Goal: Task Accomplishment & Management: Manage account settings

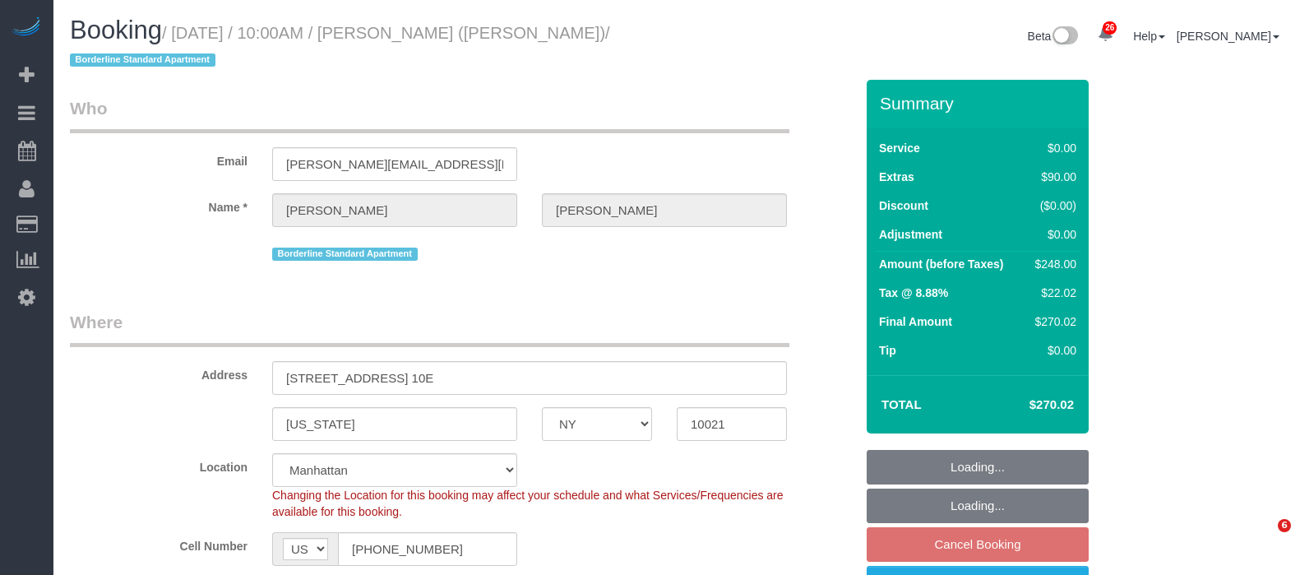
select select "NY"
select select "string:stripe-pm_1R58S94VGloSiKo7oTDM75CS"
select select "spot3"
select select "number:57"
select select "number:73"
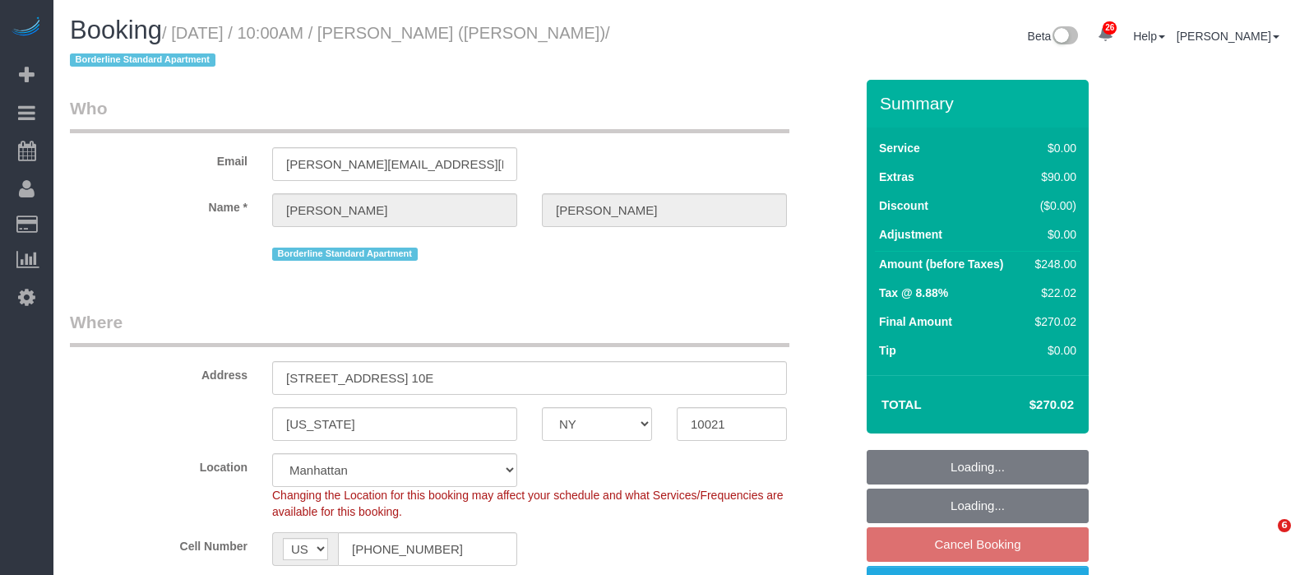
select select "number:15"
select select "number:6"
select select "2"
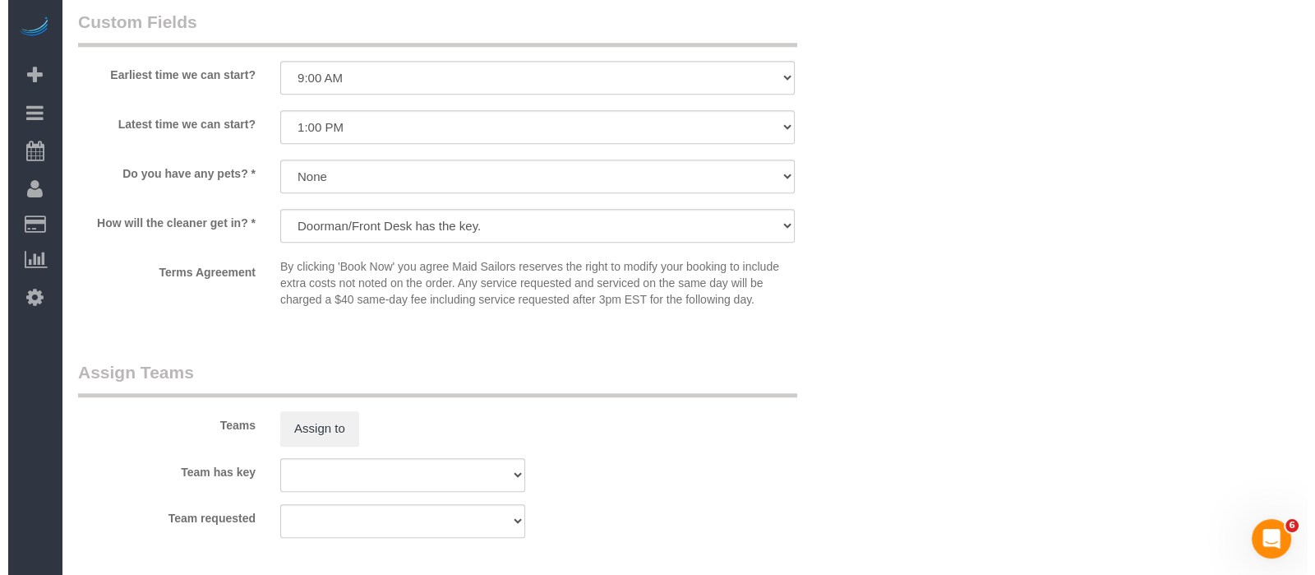
scroll to position [1953, 0]
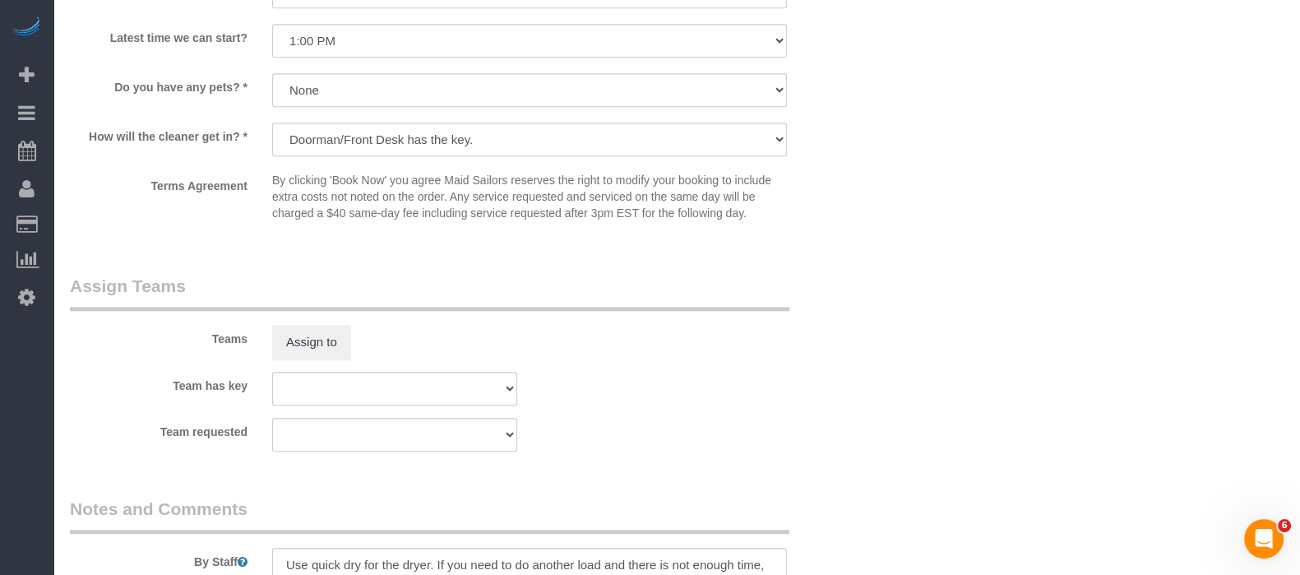
click at [267, 346] on div "Assign to" at bounding box center [395, 342] width 270 height 35
click at [300, 359] on button "Assign to" at bounding box center [311, 342] width 79 height 35
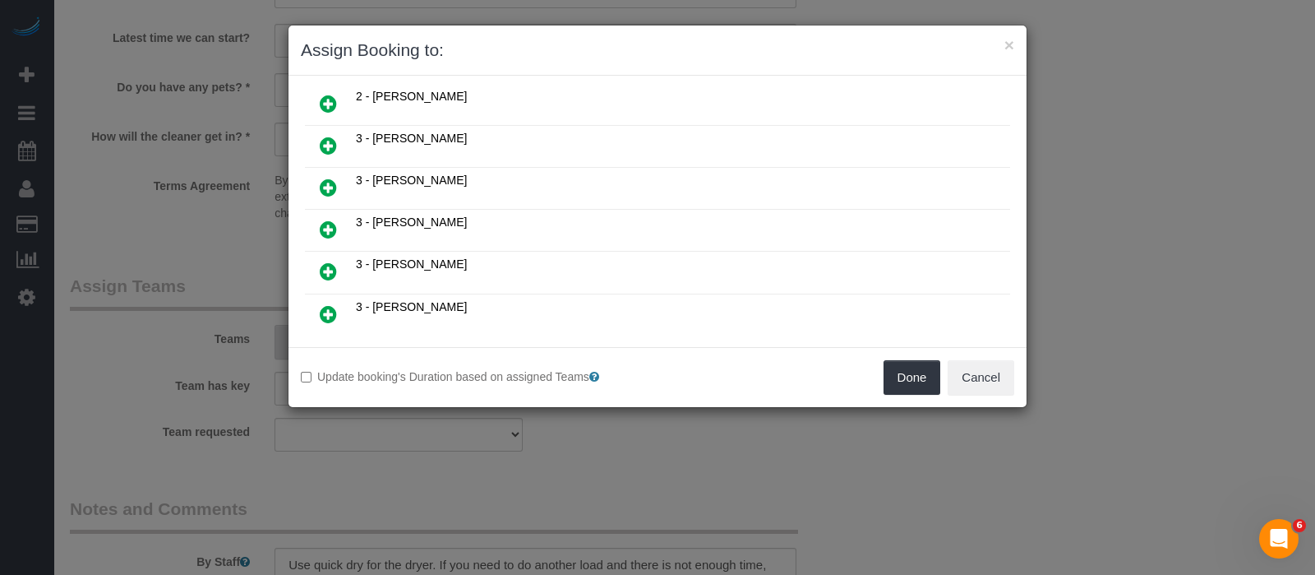
scroll to position [617, 0]
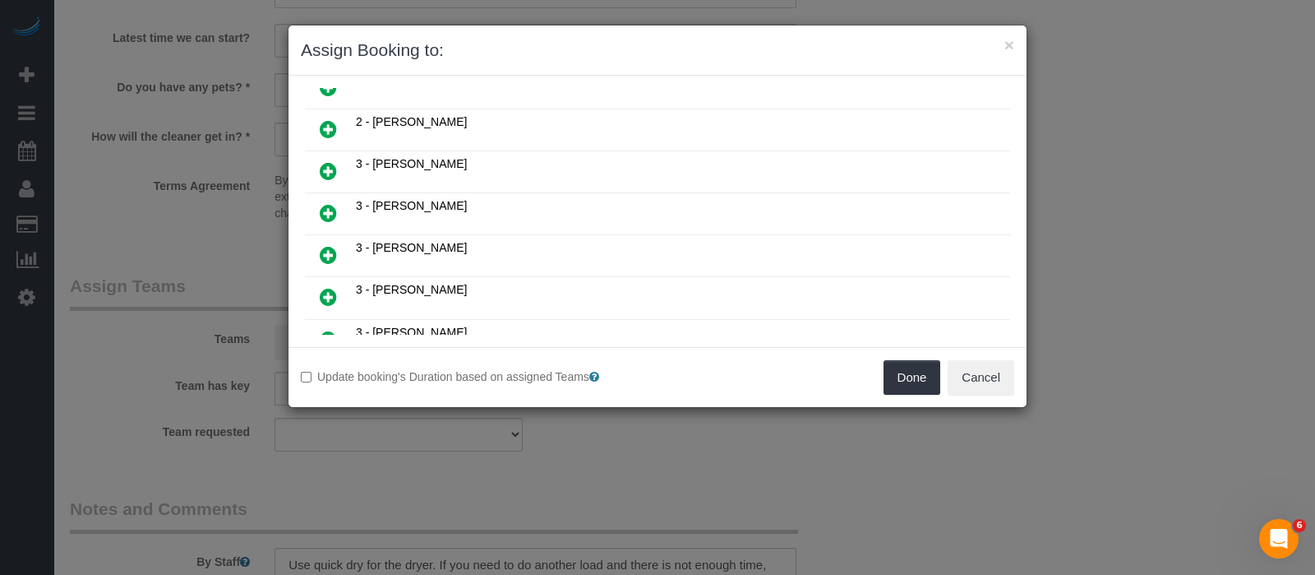
click at [331, 161] on icon at bounding box center [328, 171] width 17 height 20
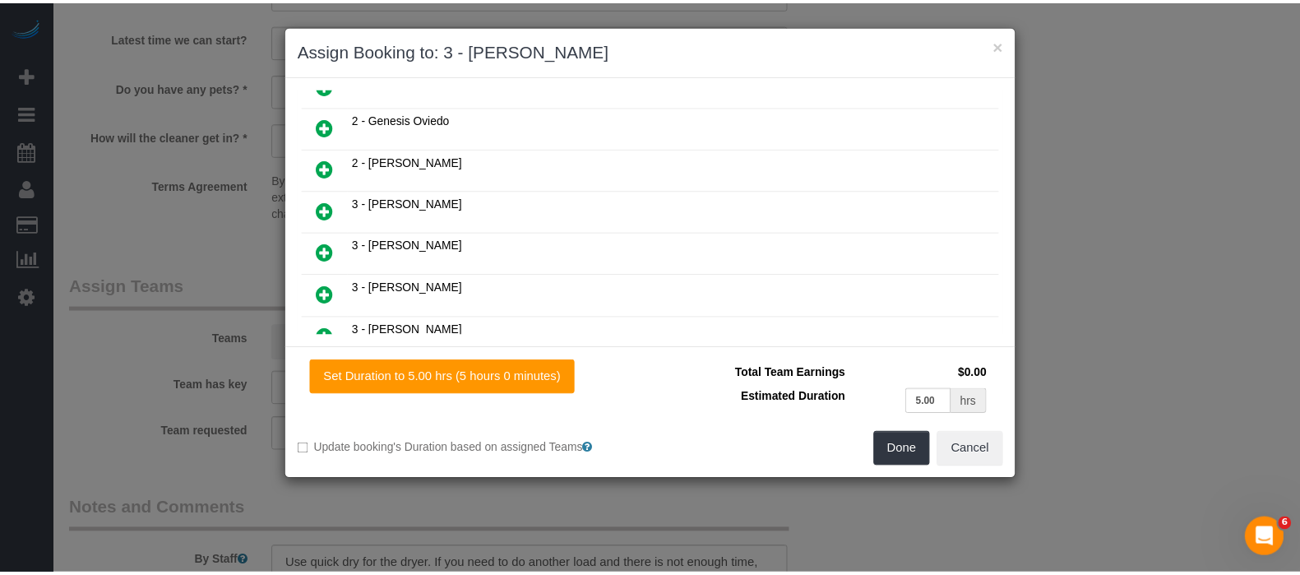
scroll to position [654, 0]
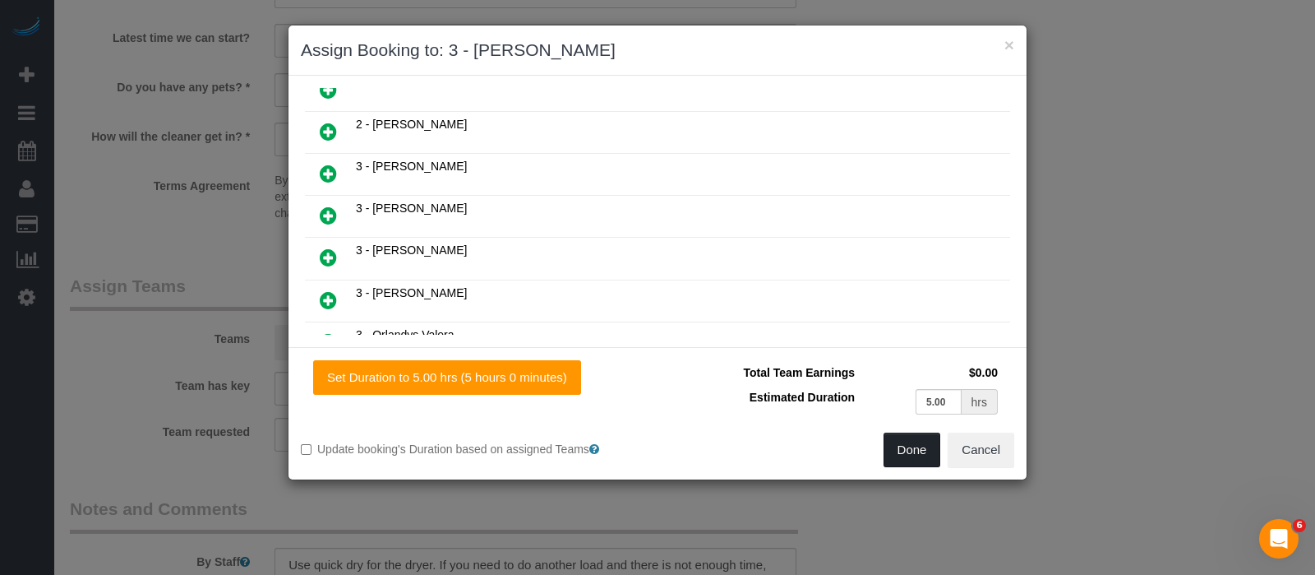
click at [890, 455] on button "Done" at bounding box center [913, 449] width 58 height 35
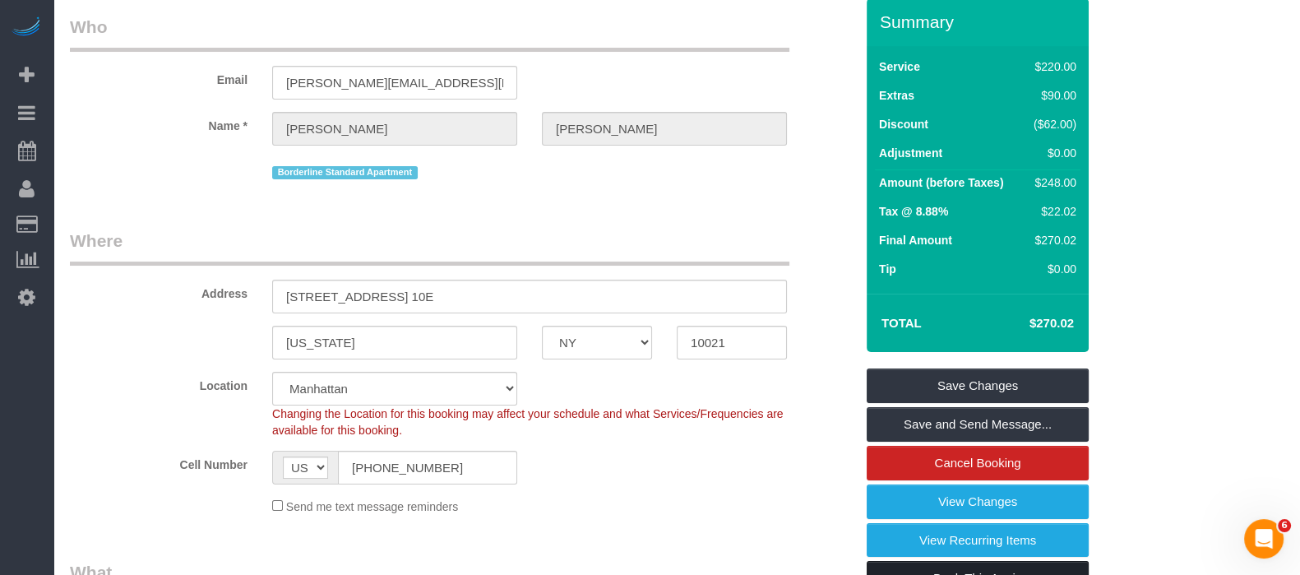
scroll to position [0, 0]
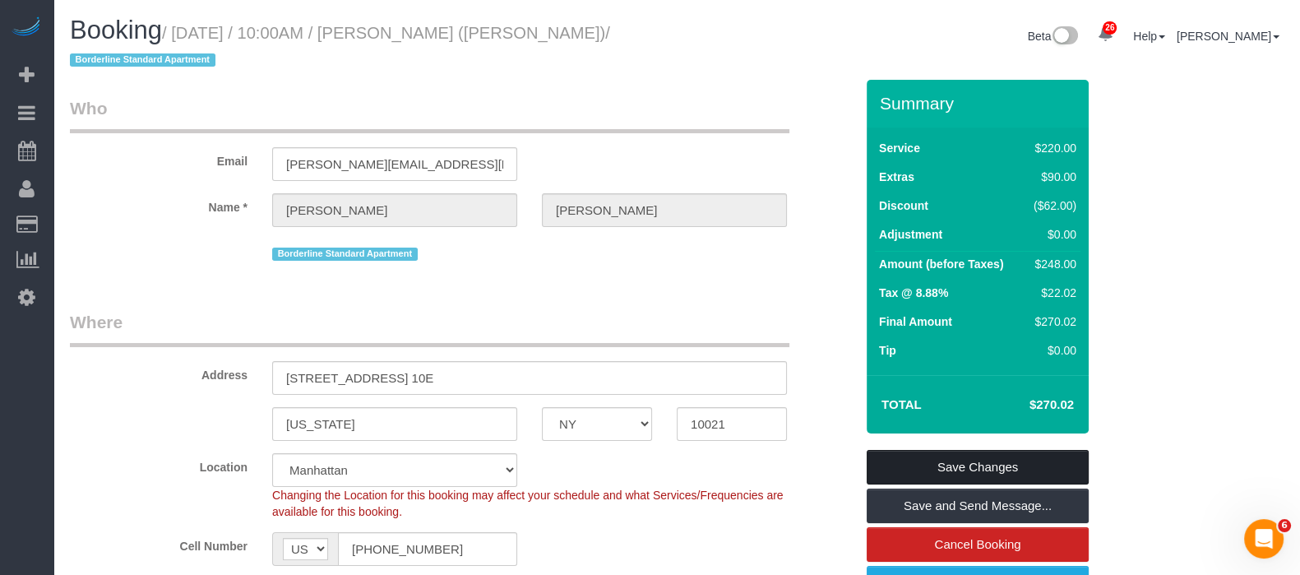
click at [995, 454] on link "Save Changes" at bounding box center [978, 467] width 222 height 35
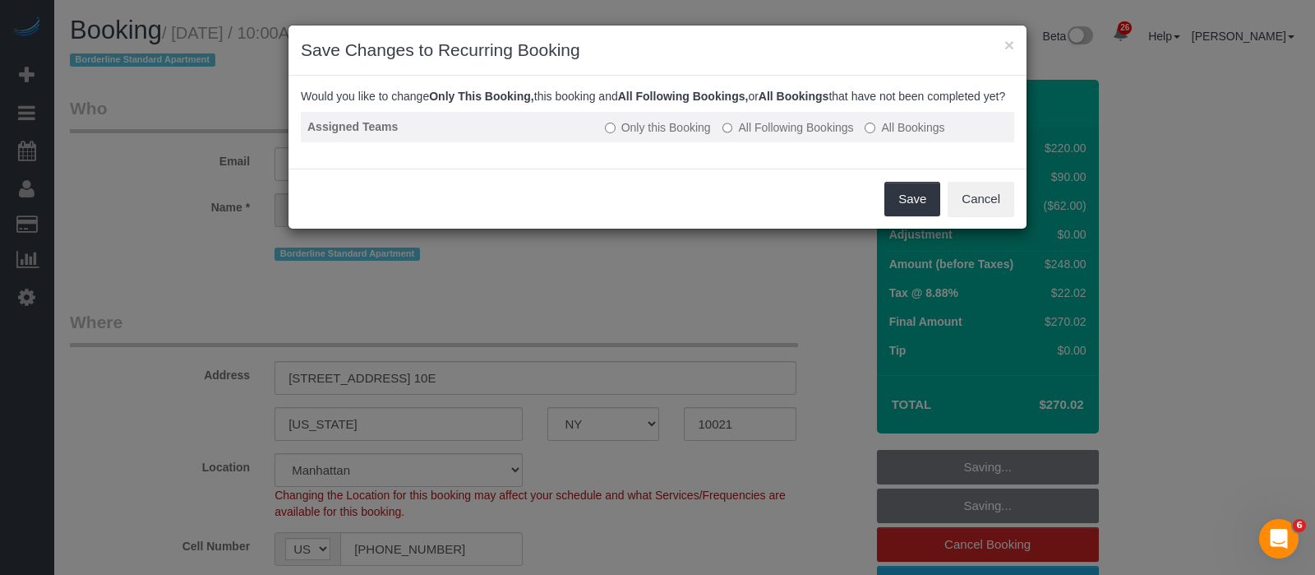
click at [822, 132] on td "Only this Booking All Following Bookings All Bookings" at bounding box center [807, 127] width 416 height 30
click at [802, 136] on label "All Following Bookings" at bounding box center [789, 127] width 132 height 16
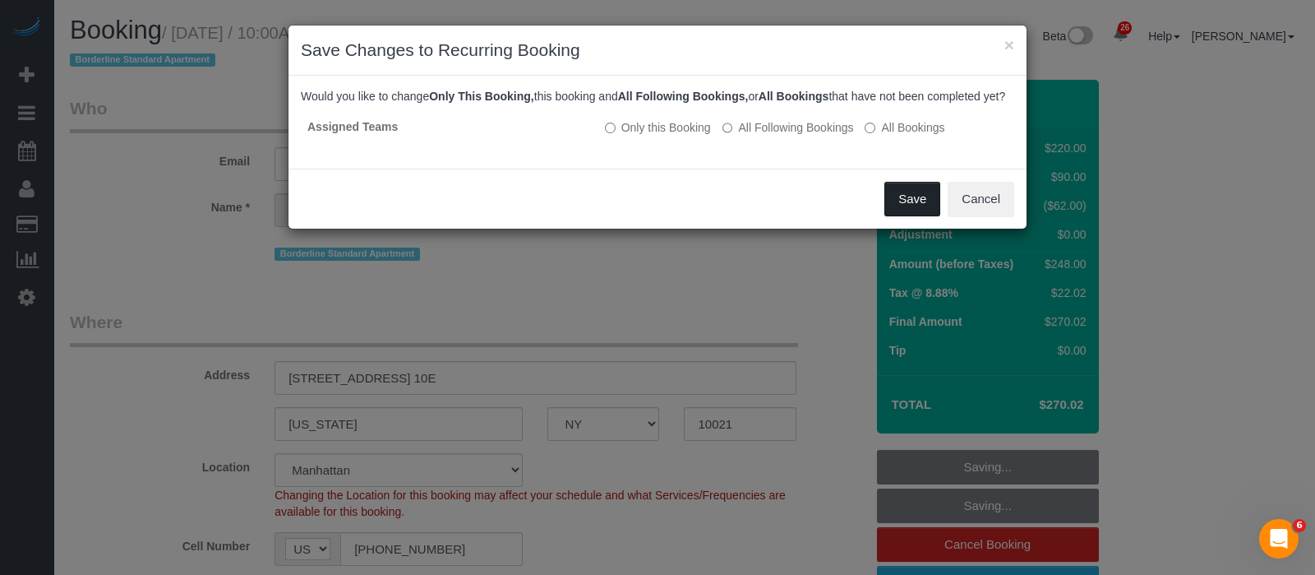
click at [901, 215] on button "Save" at bounding box center [913, 199] width 56 height 35
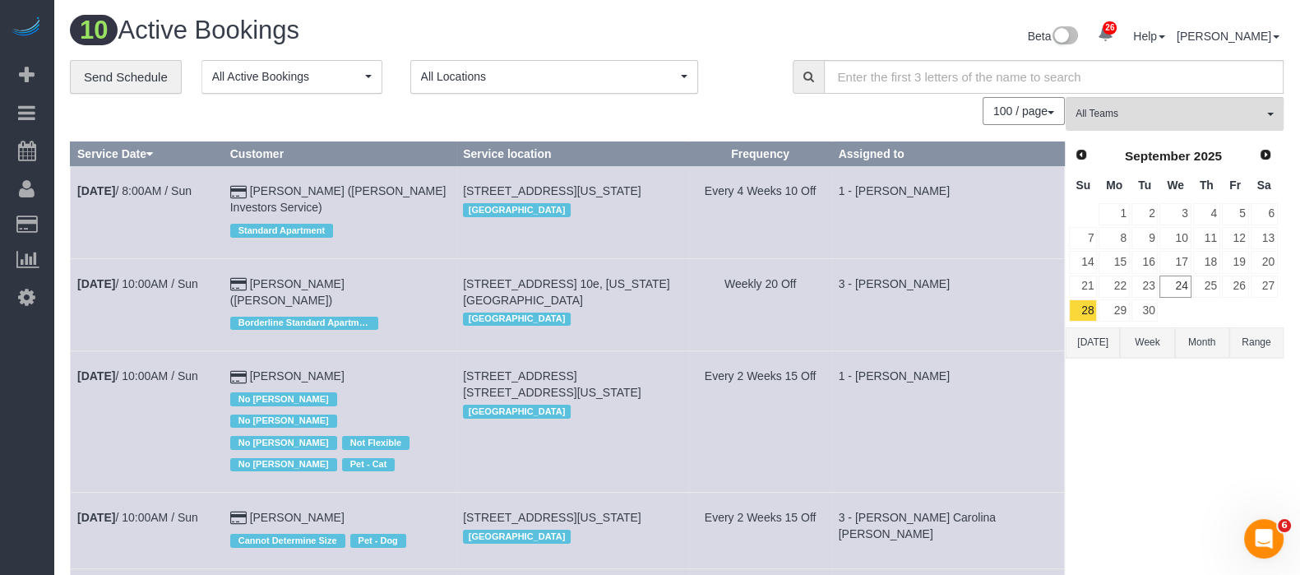
click at [622, 341] on td "501 East 74th Street, Apt. 10e, New York, NY 10021 Manhattan" at bounding box center [572, 304] width 233 height 92
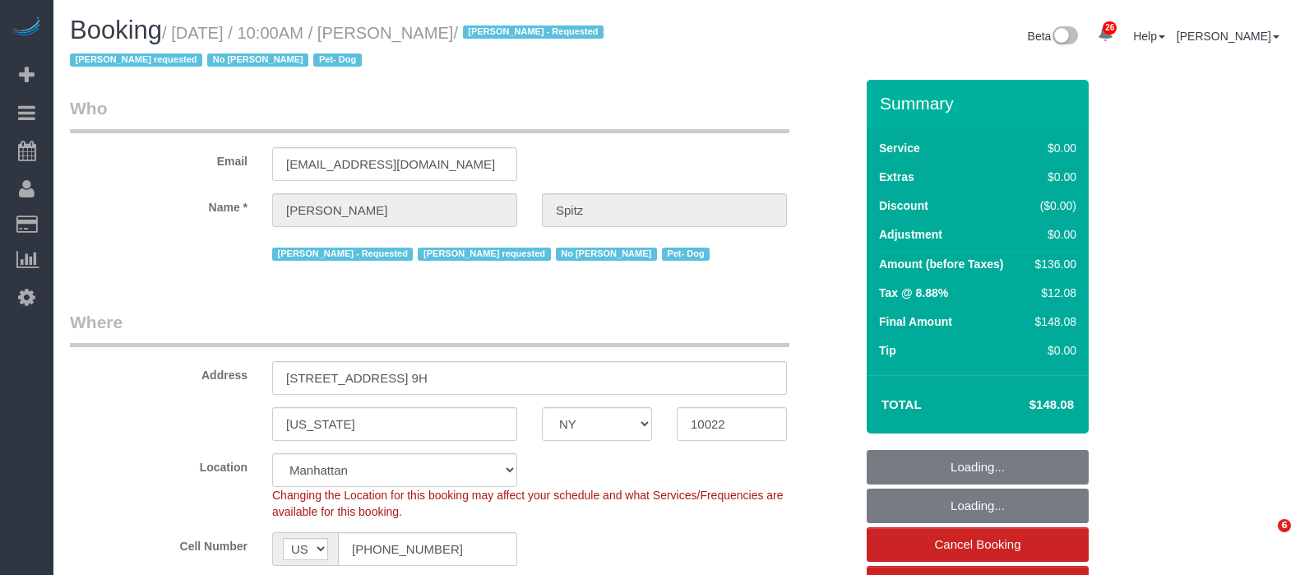
select select "NY"
select select "number:57"
select select "number:74"
select select "number:13"
select select "number:5"
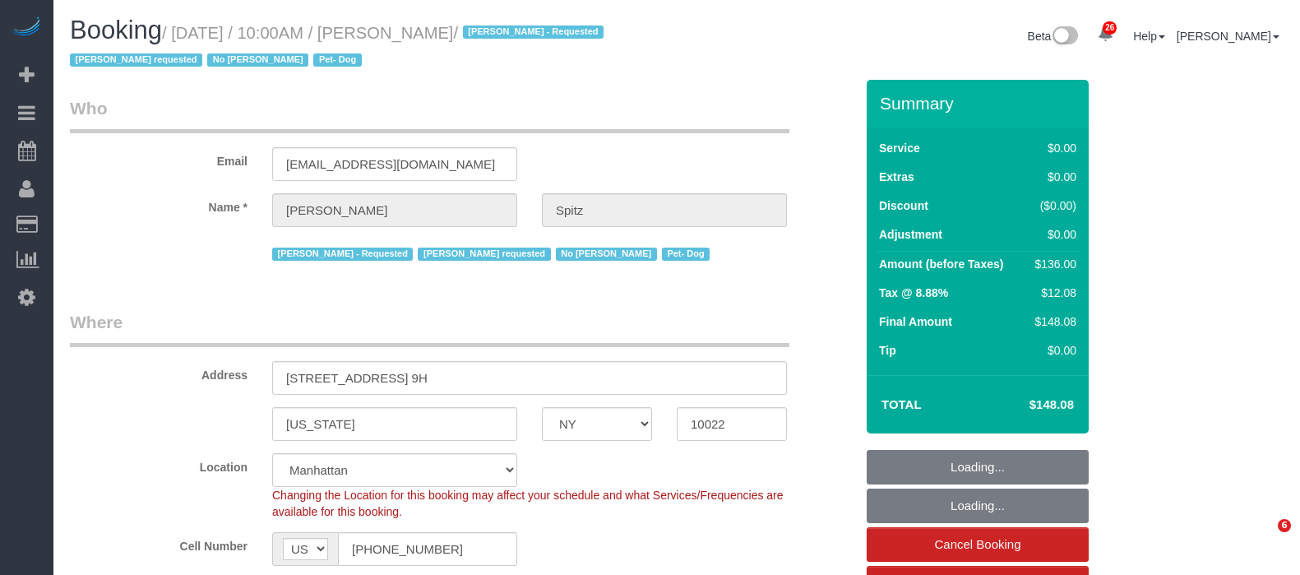
select select "spot1"
select select "object:1523"
select select "1"
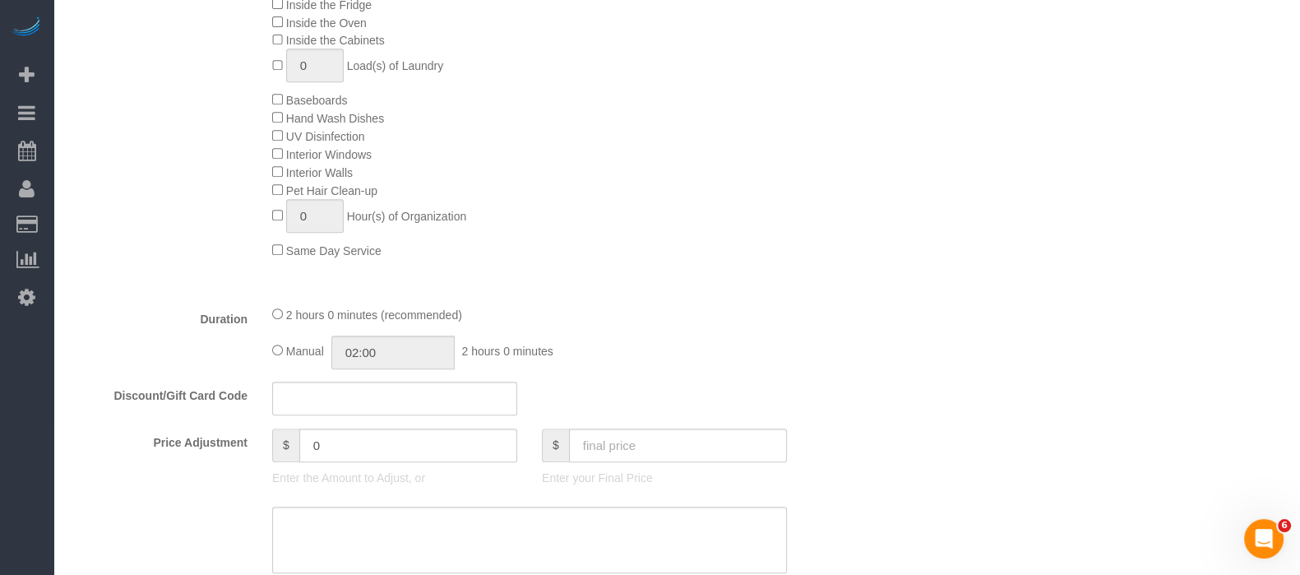
scroll to position [1130, 0]
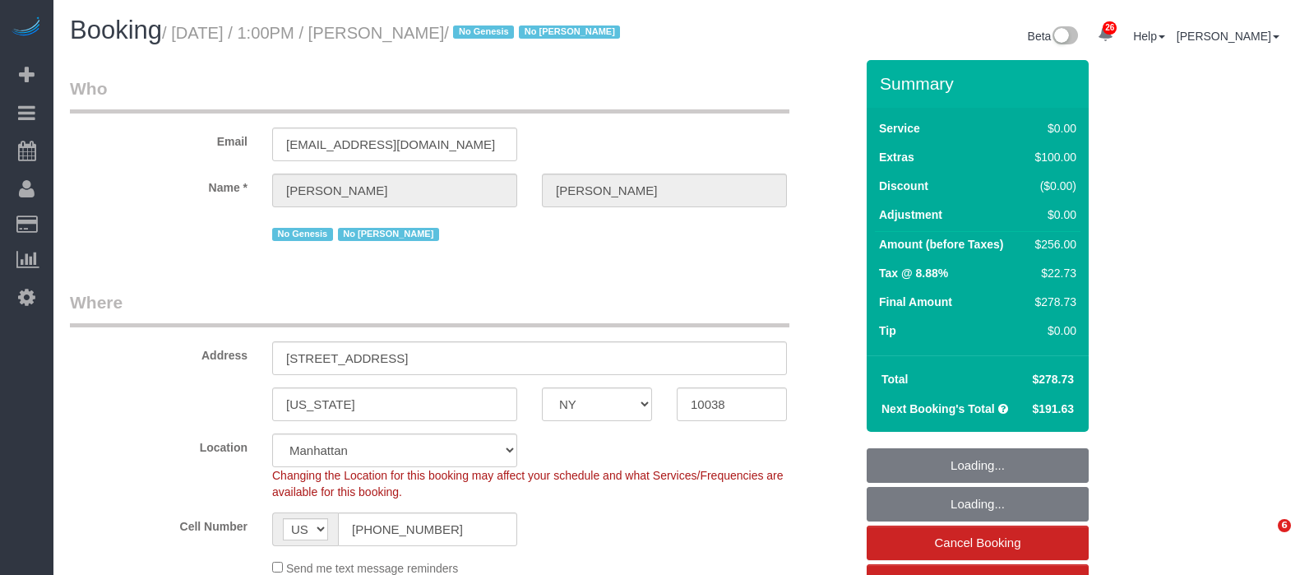
select select "NY"
select select "string:stripe-pm_1O5ggA4VGloSiKo7XsdfJGFe"
select select "2"
select select "number:89"
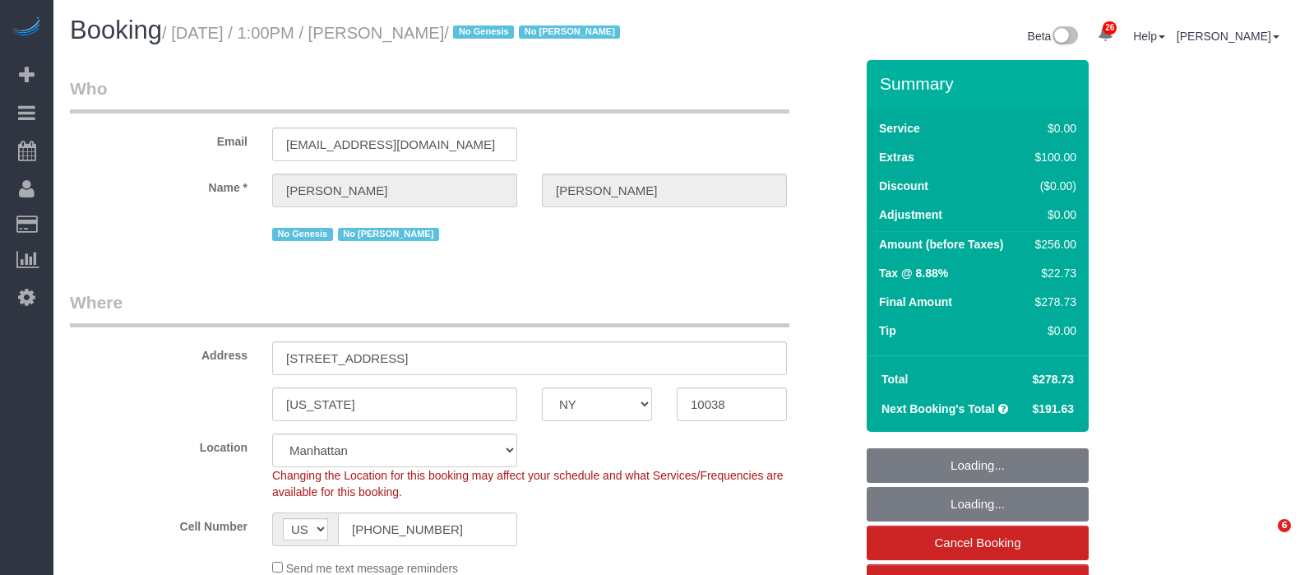
select select "number:90"
select select "number:15"
select select "number:6"
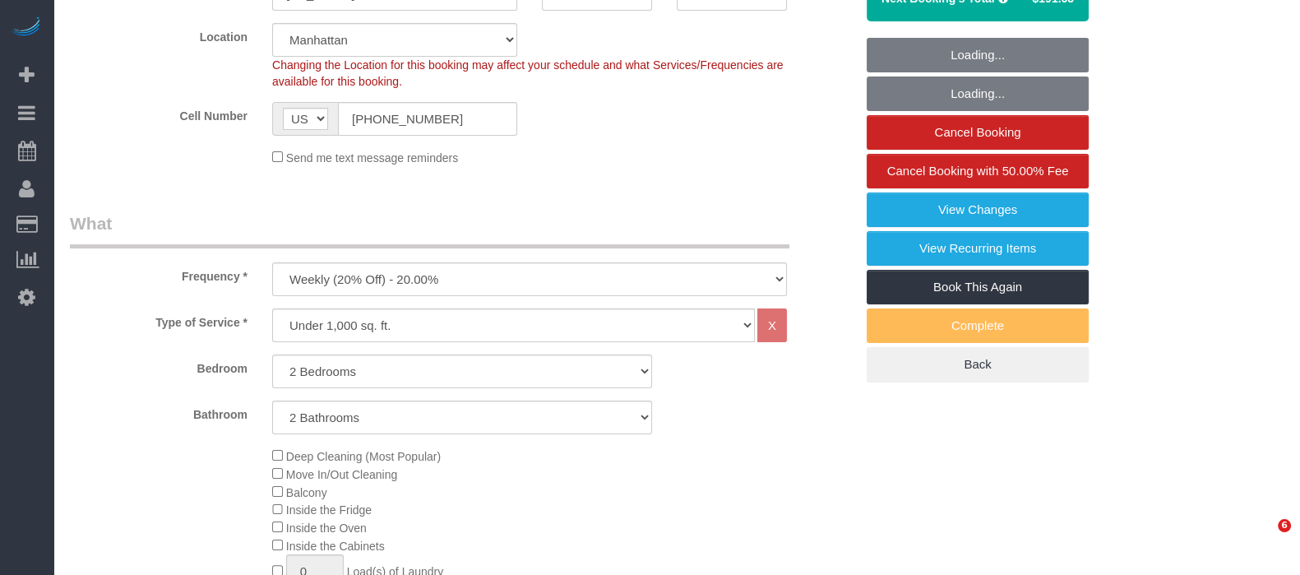
select select "object:1809"
select select "spot1"
select select "2"
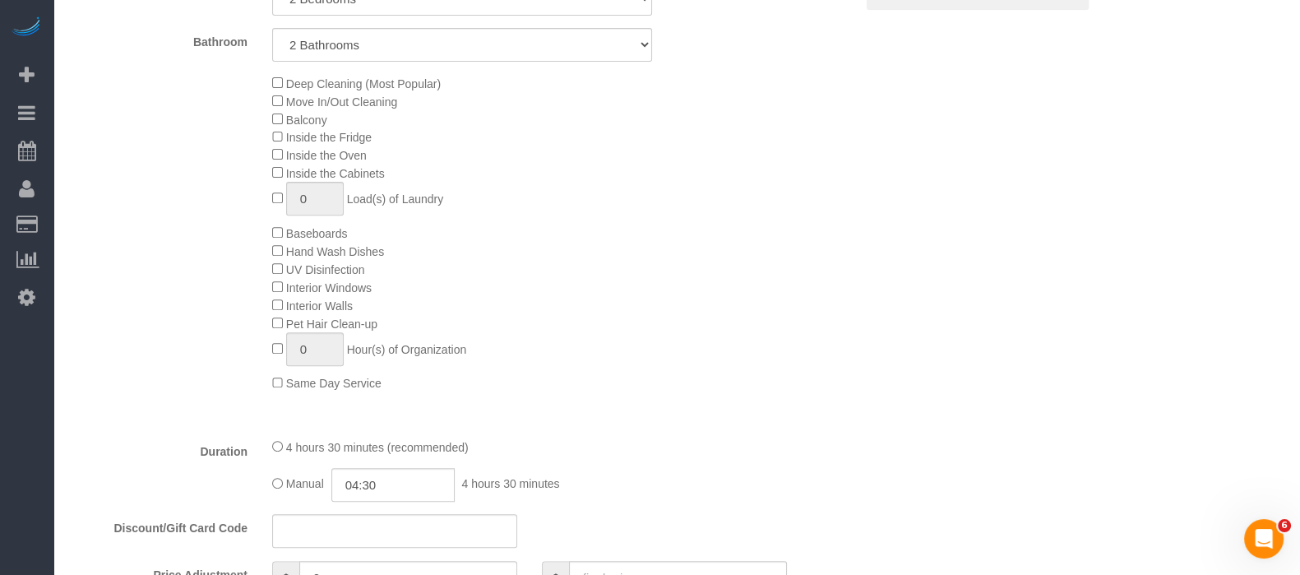
scroll to position [925, 0]
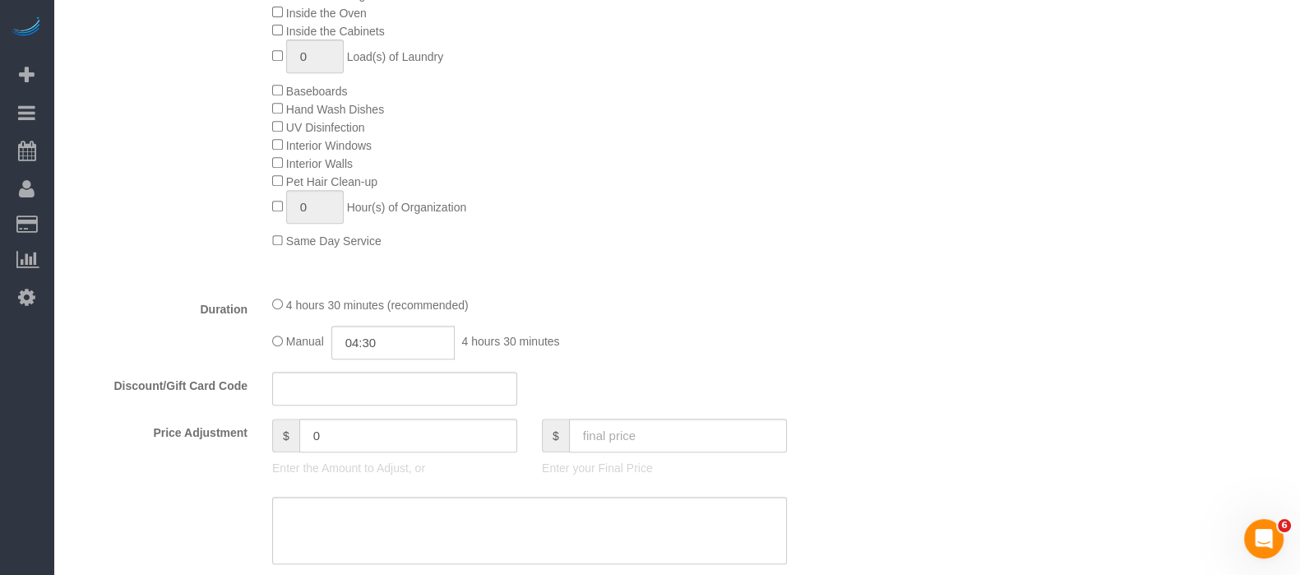
click at [175, 96] on div "Deep Cleaning (Most Popular) Move In/Out Cleaning Balcony Inside the Fridge Ins…" at bounding box center [462, 91] width 809 height 318
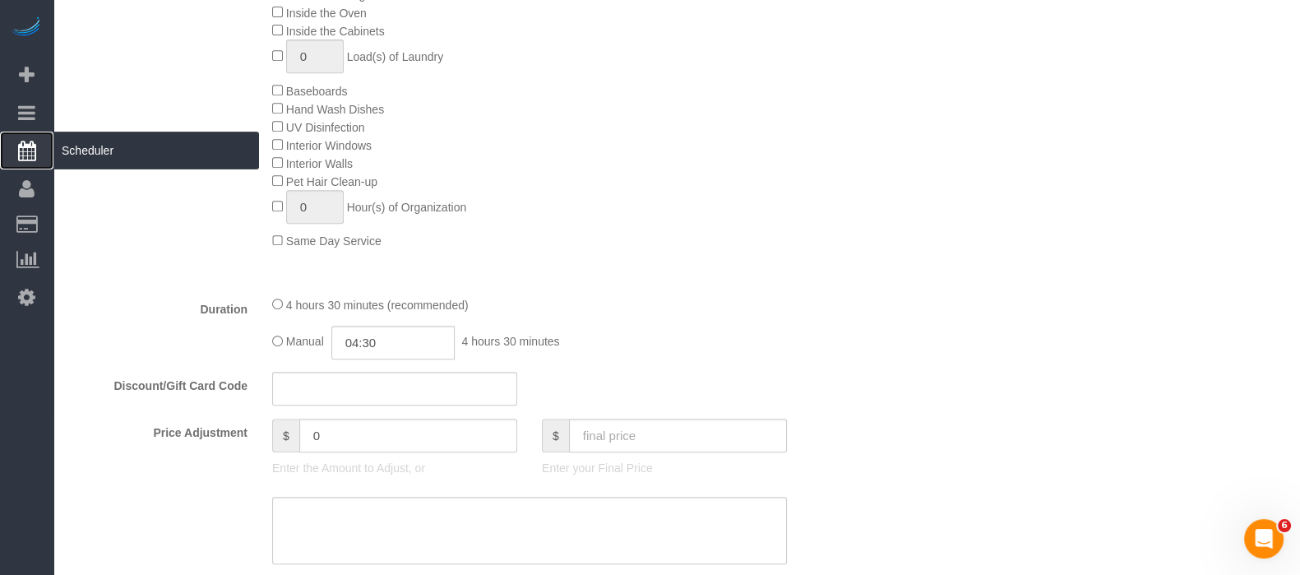
click at [118, 160] on span "Scheduler" at bounding box center [156, 151] width 206 height 38
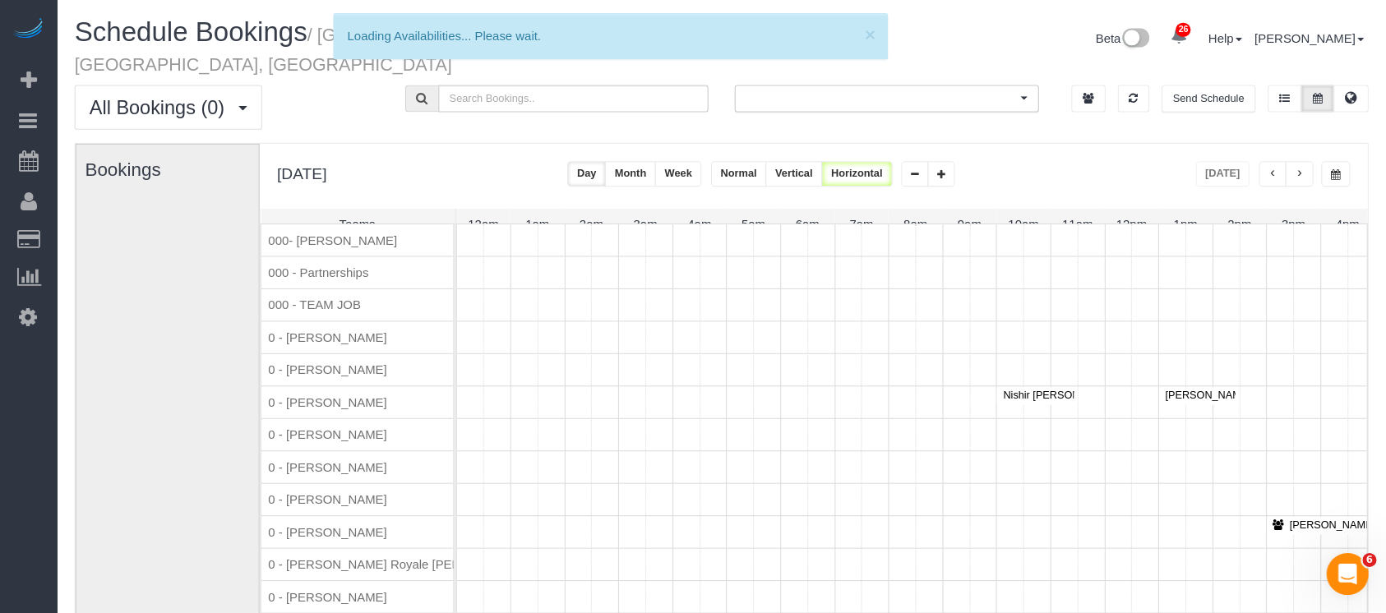
scroll to position [0, 304]
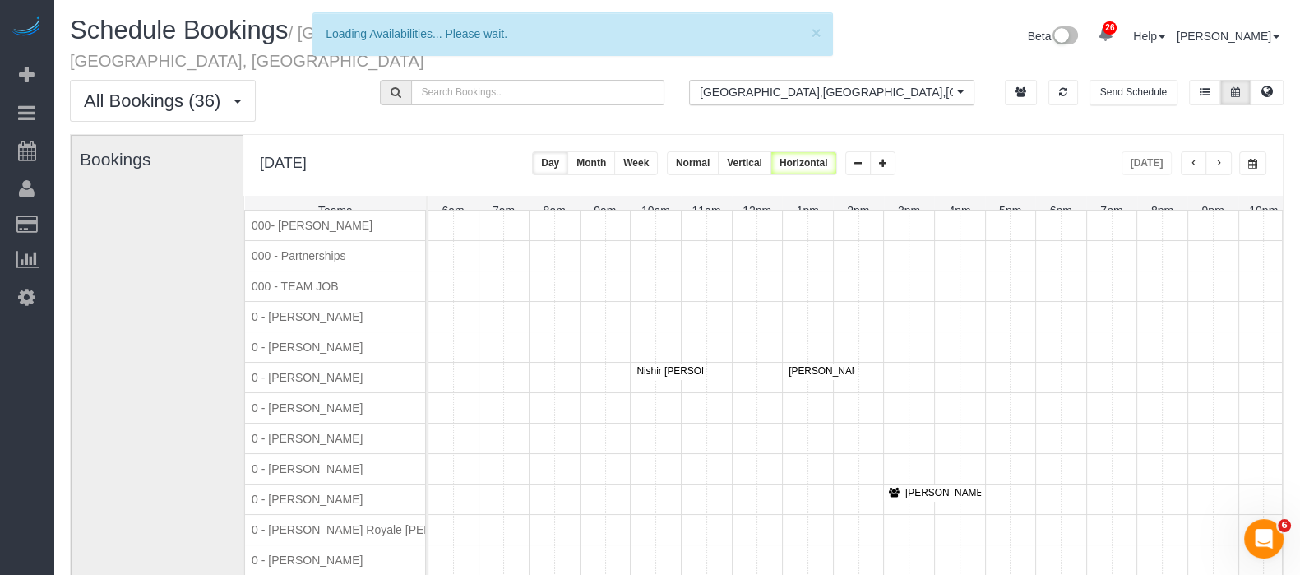
click at [1224, 151] on button "button" at bounding box center [1218, 163] width 26 height 24
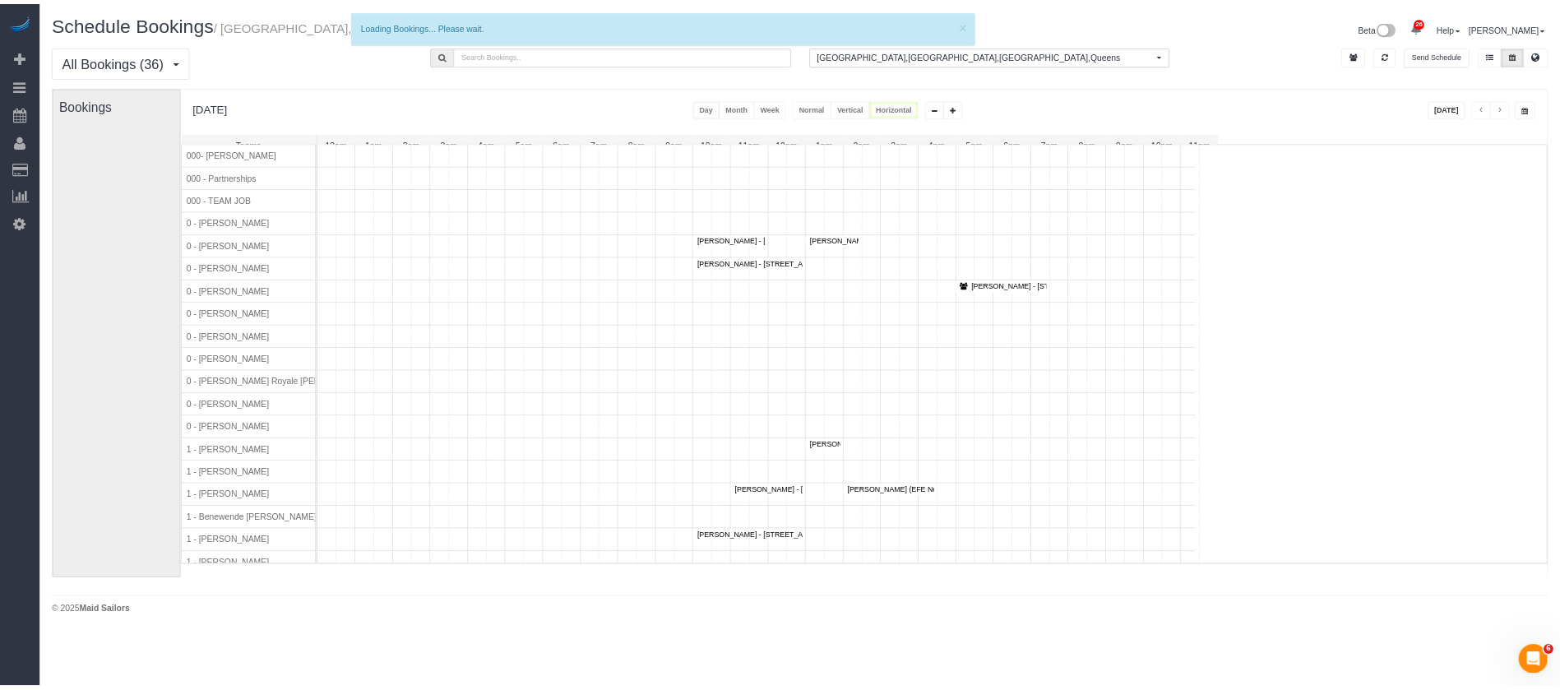
scroll to position [0, 0]
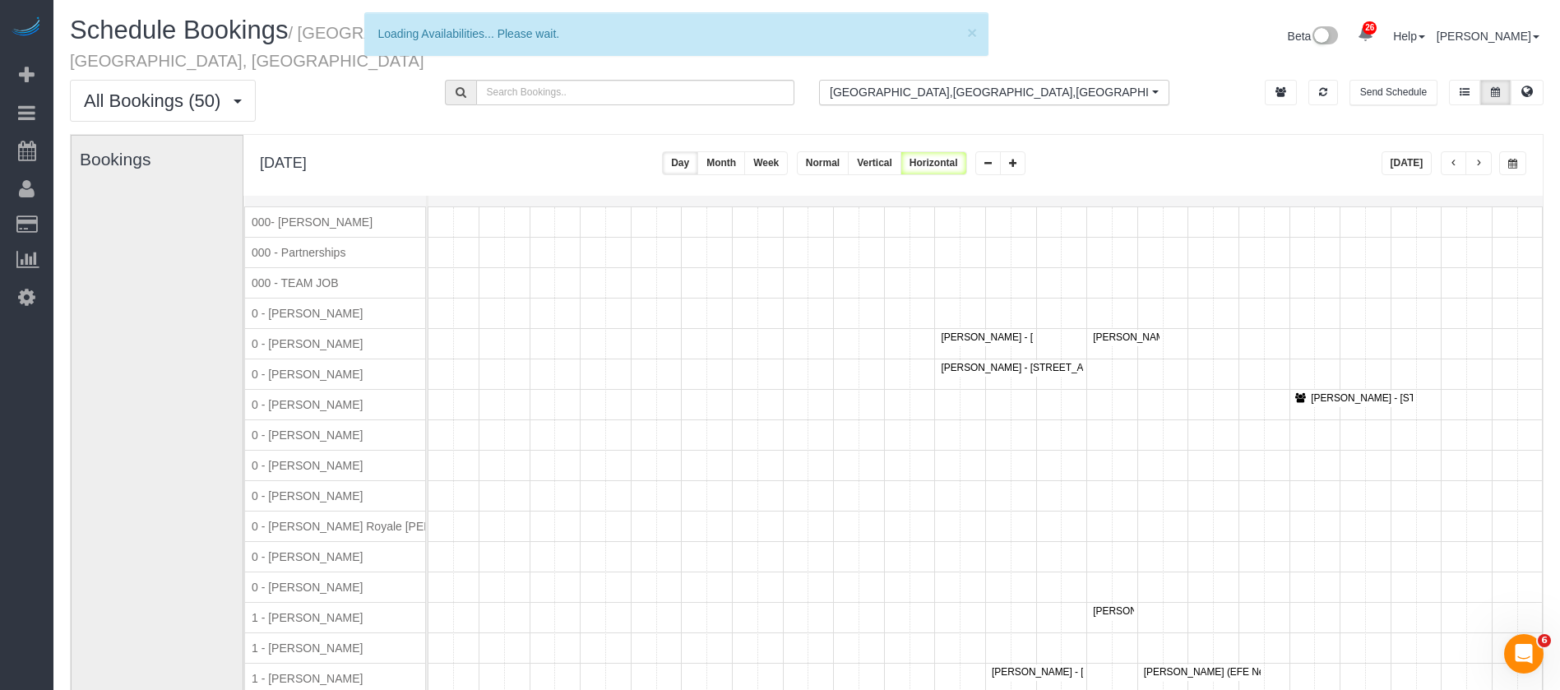
click at [201, 420] on div "Bookings" at bounding box center [165, 464] width 170 height 656
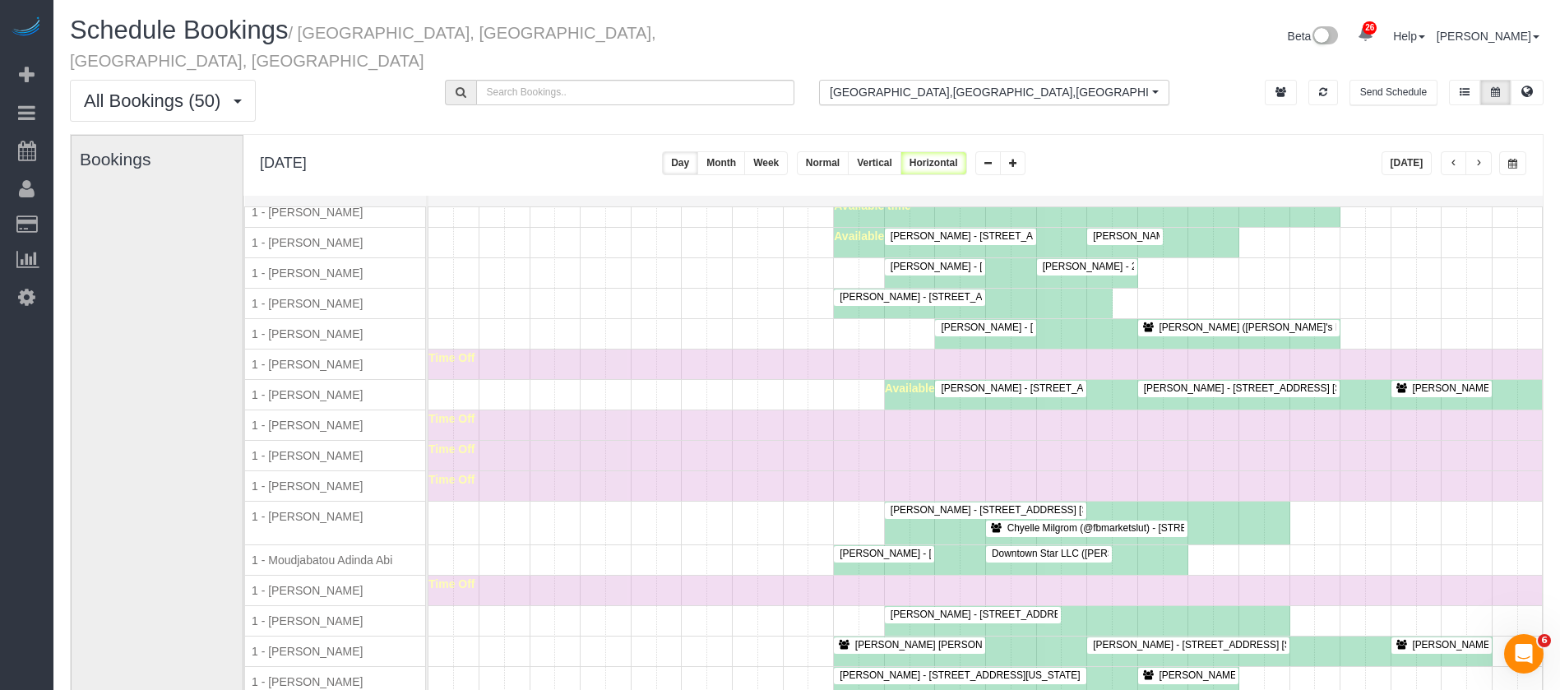
scroll to position [829, 0]
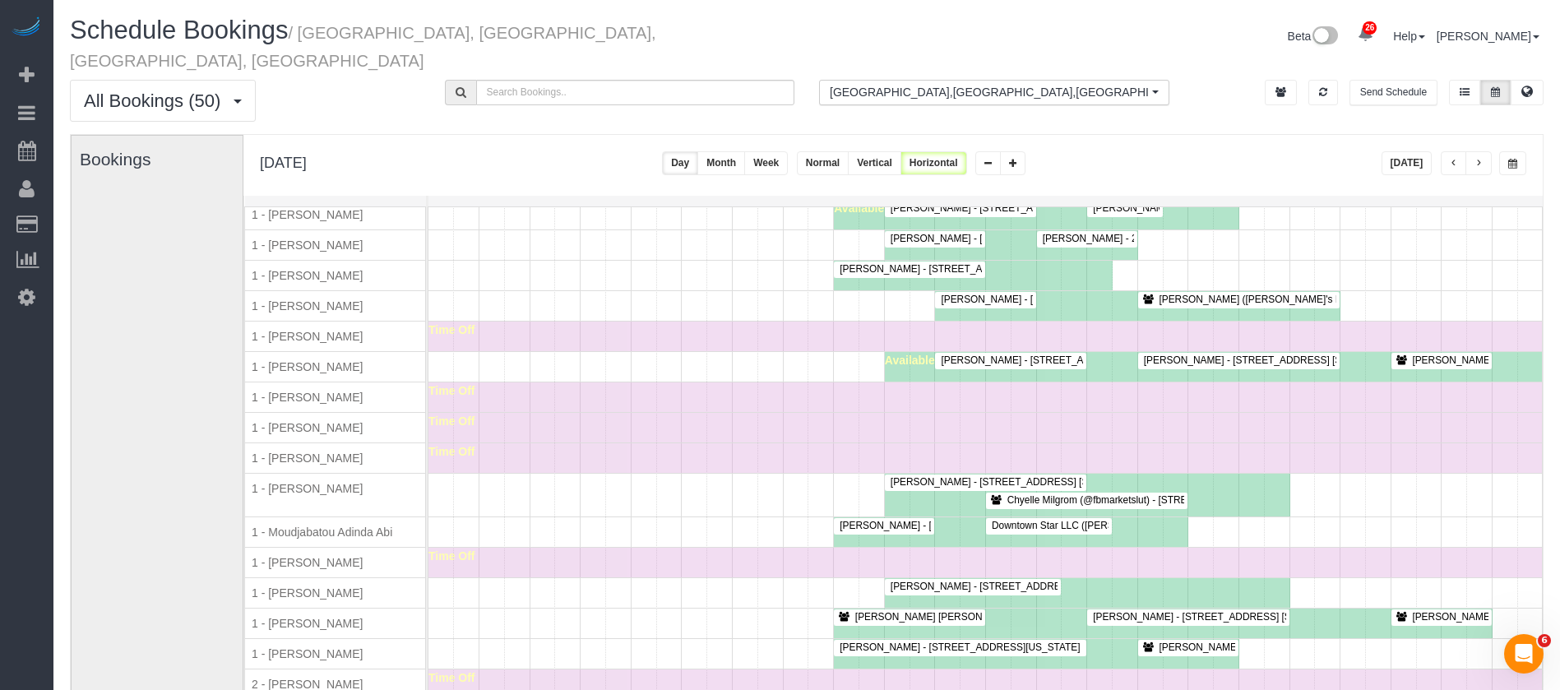
click at [737, 375] on div "Sam Kochman - 131 East 23rd Street, Apt.3a, New York, NY 10010 Sara Walker-Sant…" at bounding box center [1020, 367] width 1184 height 30
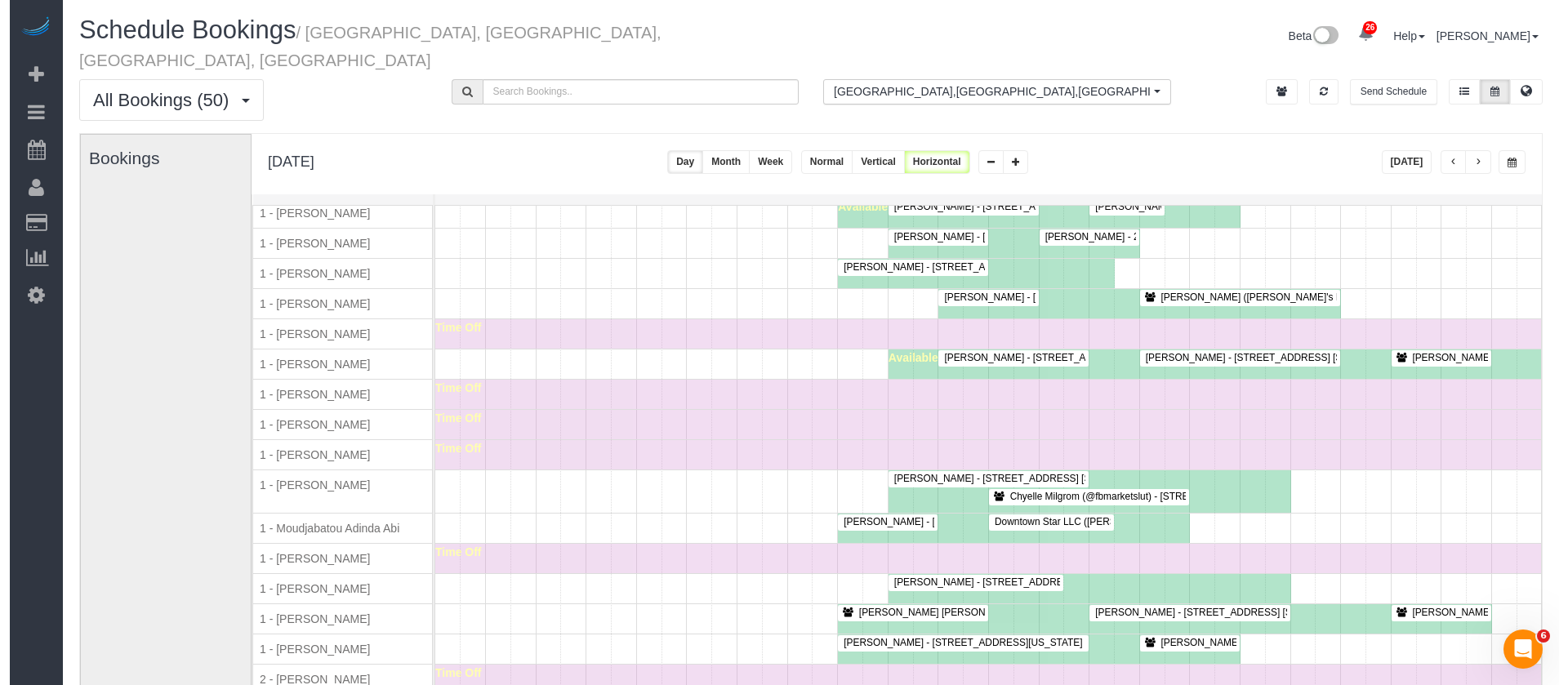
scroll to position [1408, 0]
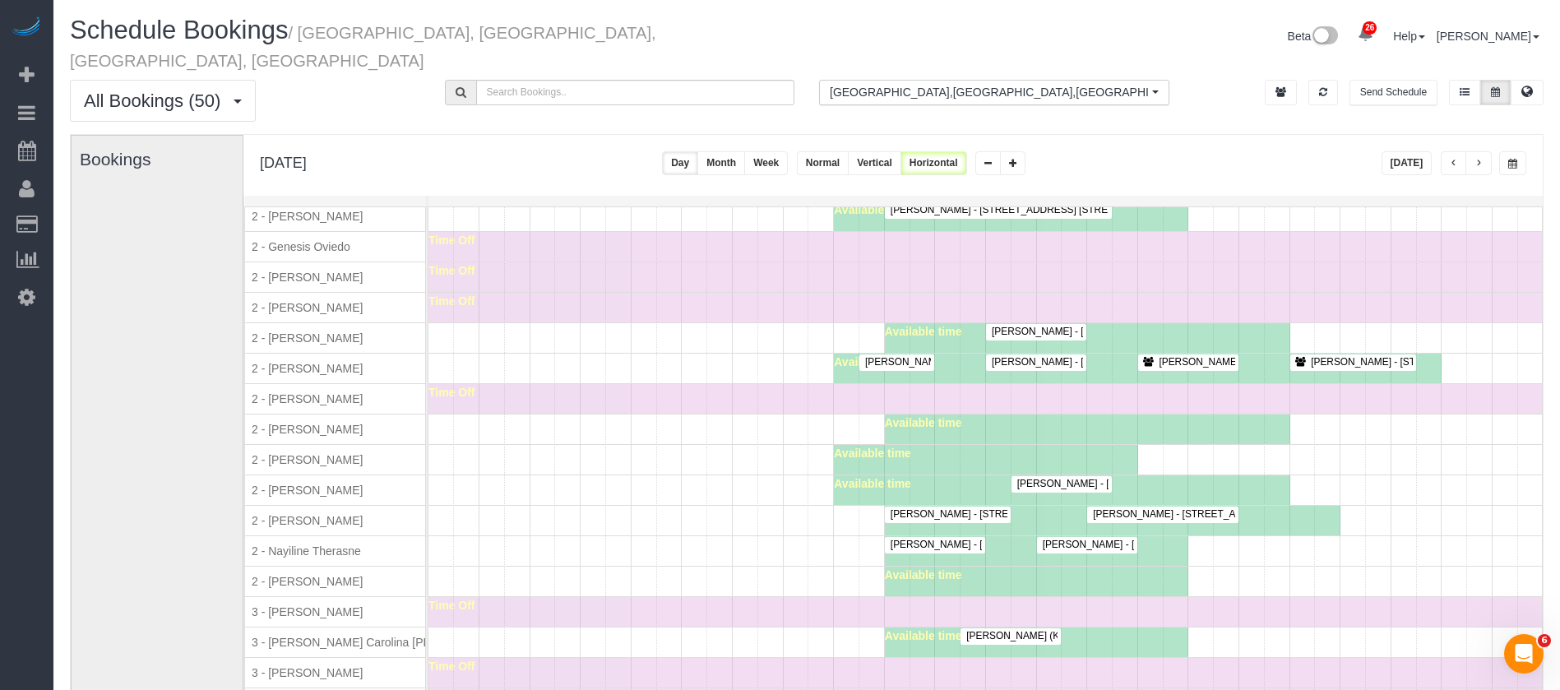
click at [1054, 495] on div "Available time" at bounding box center [1061, 490] width 455 height 30
click at [1062, 486] on span "Brandon Baron - 66 Madison Avenue, Apt.9c, New York, NY 10016" at bounding box center [1133, 484] width 249 height 12
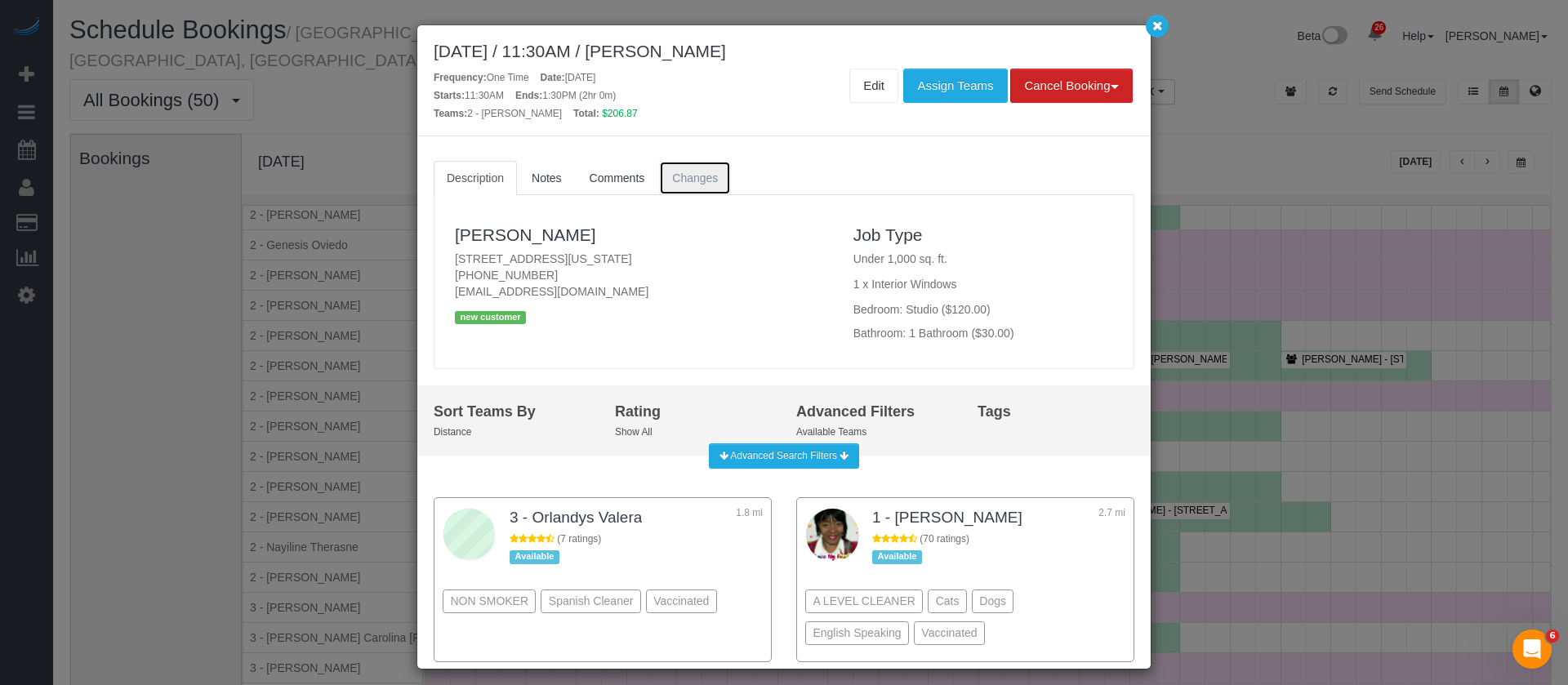
click at [698, 189] on link "Changes" at bounding box center [694, 178] width 71 height 35
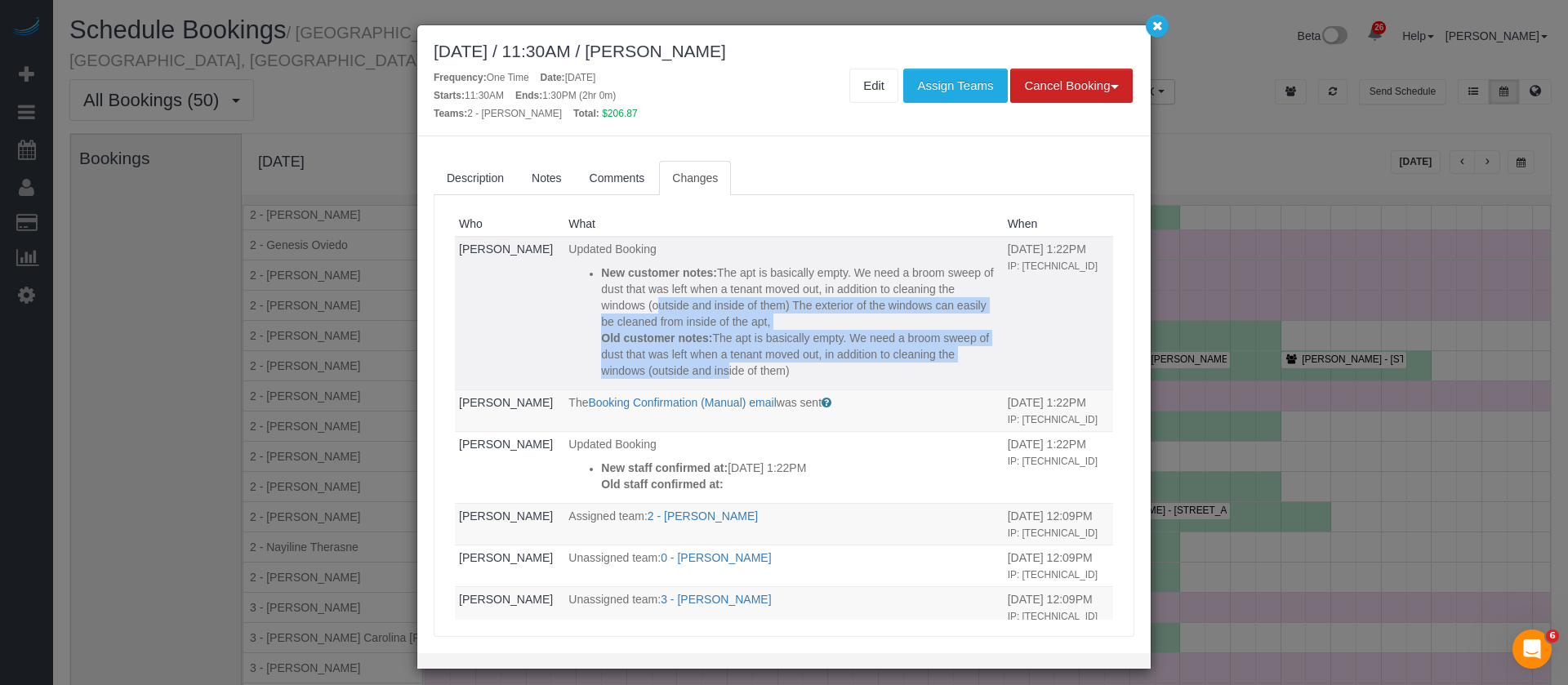
drag, startPoint x: 708, startPoint y: 301, endPoint x: 728, endPoint y: 394, distance: 95.1
click at [728, 378] on div "New customer notes: The apt is basically empty. We need a broom sweep of dust t…" at bounding box center [799, 321] width 397 height 114
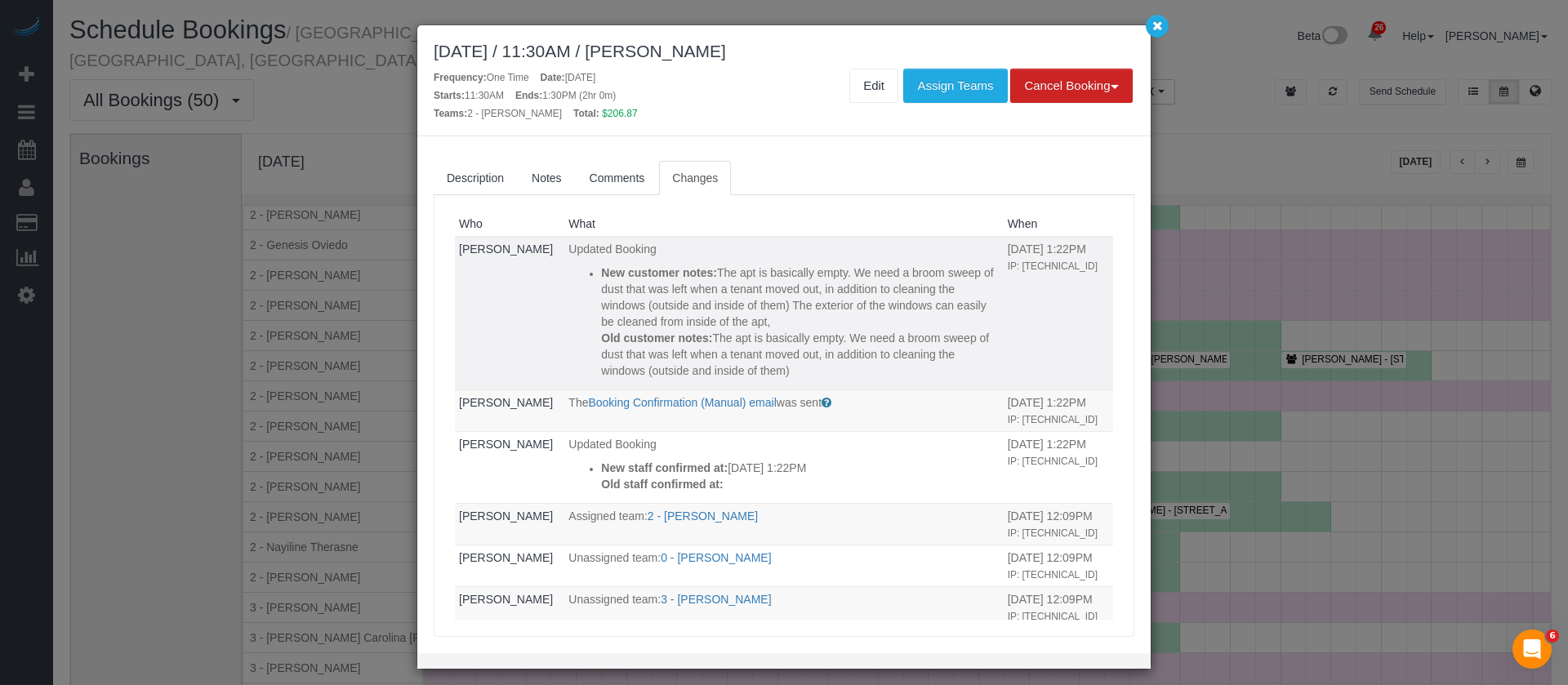
click at [810, 268] on p "New customer notes: The apt is basically empty. We need a broom sweep of dust t…" at bounding box center [799, 297] width 397 height 66
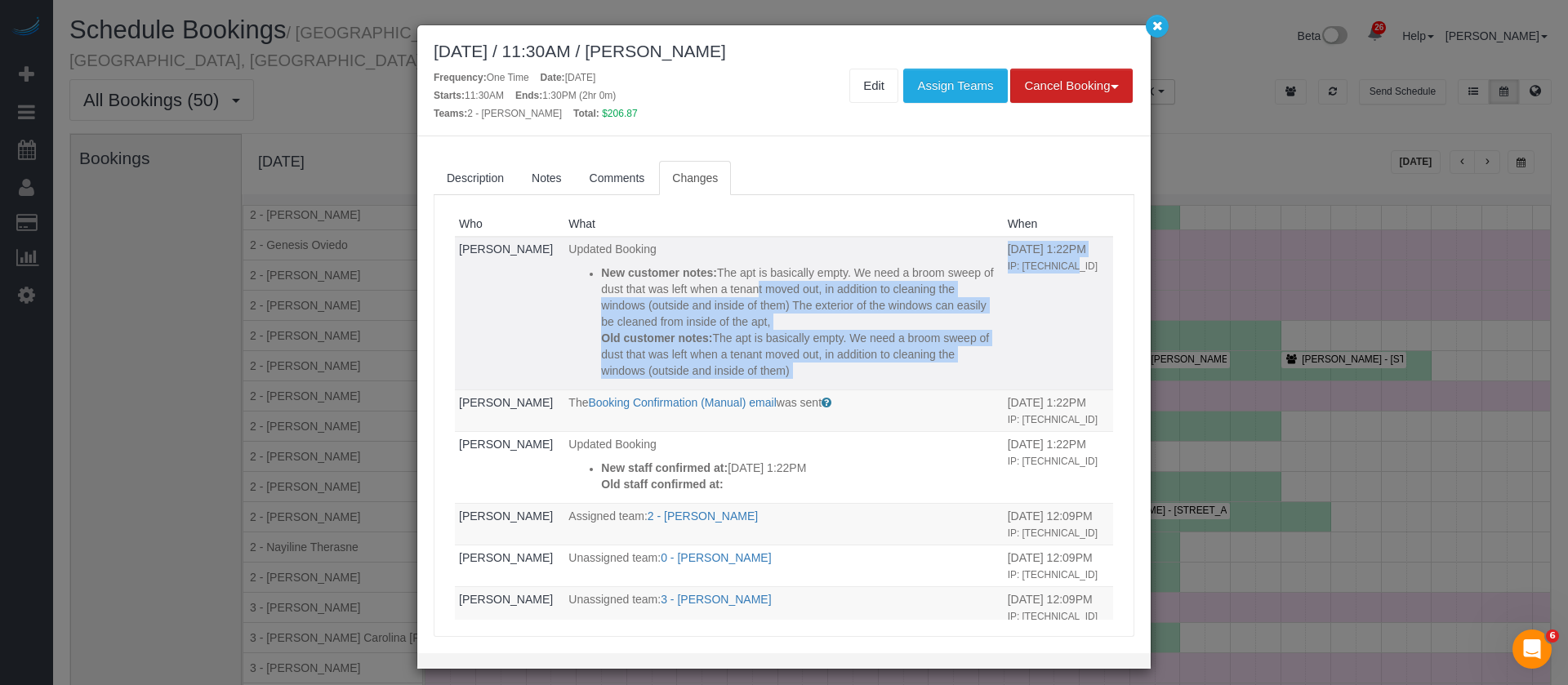
drag, startPoint x: 747, startPoint y: 281, endPoint x: 914, endPoint y: 335, distance: 175.5
click at [914, 335] on tr "Shaniele Blanchard Updated Booking New customer notes: The apt is basically emp…" at bounding box center [784, 313] width 658 height 154
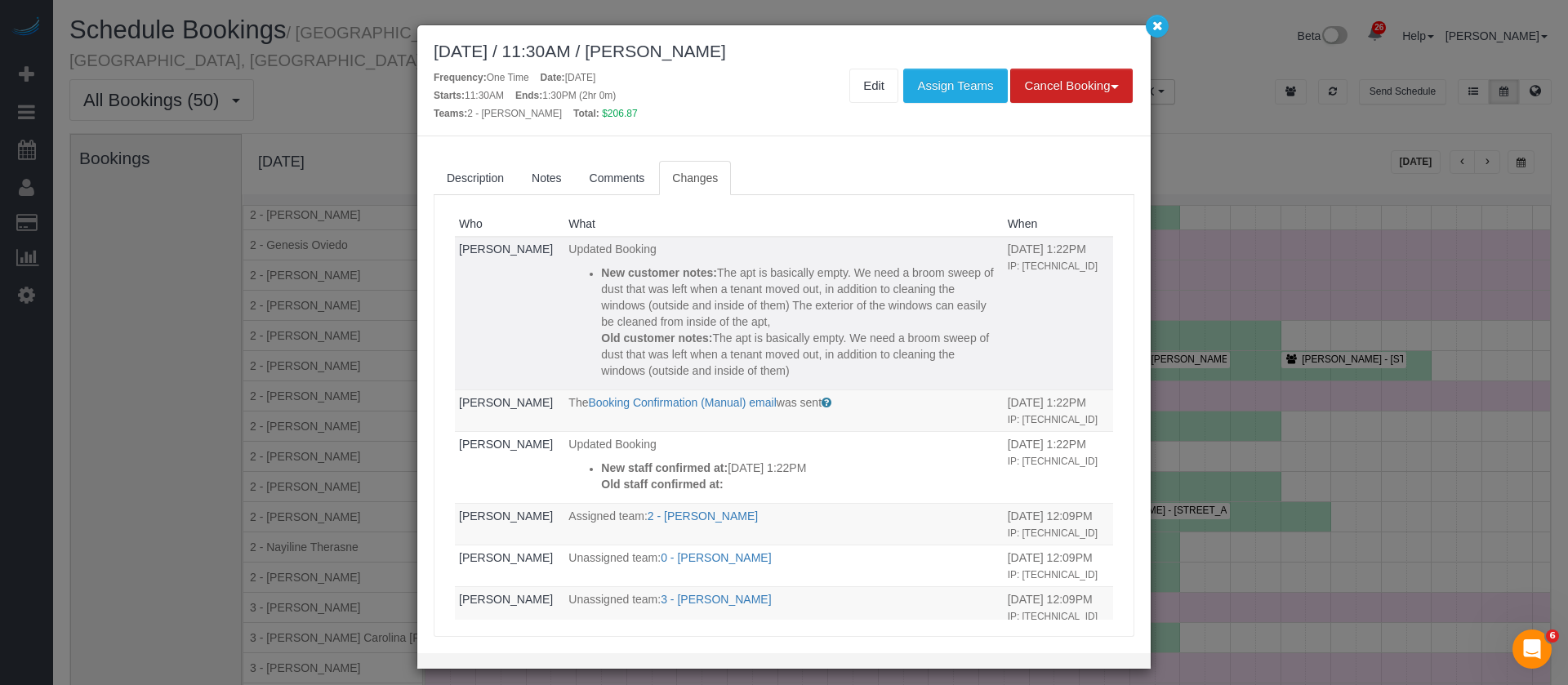
click at [1045, 358] on td "09/24/2025 1:22PM IP: 173.171.198.156" at bounding box center [1058, 313] width 109 height 154
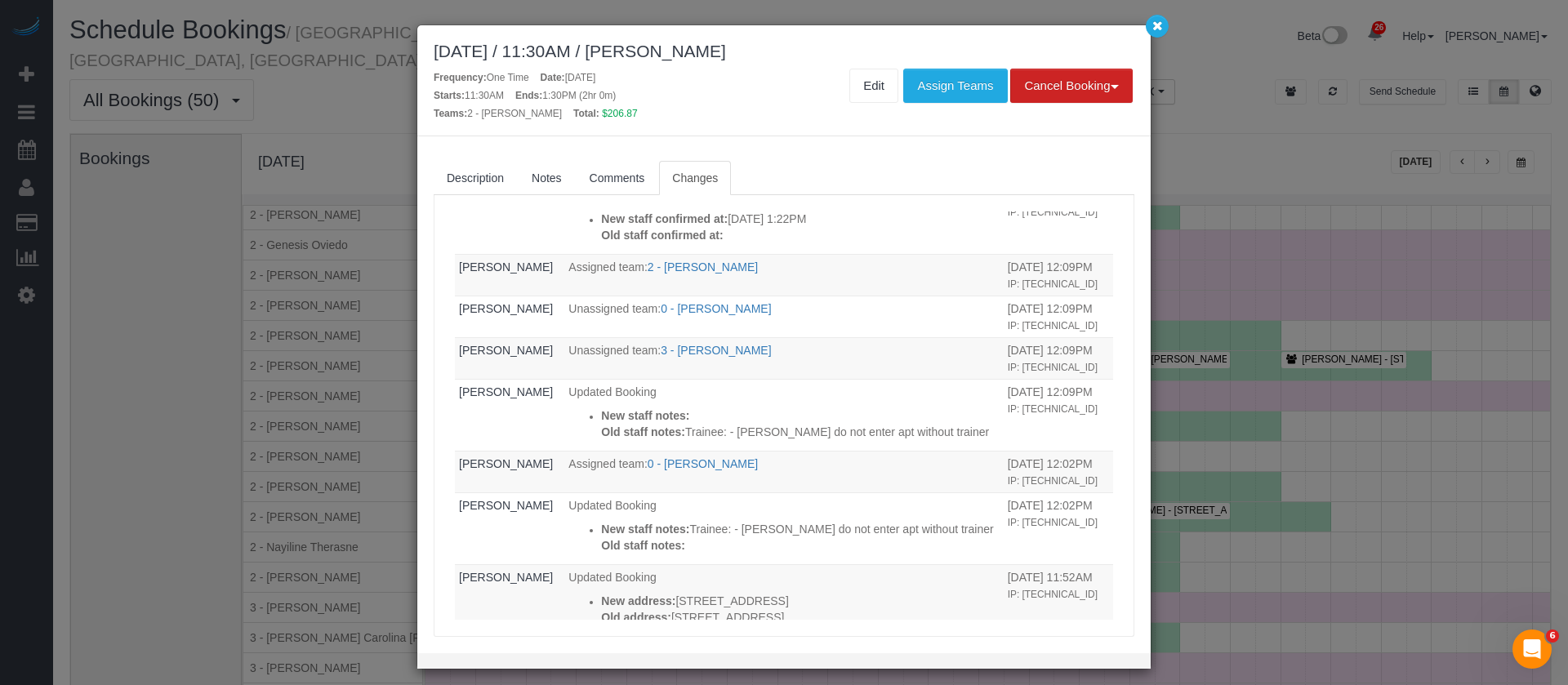
scroll to position [0, 0]
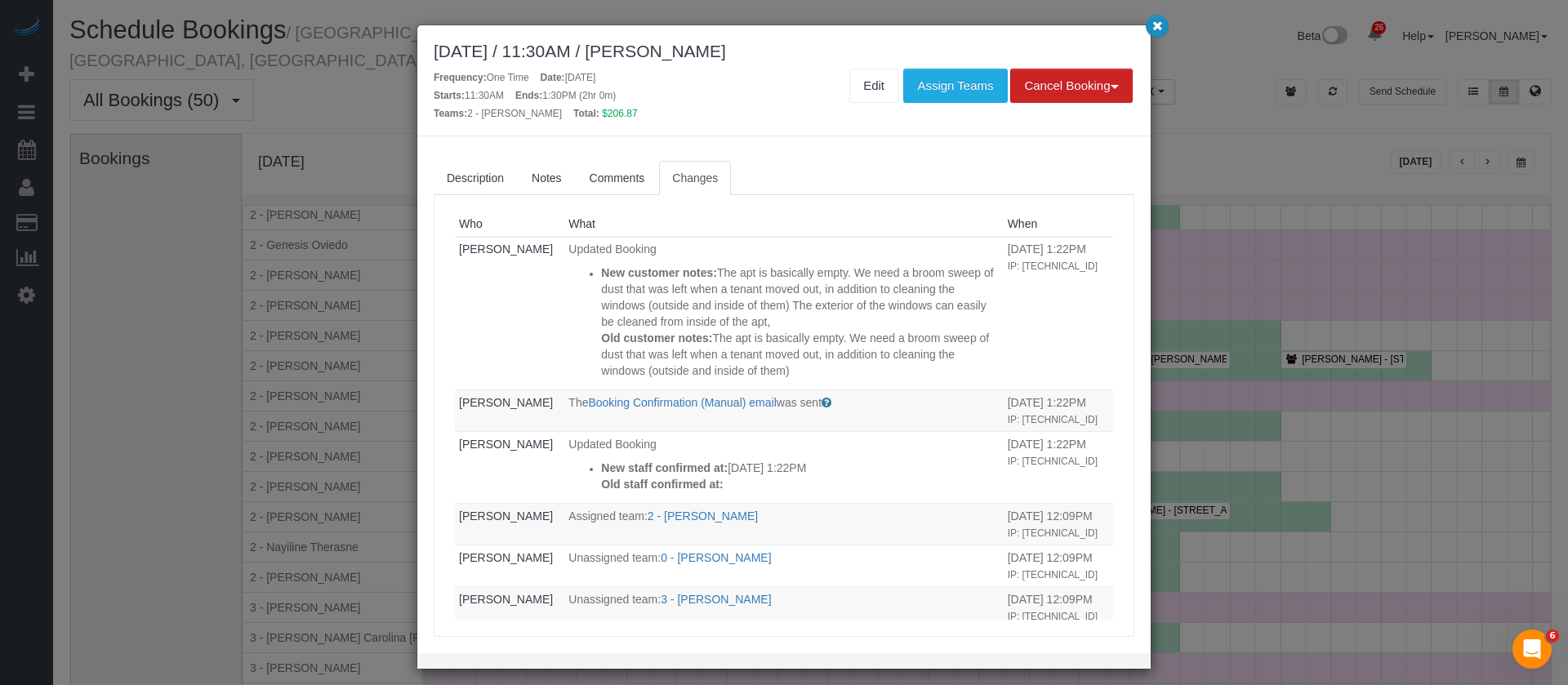
click at [1150, 30] on button "button" at bounding box center [1157, 26] width 23 height 23
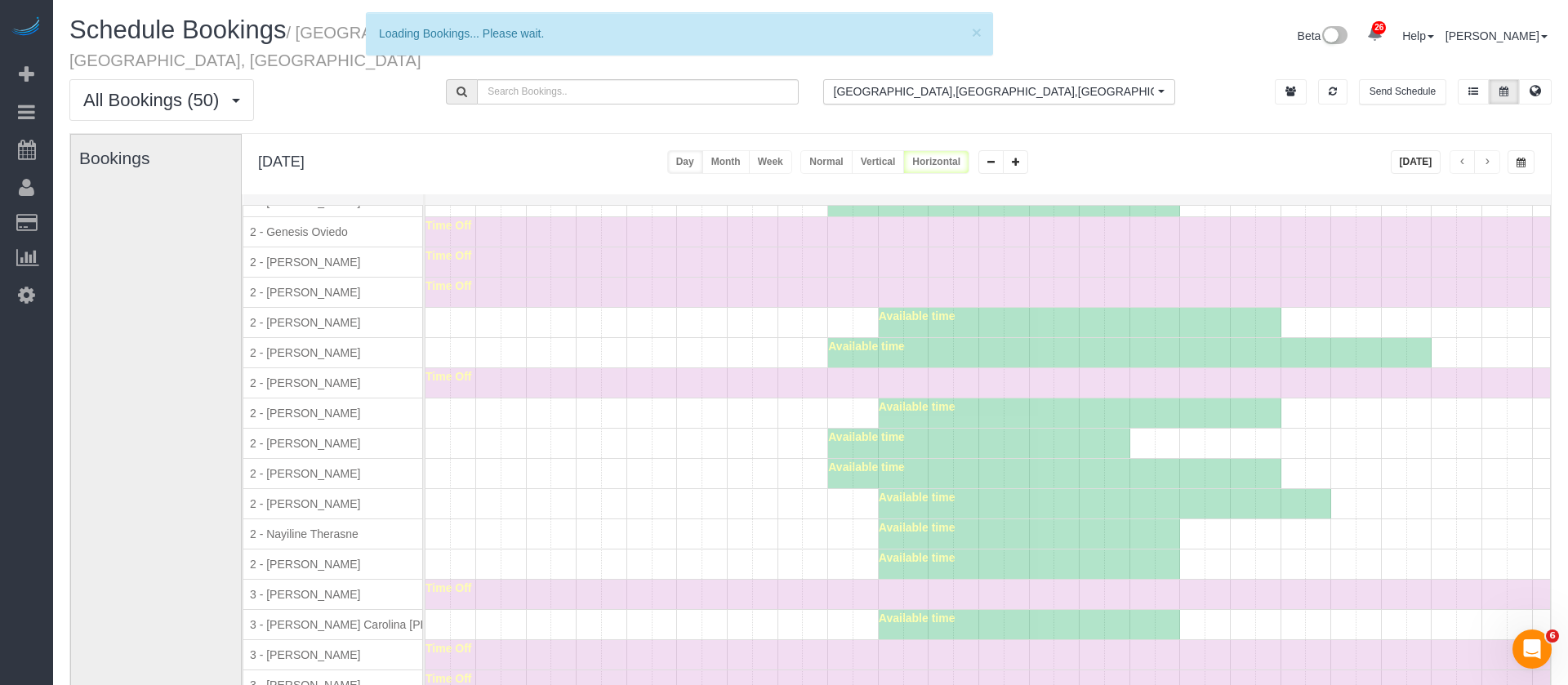
scroll to position [1395, 0]
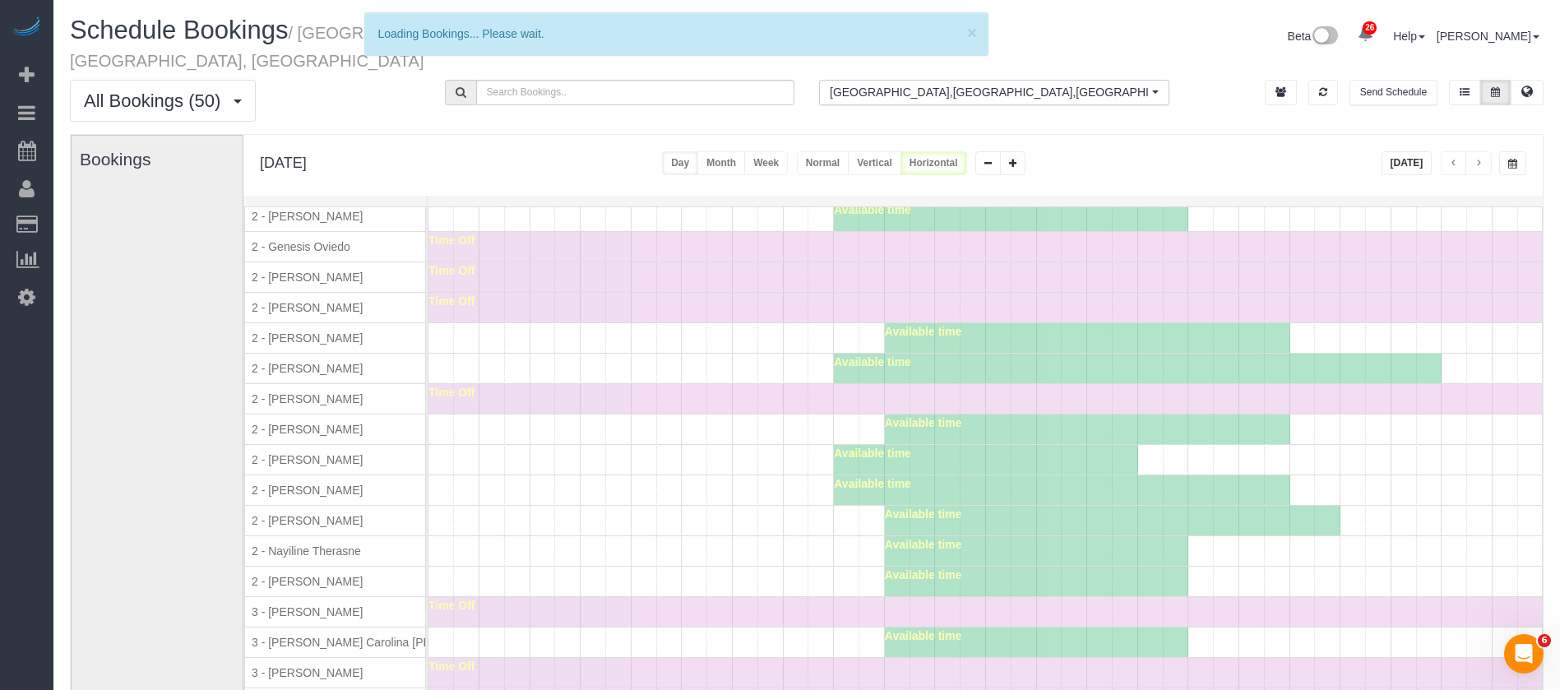
click at [275, 423] on span "2 - [PERSON_NAME]" at bounding box center [307, 429] width 118 height 13
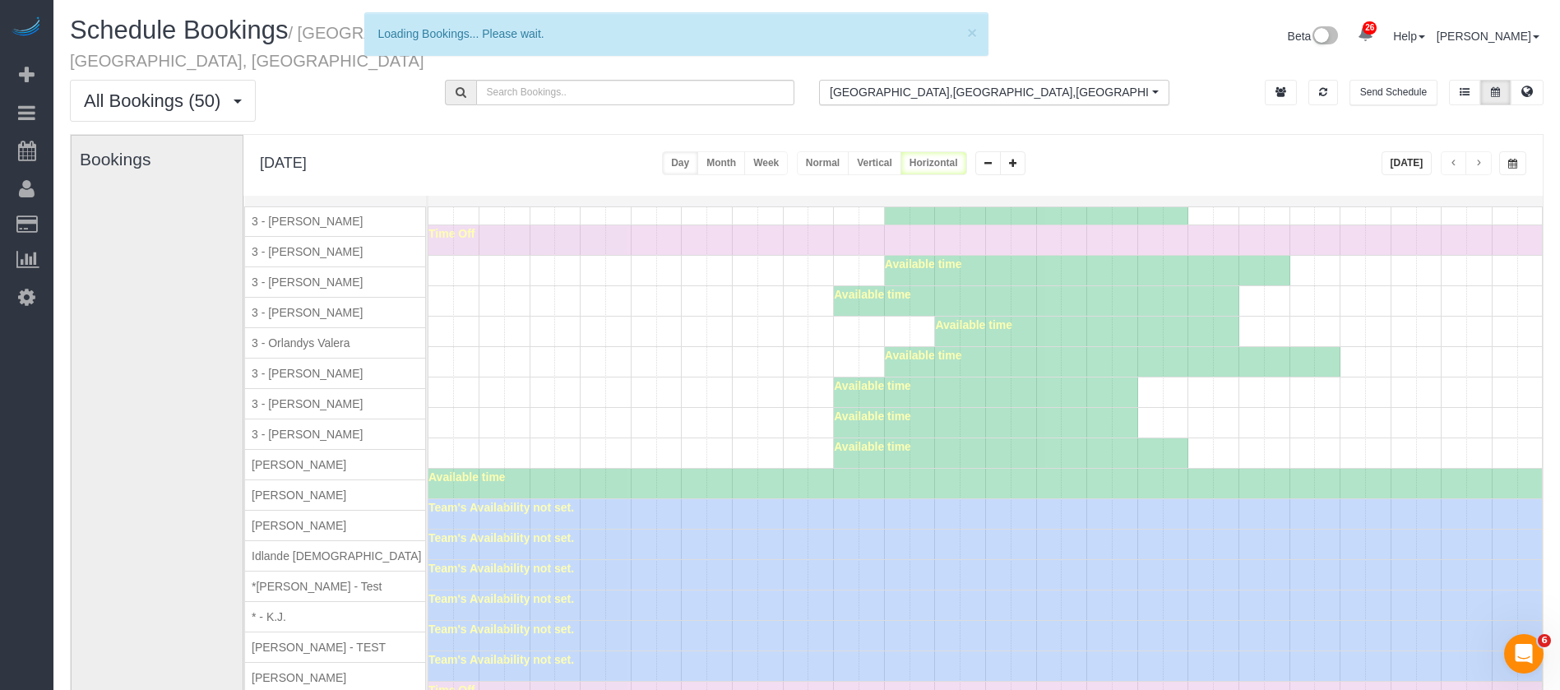
scroll to position [1669, 0]
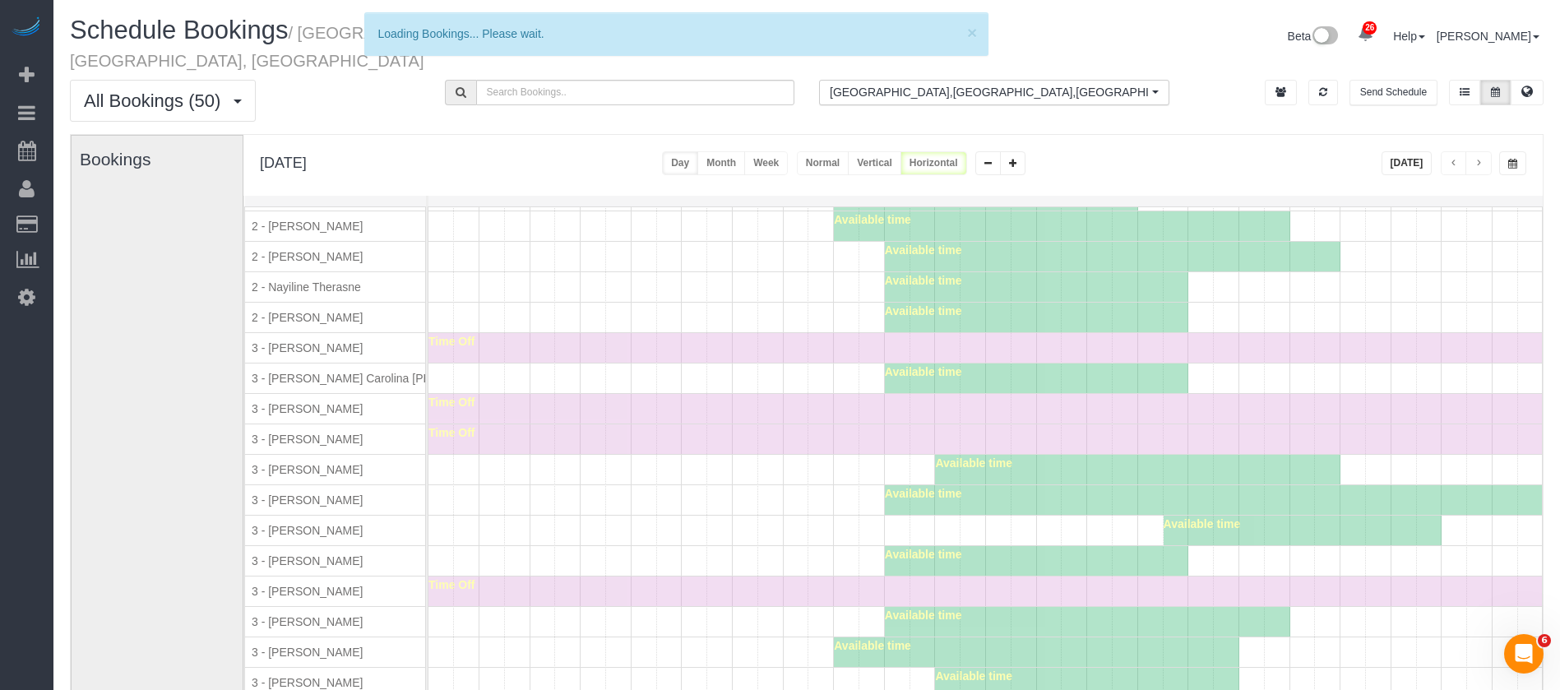
click at [154, 494] on div "Bookings" at bounding box center [165, 464] width 170 height 656
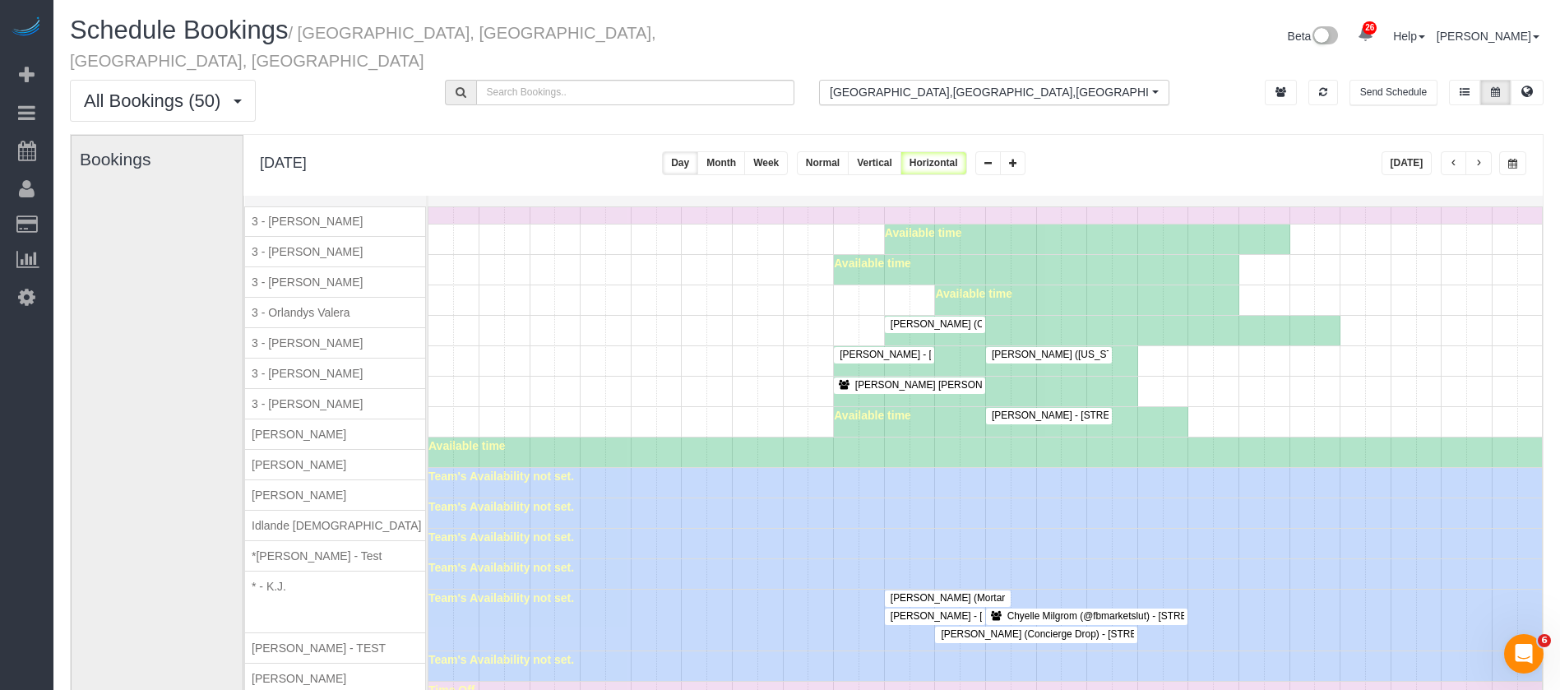
scroll to position [2083, 0]
click at [672, 437] on div "Available time" at bounding box center [1033, 452] width 1211 height 30
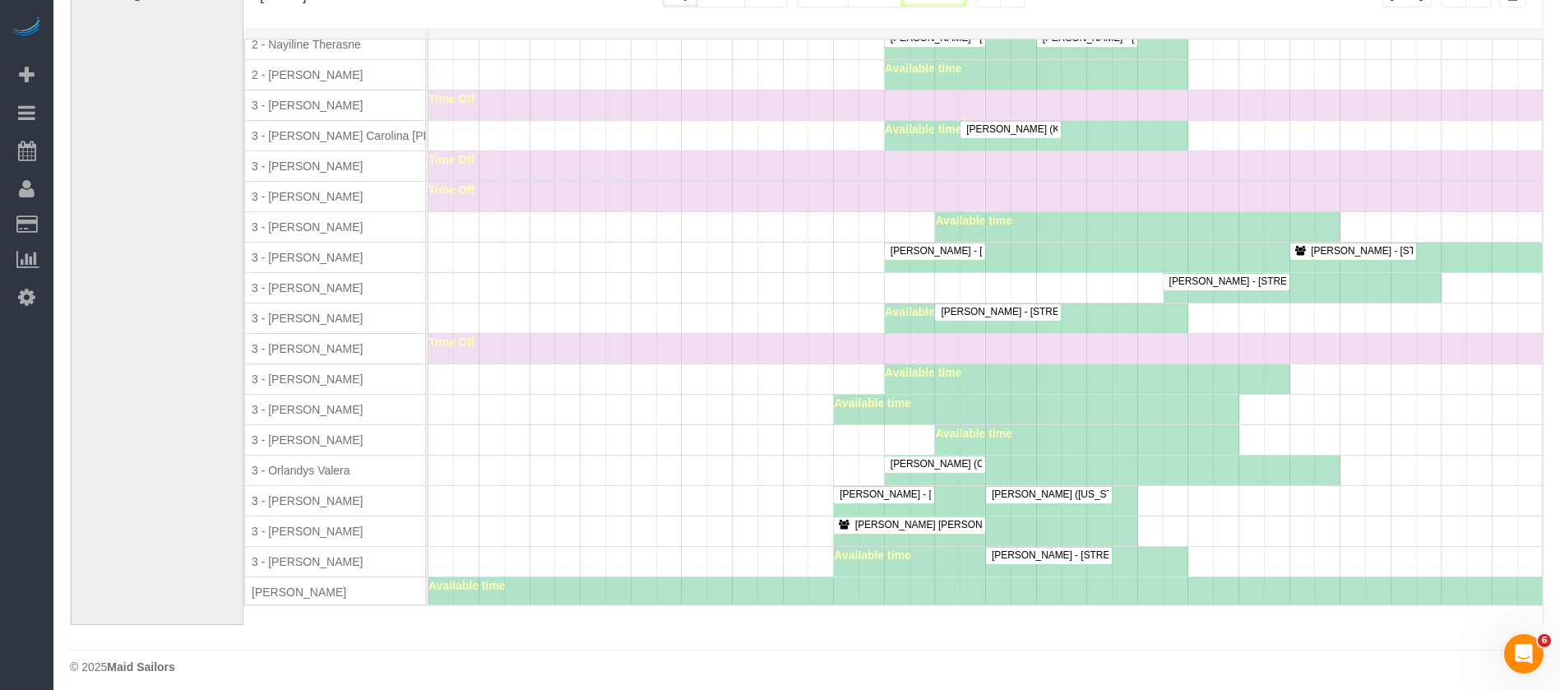
scroll to position [1713, 0]
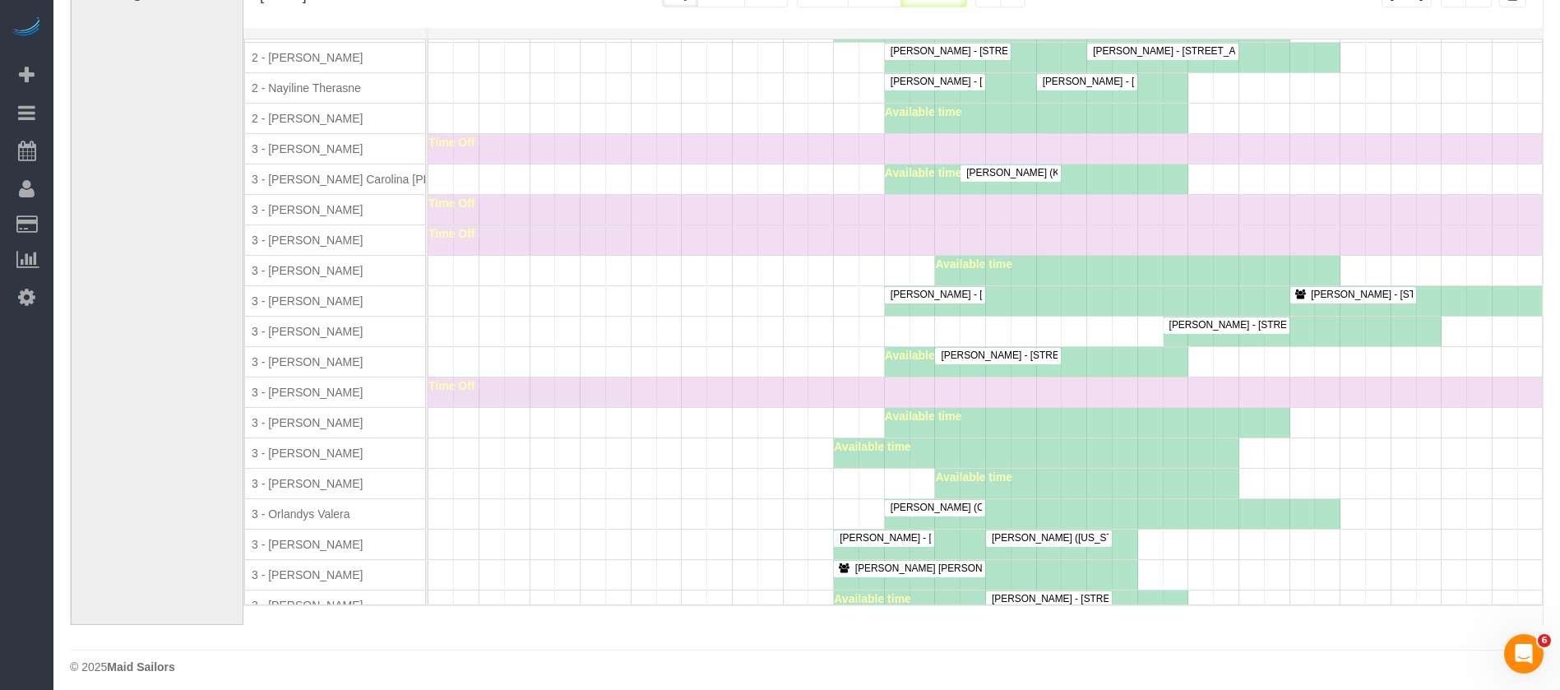
click at [562, 455] on div "Available time" at bounding box center [1020, 453] width 1184 height 30
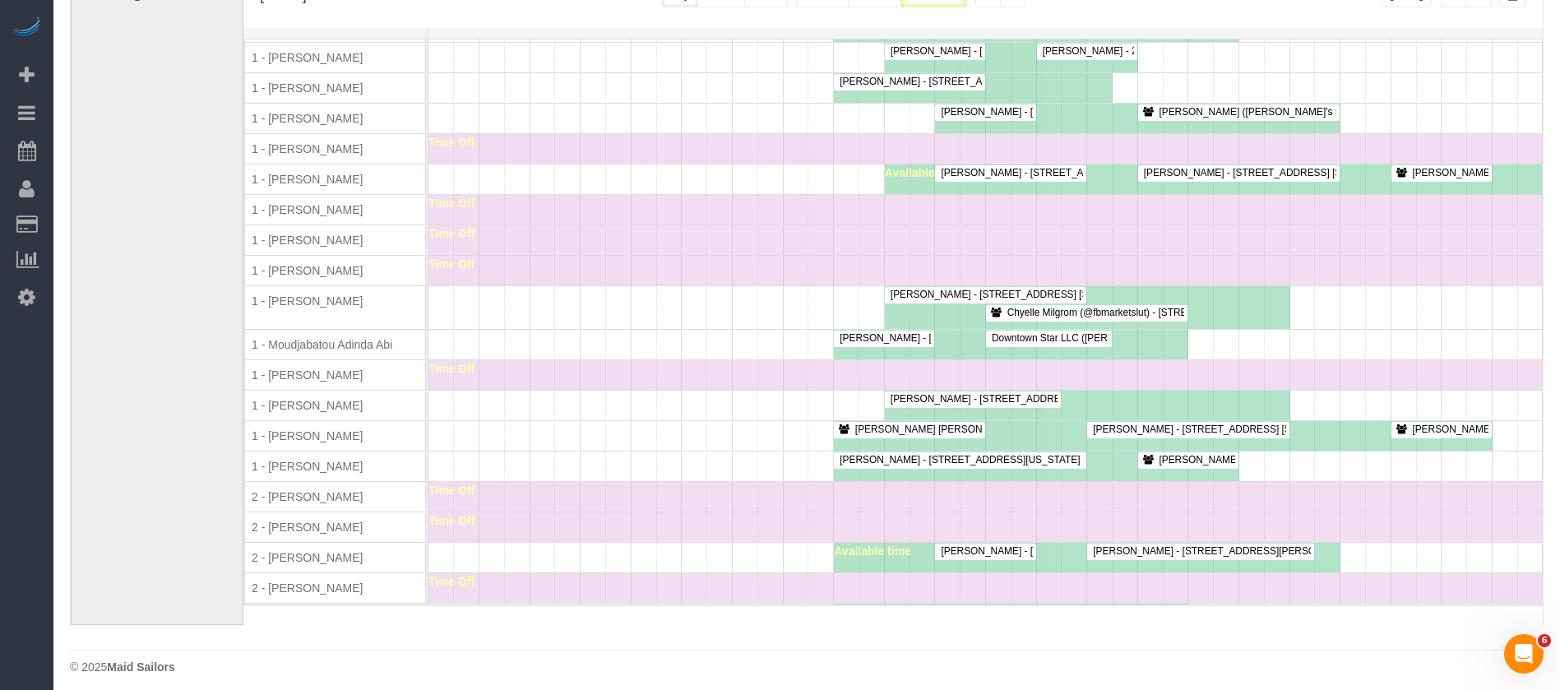
scroll to position [0, 0]
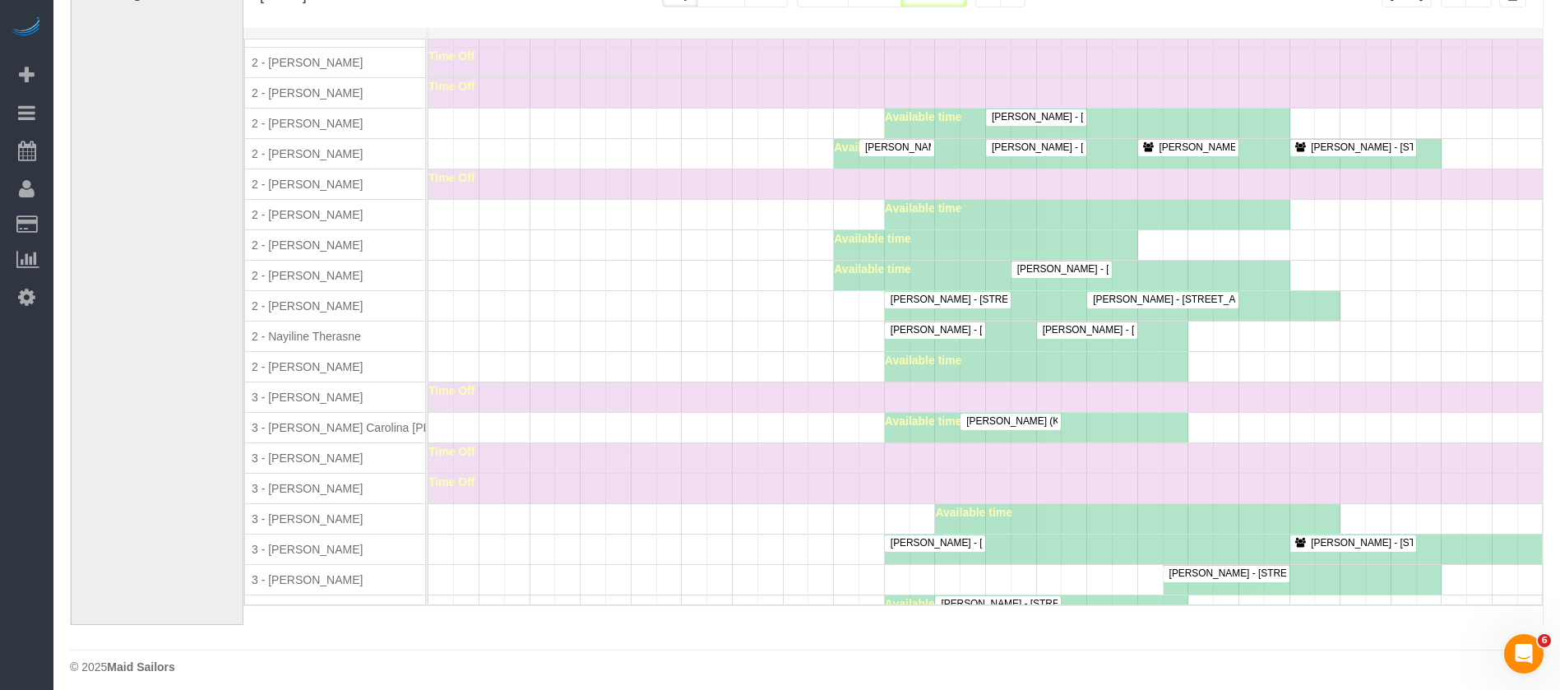
click at [1015, 261] on div at bounding box center [1013, 269] width 6 height 17
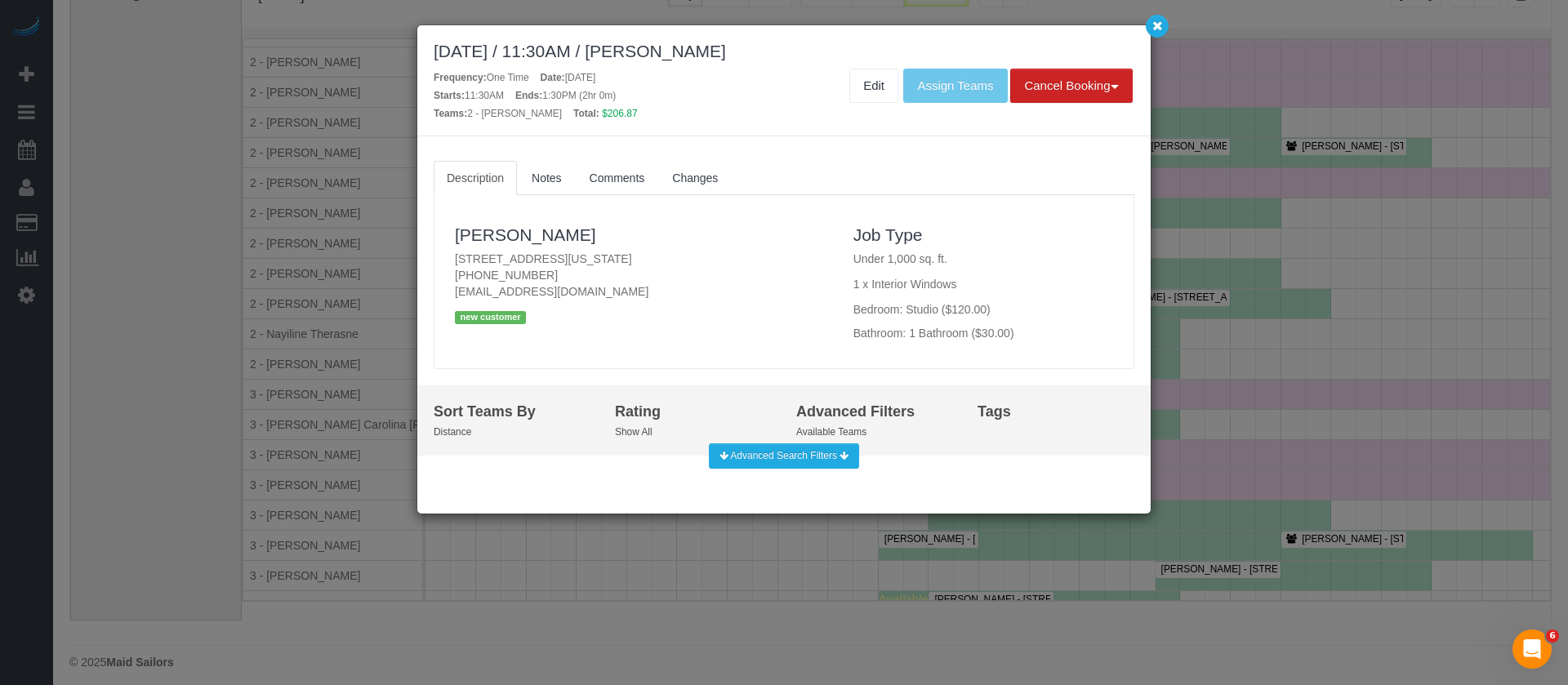
click at [731, 44] on div "September 25, 2025 / 11:30AM / Brandon Baron" at bounding box center [784, 51] width 700 height 19
copy div "September 25, 2025 / 11:30AM / Brandon Baron"
click at [856, 87] on link "Edit" at bounding box center [873, 85] width 49 height 35
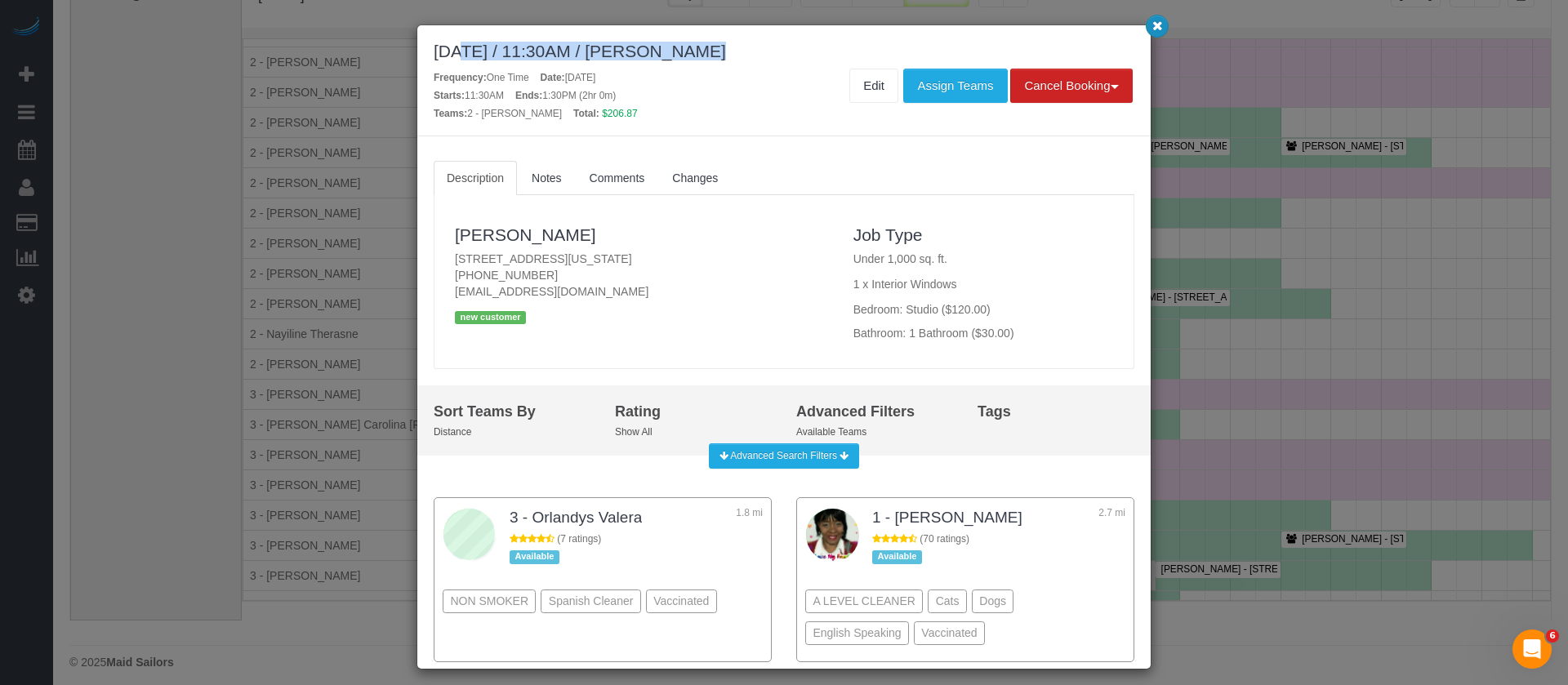
click at [1152, 21] on icon "button" at bounding box center [1157, 26] width 11 height 10
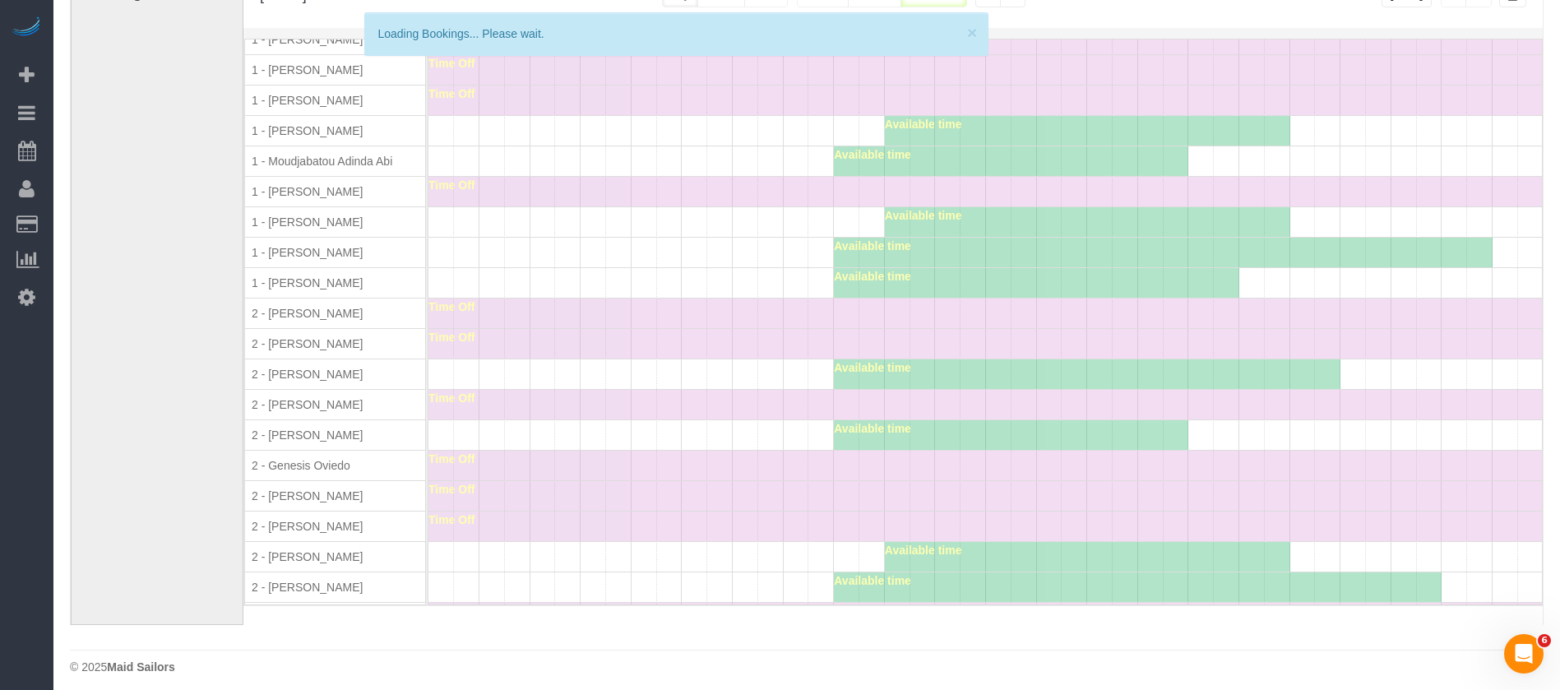
scroll to position [959, 0]
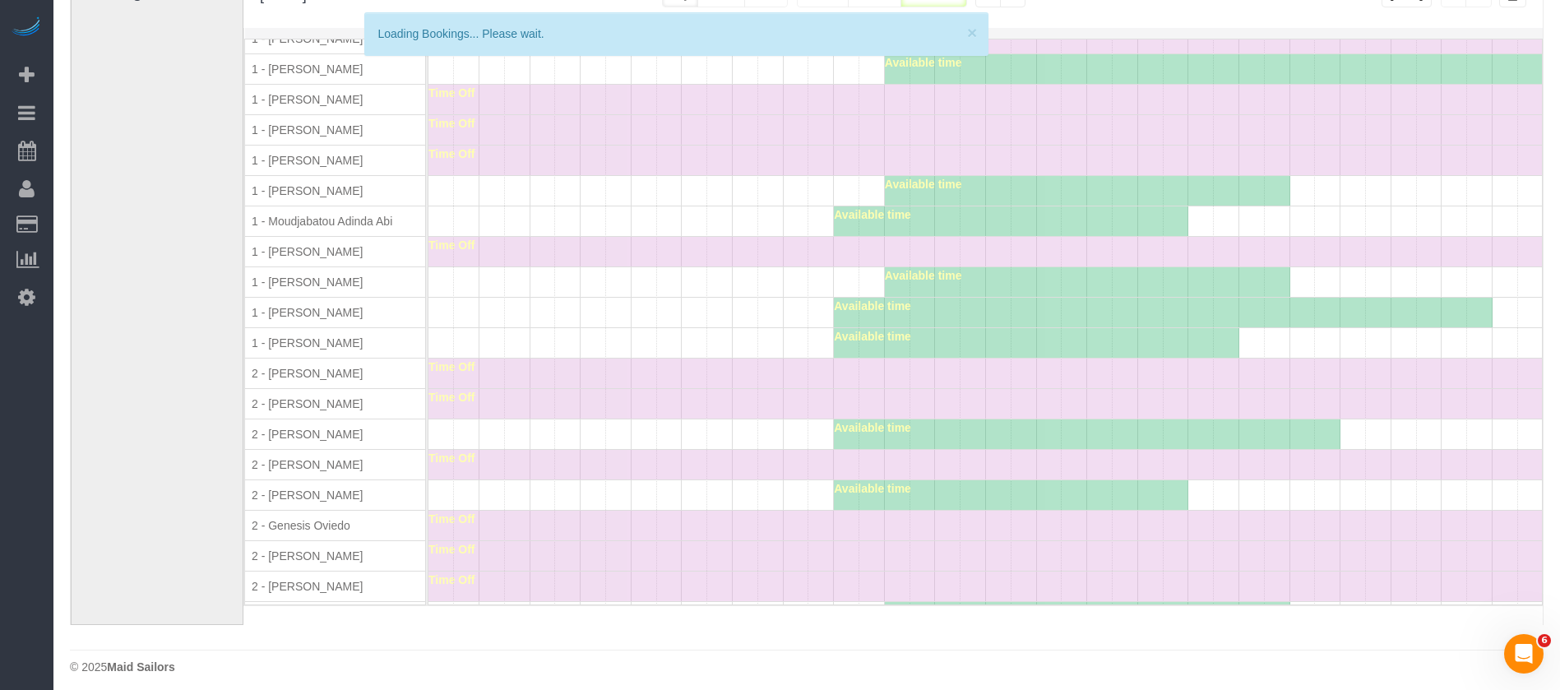
click at [187, 320] on div "Bookings" at bounding box center [165, 296] width 170 height 656
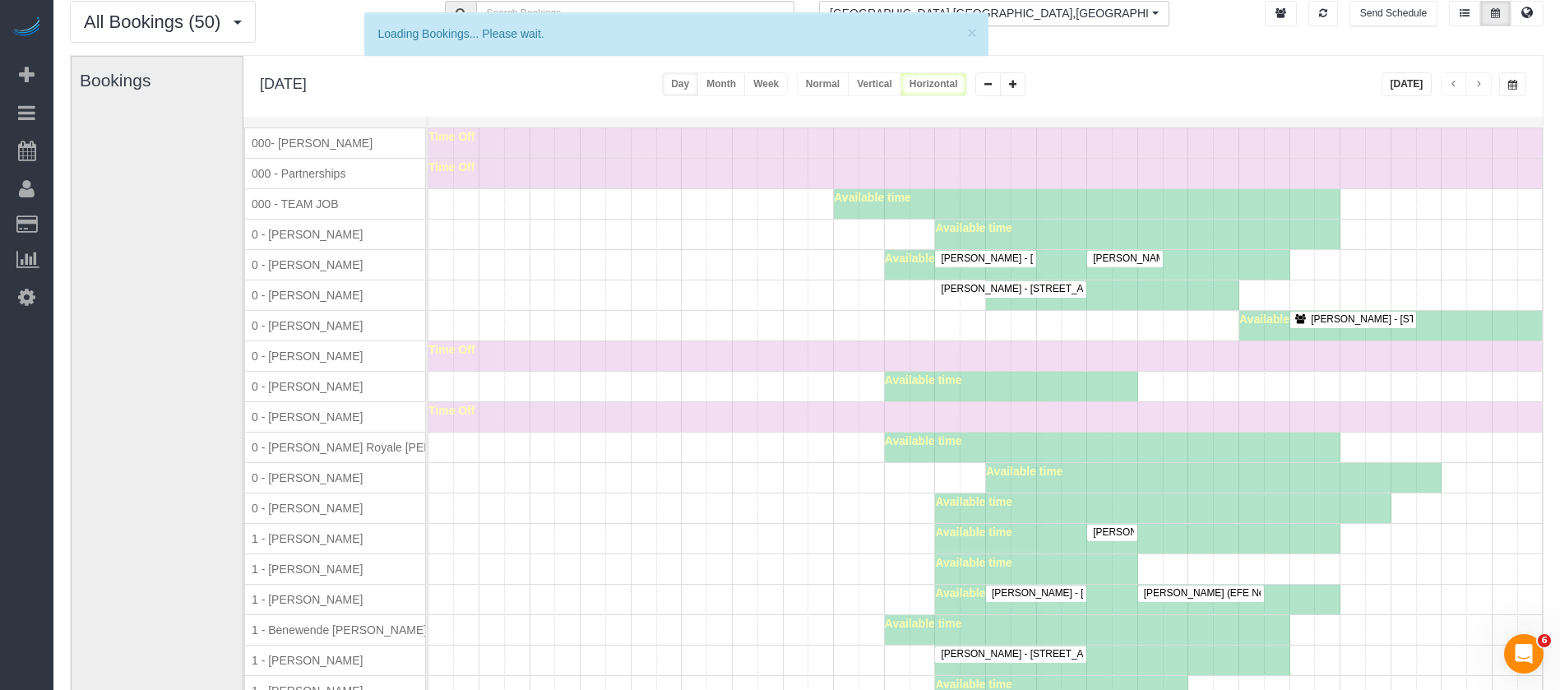
scroll to position [44, 0]
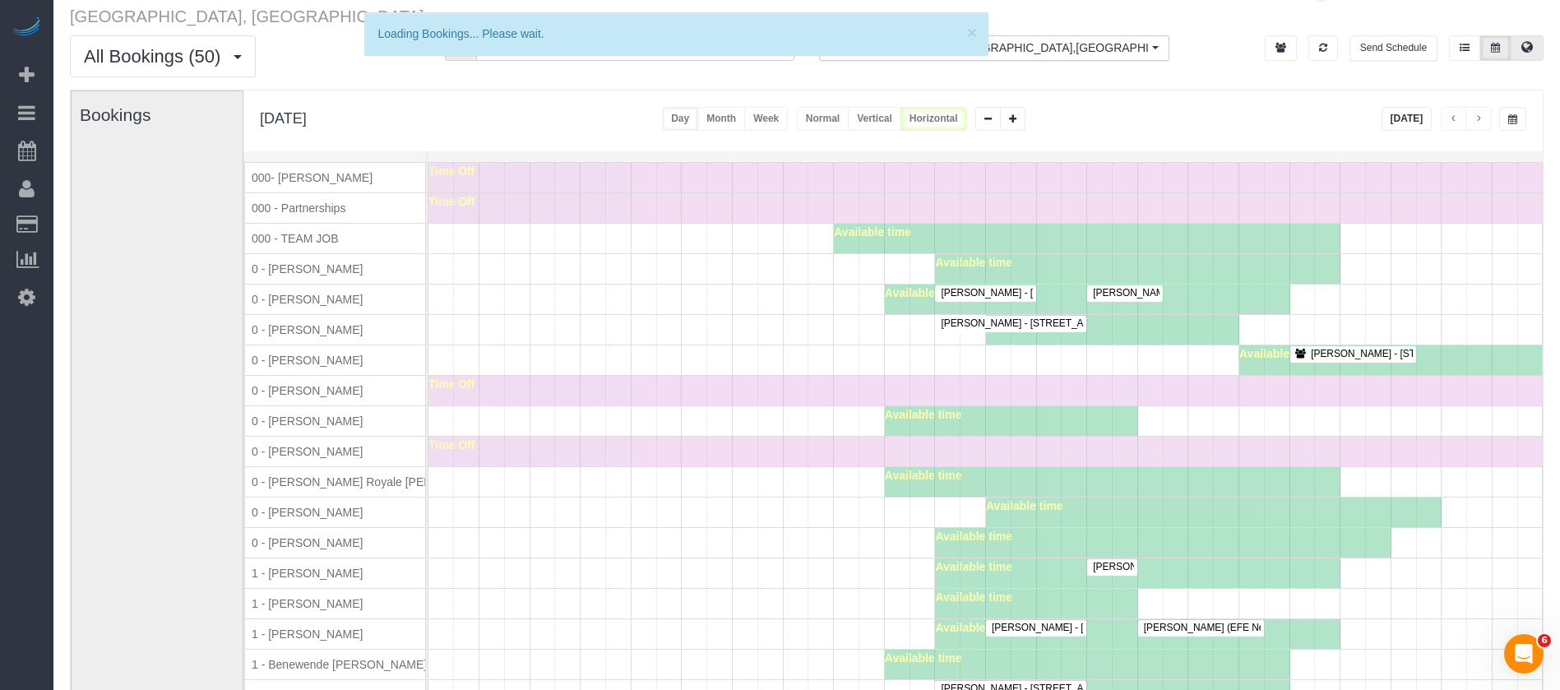
click at [1299, 42] on icon at bounding box center [1527, 47] width 12 height 10
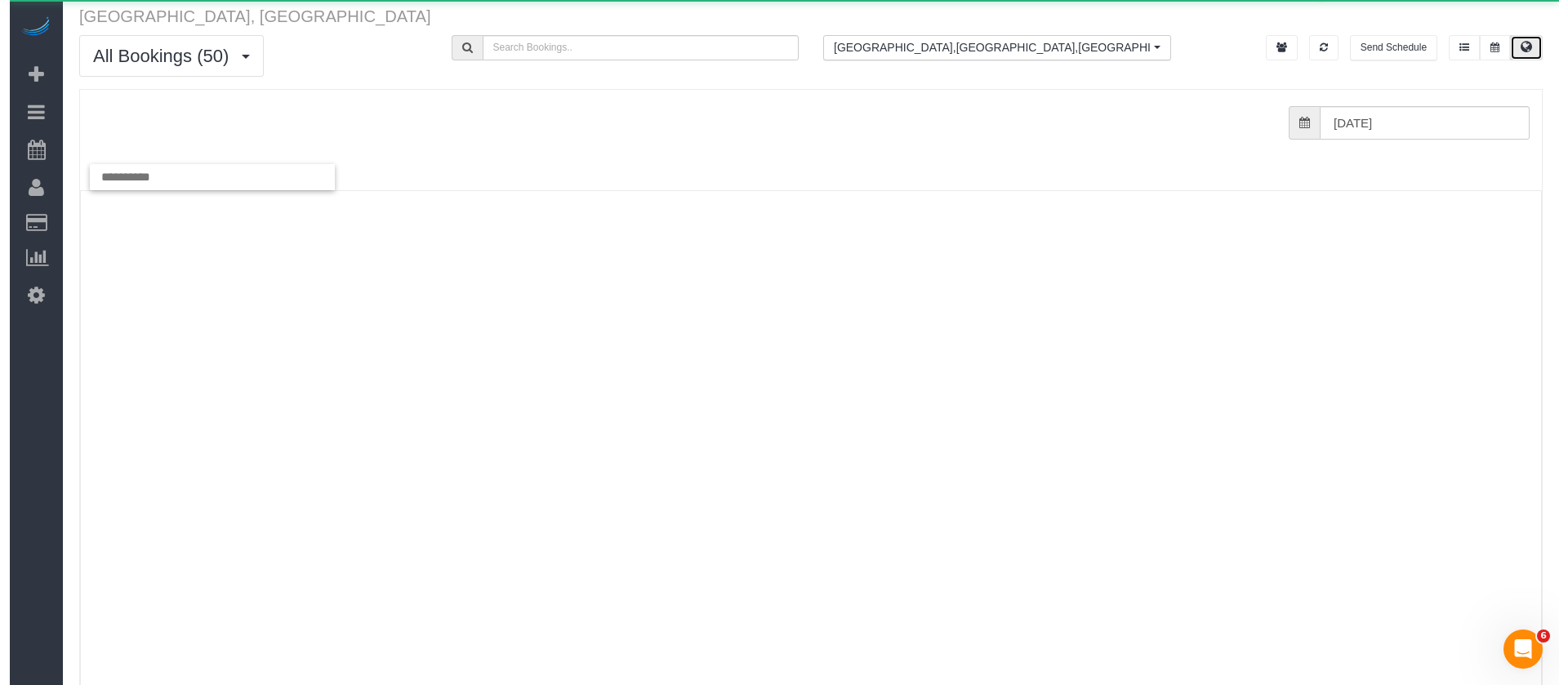
scroll to position [0, 0]
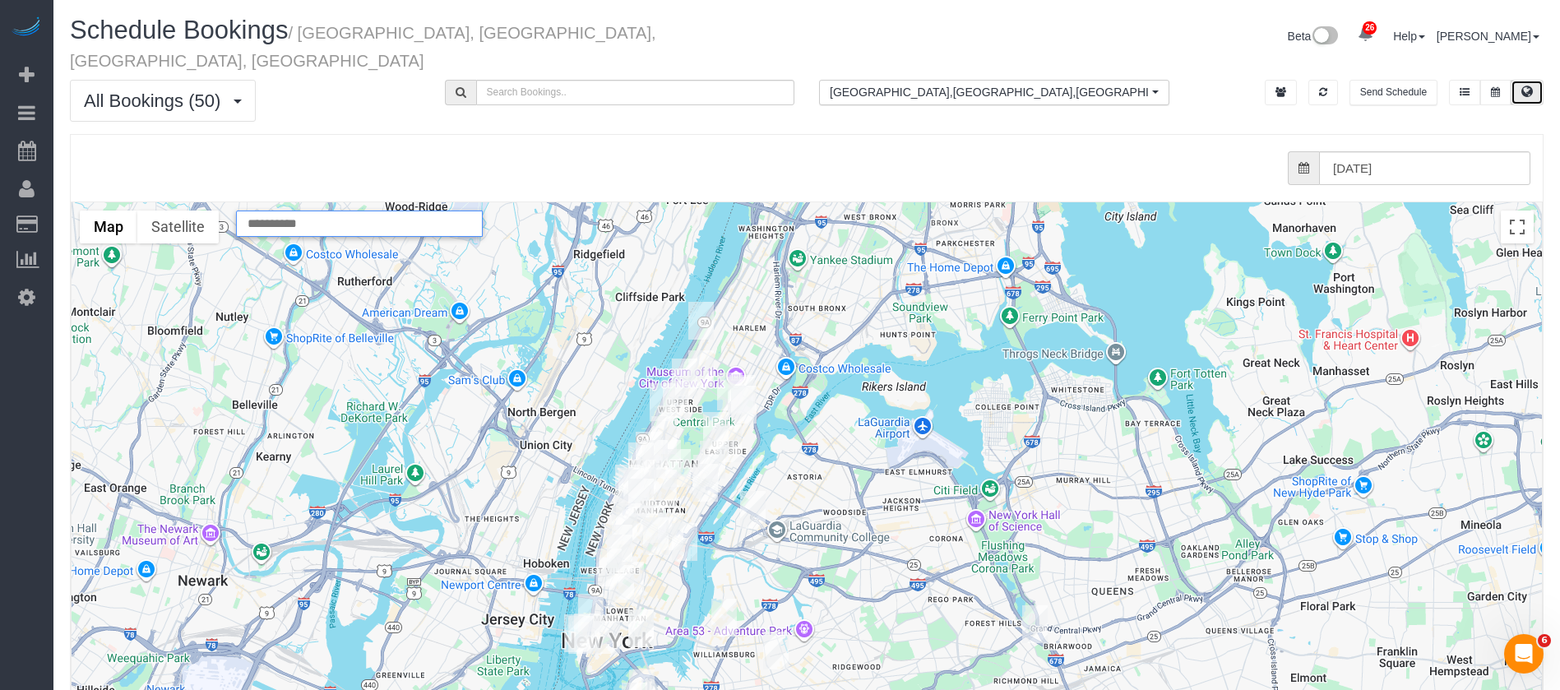
click at [355, 210] on input "text" at bounding box center [359, 223] width 247 height 26
paste input "**********"
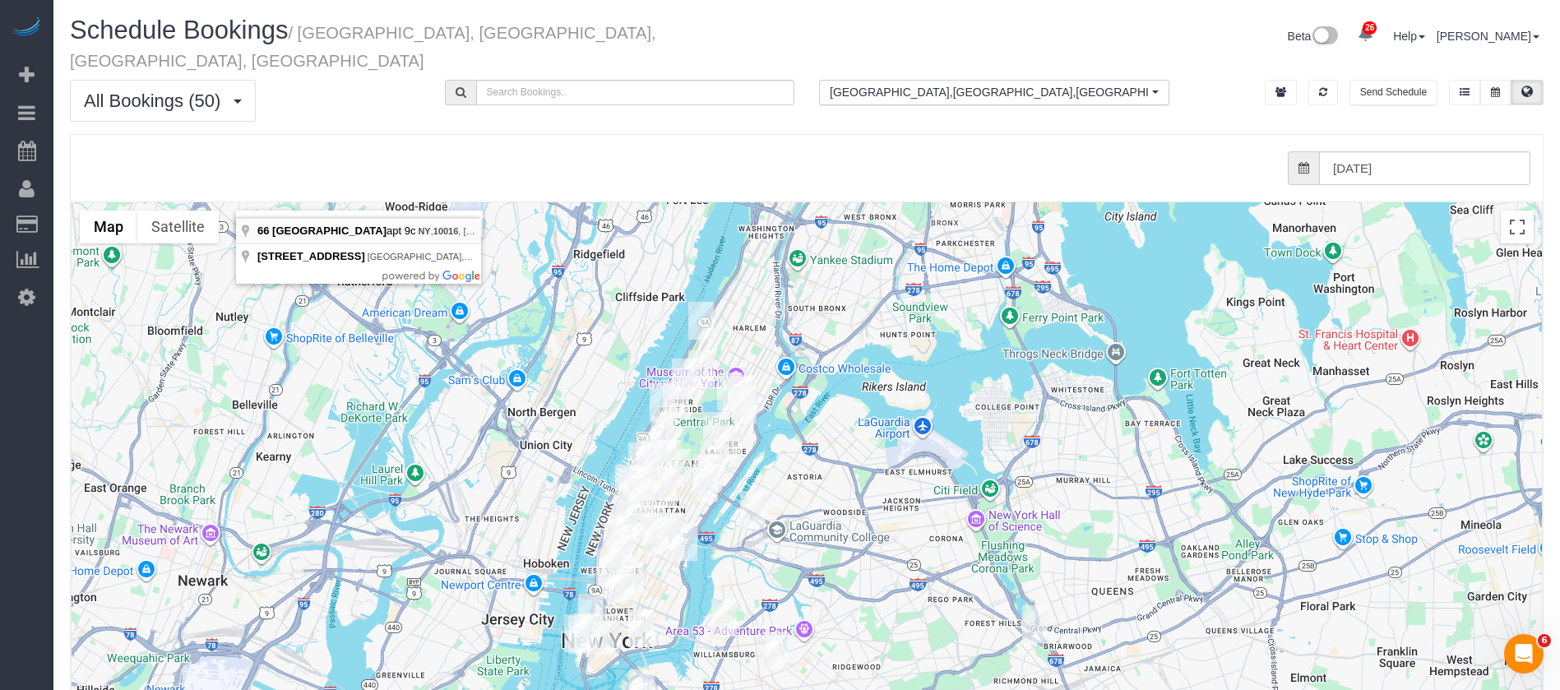
type input "**********"
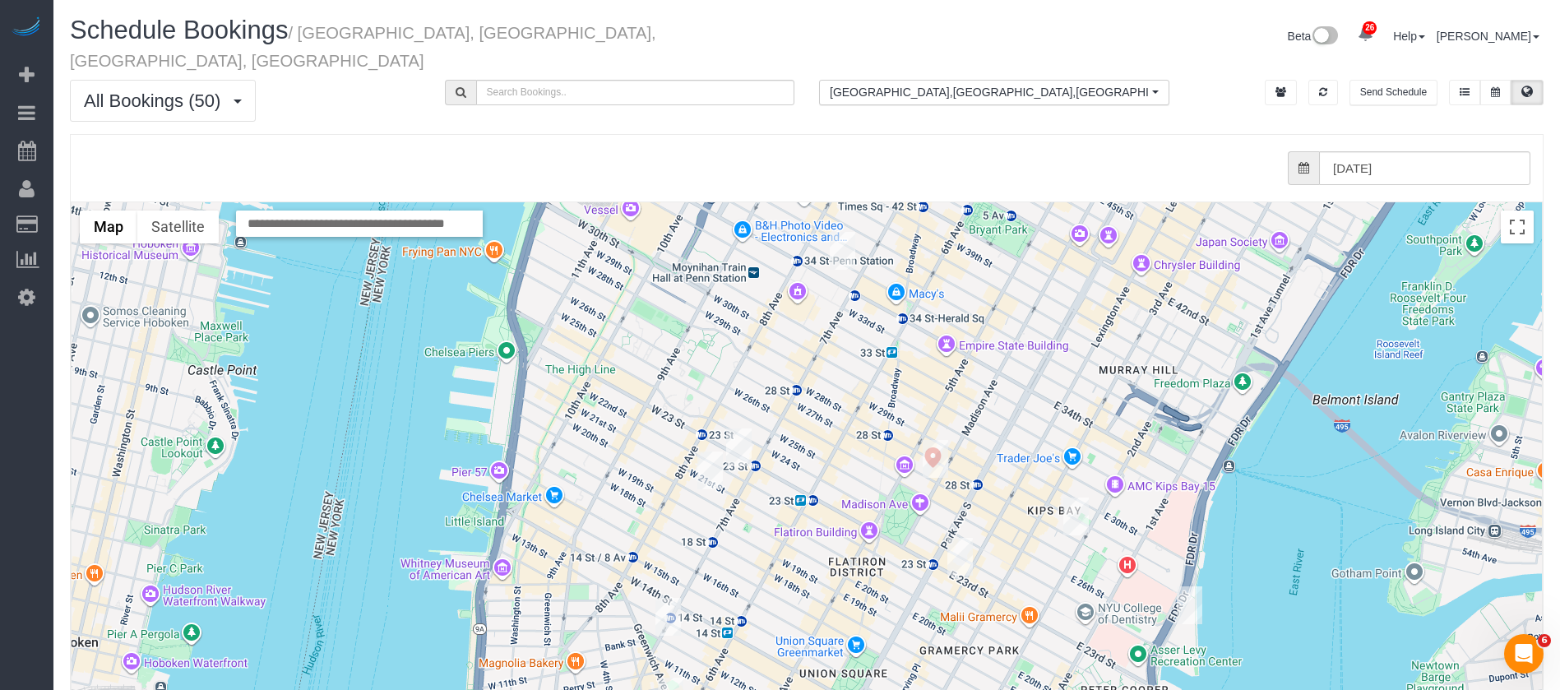
drag, startPoint x: 847, startPoint y: 298, endPoint x: 801, endPoint y: 423, distance: 133.2
click at [801, 423] on div at bounding box center [807, 530] width 1470 height 656
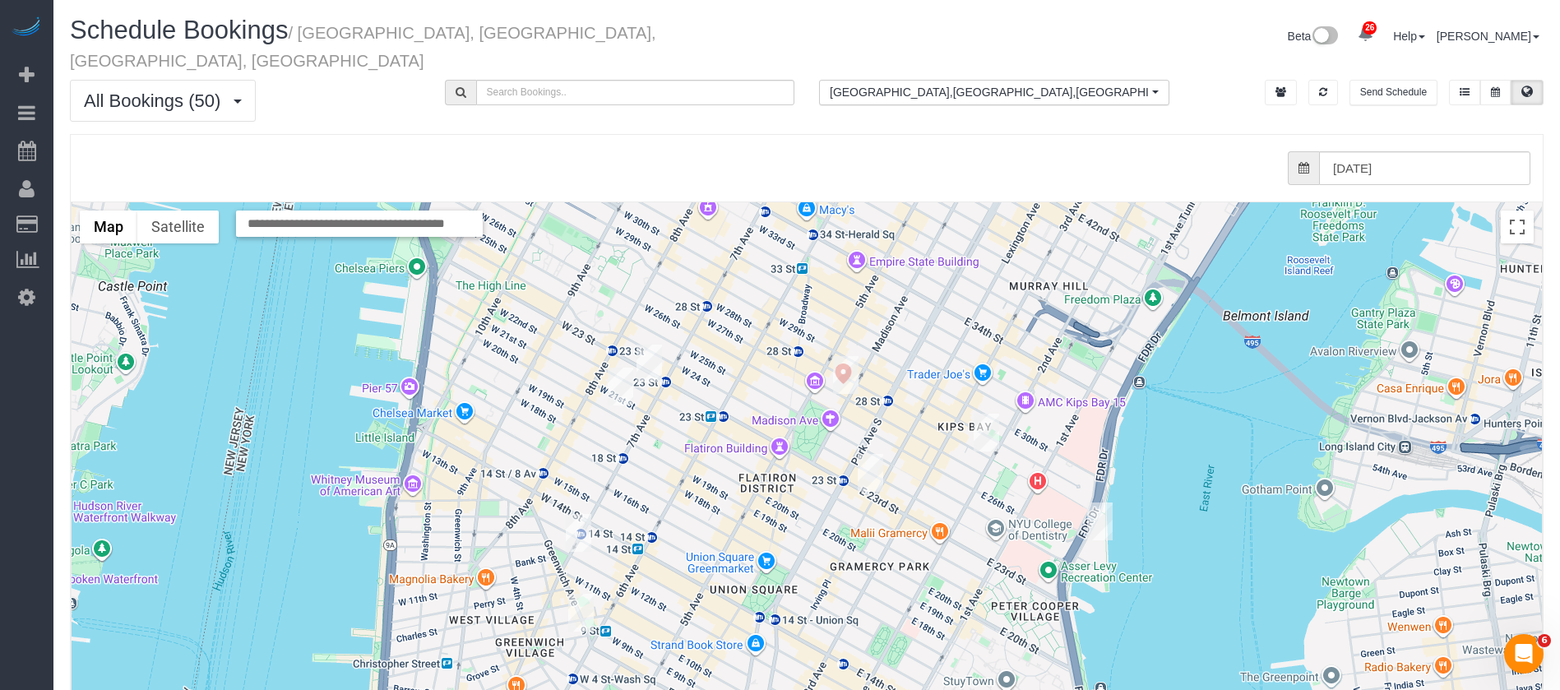
drag, startPoint x: 966, startPoint y: 358, endPoint x: 876, endPoint y: 276, distance: 121.1
click at [876, 276] on div at bounding box center [807, 530] width 1470 height 656
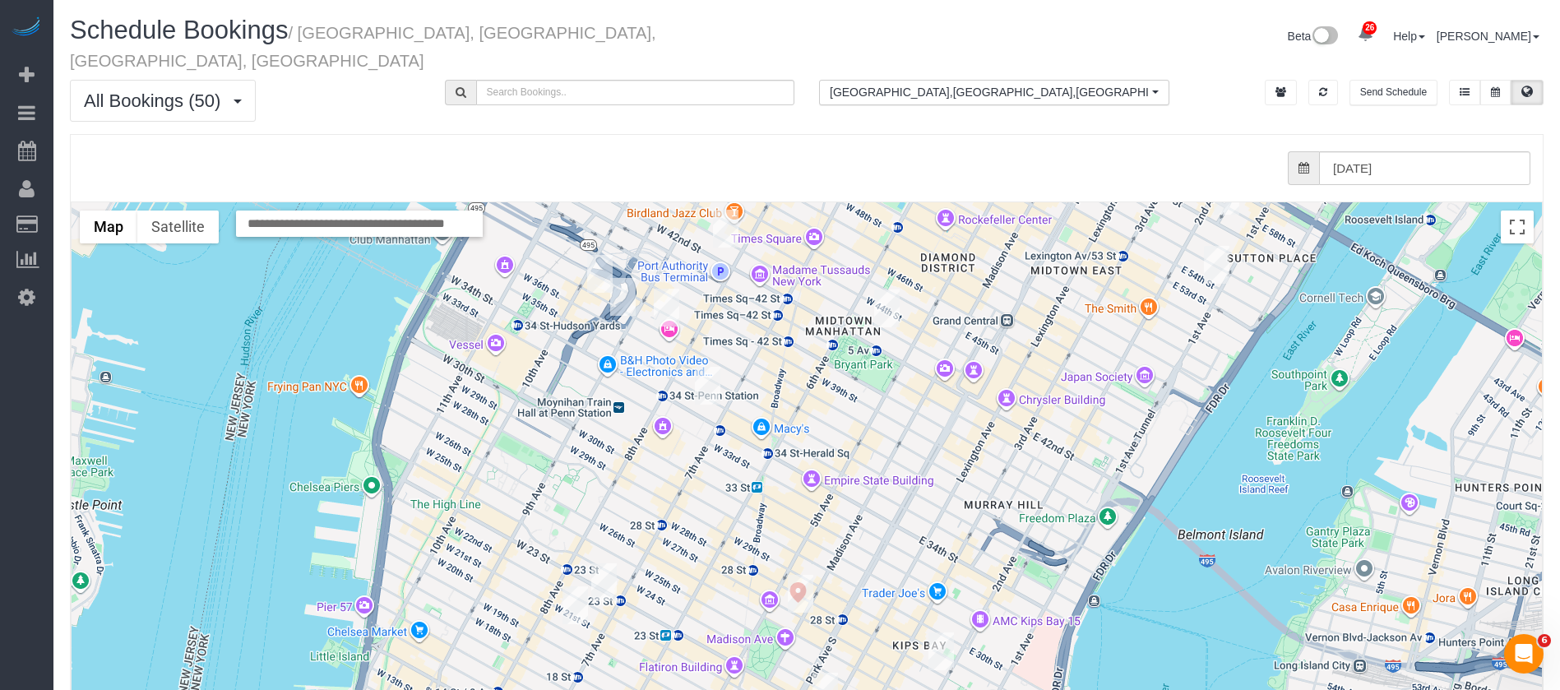
drag, startPoint x: 735, startPoint y: 289, endPoint x: 649, endPoint y: 439, distance: 173.5
click at [689, 510] on div at bounding box center [807, 530] width 1470 height 656
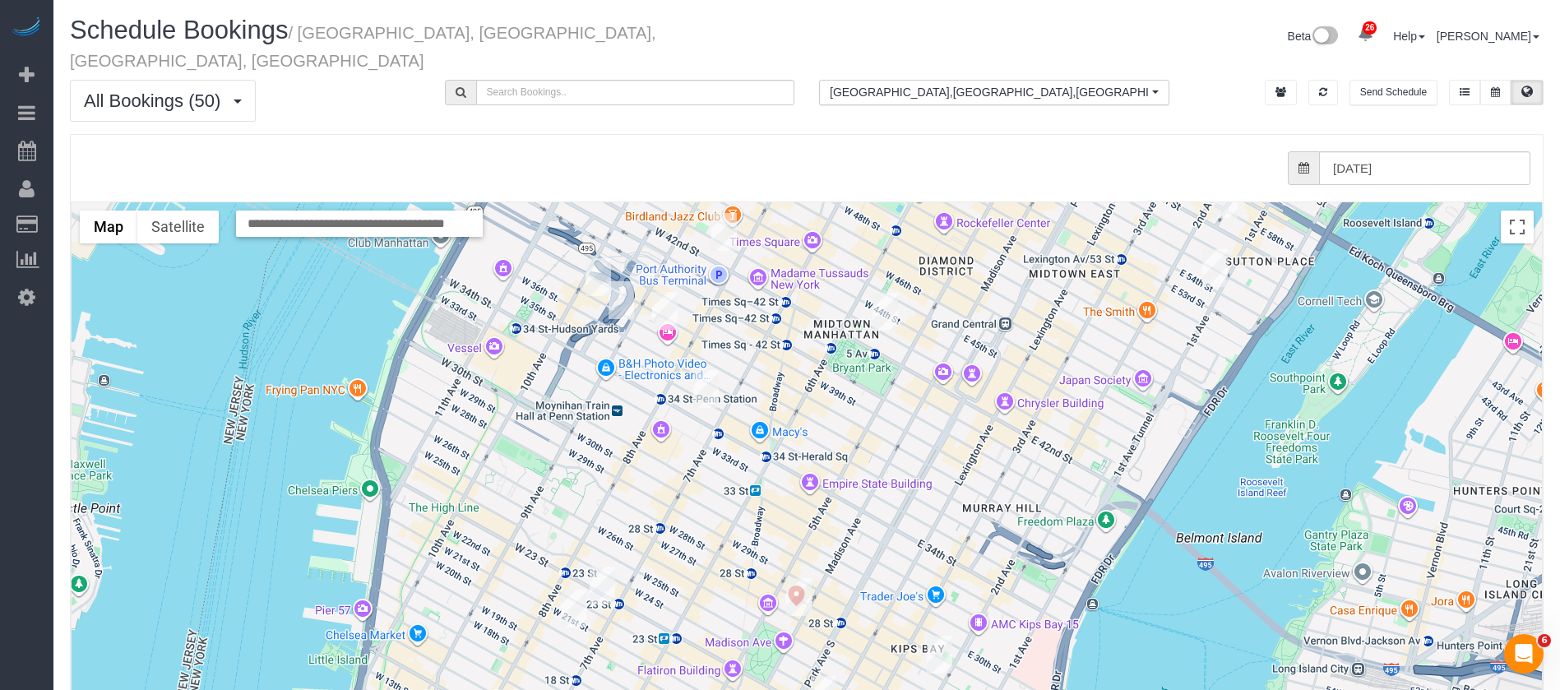
click at [667, 292] on img "09/25/2025 8:00AM - Carl Fagerstal - 320 West 38th Street, Apt. 1129, New York,…" at bounding box center [664, 311] width 25 height 38
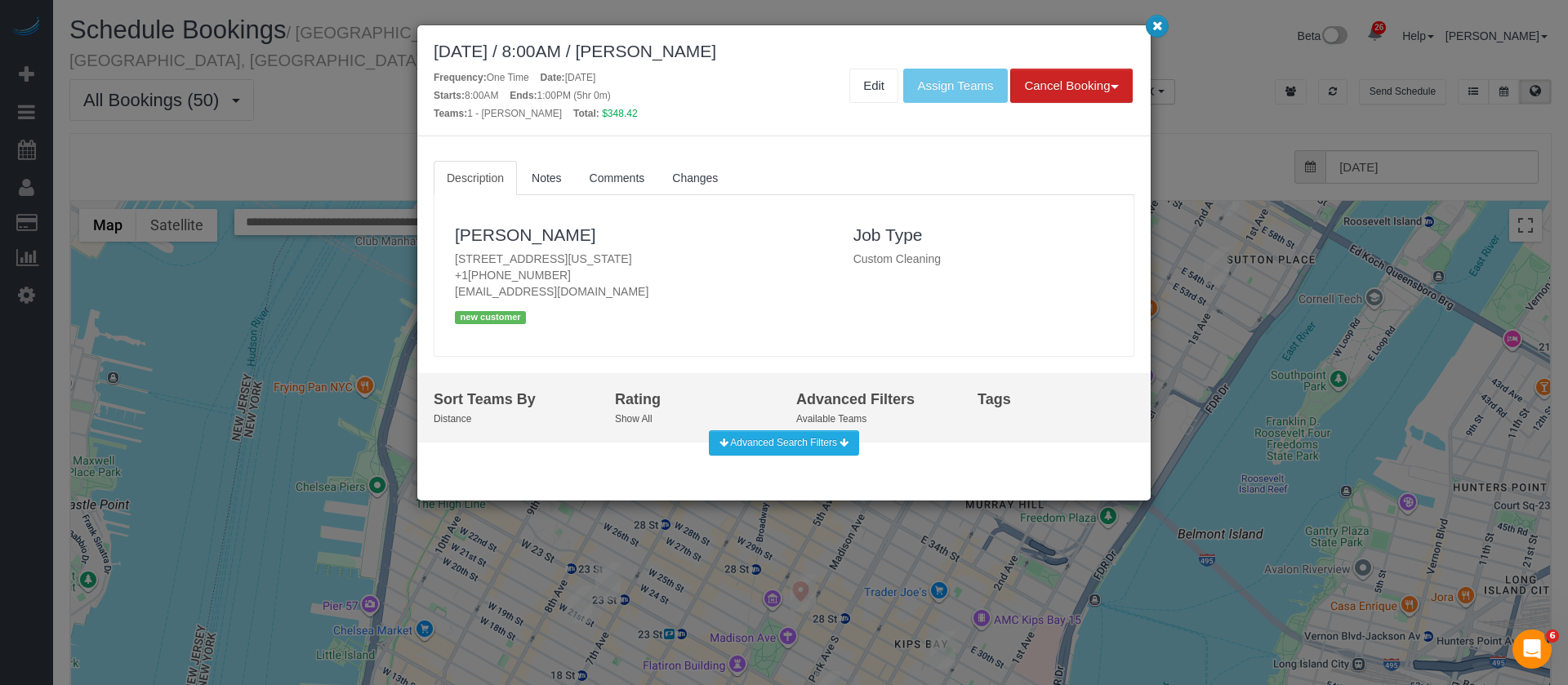
click at [1150, 34] on button "button" at bounding box center [1157, 26] width 23 height 23
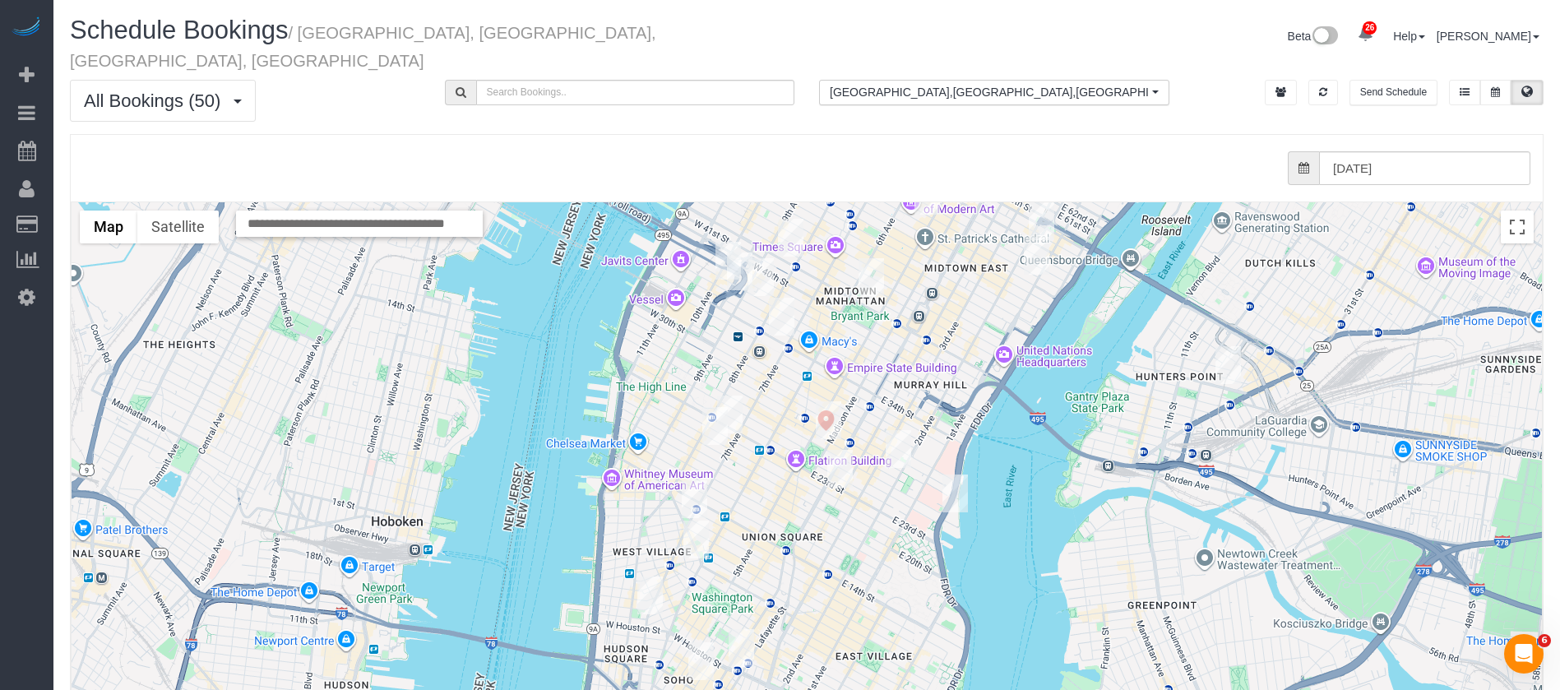
drag, startPoint x: 449, startPoint y: 605, endPoint x: 710, endPoint y: 239, distance: 449.2
click at [710, 239] on div "To navigate, press the arrow keys." at bounding box center [807, 530] width 1470 height 656
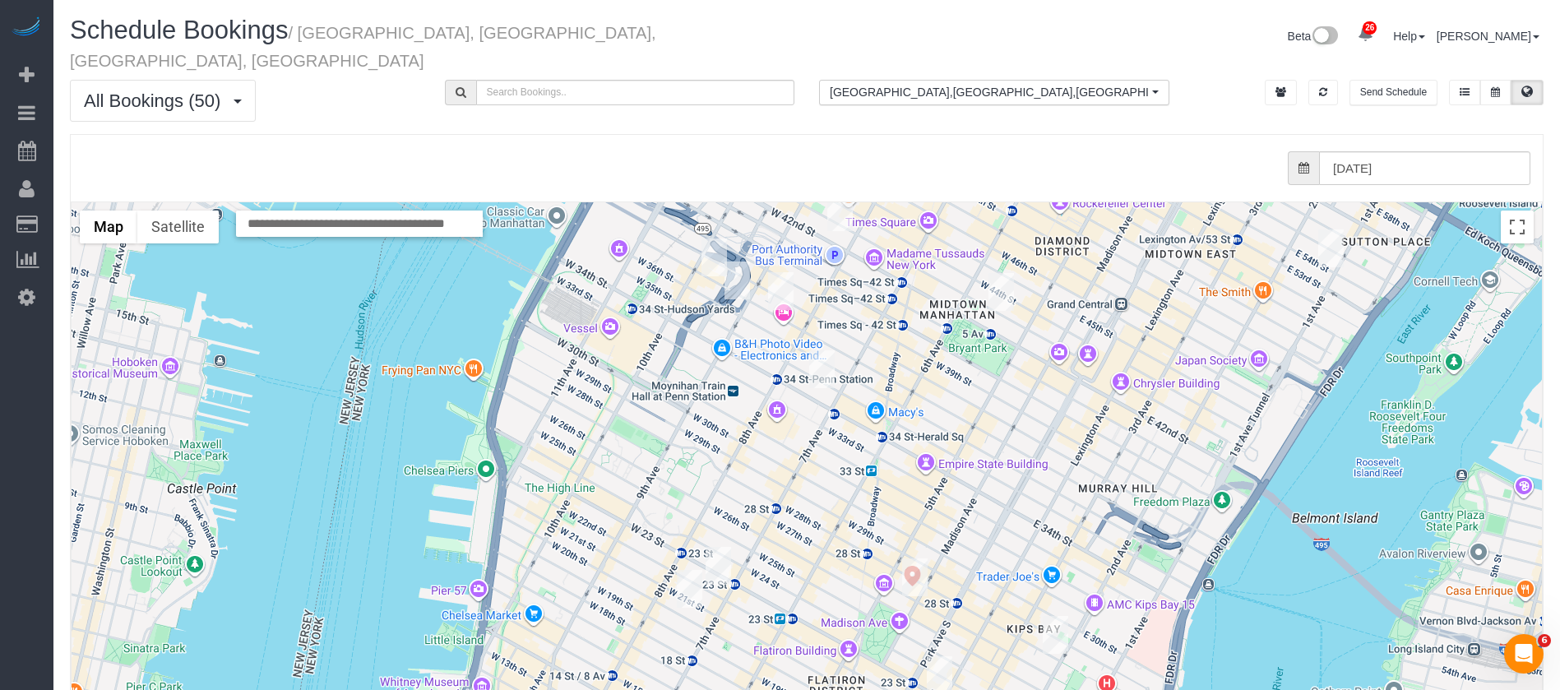
click at [735, 261] on img "09/25/2025 9:00AM - Eric Stolte (Calitre LLC) - 400 West 37th Street, Apt 14u, …" at bounding box center [736, 280] width 25 height 38
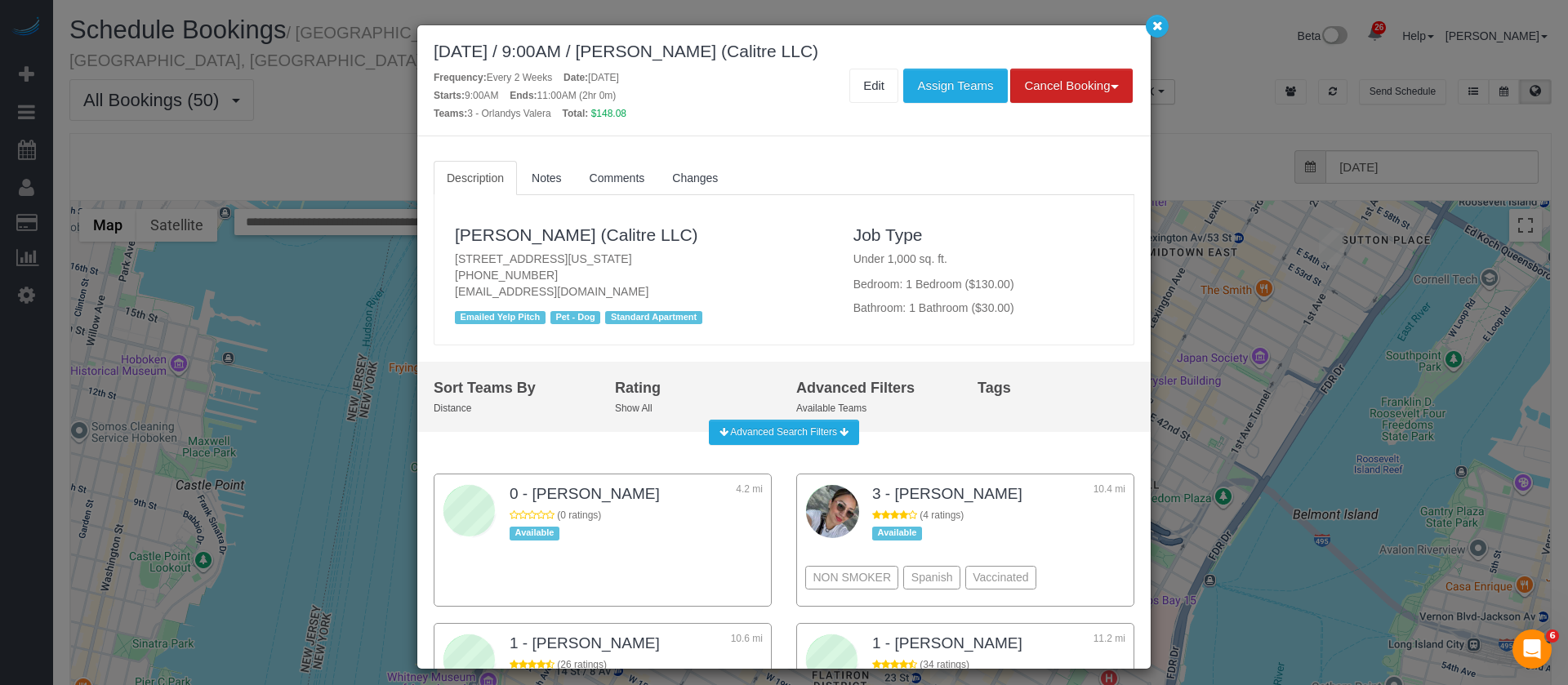
click at [746, 268] on p "400 West 37th Street, Apt 14u, New York, NY 10018 (201) 424-0055 espainting@hot…" at bounding box center [641, 274] width 374 height 49
click at [752, 94] on div "Frequency: Every 2 Weeks Date: September 25, 2025 Starts: 9:00AM Ends: 11:00AM …" at bounding box center [602, 95] width 362 height 54
click at [763, 279] on p "400 West 37th Street, Apt 14u, New York, NY 10018 (201) 424-0055 espainting@hot…" at bounding box center [641, 274] width 374 height 49
click at [780, 259] on p "400 West 37th Street, Apt 14u, New York, NY 10018 (201) 424-0055 espainting@hot…" at bounding box center [641, 274] width 374 height 49
click at [671, 255] on p "400 West 37th Street, Apt 14u, New York, NY 10018 (201) 424-0055 espainting@hot…" at bounding box center [641, 274] width 374 height 49
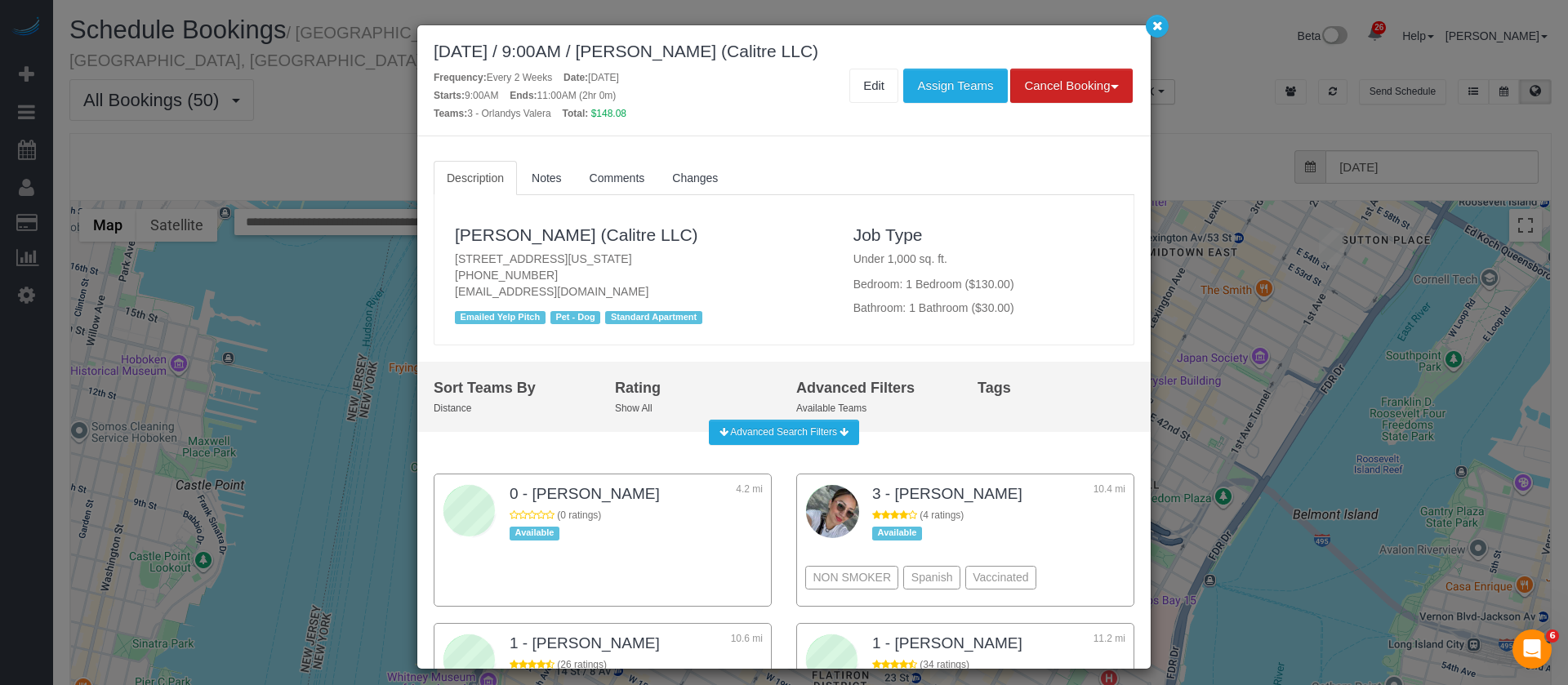
click at [671, 255] on p "400 West 37th Street, Apt 14u, New York, NY 10018 (201) 424-0055 espainting@hot…" at bounding box center [641, 274] width 374 height 49
copy p "[STREET_ADDRESS][US_STATE]"
click at [1161, 35] on button "button" at bounding box center [1157, 26] width 23 height 23
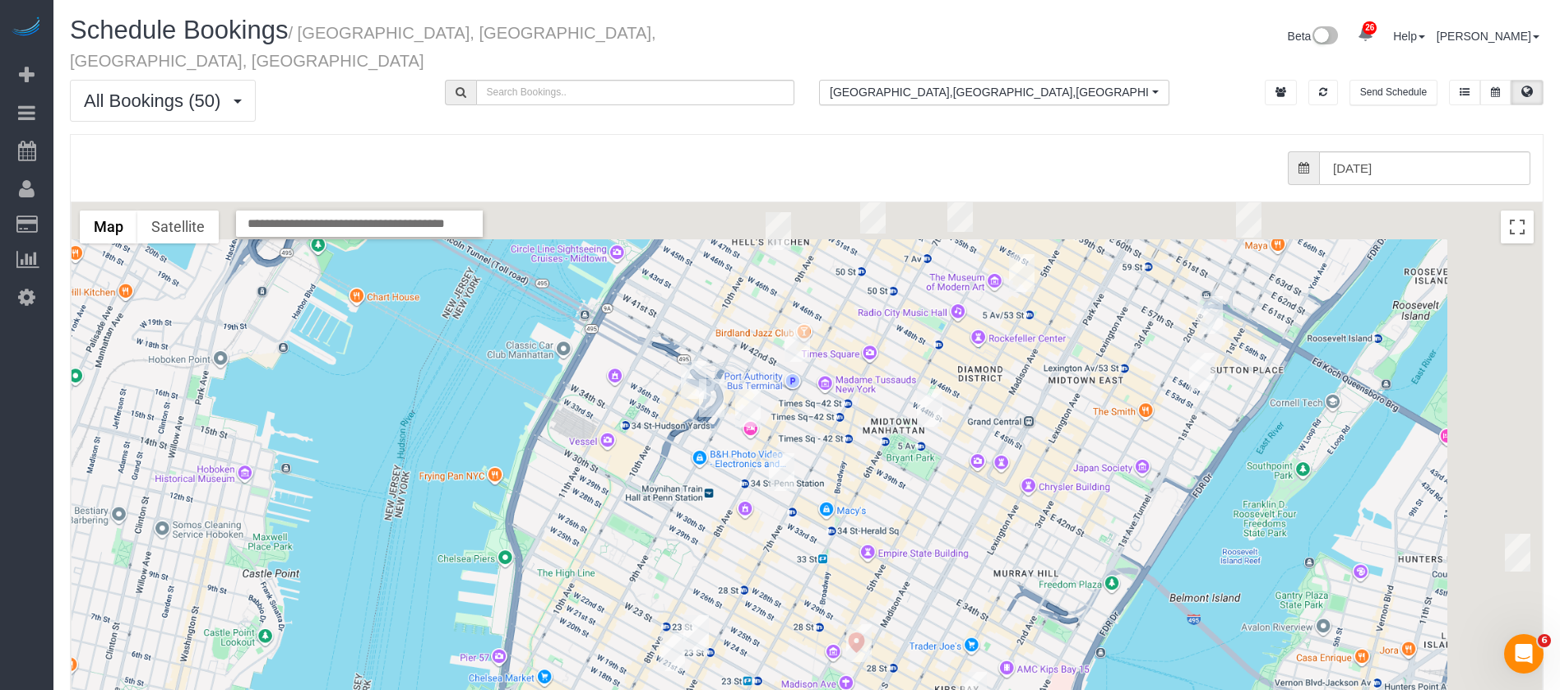
drag, startPoint x: 971, startPoint y: 359, endPoint x: 933, endPoint y: 427, distance: 77.3
click at [962, 468] on div at bounding box center [807, 530] width 1470 height 656
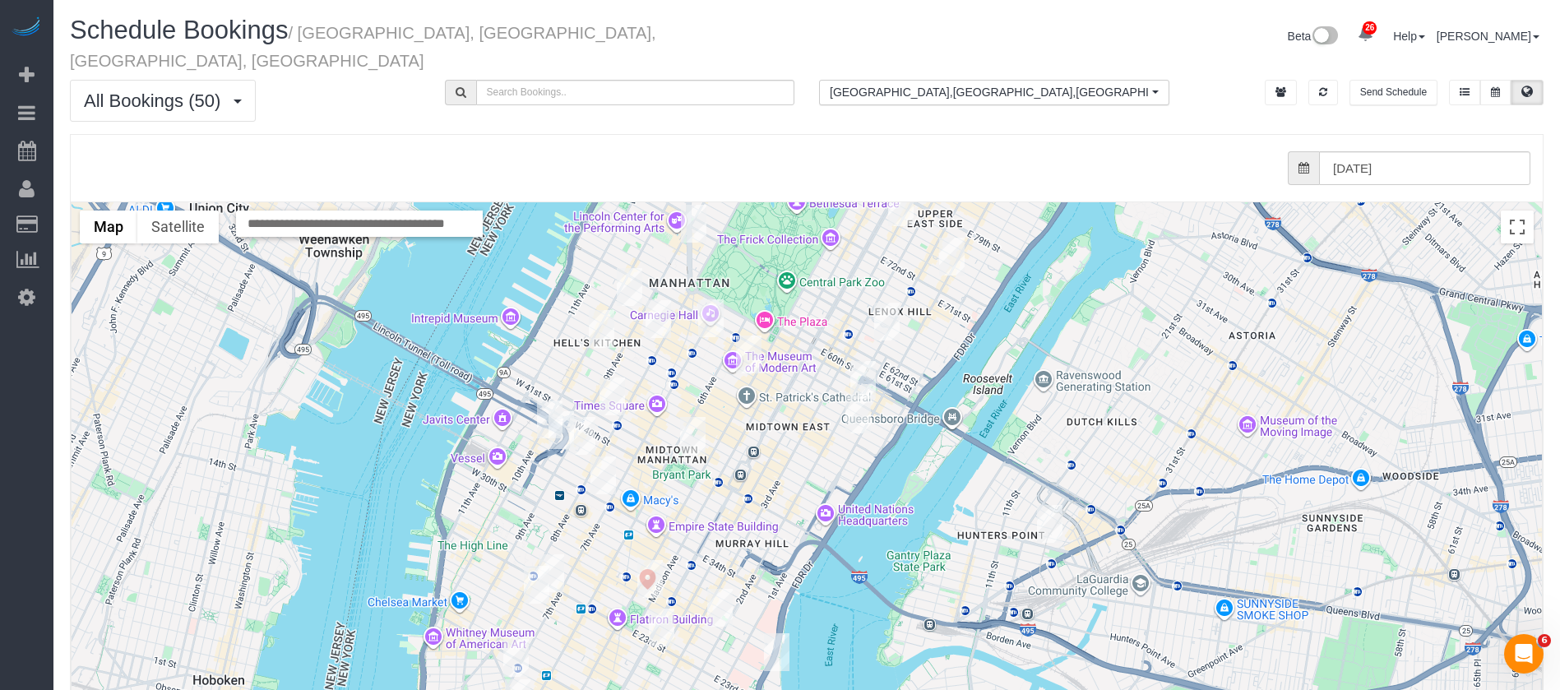
drag, startPoint x: 505, startPoint y: 506, endPoint x: 843, endPoint y: 407, distance: 352.0
click at [843, 407] on div at bounding box center [807, 530] width 1470 height 656
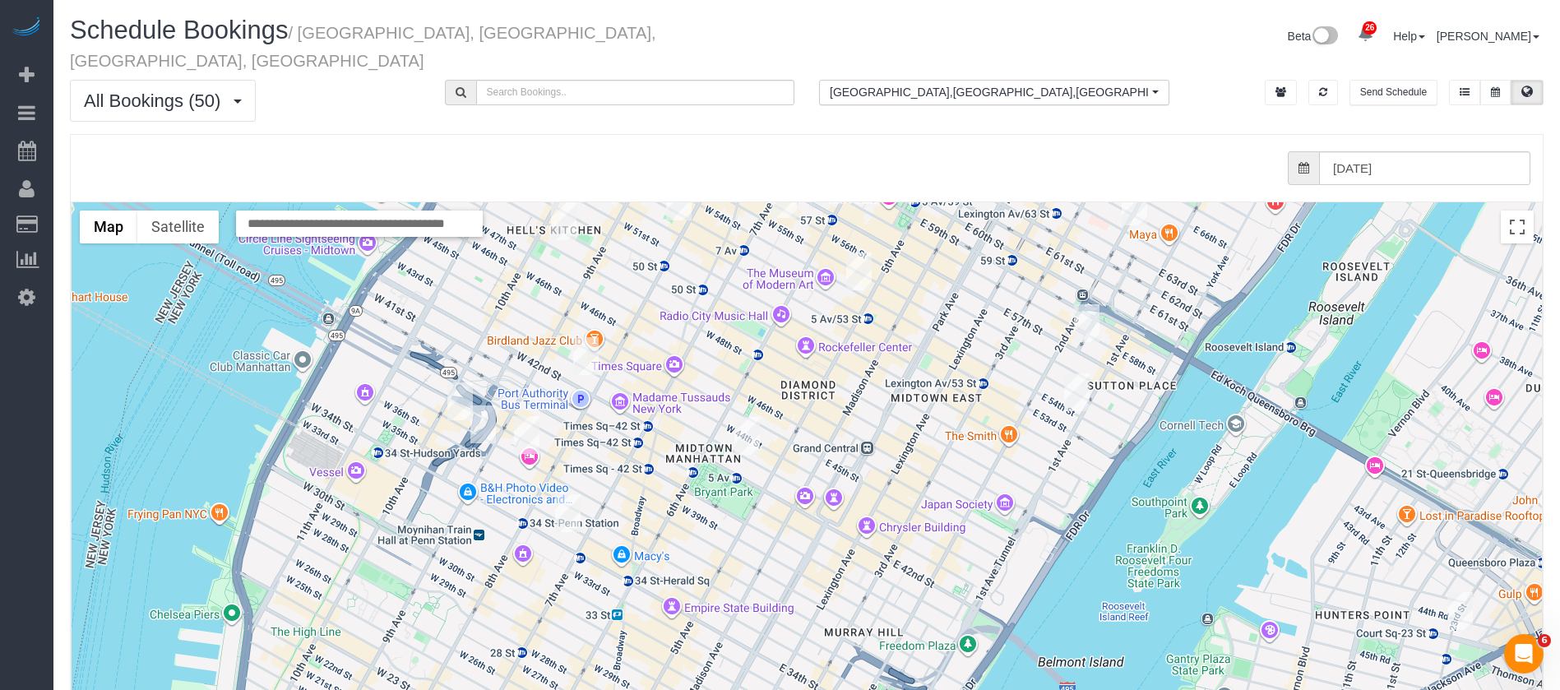
click at [559, 202] on img "09/25/2025 9:00AM - Gentian Mullaj - 438 West 49th Street, Apt. 2c, New York, N…" at bounding box center [563, 221] width 25 height 38
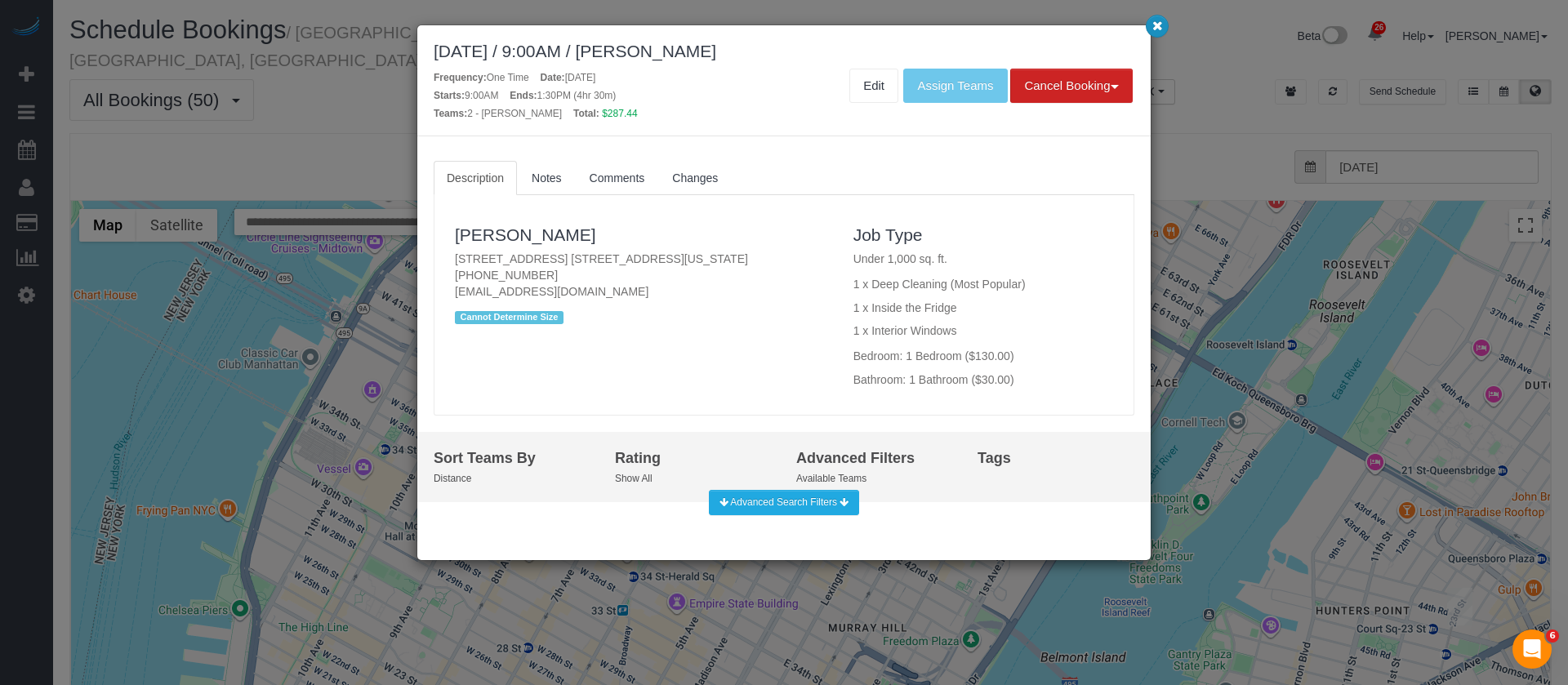
click at [1156, 25] on icon "button" at bounding box center [1157, 26] width 11 height 10
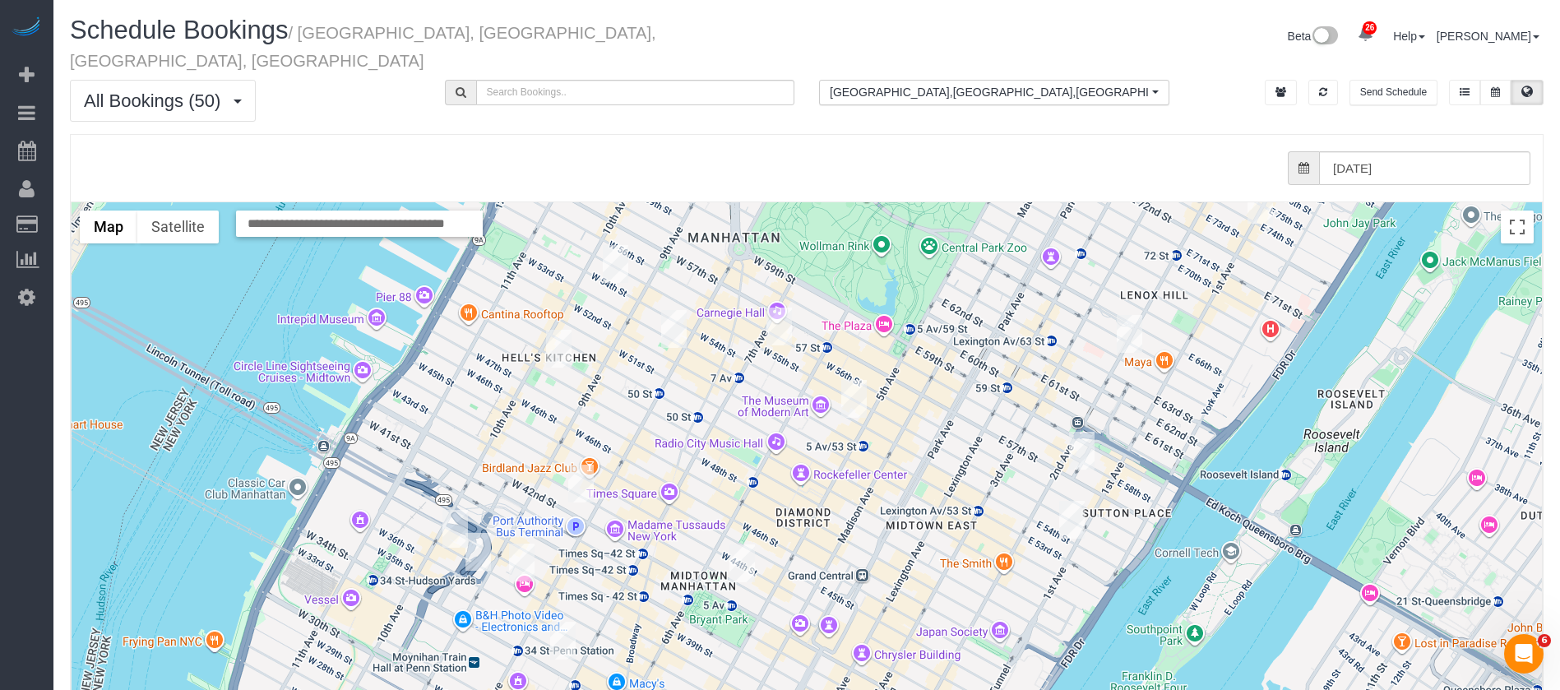
drag, startPoint x: 674, startPoint y: 392, endPoint x: 653, endPoint y: 429, distance: 42.7
click at [661, 487] on div at bounding box center [807, 530] width 1470 height 656
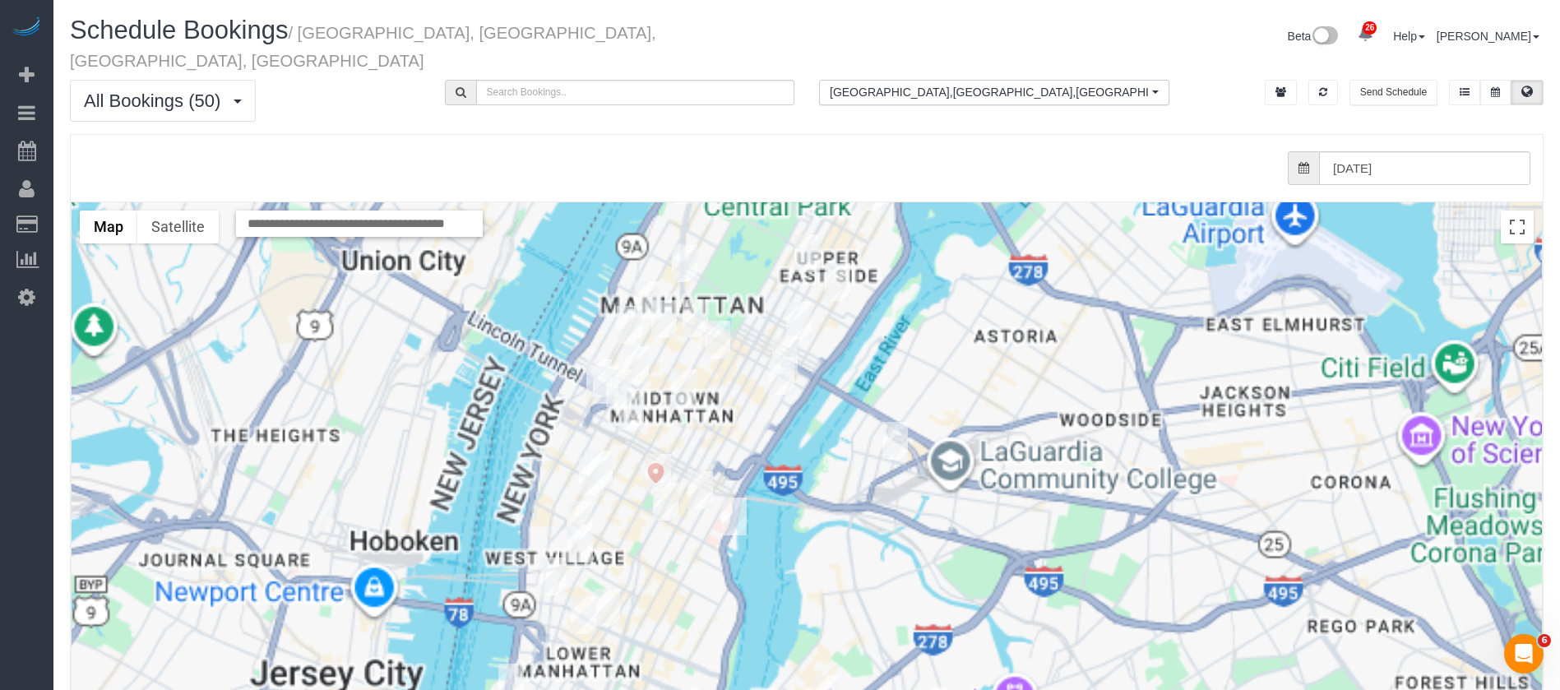
drag, startPoint x: 965, startPoint y: 381, endPoint x: 965, endPoint y: 322, distance: 58.4
click at [965, 323] on div at bounding box center [807, 530] width 1470 height 656
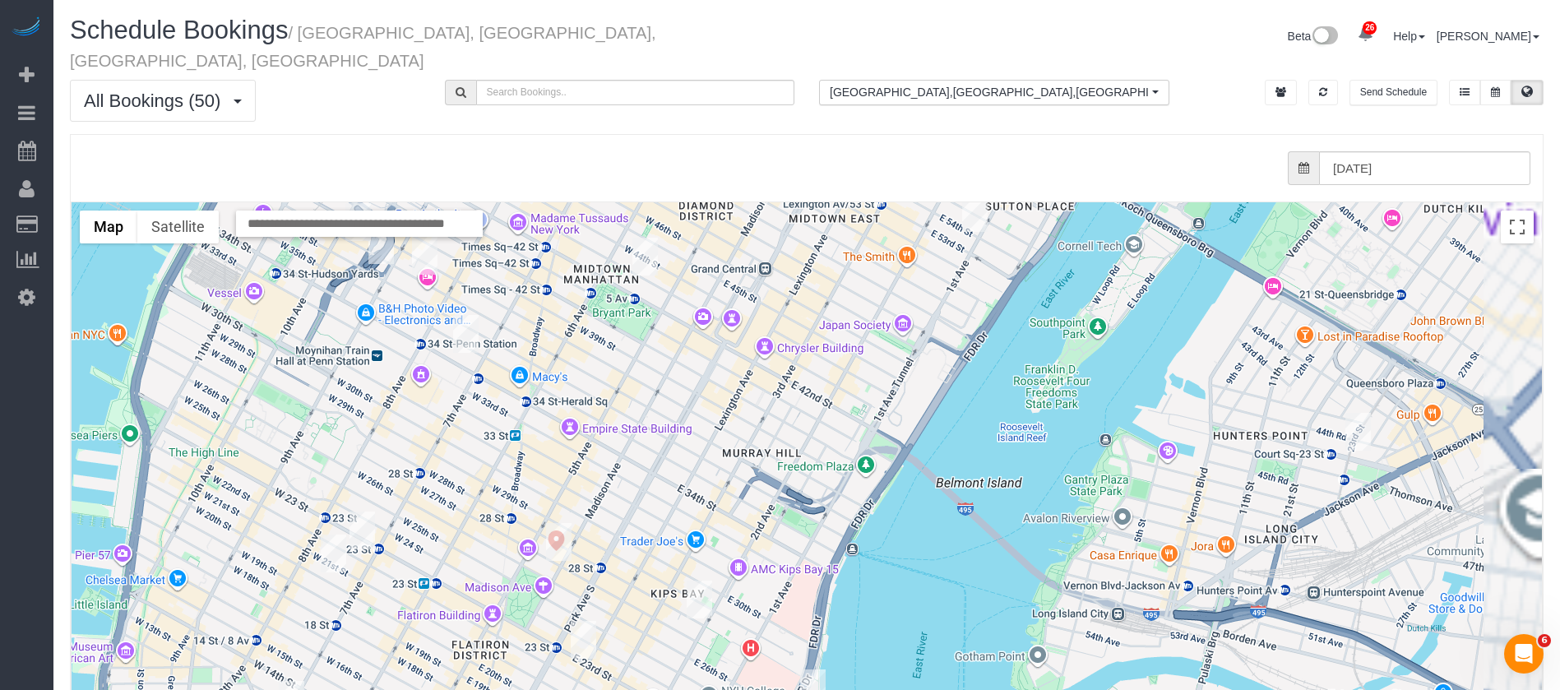
drag, startPoint x: 836, startPoint y: 432, endPoint x: 852, endPoint y: 400, distance: 34.9
click at [859, 428] on div at bounding box center [807, 530] width 1470 height 656
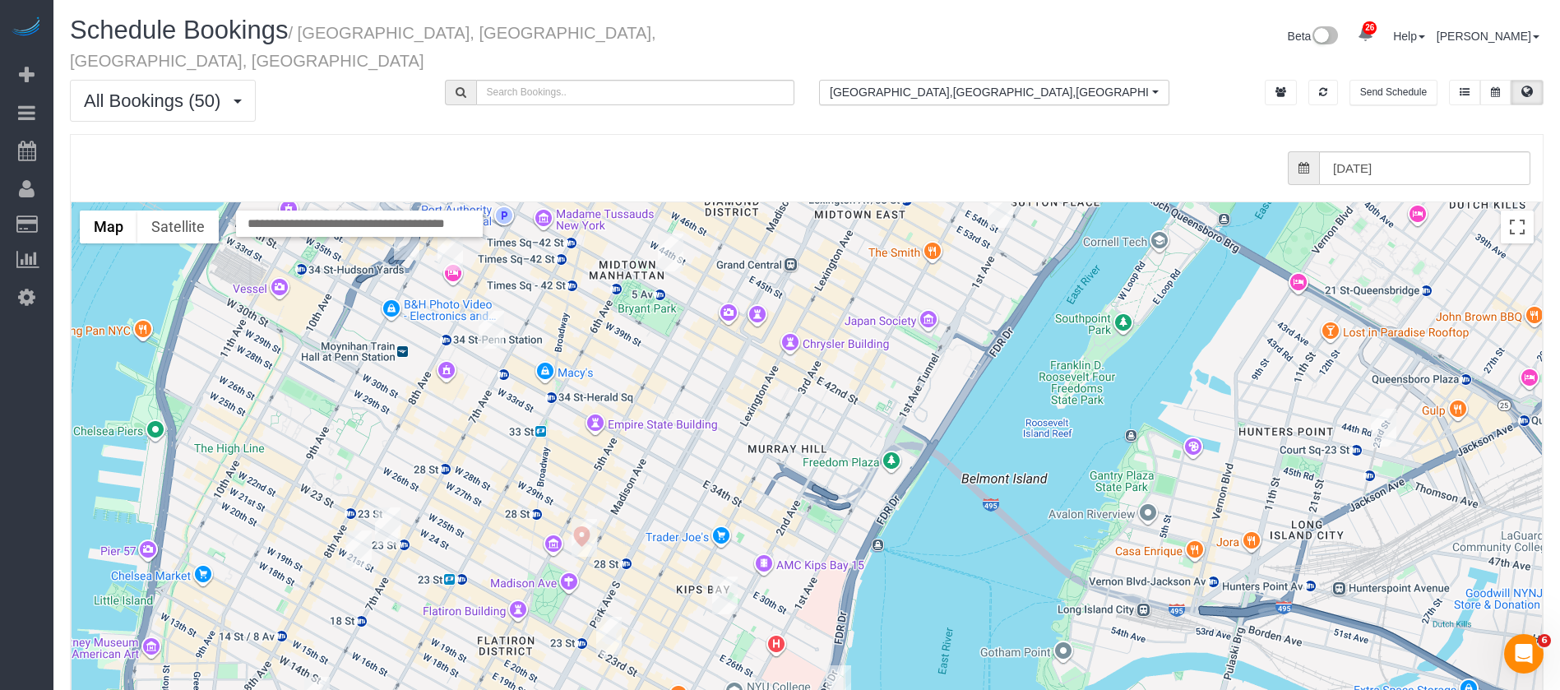
drag, startPoint x: 611, startPoint y: 429, endPoint x: 802, endPoint y: 400, distance: 193.7
click at [802, 400] on div at bounding box center [807, 530] width 1470 height 656
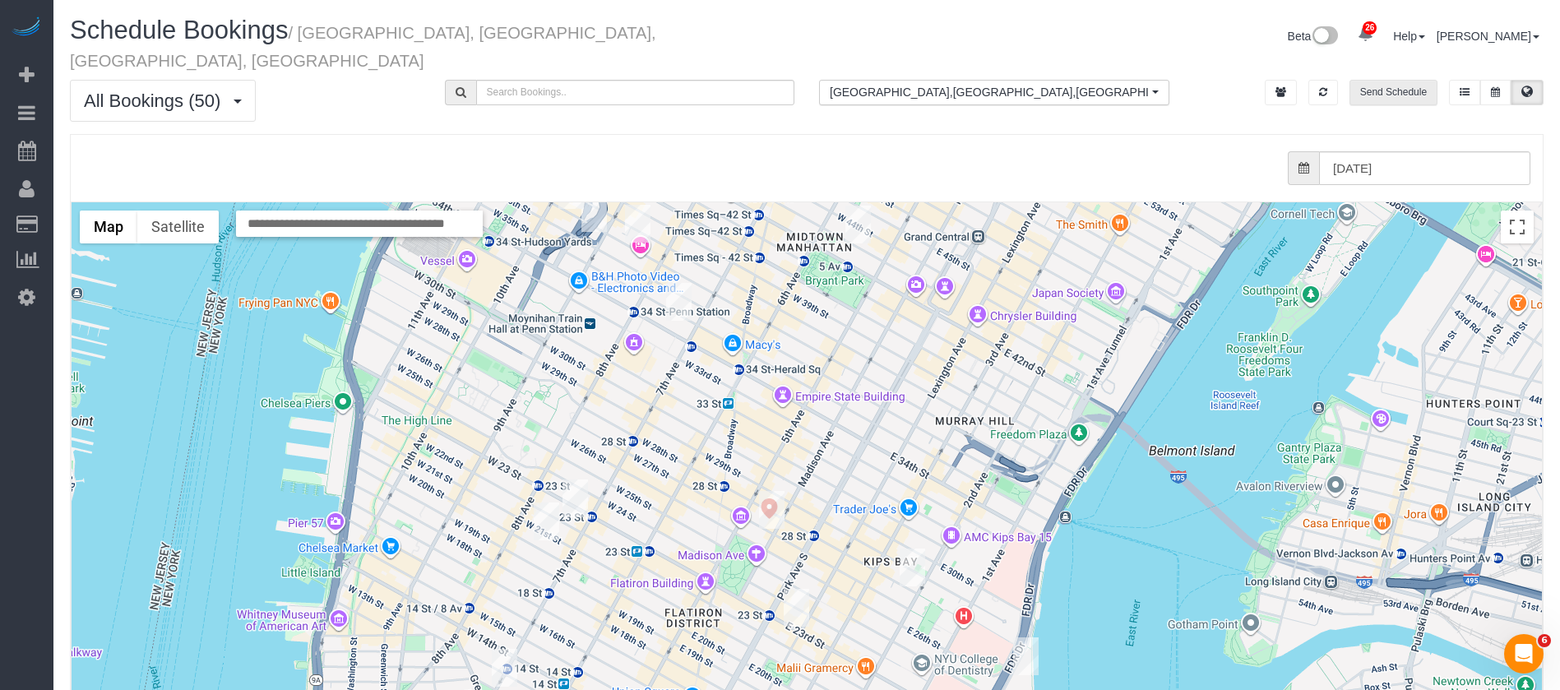
click at [1299, 80] on button "Send Schedule" at bounding box center [1393, 92] width 88 height 25
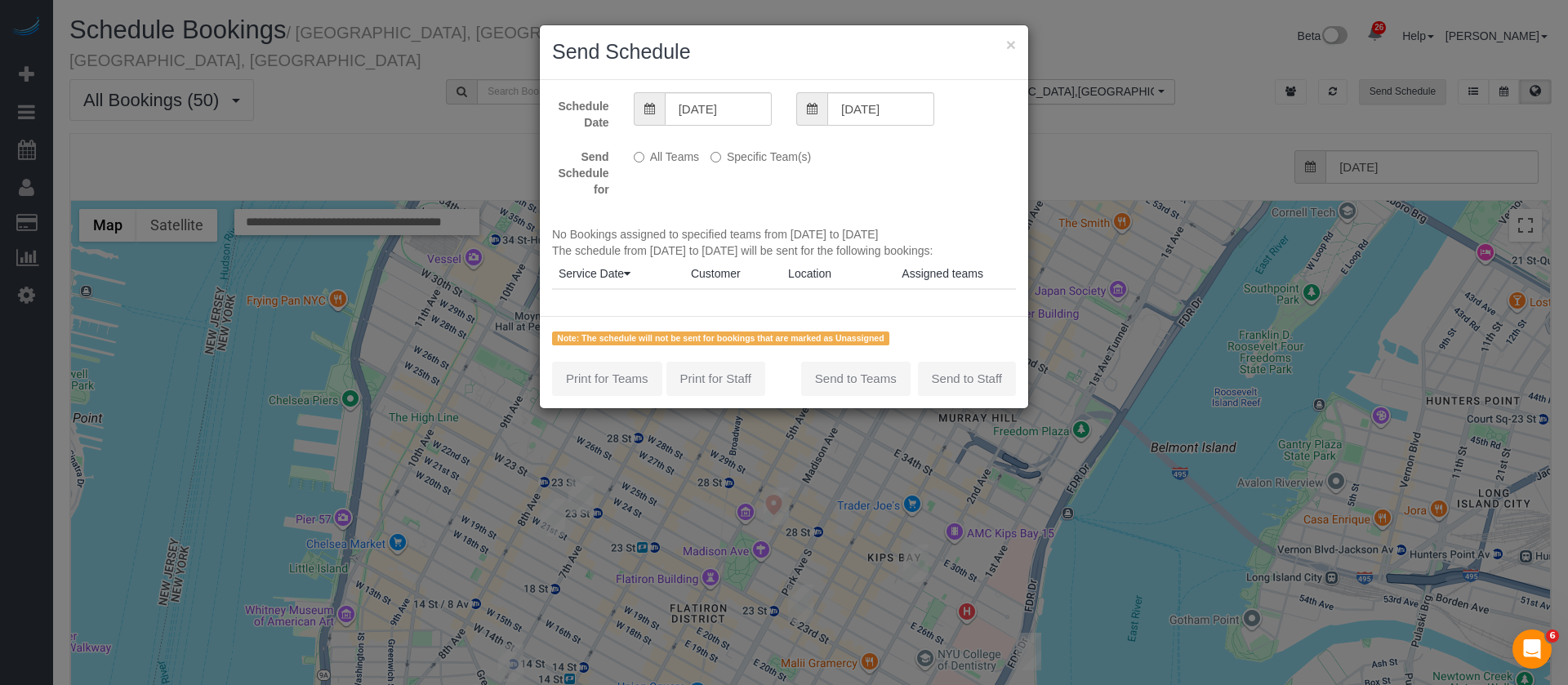
click at [1290, 73] on div "× Send Schedule Schedule Date 09/24/2025 09/24/2025 Send Schedule for All Teams…" at bounding box center [784, 342] width 1568 height 685
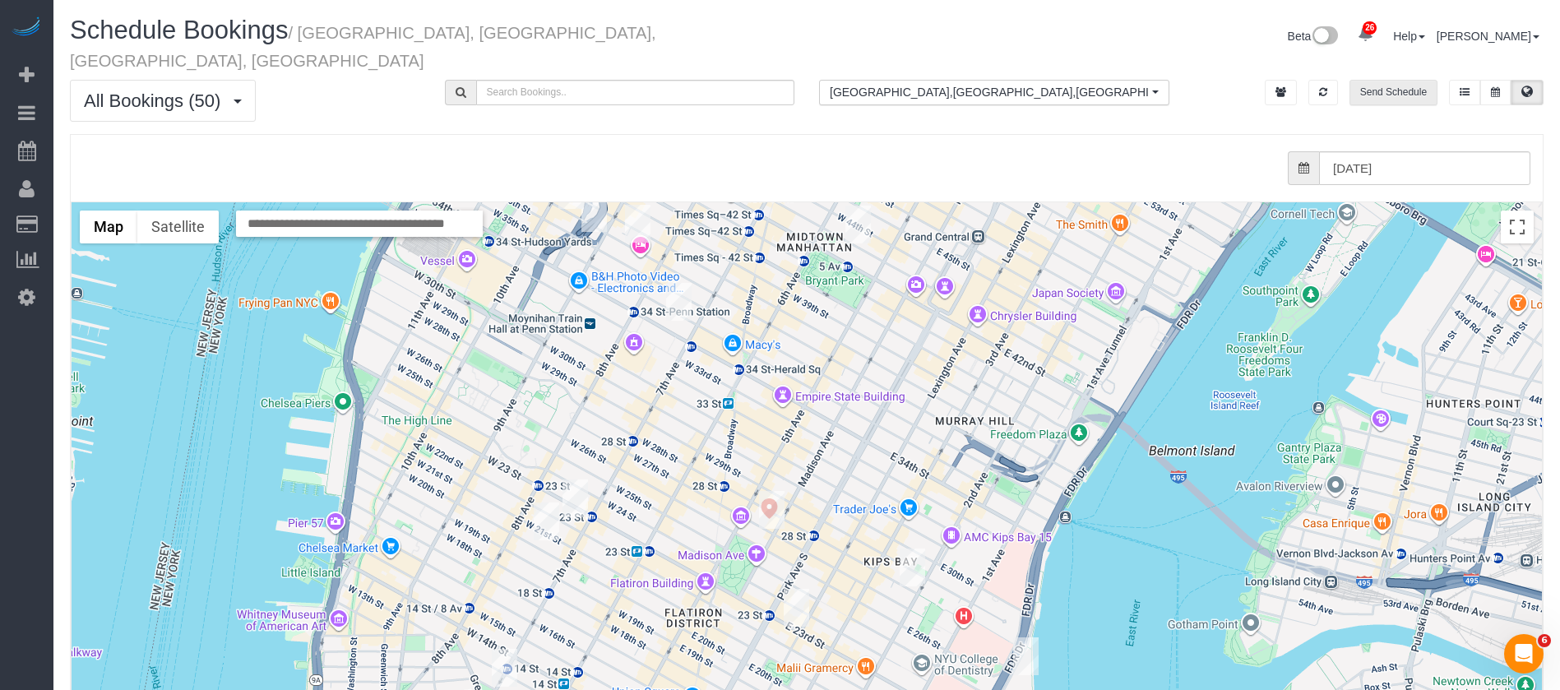
click at [1299, 80] on button "Send Schedule" at bounding box center [1393, 92] width 88 height 25
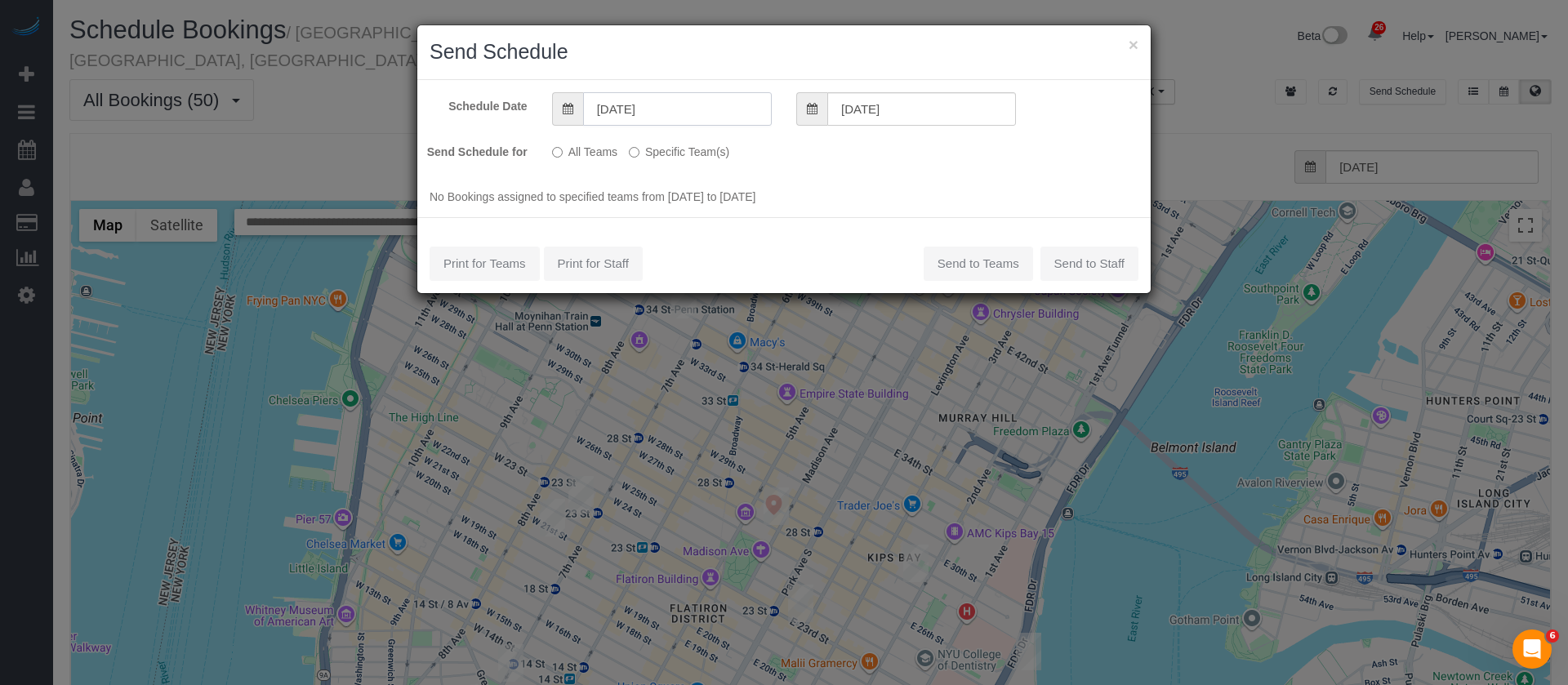
click at [648, 108] on input "09/24/2025" at bounding box center [677, 109] width 189 height 34
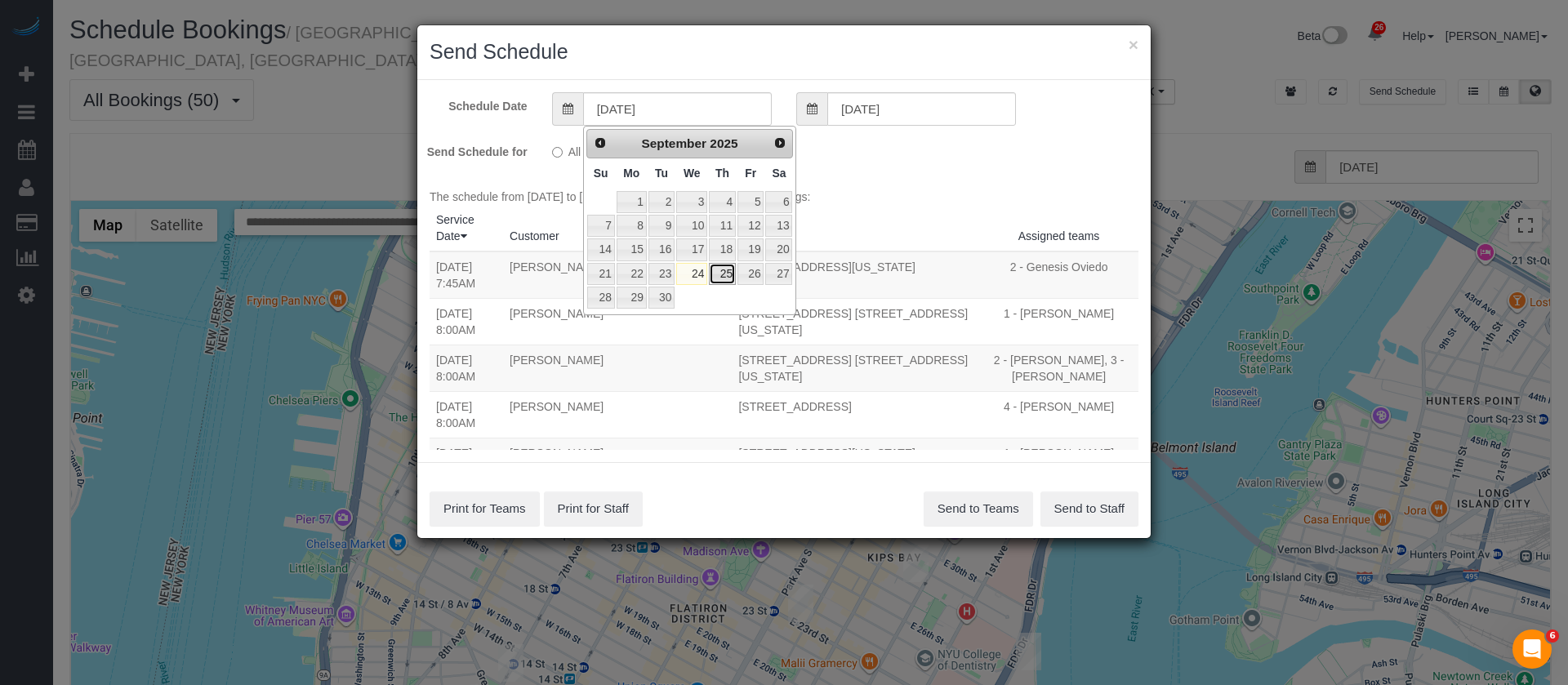
click at [729, 278] on link "25" at bounding box center [722, 274] width 27 height 22
type input "[DATE]"
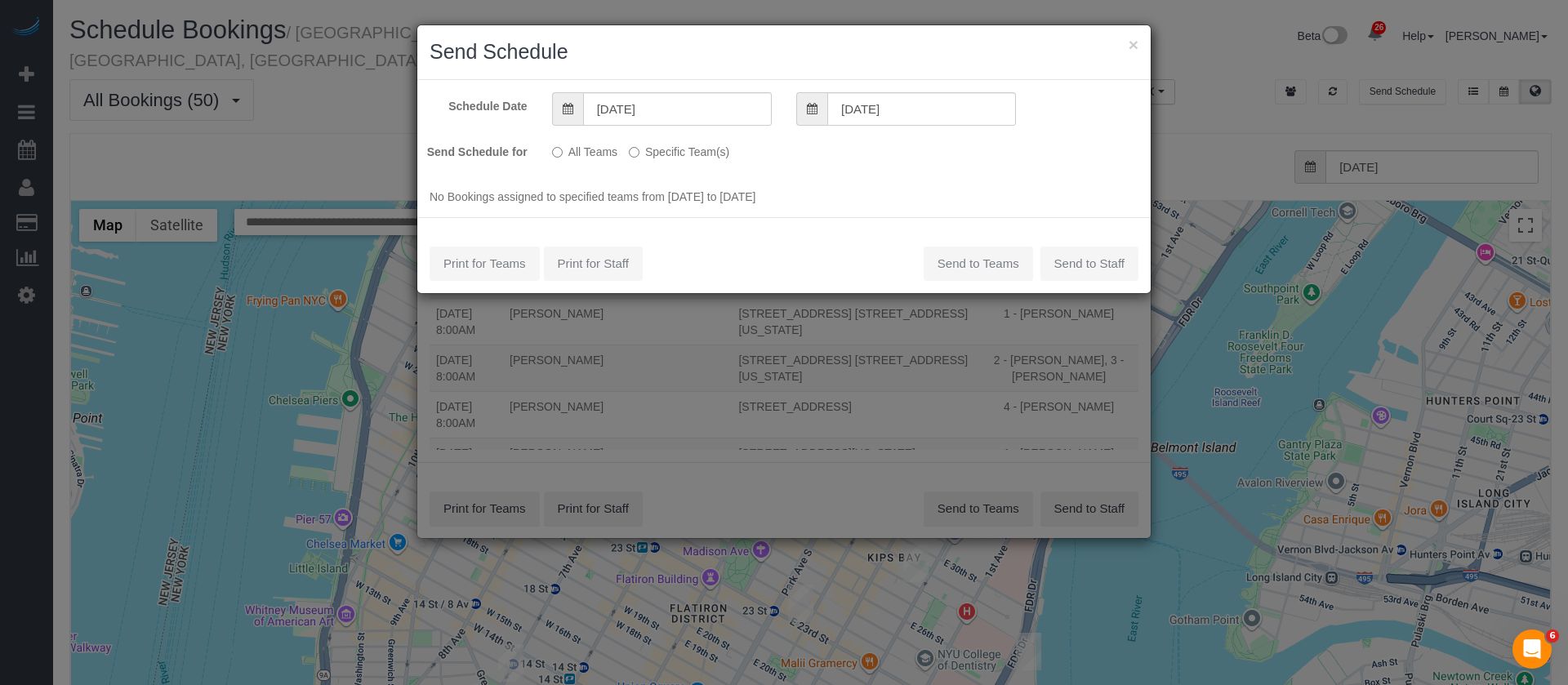
click at [699, 150] on label "Specific Team(s)" at bounding box center [678, 149] width 100 height 22
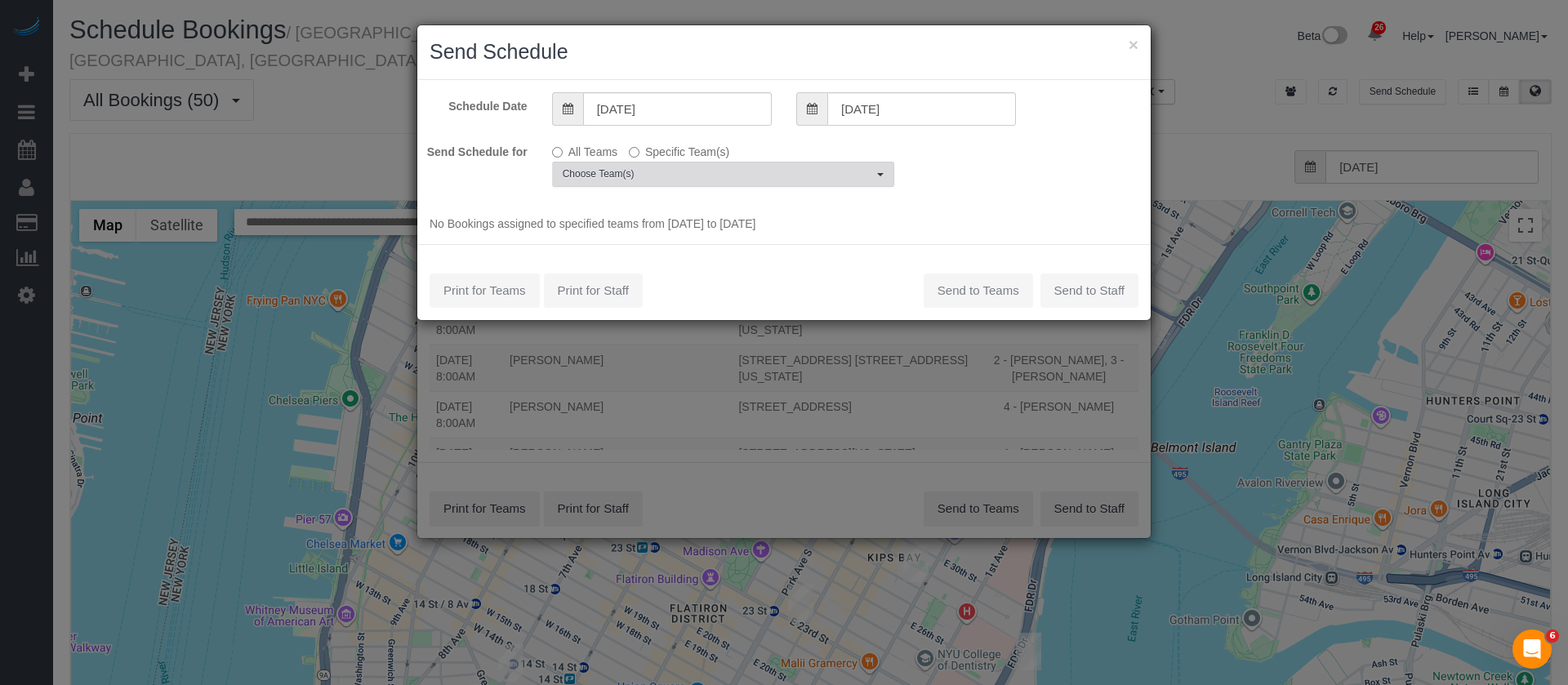
click at [704, 179] on span "Choose Team(s)" at bounding box center [717, 175] width 310 height 14
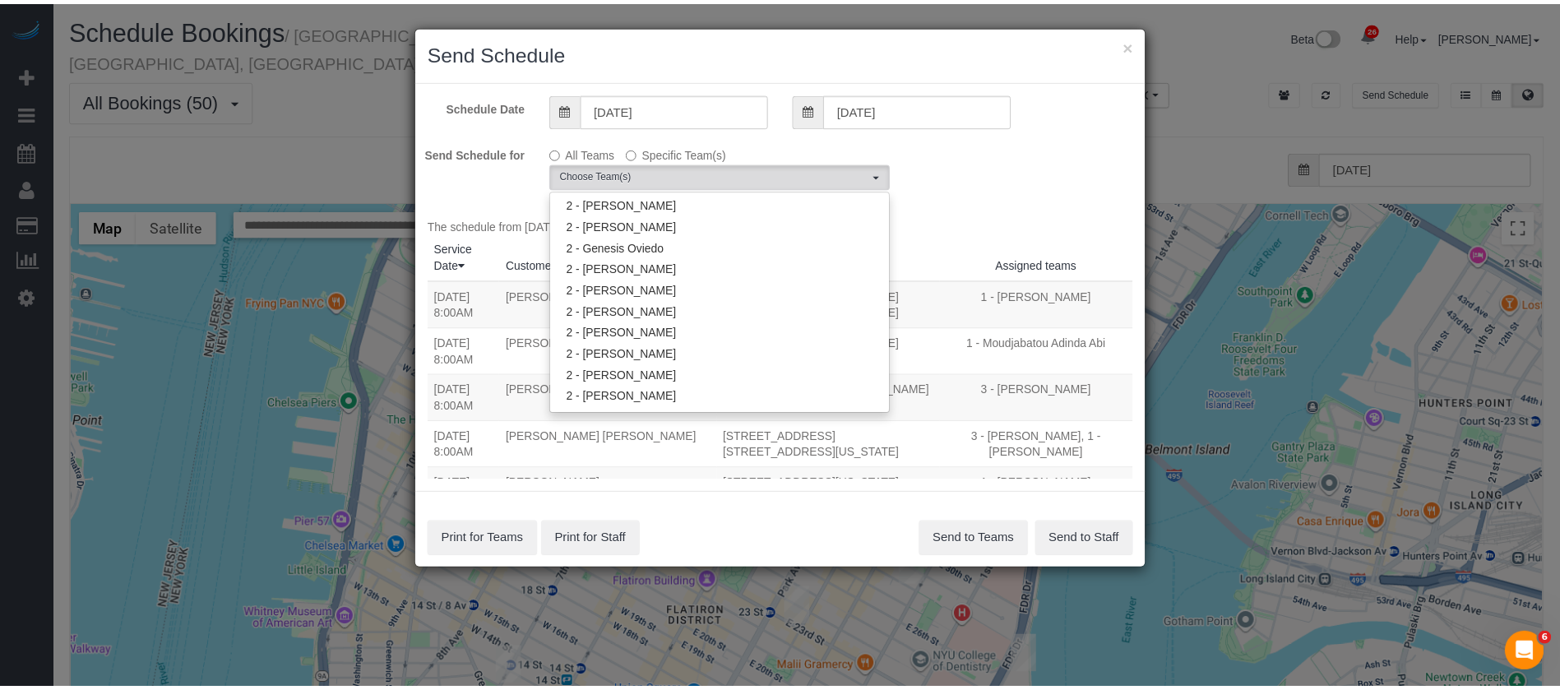
scroll to position [1110, 0]
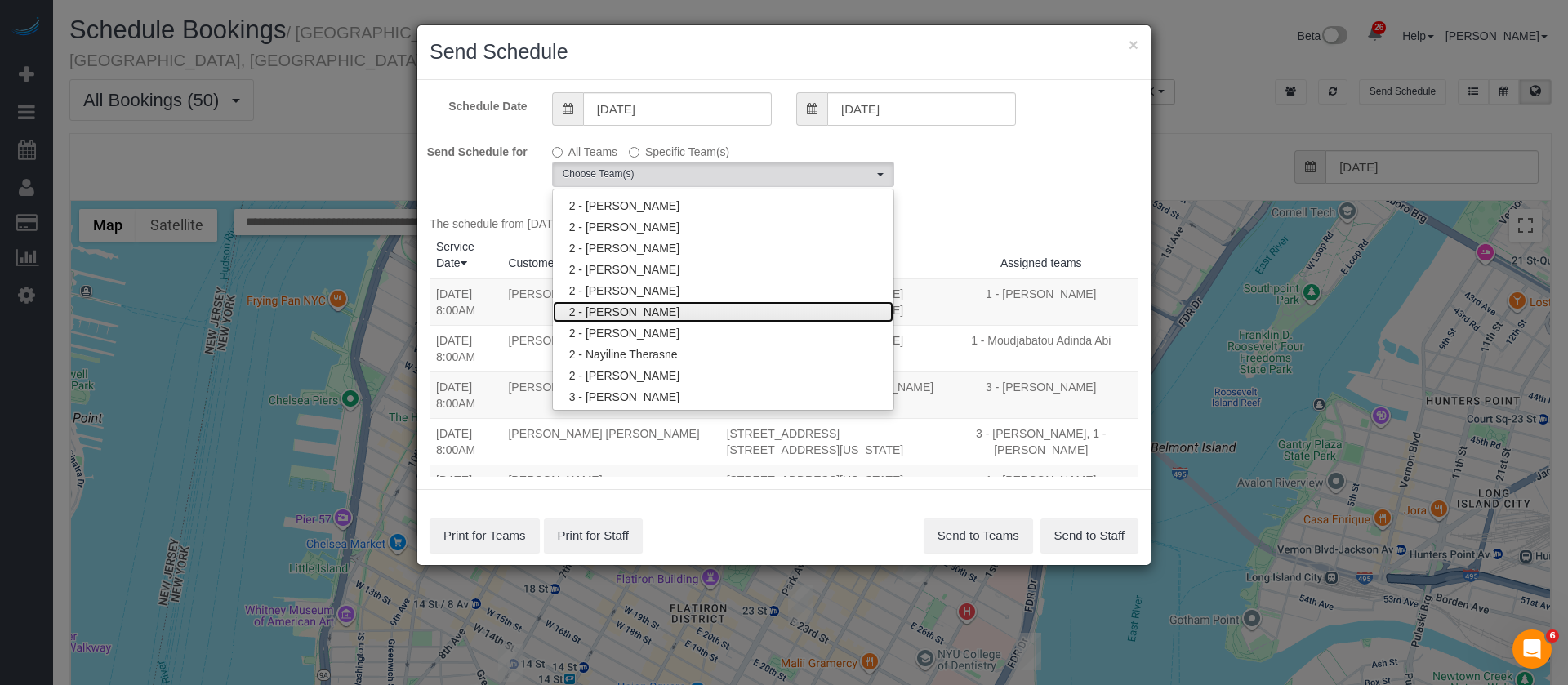
click at [758, 316] on link "2 - [PERSON_NAME]" at bounding box center [723, 311] width 341 height 21
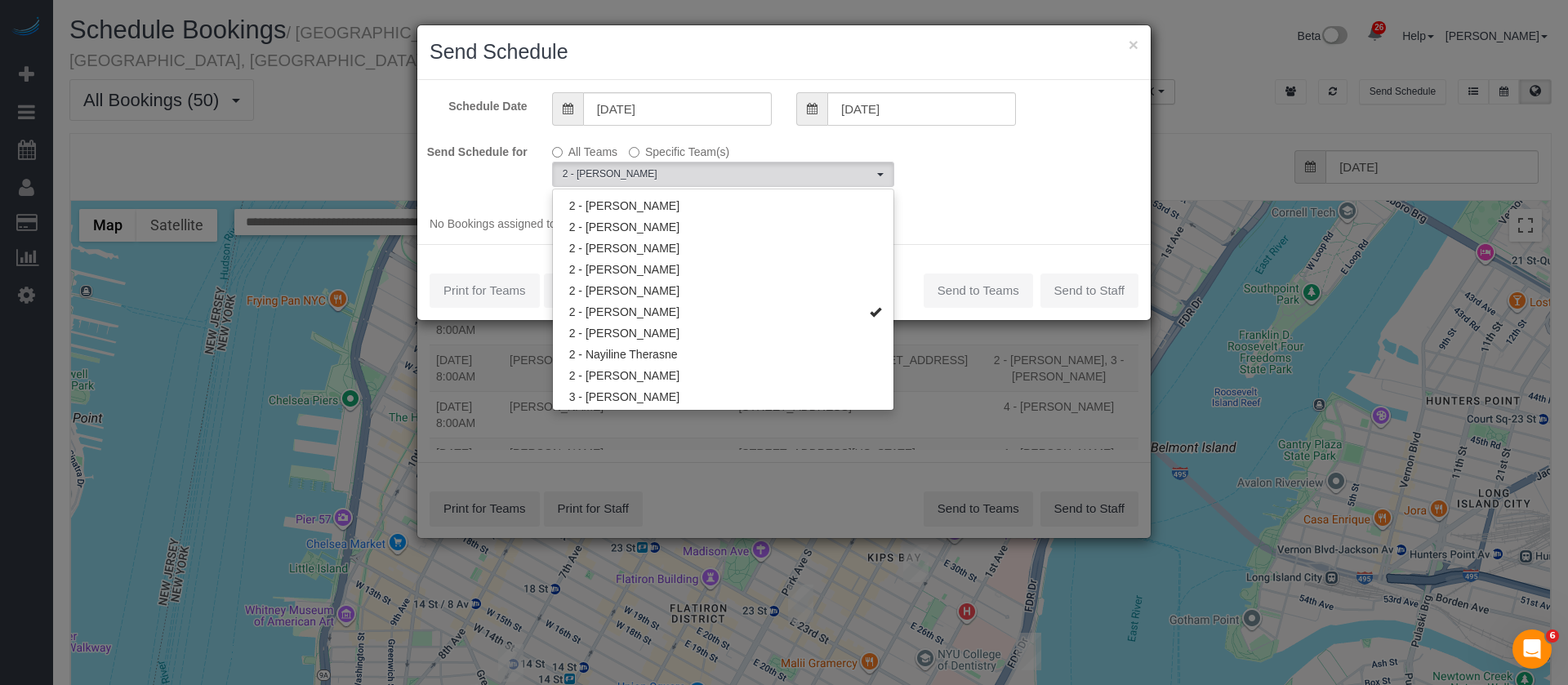
click at [1065, 189] on div "Schedule Date 09/25/2025 09/25/2025 Send Schedule for All Teams Specific Team(s…" at bounding box center [784, 163] width 733 height 165
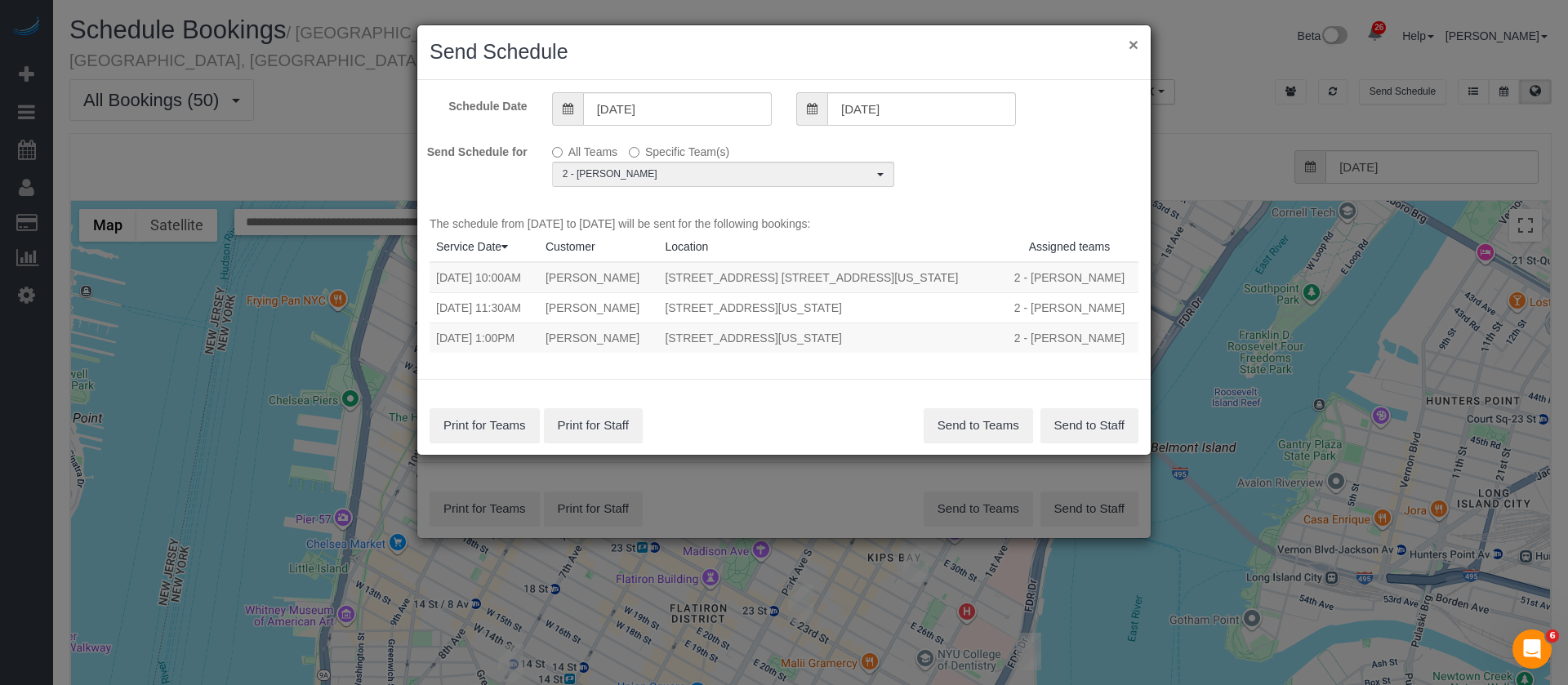
click at [1130, 52] on button "×" at bounding box center [1133, 44] width 10 height 17
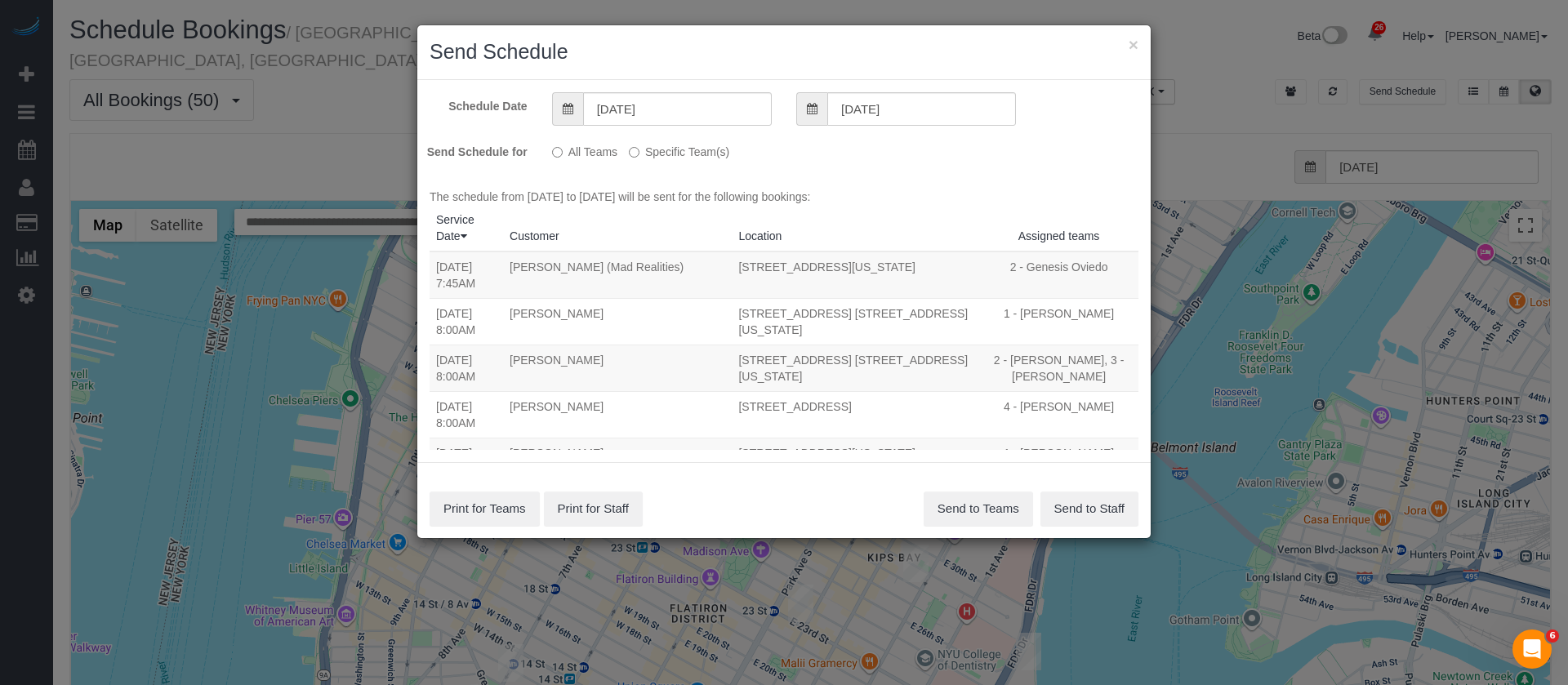
click at [1126, 41] on h2 "Send Schedule" at bounding box center [784, 53] width 709 height 30
click at [1136, 44] on button "×" at bounding box center [1133, 44] width 10 height 17
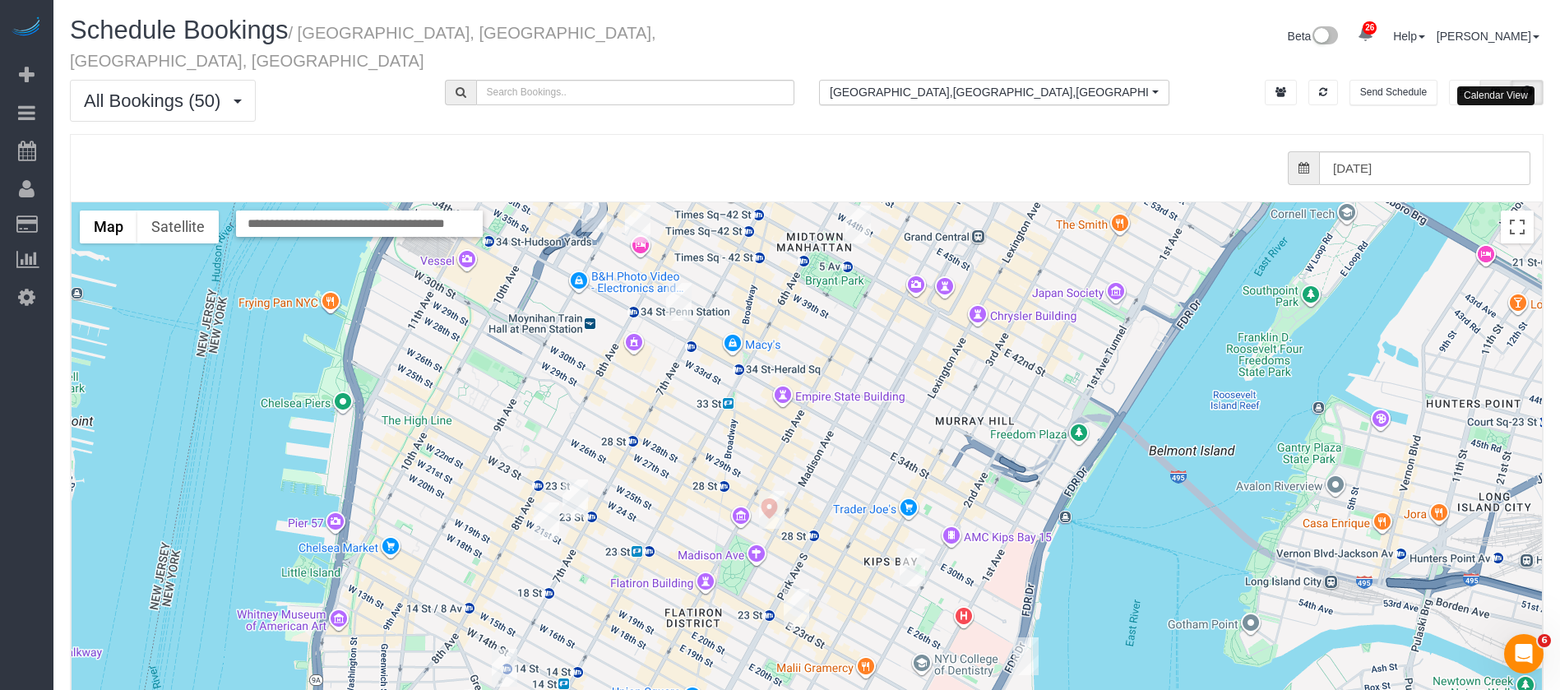
click at [1299, 80] on button at bounding box center [1495, 92] width 30 height 25
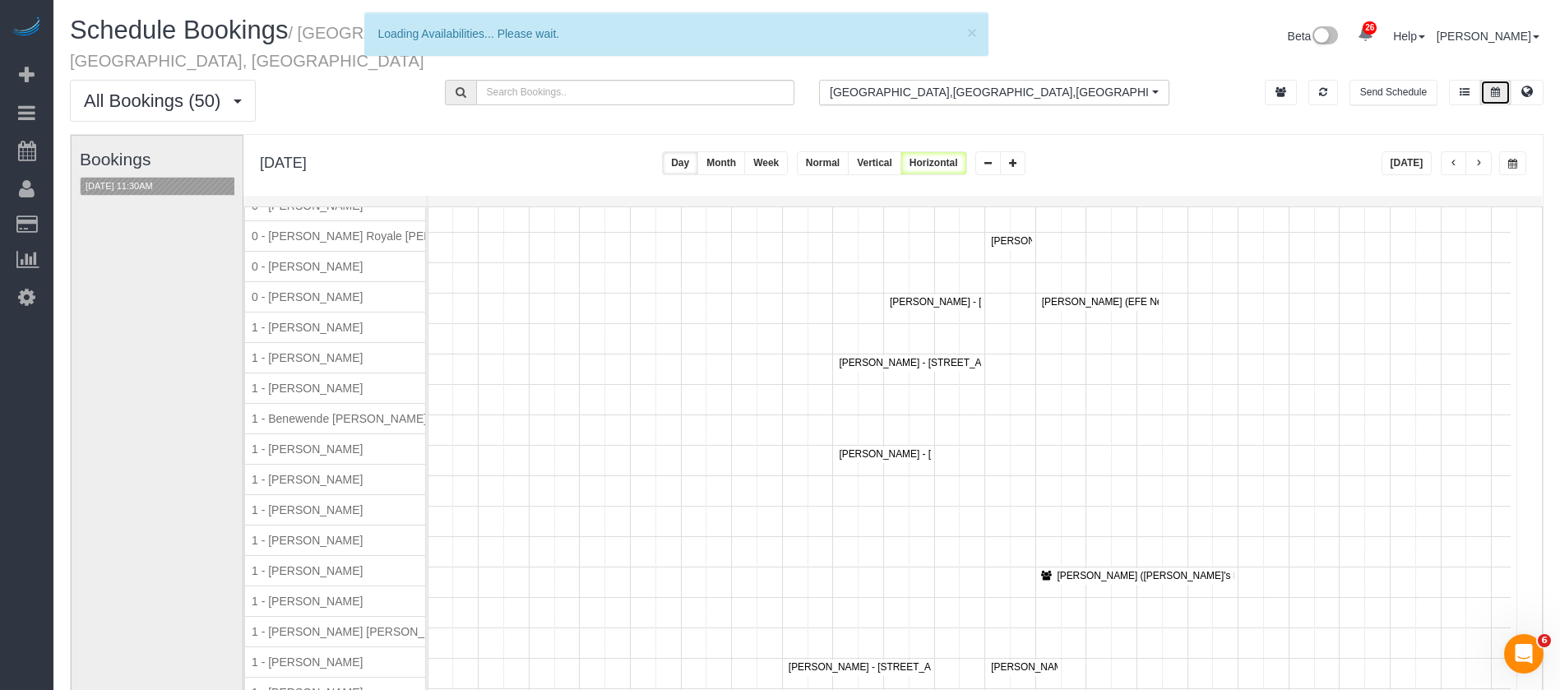
scroll to position [370, 0]
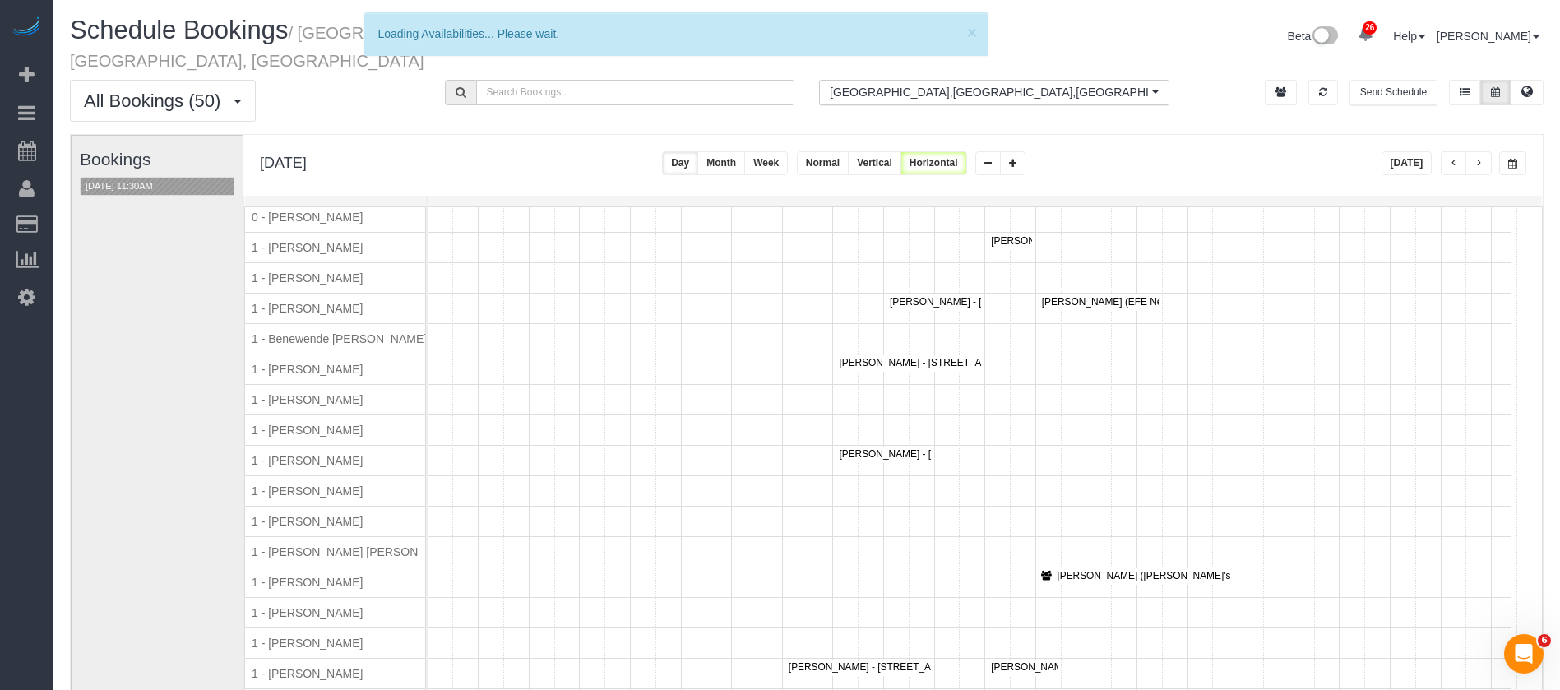
click at [178, 461] on div "Bookings 09/25/2025 11:30AM" at bounding box center [165, 464] width 170 height 656
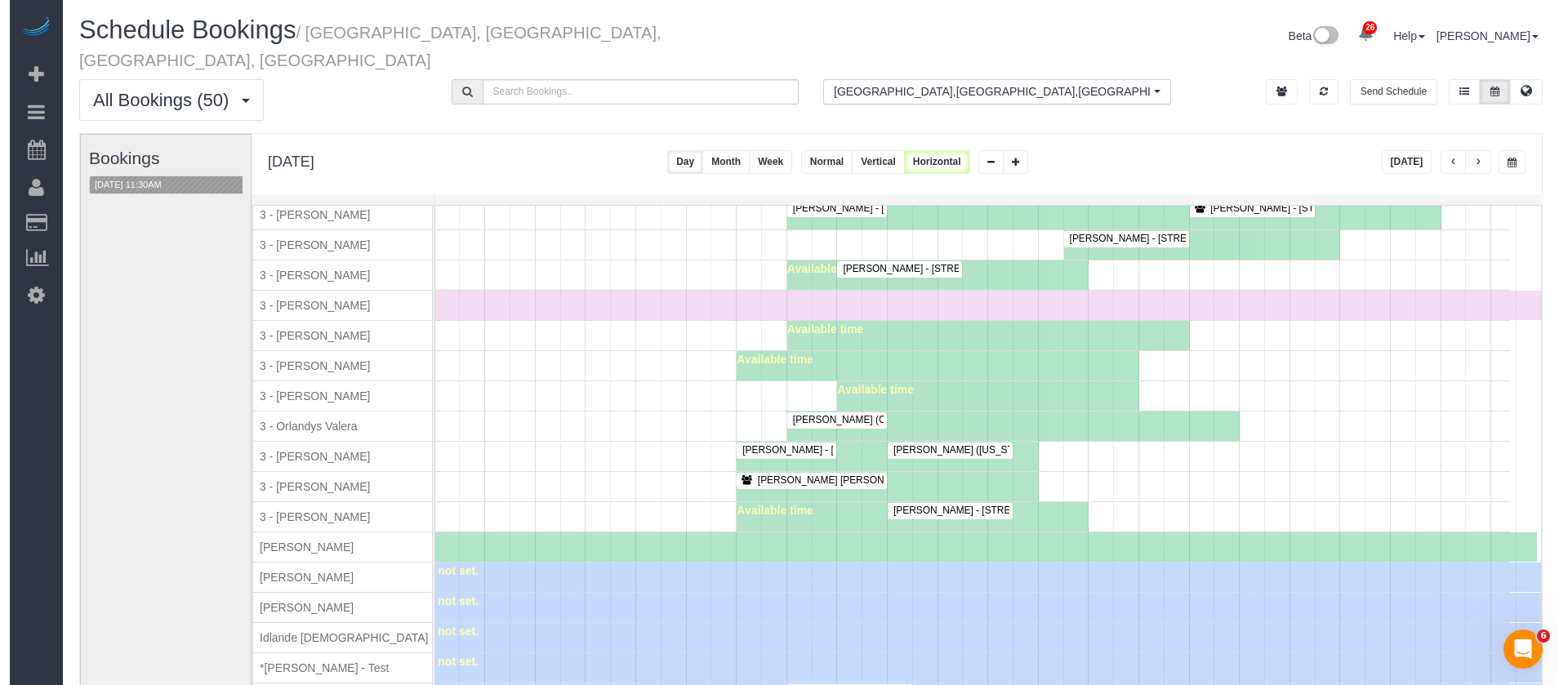
scroll to position [1952, 0]
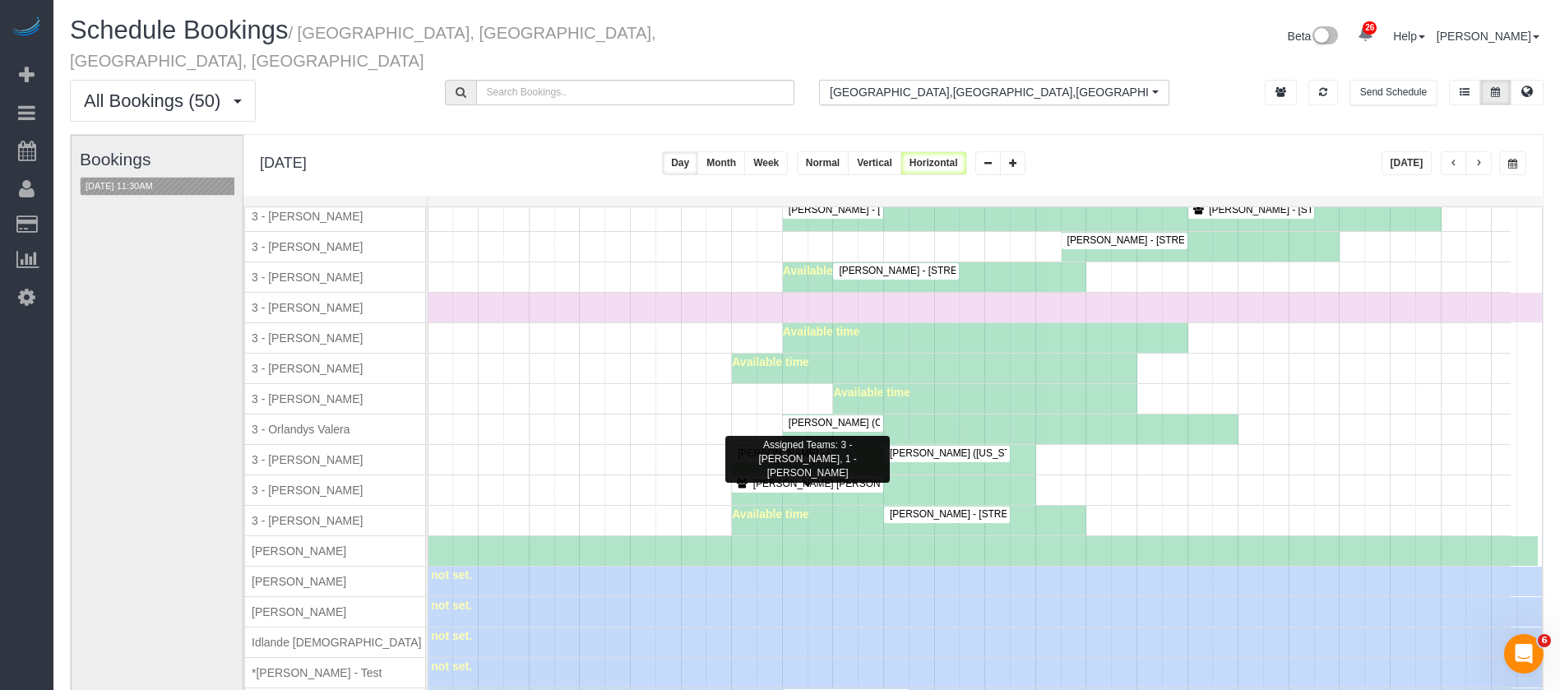
click at [793, 488] on span "Jennifer Crystal - 155 East 76th Street, Apt. 5g, New York, NY 10021" at bounding box center [961, 484] width 432 height 12
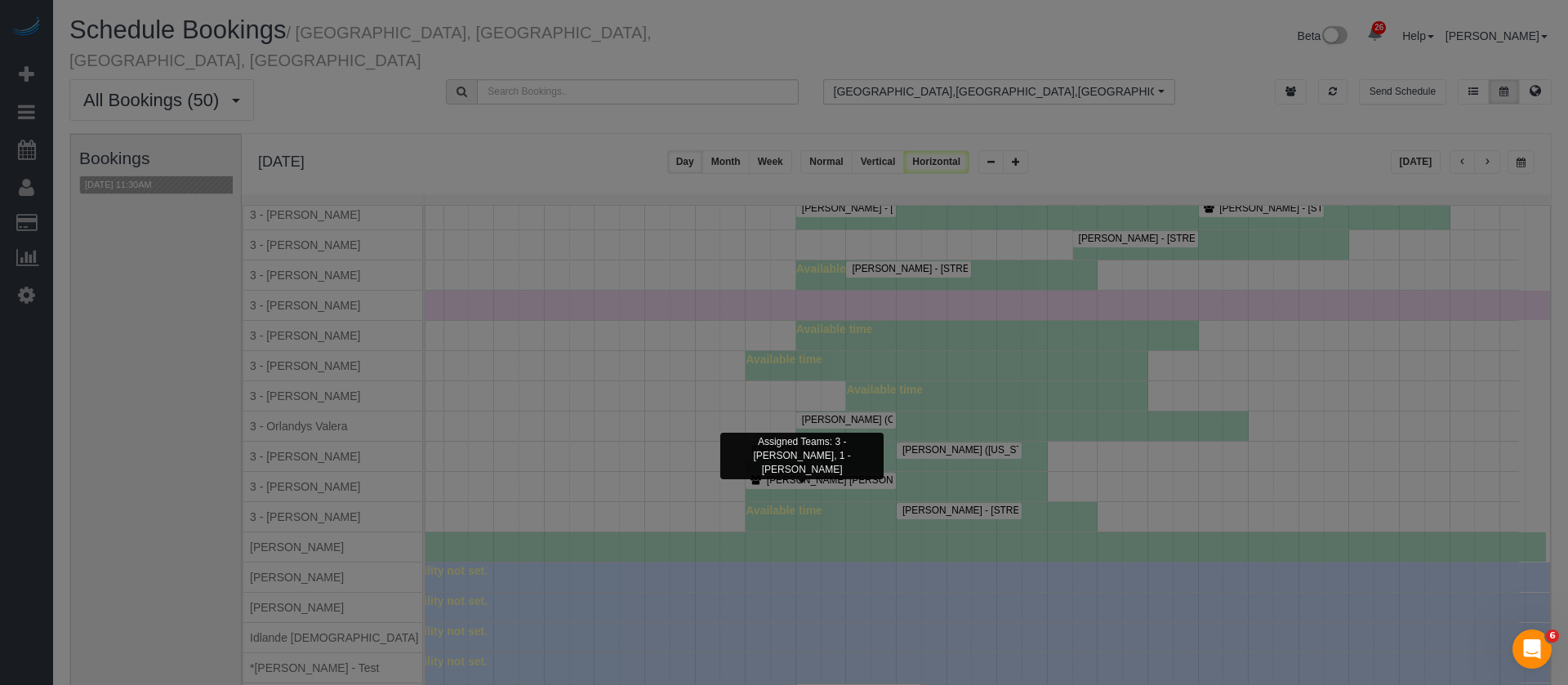
scroll to position [1952, 82]
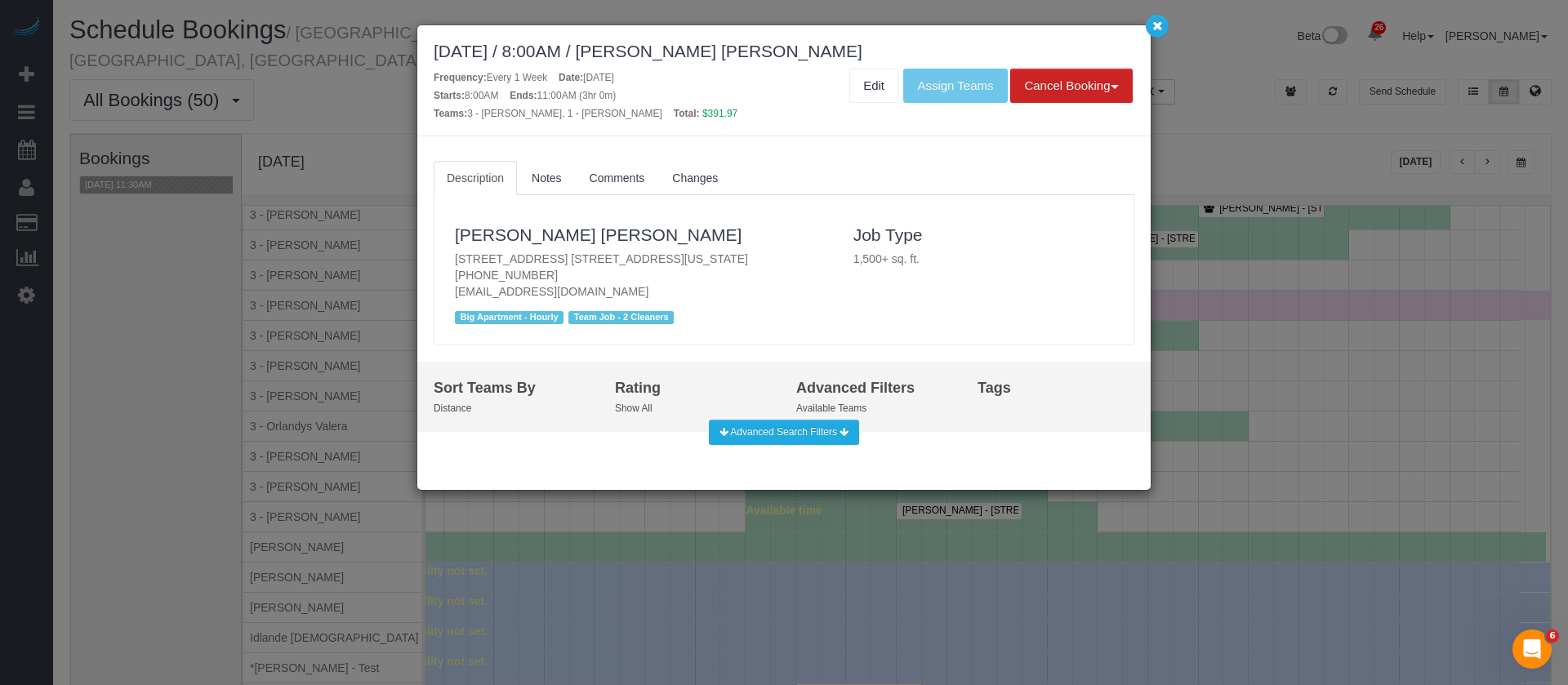
click at [658, 259] on p "155 East 76th Street, Apt. 5g, New York, NY 10021 (917) 975-2230 jencrystal@nyc…" at bounding box center [641, 274] width 374 height 49
copy p "[STREET_ADDRESS] [STREET_ADDRESS][US_STATE]"
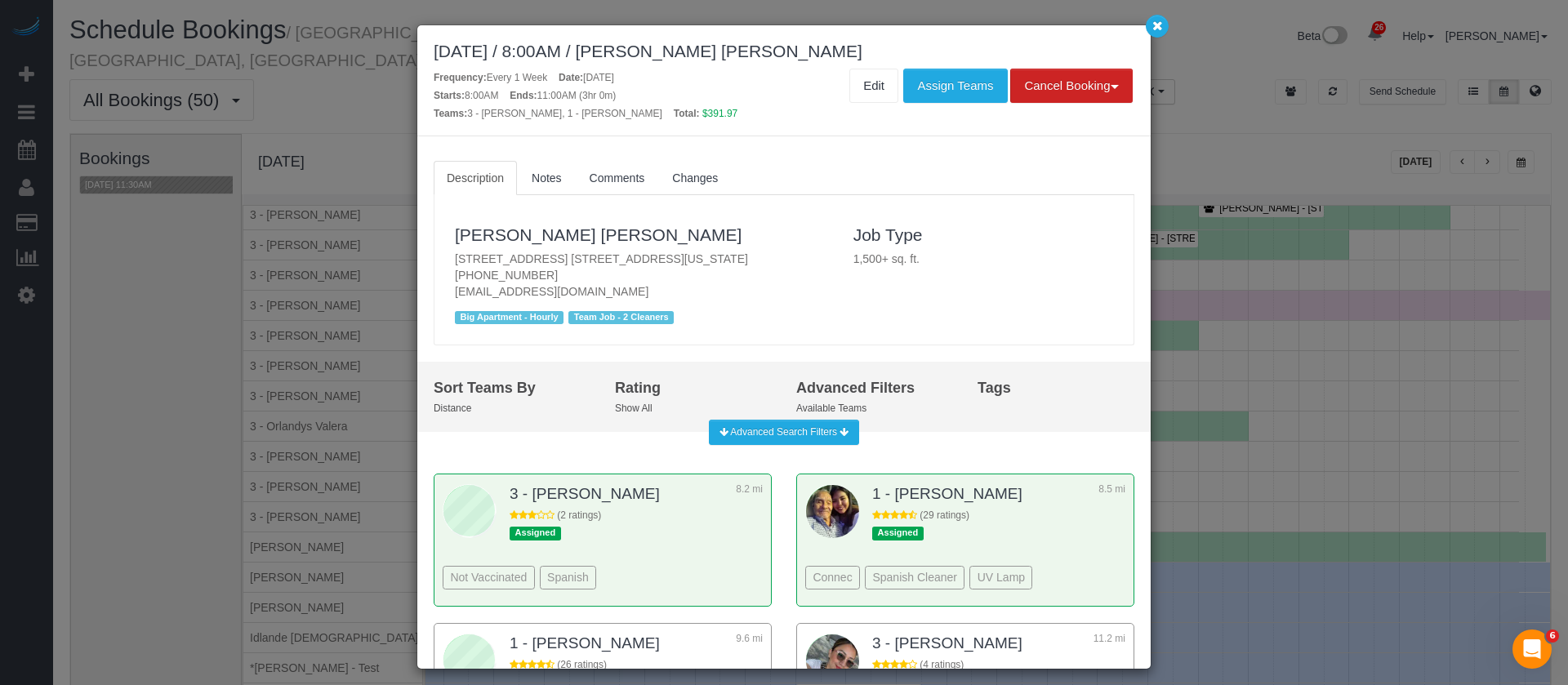
click at [1152, 38] on div "September 25, 2025 / 8:00AM / Jennifer Crystal Frequency: Every 1 Week Date: Se…" at bounding box center [784, 342] width 1568 height 685
click at [1151, 35] on button "button" at bounding box center [1157, 26] width 23 height 23
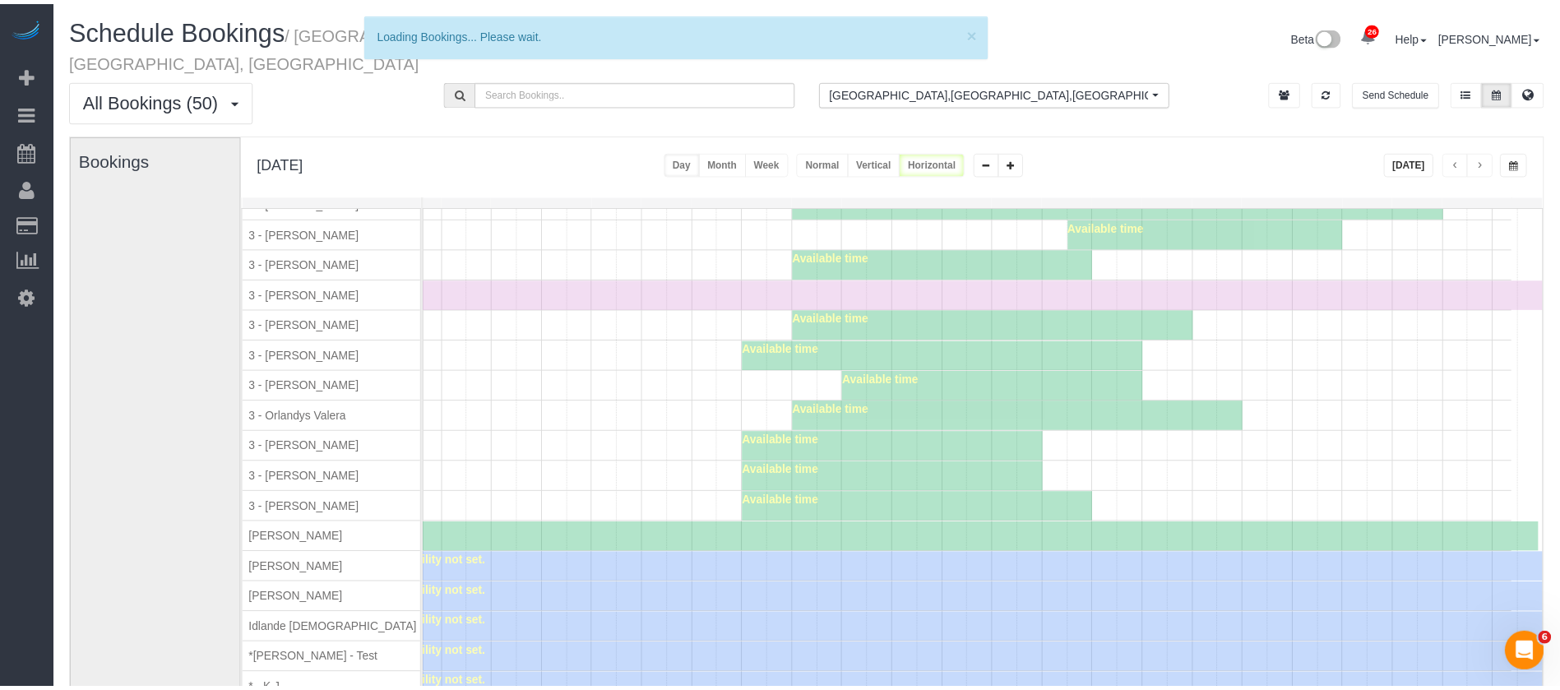
scroll to position [1953, 0]
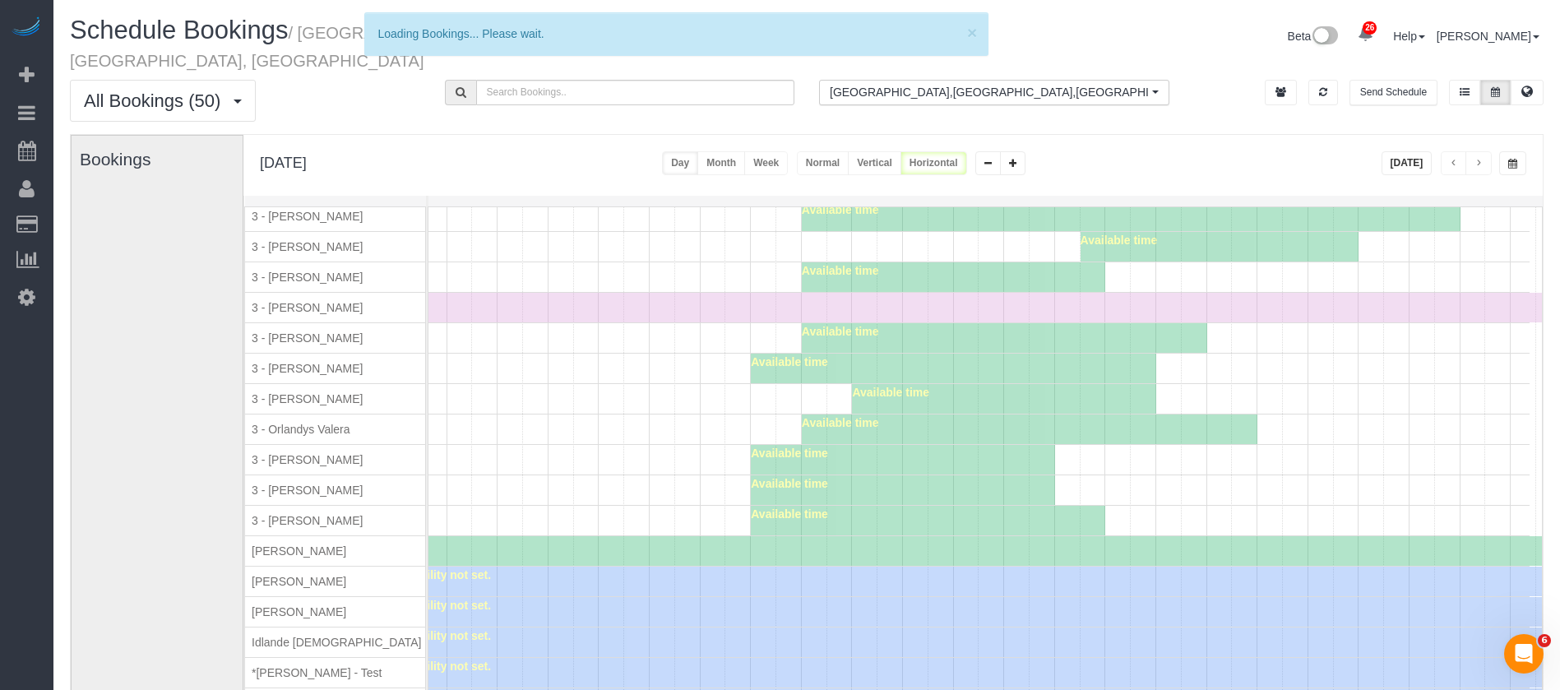
click at [142, 464] on div "Bookings" at bounding box center [165, 464] width 170 height 656
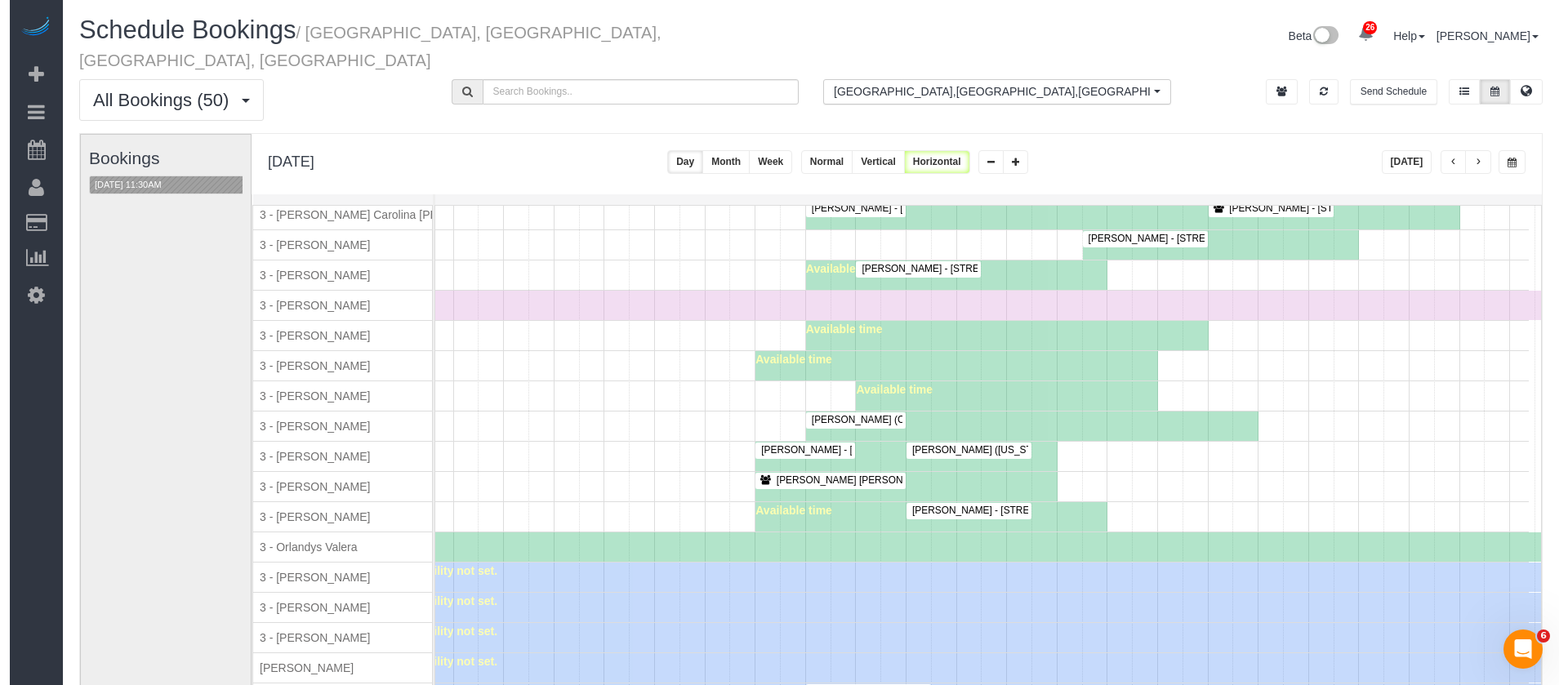
scroll to position [1952, 0]
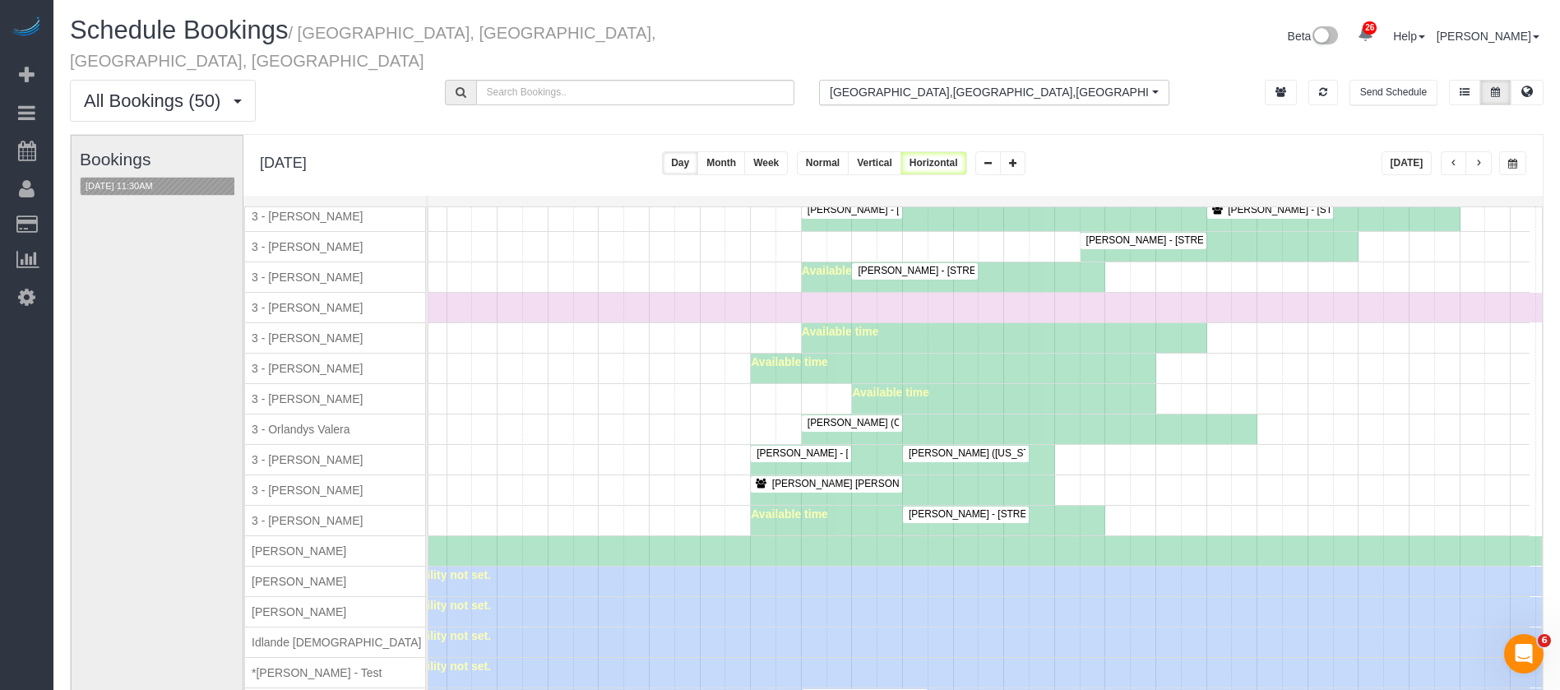
click at [284, 498] on div "3 - [PERSON_NAME]" at bounding box center [344, 490] width 199 height 30
click at [290, 363] on span "3 - [PERSON_NAME]" at bounding box center [307, 368] width 118 height 13
drag, startPoint x: 290, startPoint y: 363, endPoint x: 312, endPoint y: 357, distance: 22.4
click at [293, 364] on span "3 - [PERSON_NAME]" at bounding box center [307, 368] width 118 height 13
click at [337, 357] on div "3 - [PERSON_NAME]" at bounding box center [344, 369] width 199 height 30
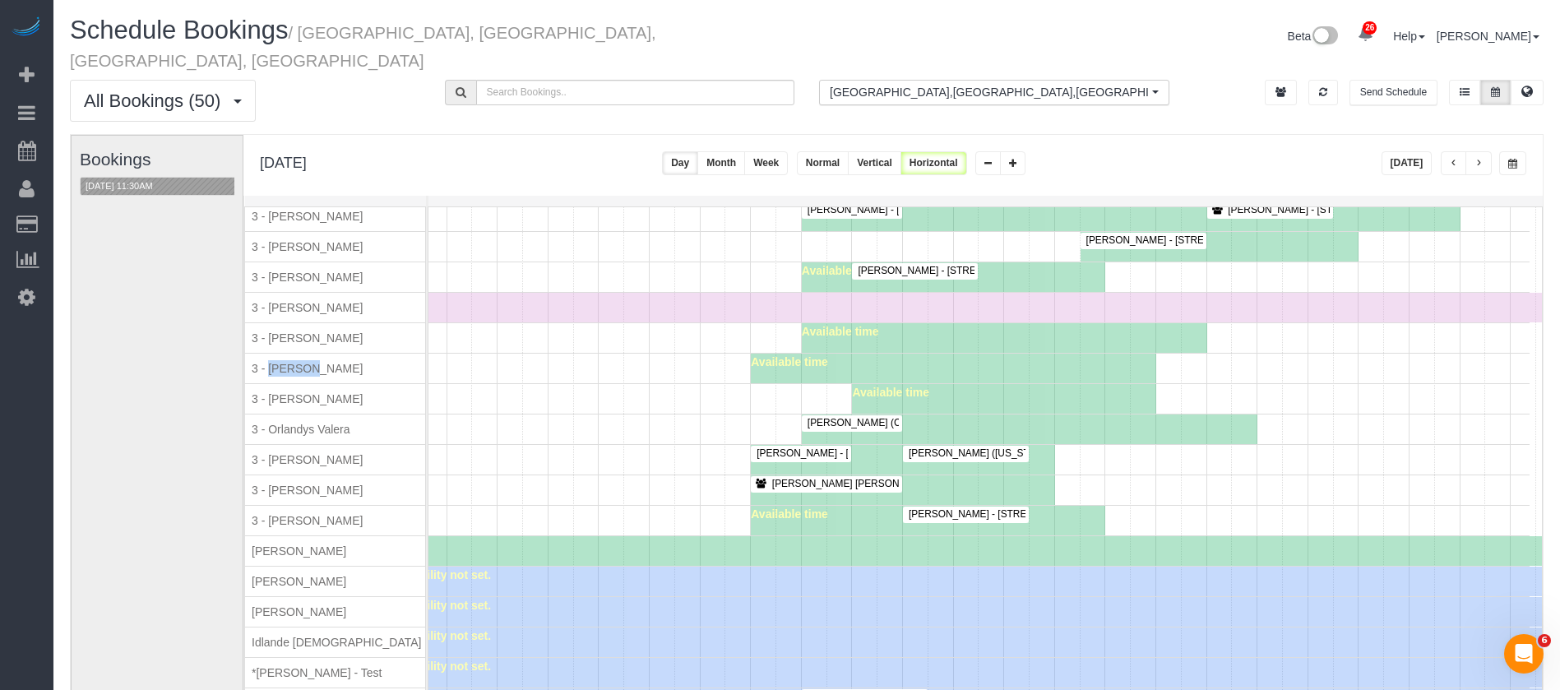
copy span "Maribel Campos"
click at [484, 375] on div "Available time" at bounding box center [937, 369] width 1184 height 30
click at [475, 417] on div "Eric Stolte (Calitre LLC) - 400 West 37th Street, Apt 14u, New York, NY 10018 A…" at bounding box center [937, 429] width 1184 height 30
click at [141, 178] on button "[DATE] 11:30AM" at bounding box center [119, 186] width 77 height 17
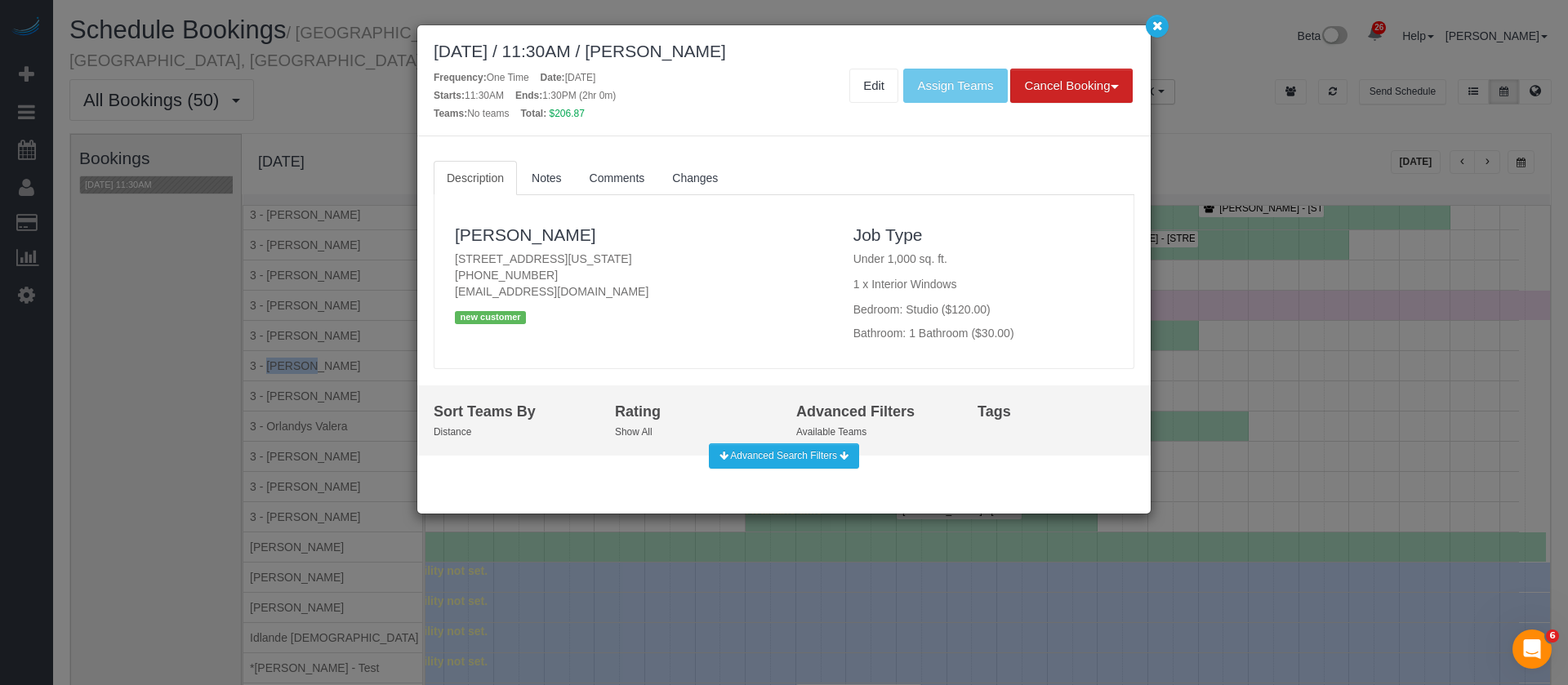
click at [641, 260] on p "66 Madison Avenue, Apt.9c, New York, NY 10016 (908) 380-3783 brandonbaron1@gmai…" at bounding box center [641, 274] width 374 height 49
click at [642, 260] on p "66 Madison Avenue, Apt.9c, New York, NY 10016 (908) 380-3783 brandonbaron1@gmai…" at bounding box center [641, 274] width 374 height 49
copy p "[STREET_ADDRESS][US_STATE]"
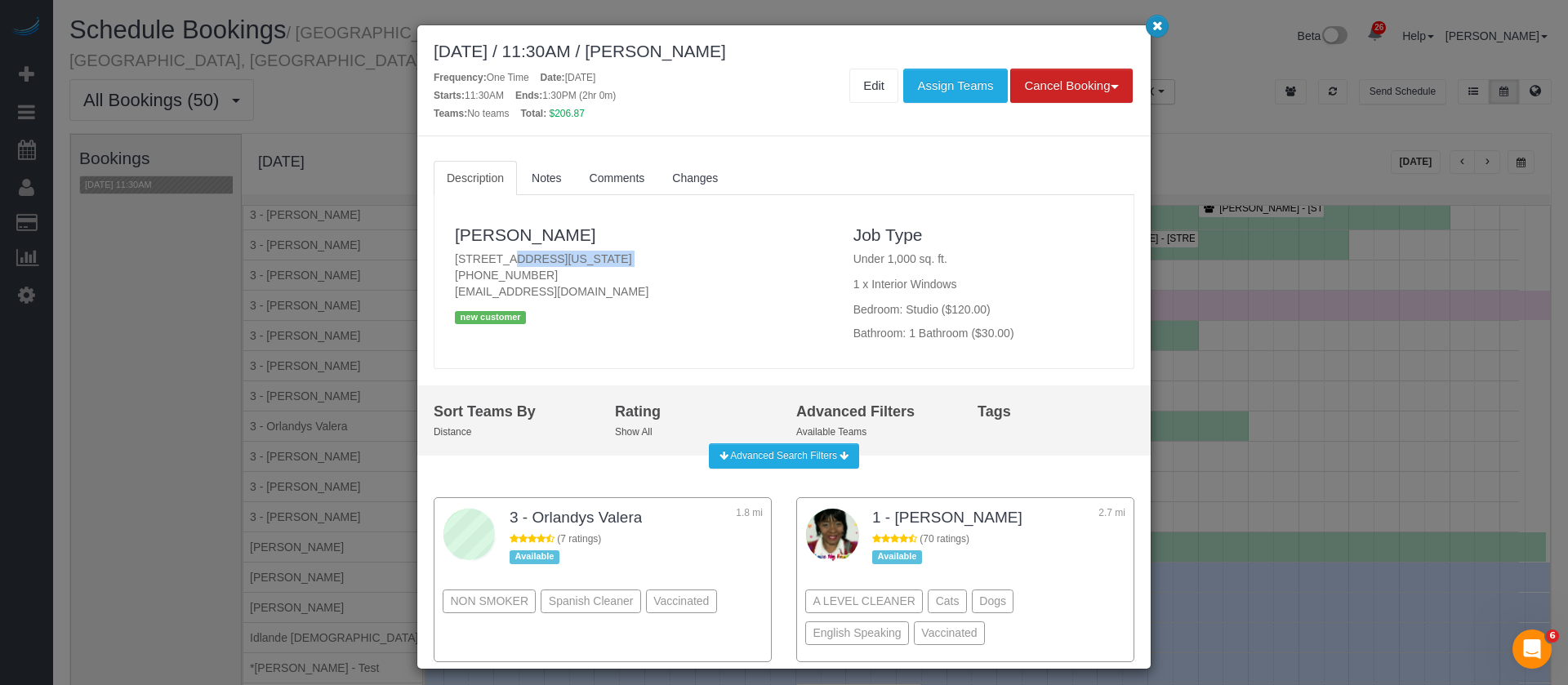
click at [1160, 29] on icon "button" at bounding box center [1157, 26] width 11 height 10
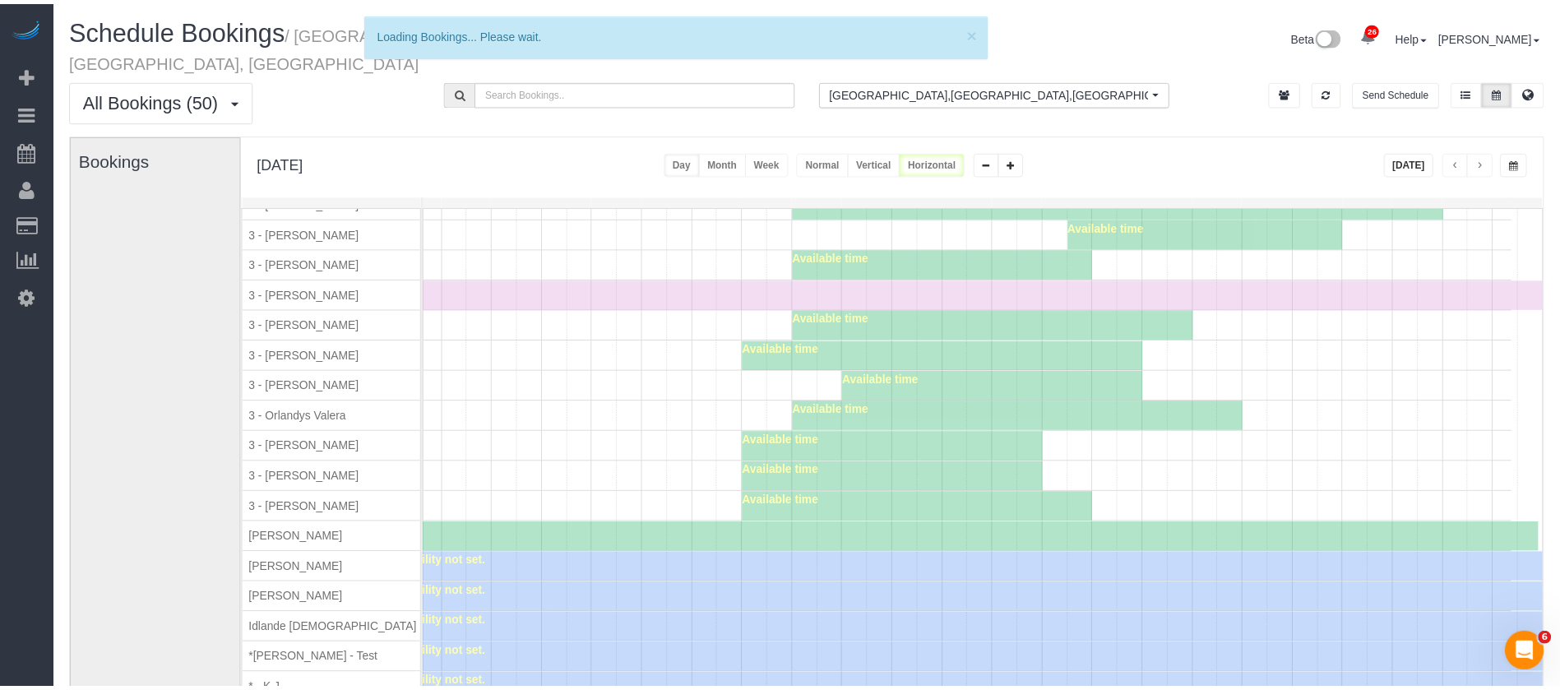
scroll to position [1953, 0]
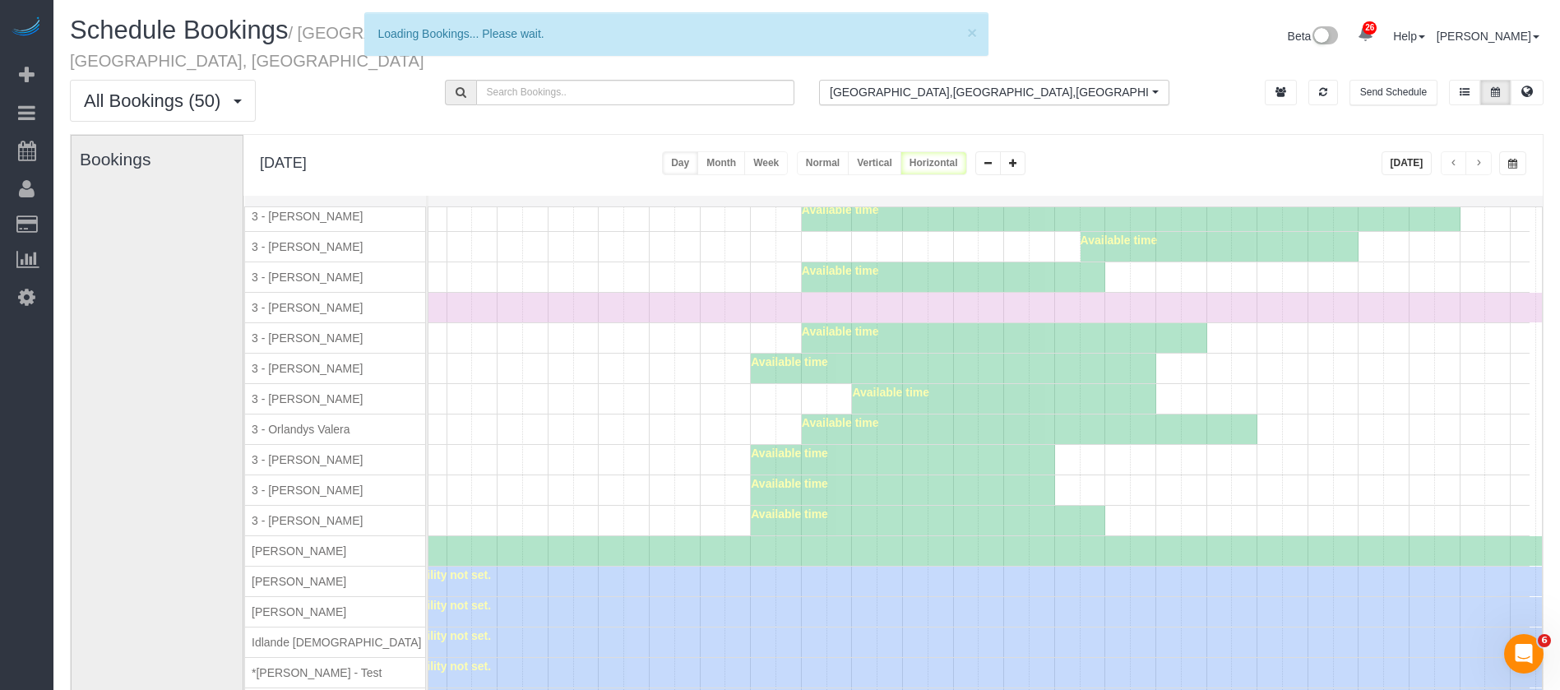
click at [412, 403] on div "3 - [PERSON_NAME]" at bounding box center [344, 399] width 199 height 30
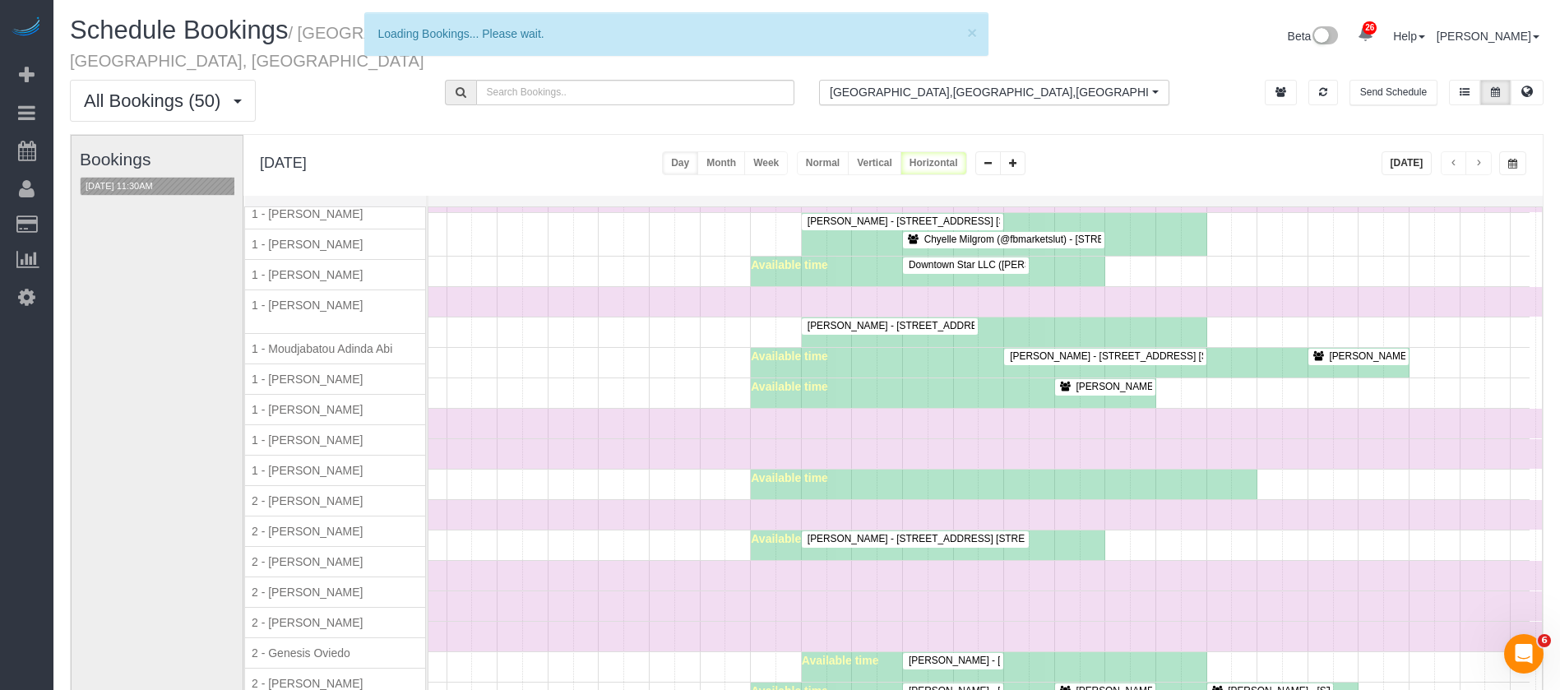
scroll to position [1089, 0]
click at [740, 530] on div "Gentian Mullaj - 438 West 49th Street, Apt. 2c, New York, NY 10019 Available ti…" at bounding box center [937, 545] width 1184 height 30
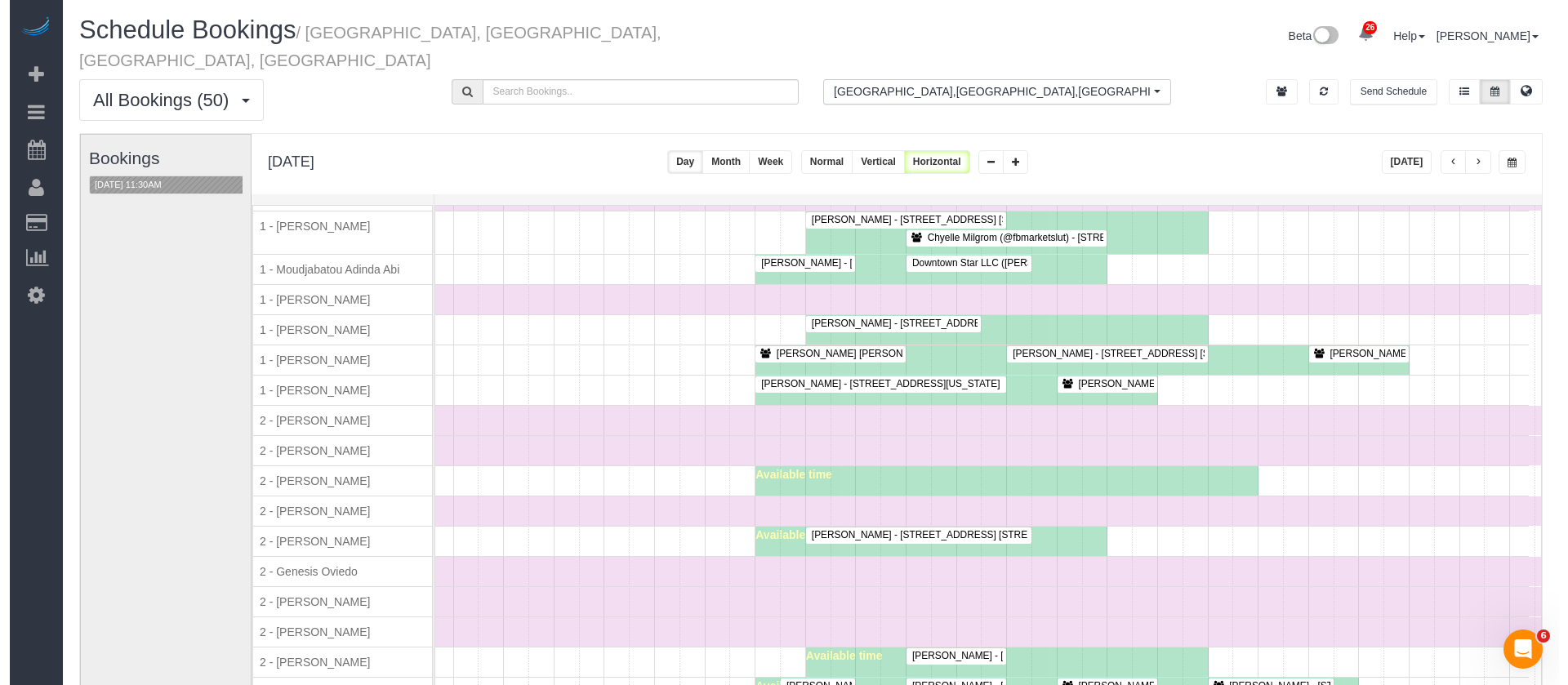
scroll to position [1831, 82]
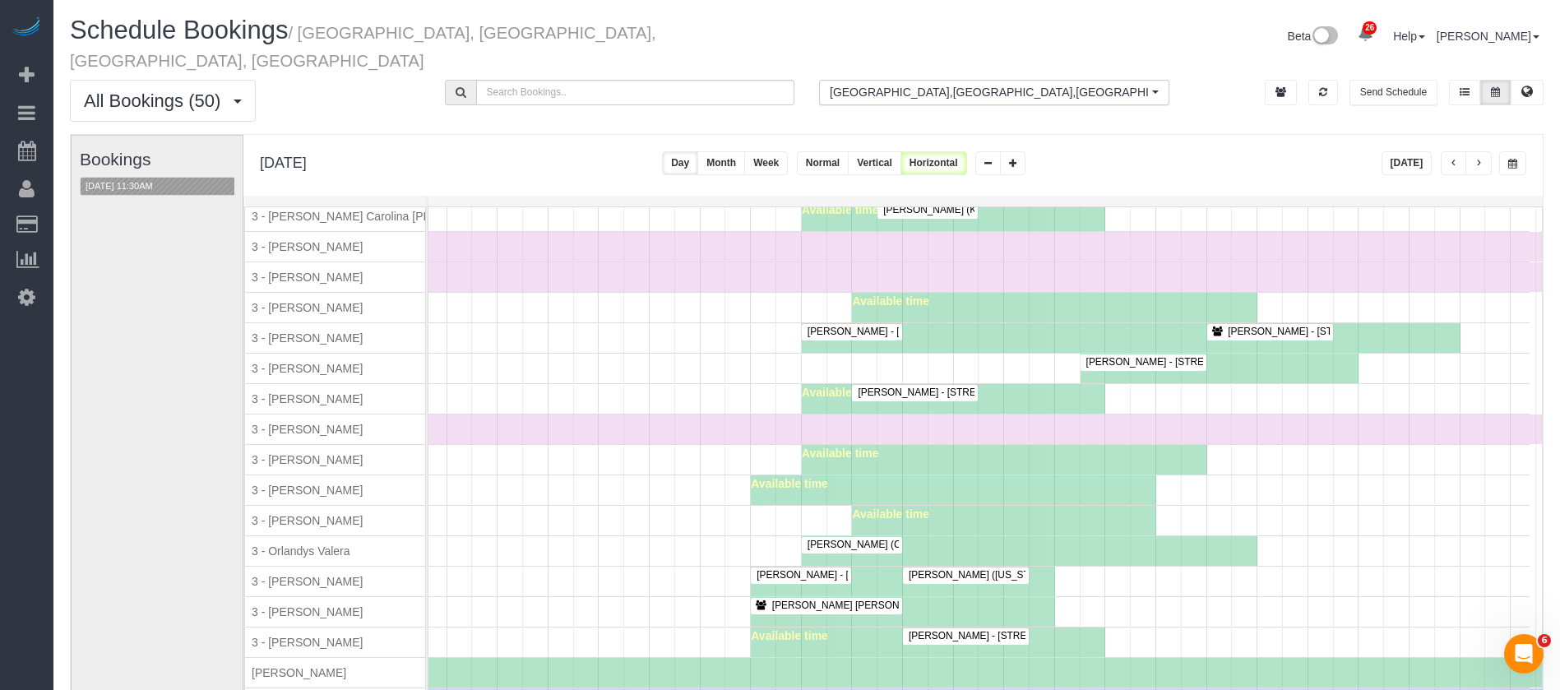
click at [862, 537] on div at bounding box center [852, 545] width 100 height 16
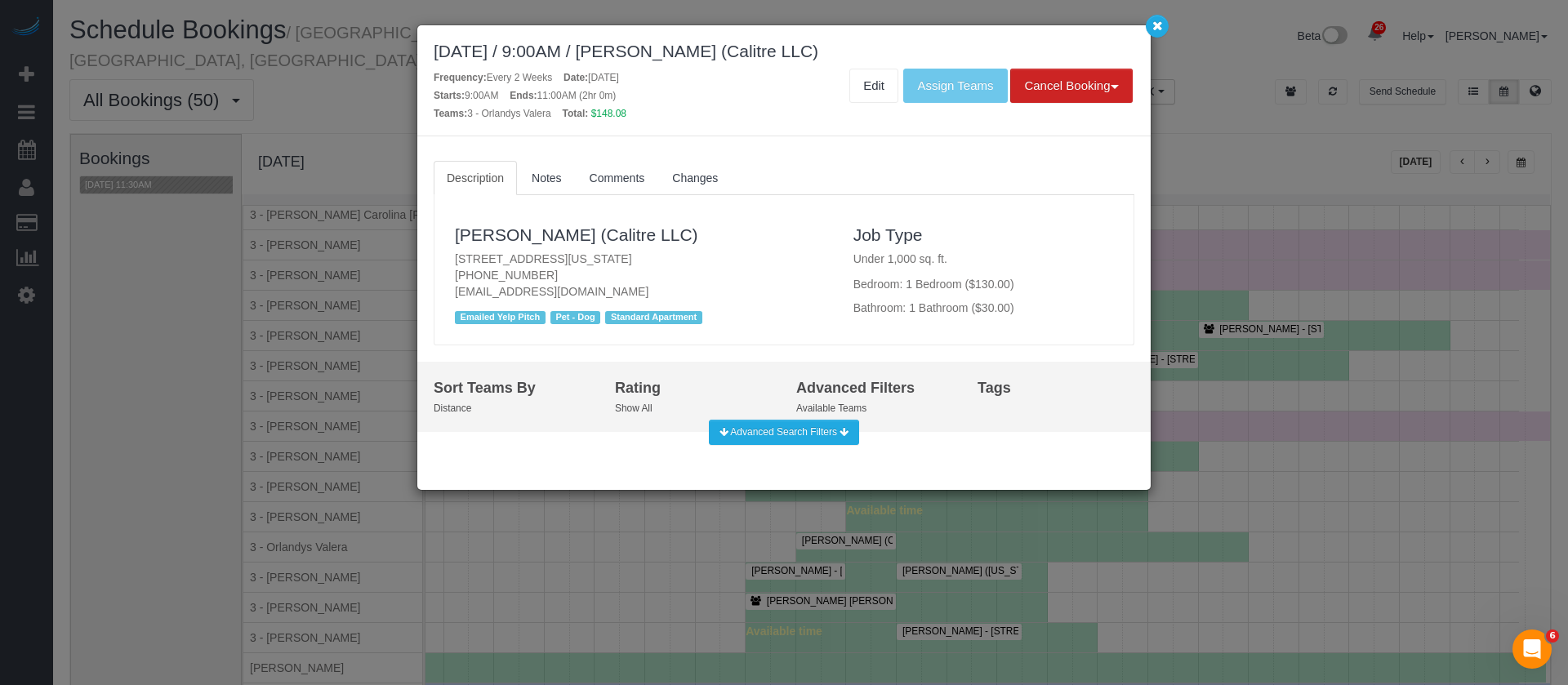
click at [668, 258] on p "400 West 37th Street, Apt 14u, New York, NY 10018 (201) 424-0055 espainting@hot…" at bounding box center [641, 274] width 374 height 49
click at [669, 258] on p "400 West 37th Street, Apt 14u, New York, NY 10018 (201) 424-0055 espainting@hot…" at bounding box center [641, 274] width 374 height 49
copy p "[STREET_ADDRESS][US_STATE]"
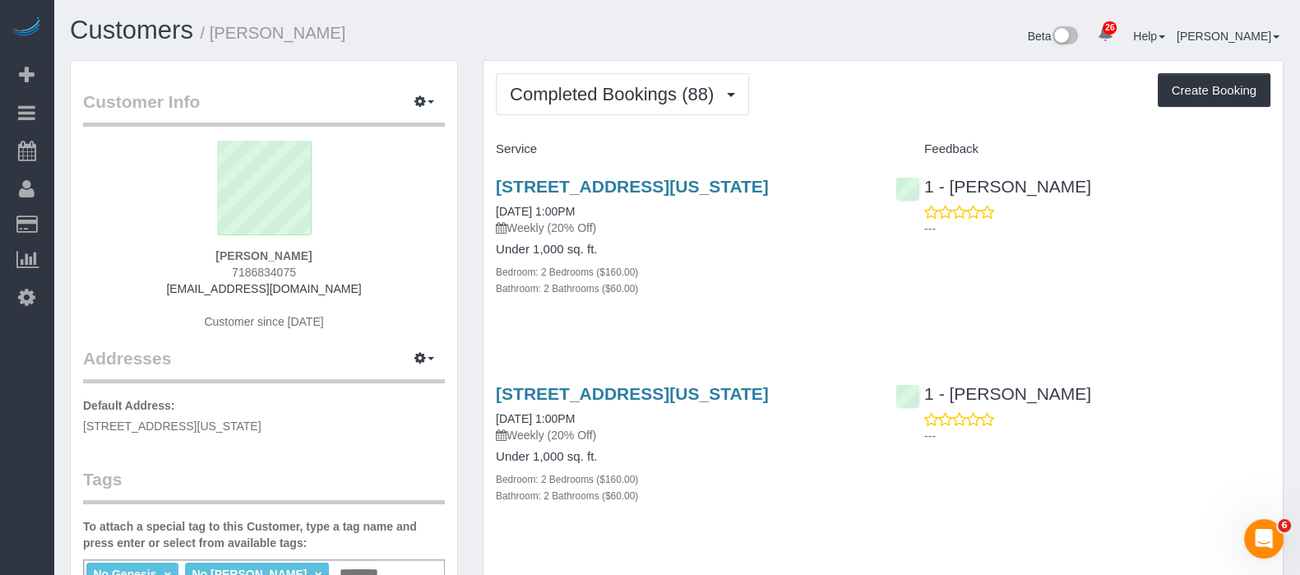
click at [913, 298] on div "[STREET_ADDRESS][US_STATE] [DATE] 1:00PM Weekly (20% Off) Under 1,000 sq. ft. B…" at bounding box center [882, 246] width 799 height 166
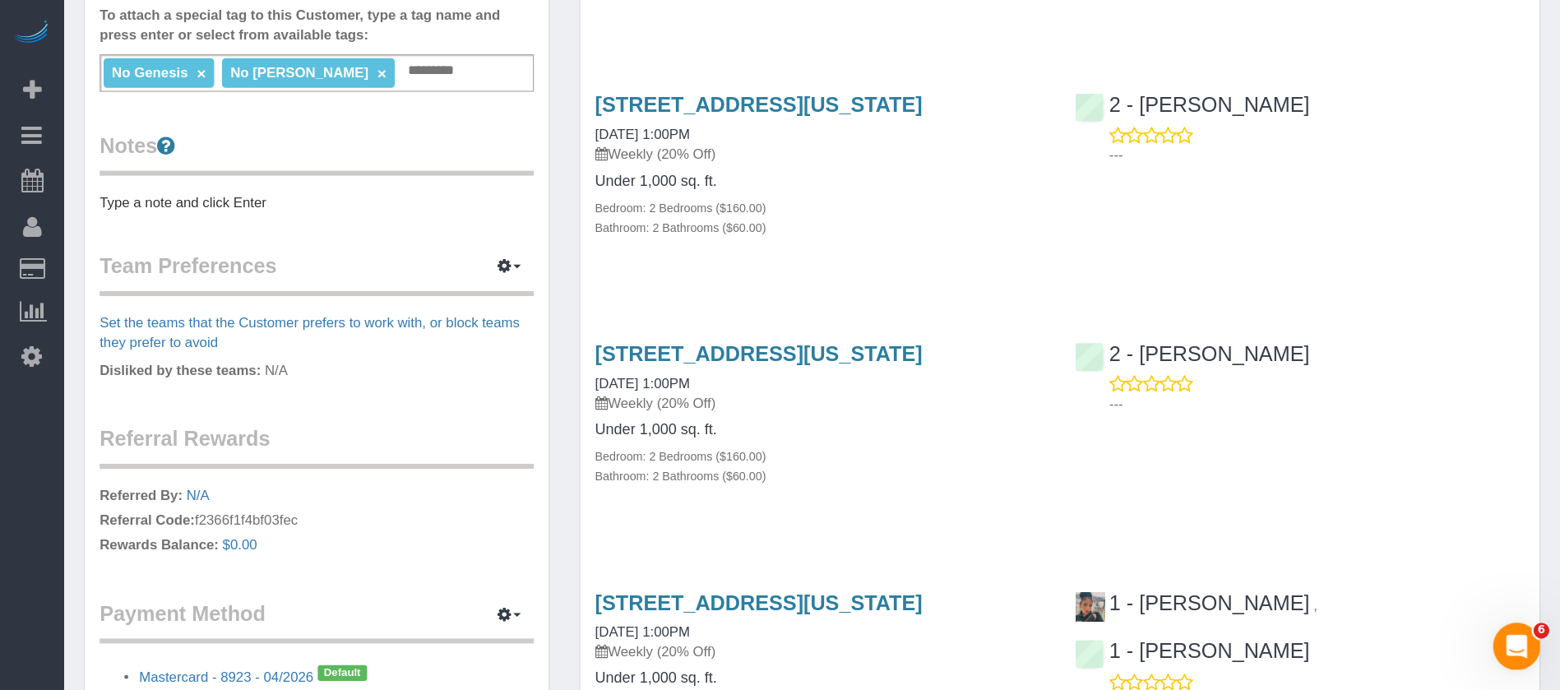
scroll to position [515, 0]
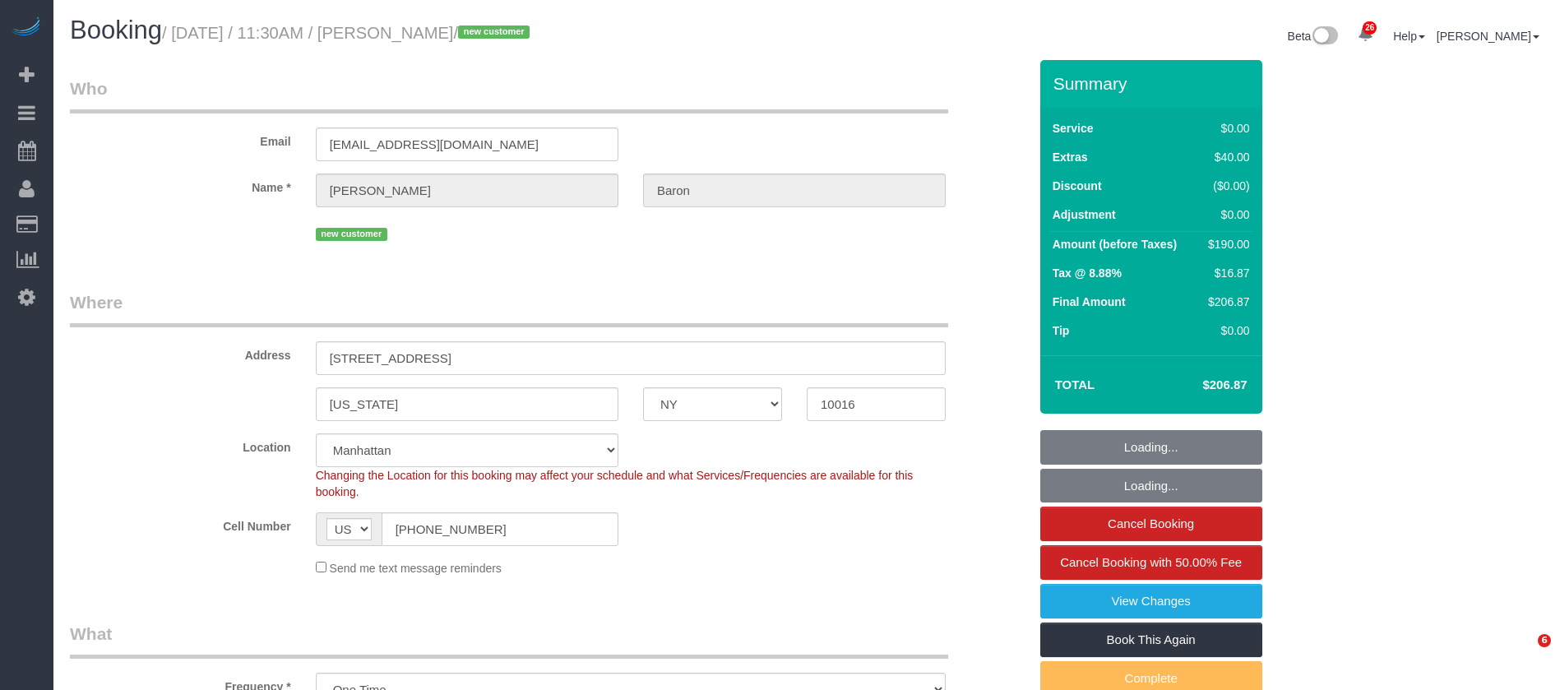
select select "NY"
select select "number:57"
select select "number:73"
select select "number:15"
select select "number:6"
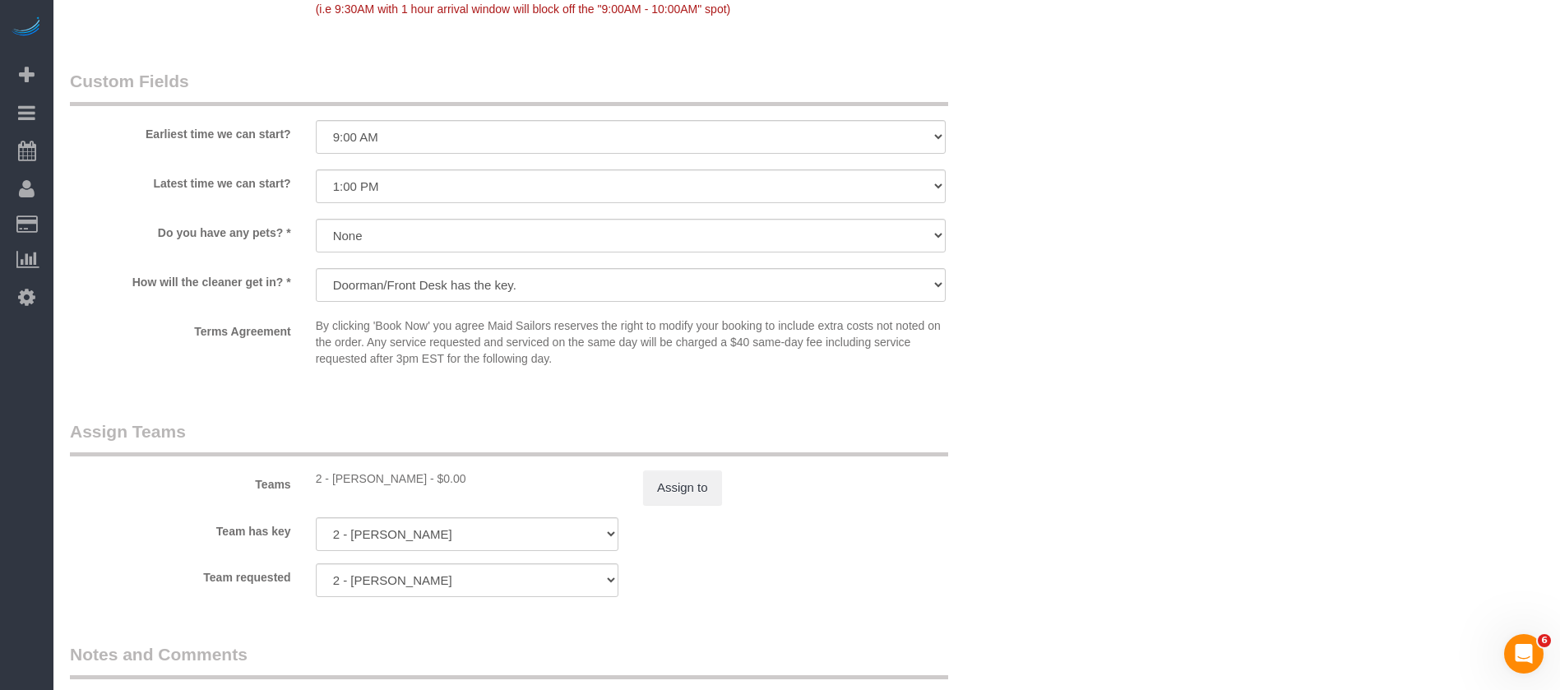
scroll to position [2097, 0]
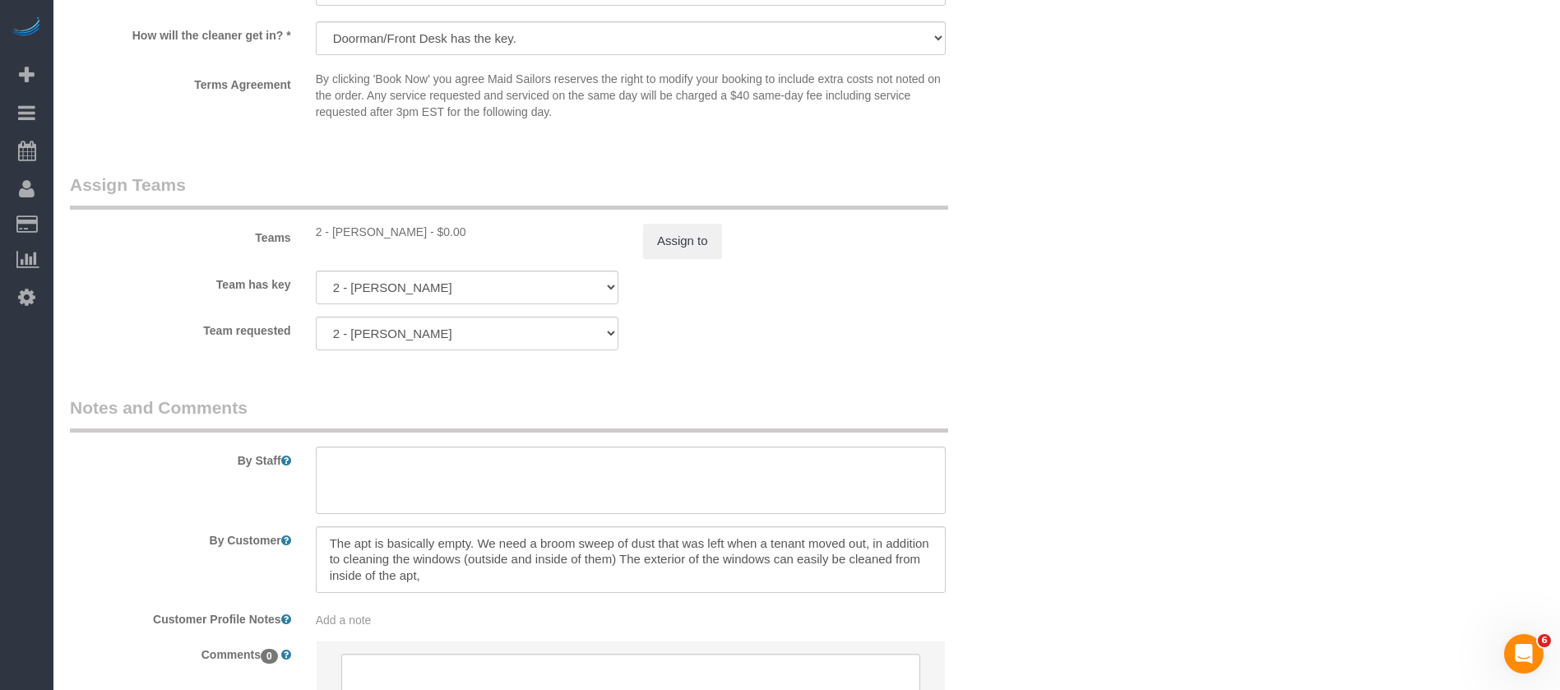
drag, startPoint x: 648, startPoint y: 571, endPoint x: 685, endPoint y: 577, distance: 37.6
click at [685, 577] on textarea at bounding box center [631, 559] width 630 height 67
drag, startPoint x: 1204, startPoint y: 378, endPoint x: 1198, endPoint y: 371, distance: 9.4
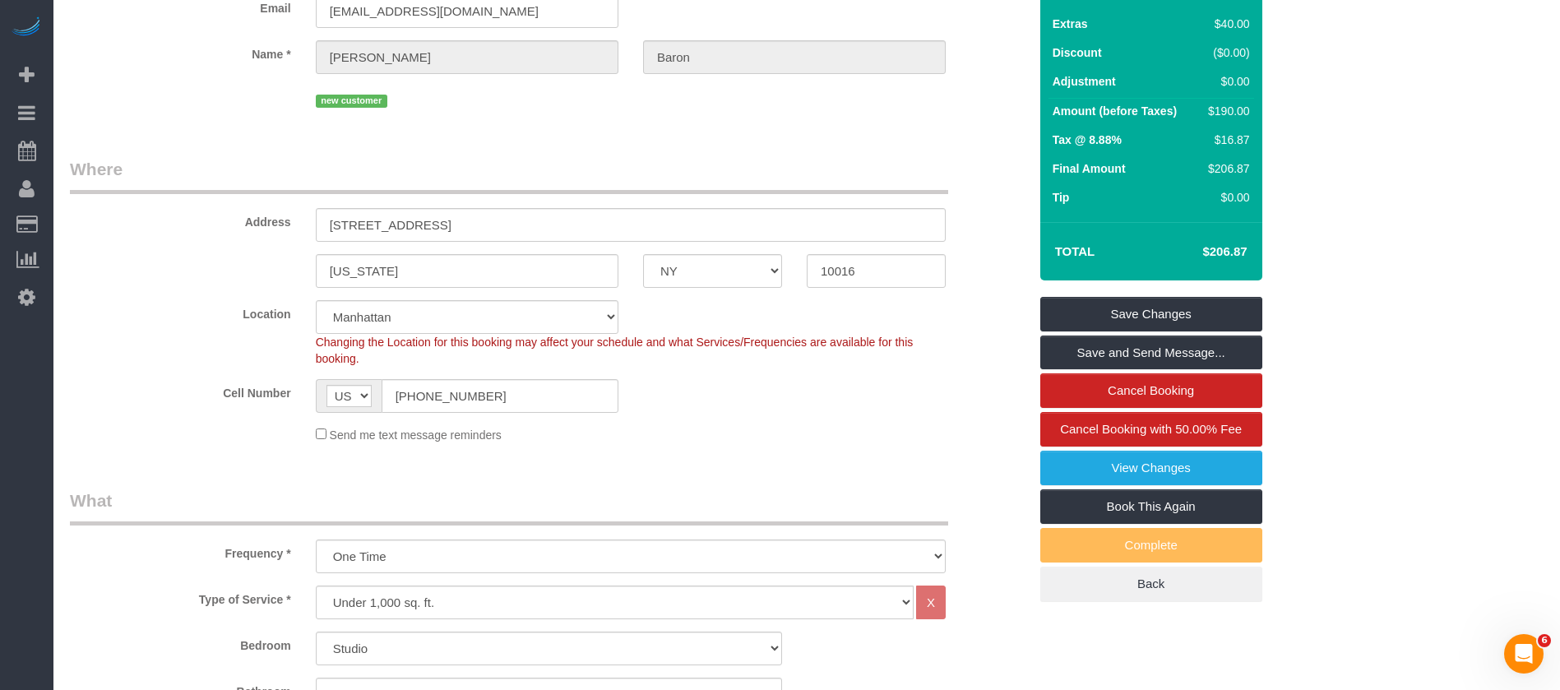
scroll to position [0, 0]
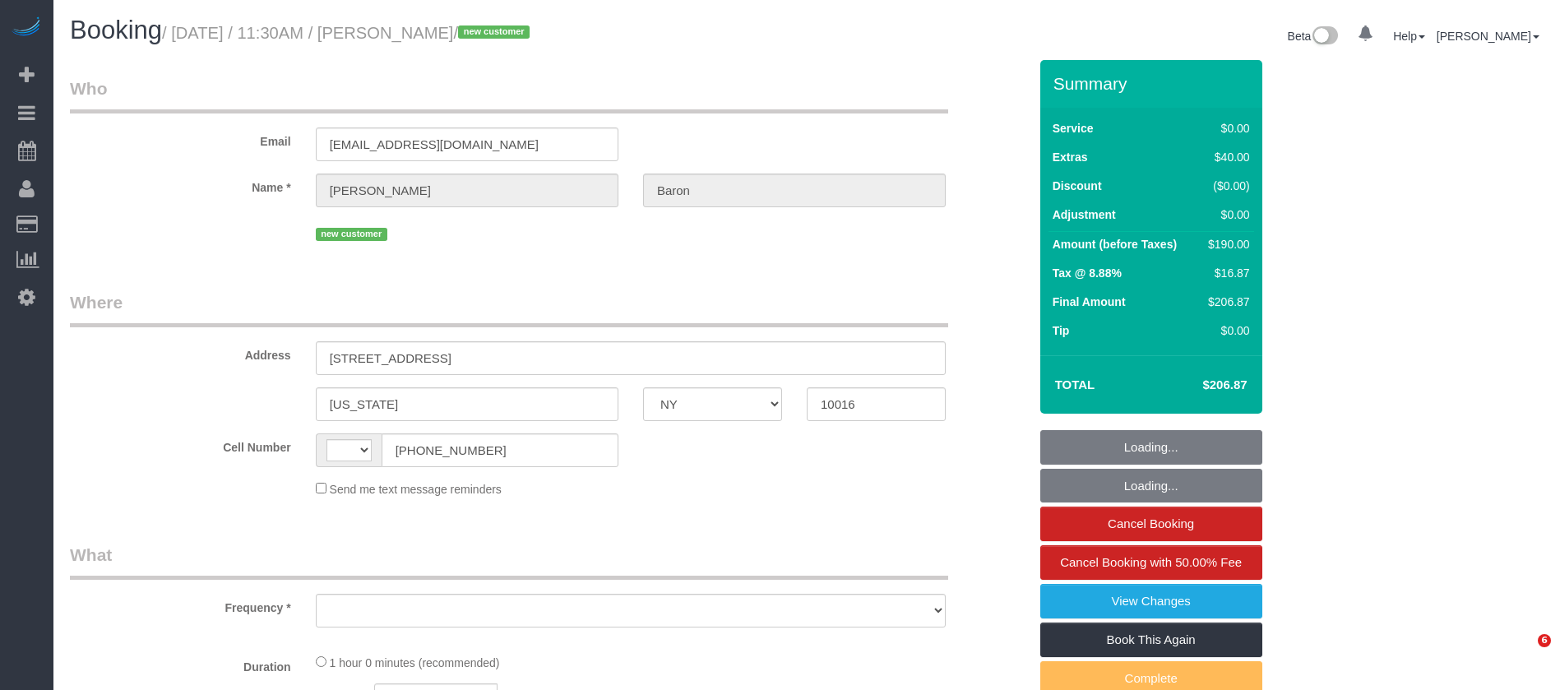
select select "NY"
select select "string:[GEOGRAPHIC_DATA]"
select select "object:1520"
select select "string:stripe-pm_1SAtrb4VGloSiKo79jA5NgzE"
select select "number:57"
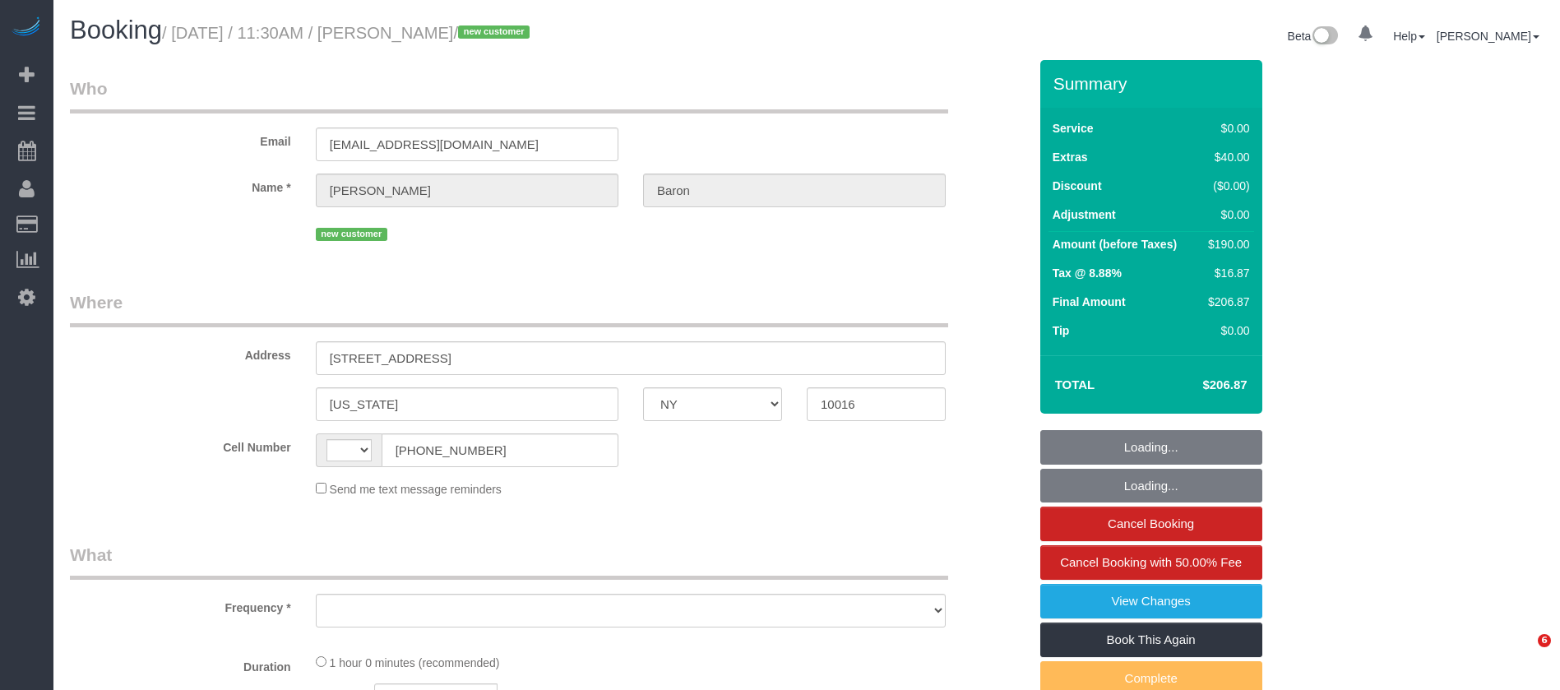
select select "number:73"
select select "number:15"
select select "number:6"
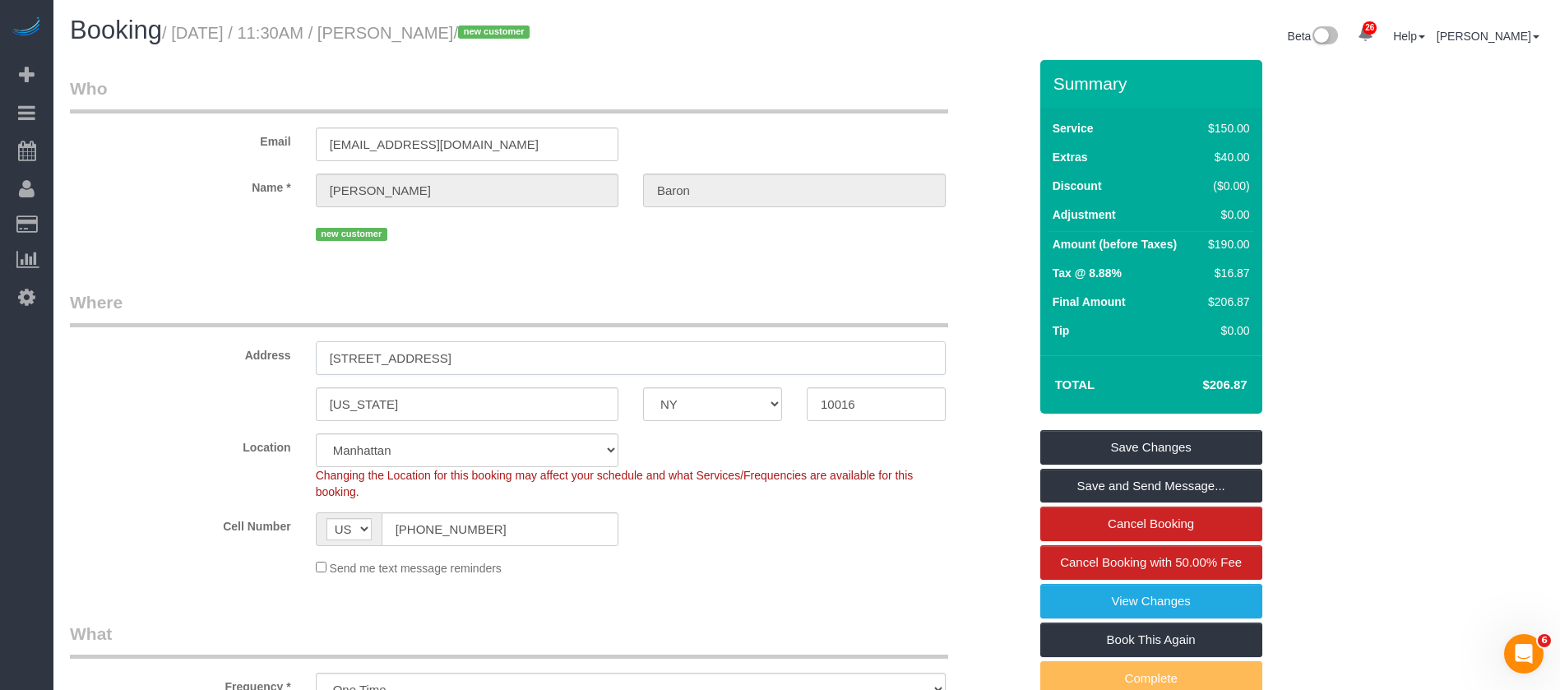
click at [168, 375] on sui-booking-address "Address 66 Madison Avenue, Apt.9C New York AK AL AR AZ CA CO CT DC DE FL GA HI …" at bounding box center [549, 355] width 958 height 131
drag, startPoint x: 858, startPoint y: 401, endPoint x: 913, endPoint y: 401, distance: 54.3
click at [811, 400] on input "10016" at bounding box center [876, 404] width 139 height 34
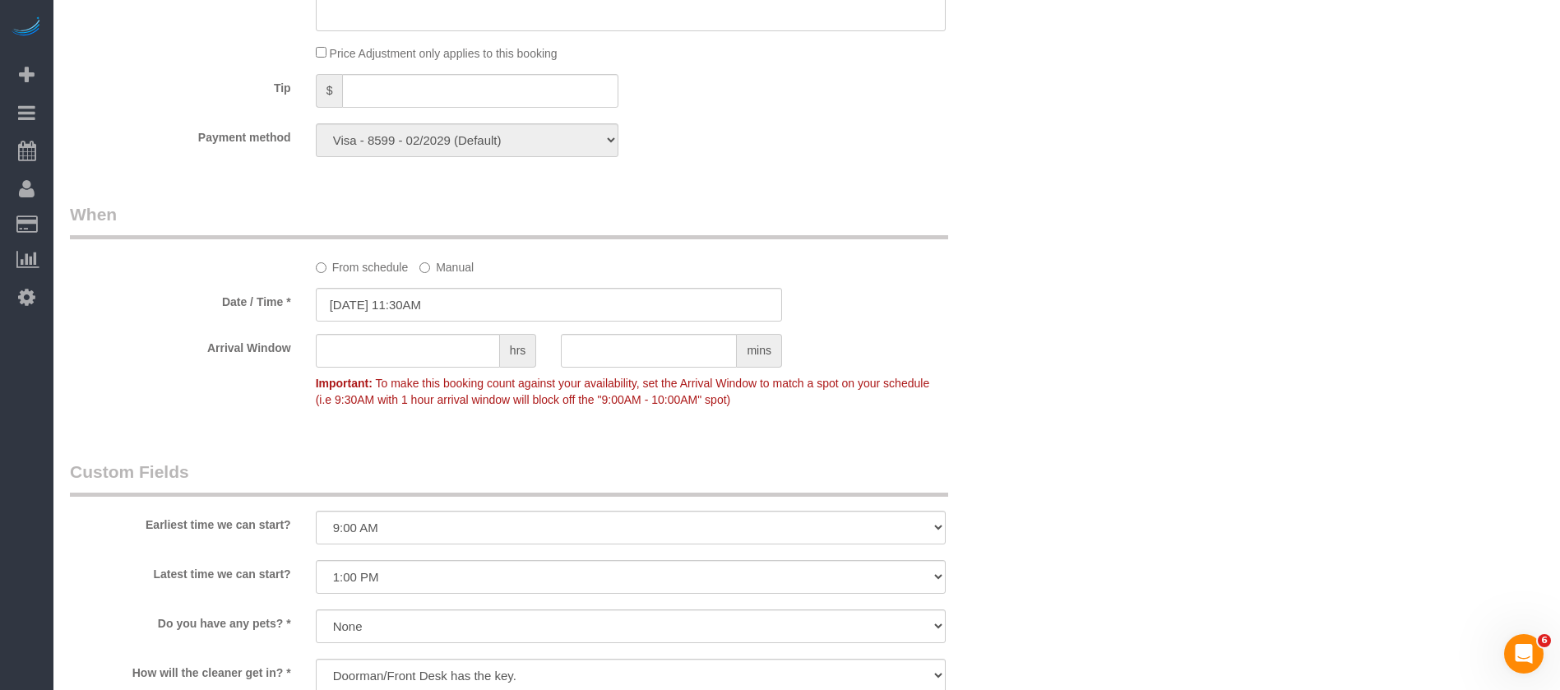
scroll to position [1603, 0]
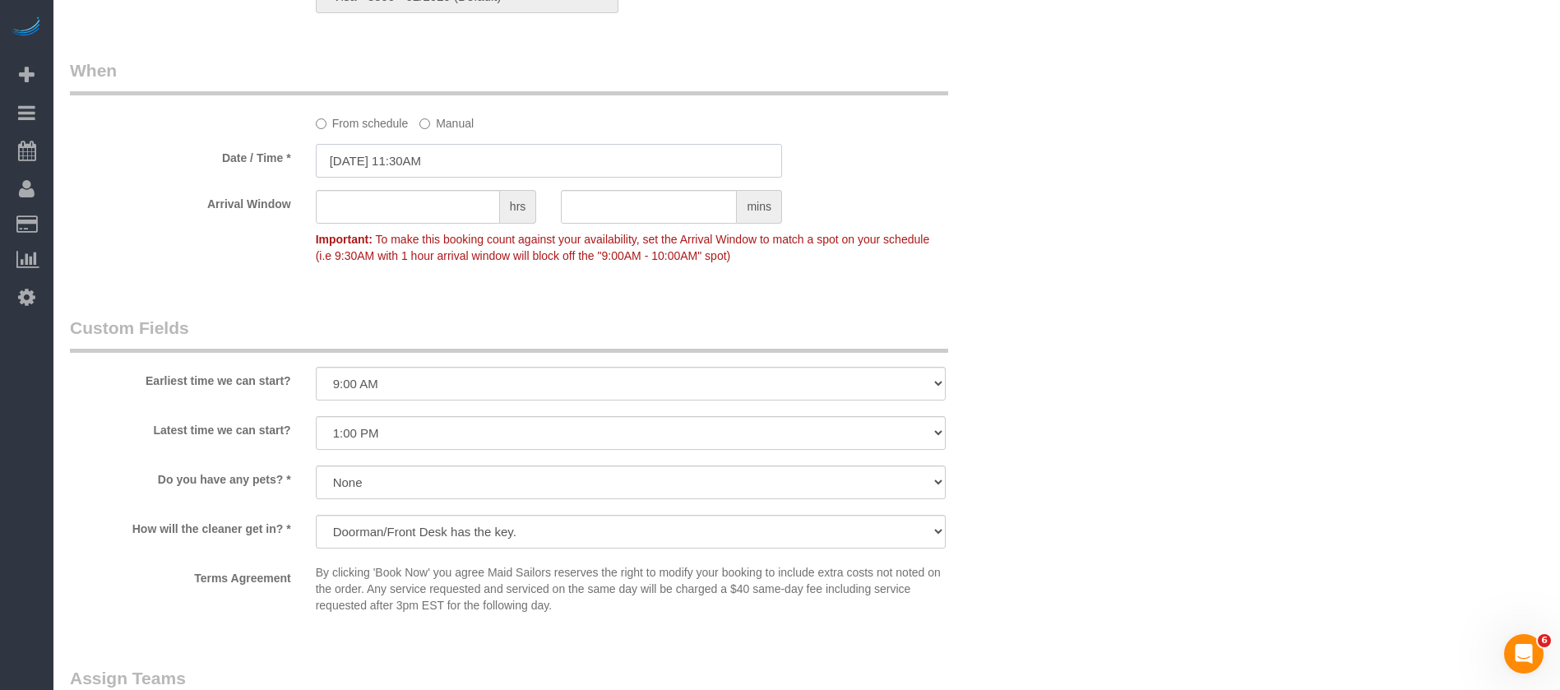
click at [464, 159] on input "[DATE] 11:30AM" at bounding box center [549, 161] width 466 height 34
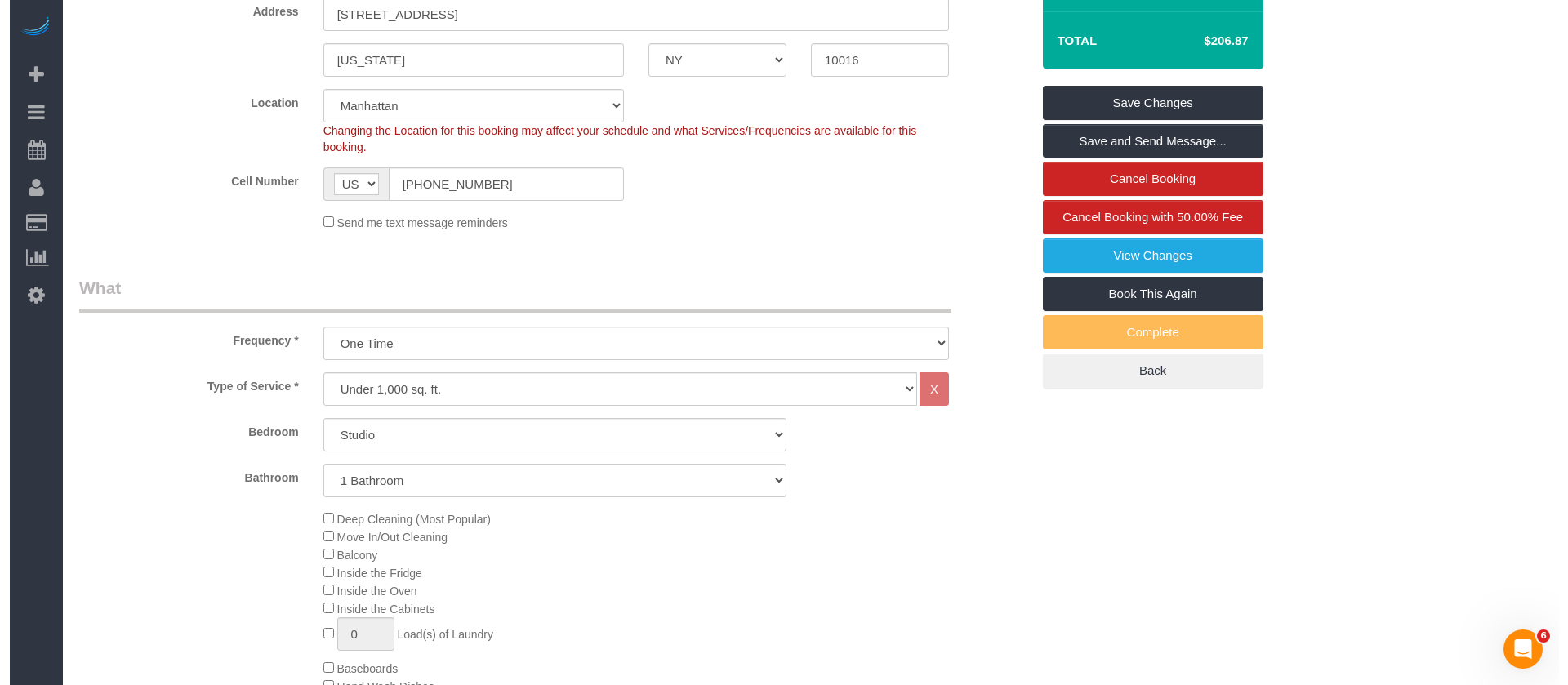
scroll to position [0, 0]
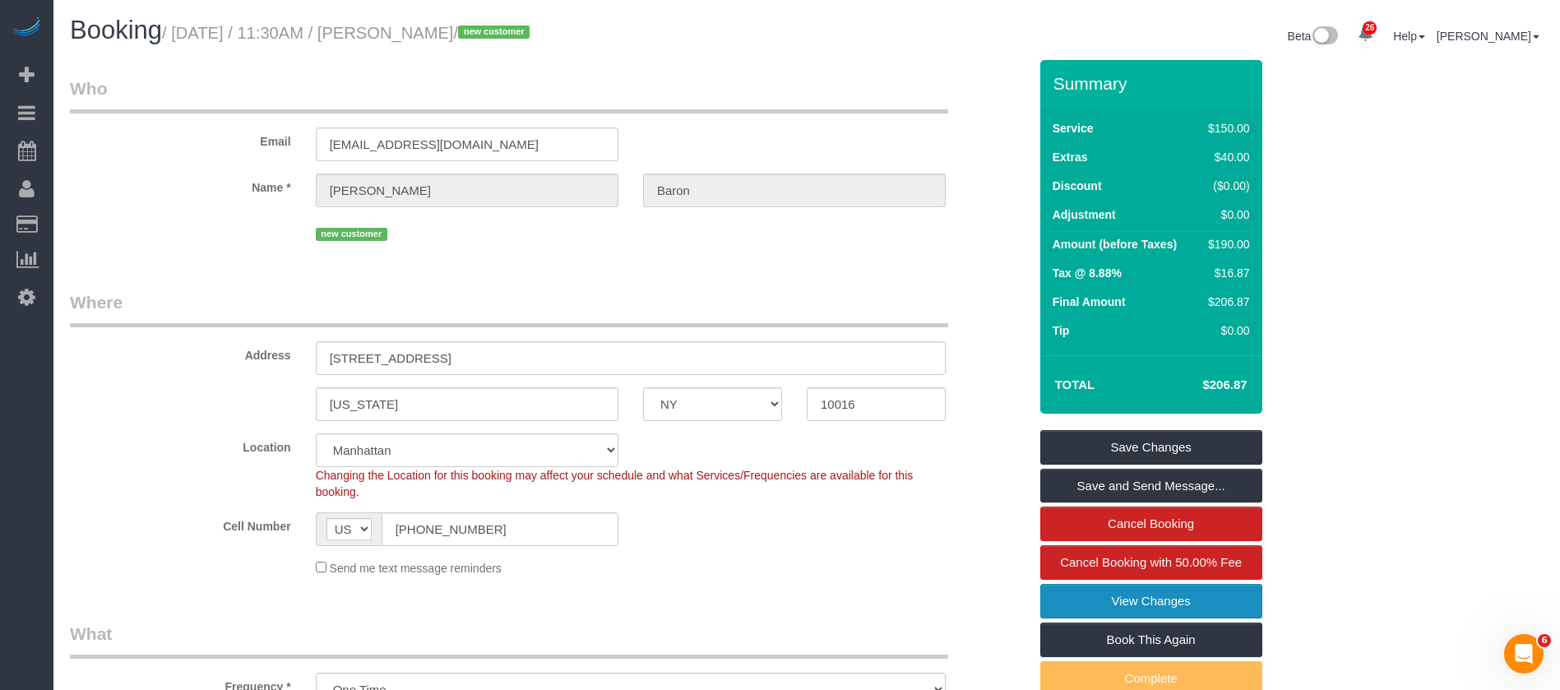
click at [1190, 610] on link "View Changes" at bounding box center [1151, 601] width 222 height 35
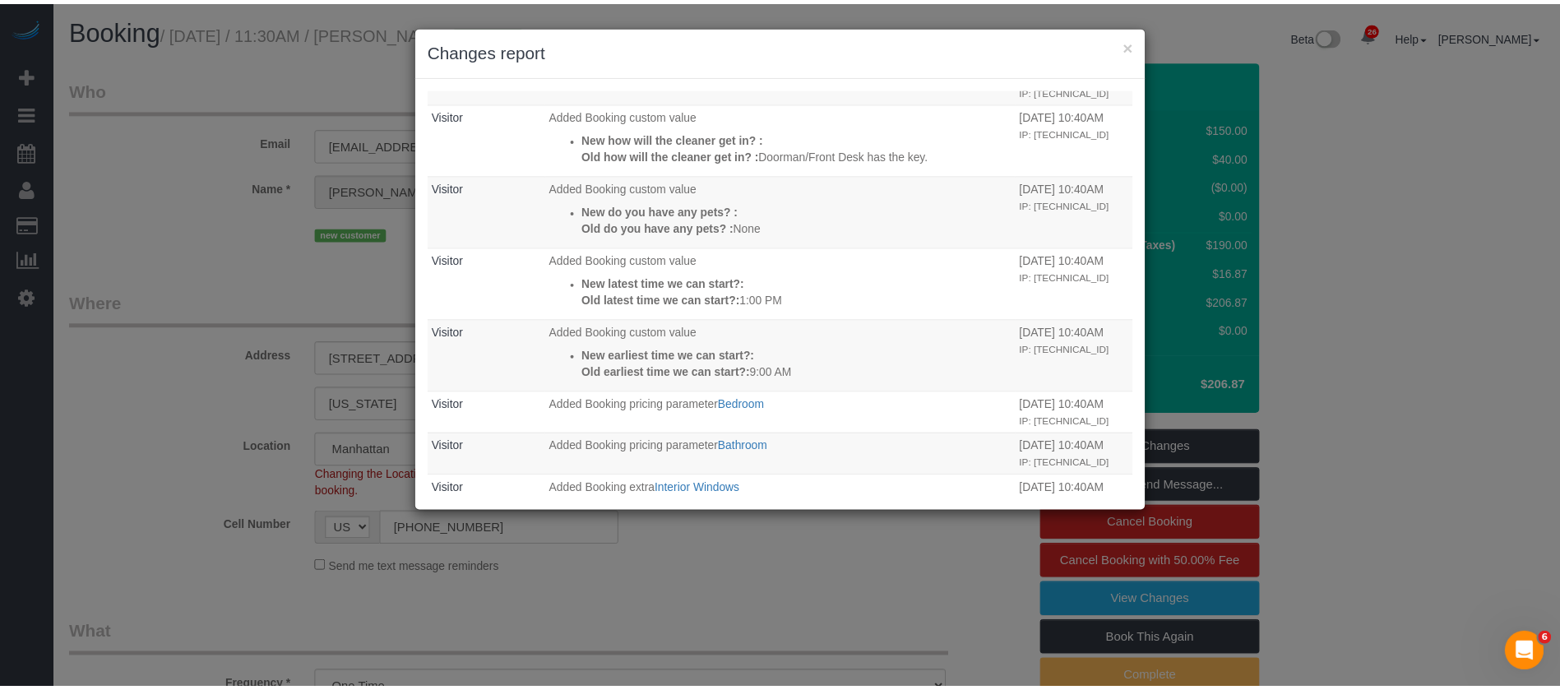
scroll to position [1110, 0]
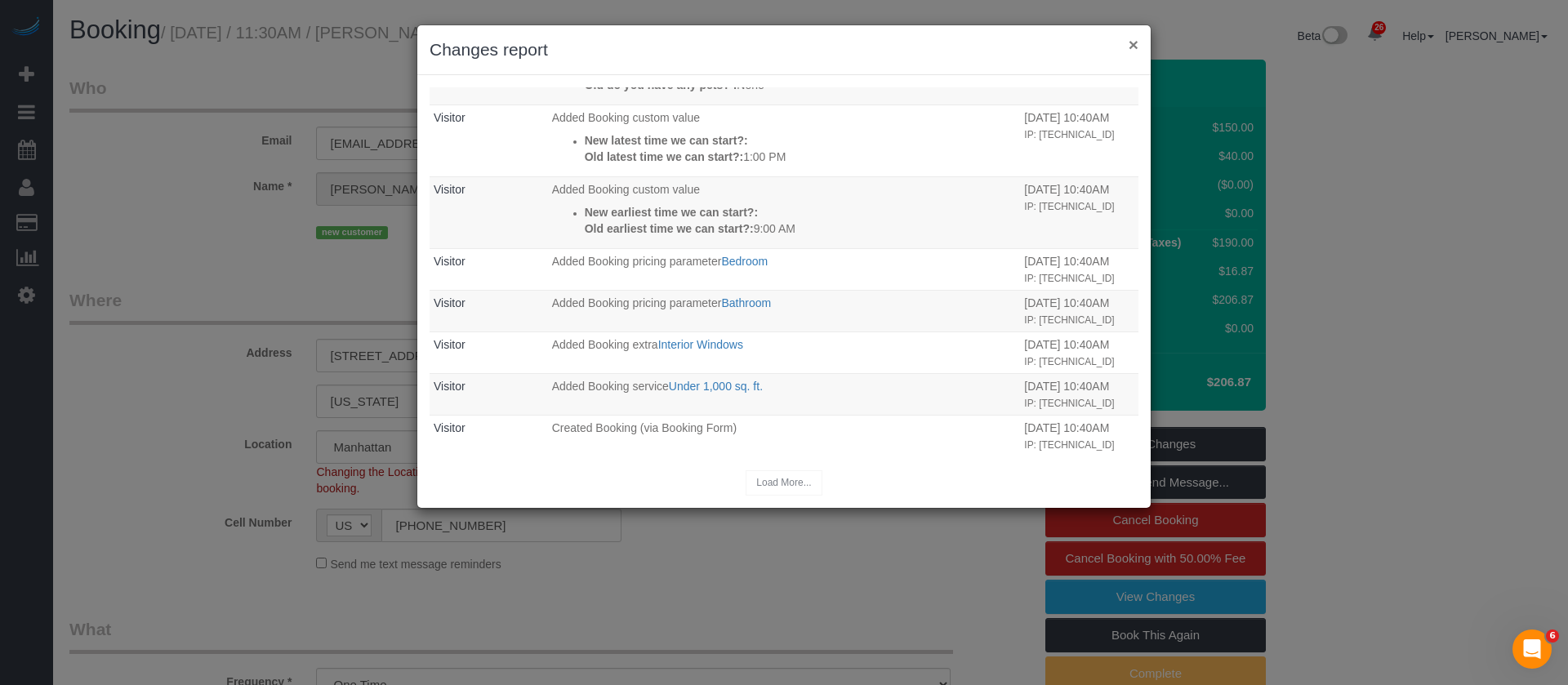
click at [1133, 47] on button "×" at bounding box center [1133, 44] width 10 height 17
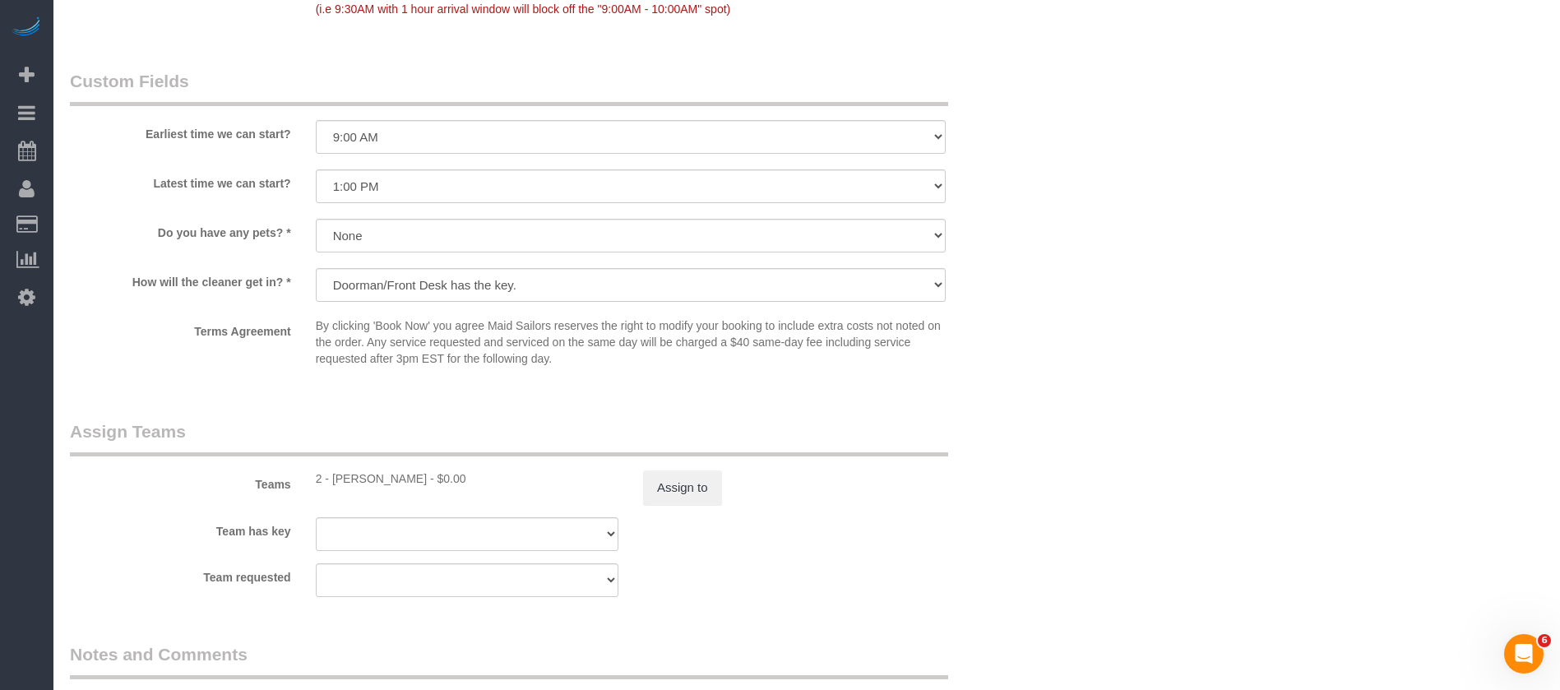
scroll to position [2220, 0]
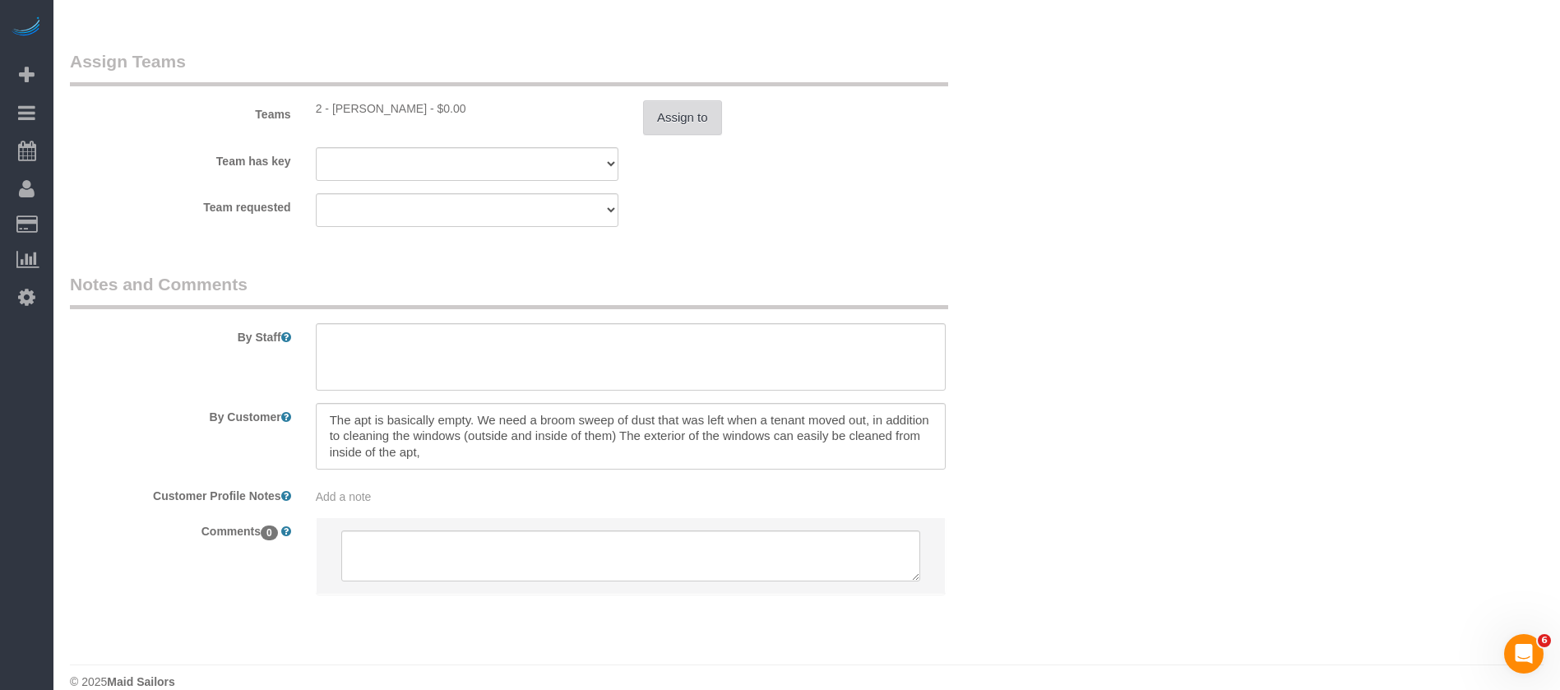
click at [672, 100] on button "Assign to" at bounding box center [682, 117] width 79 height 35
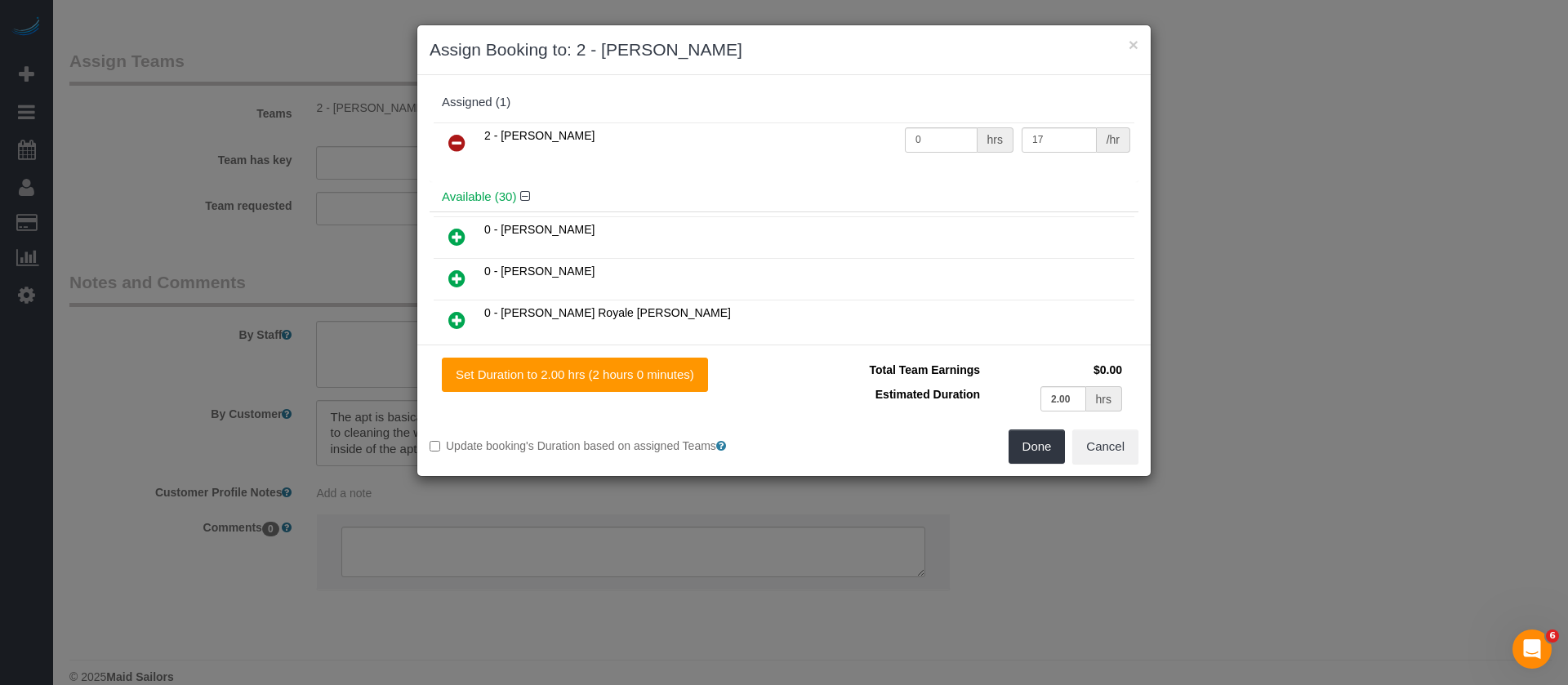
click at [435, 135] on div "2 - Marilu Quintero 0 hrs 17 /hr" at bounding box center [784, 150] width 709 height 64
click at [448, 147] on link at bounding box center [457, 143] width 39 height 33
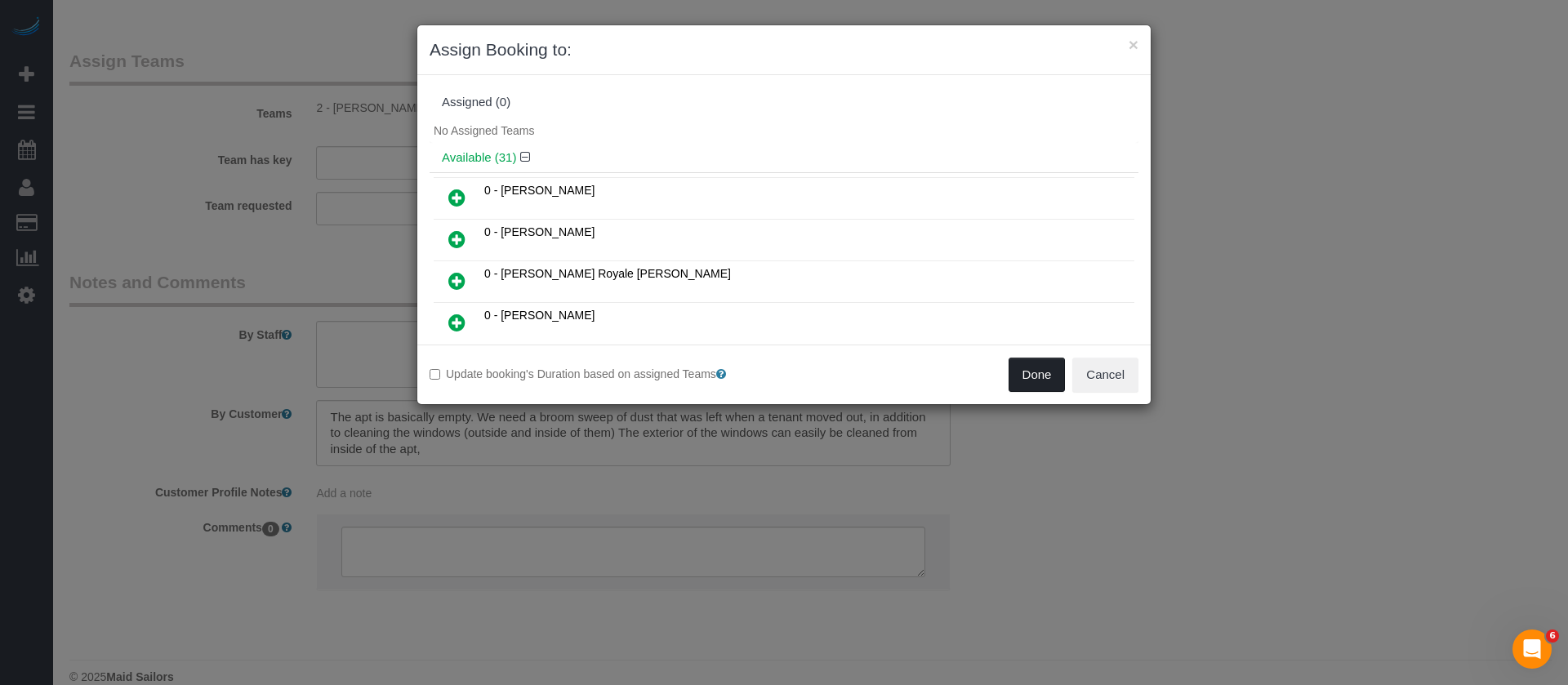
click at [1030, 390] on button "Done" at bounding box center [1037, 374] width 58 height 35
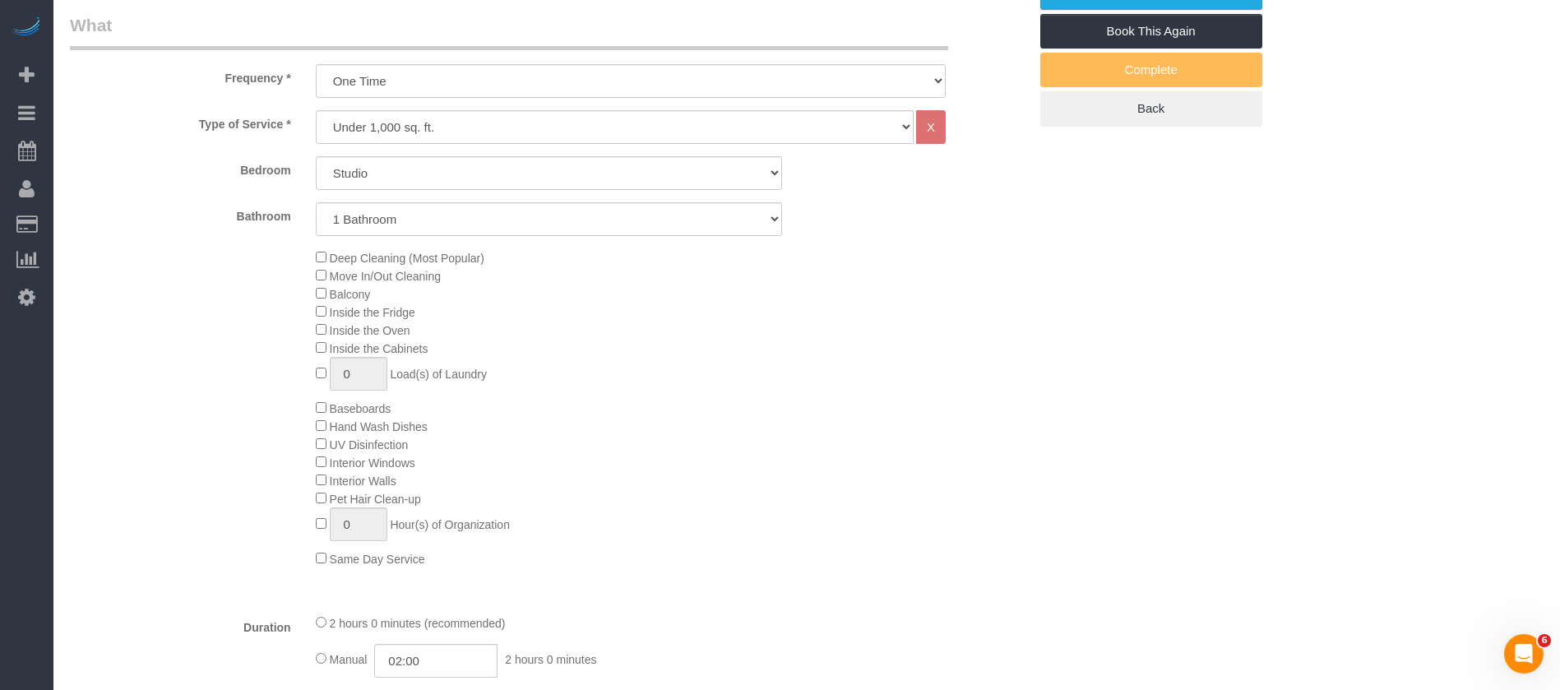
scroll to position [247, 0]
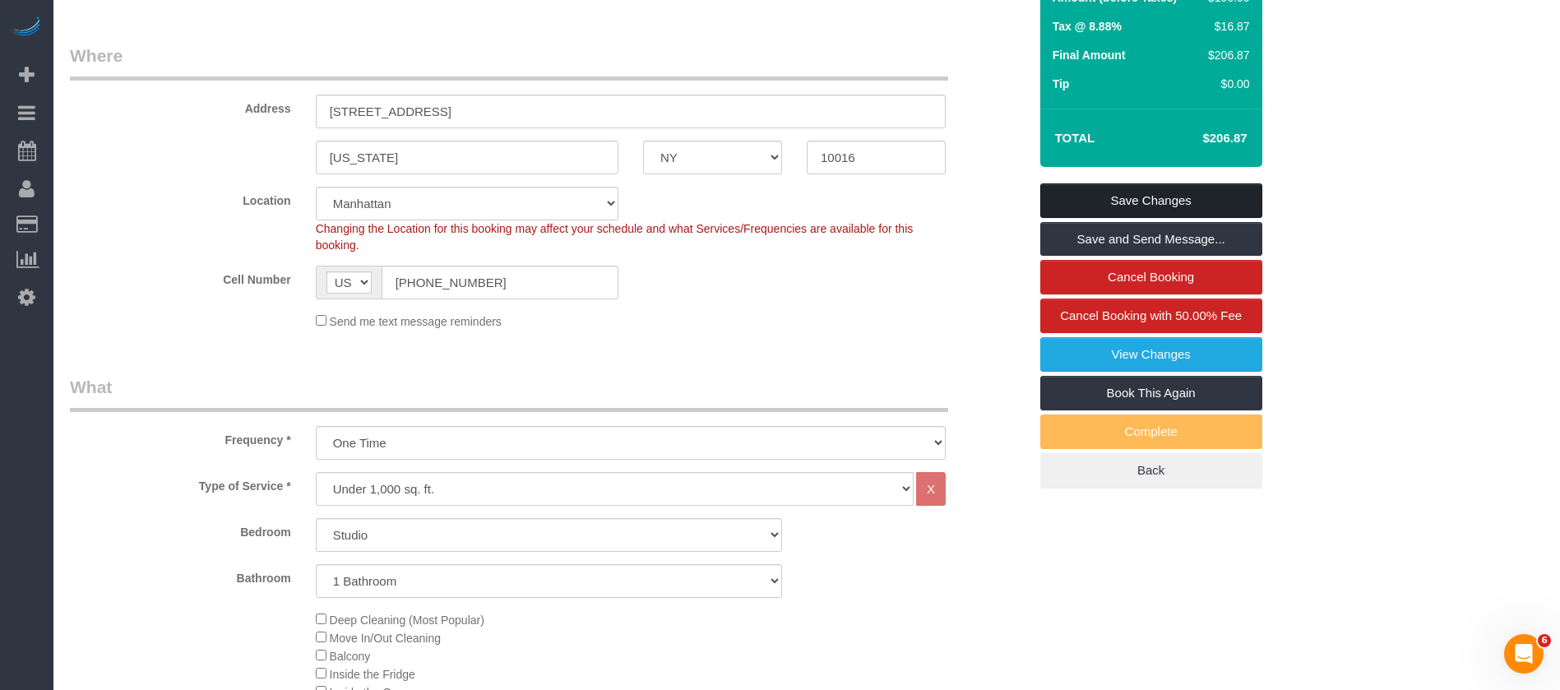
click at [1140, 192] on link "Save Changes" at bounding box center [1151, 200] width 222 height 35
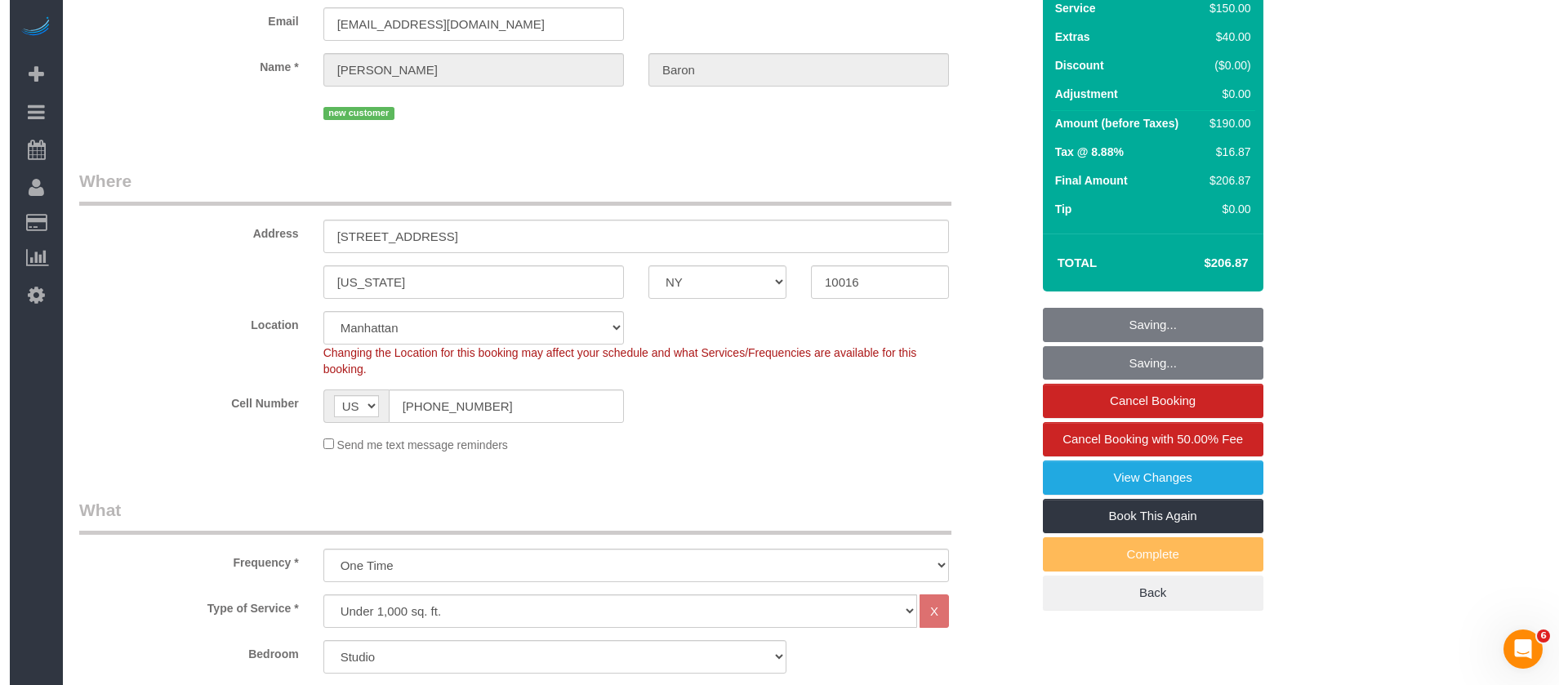
scroll to position [0, 0]
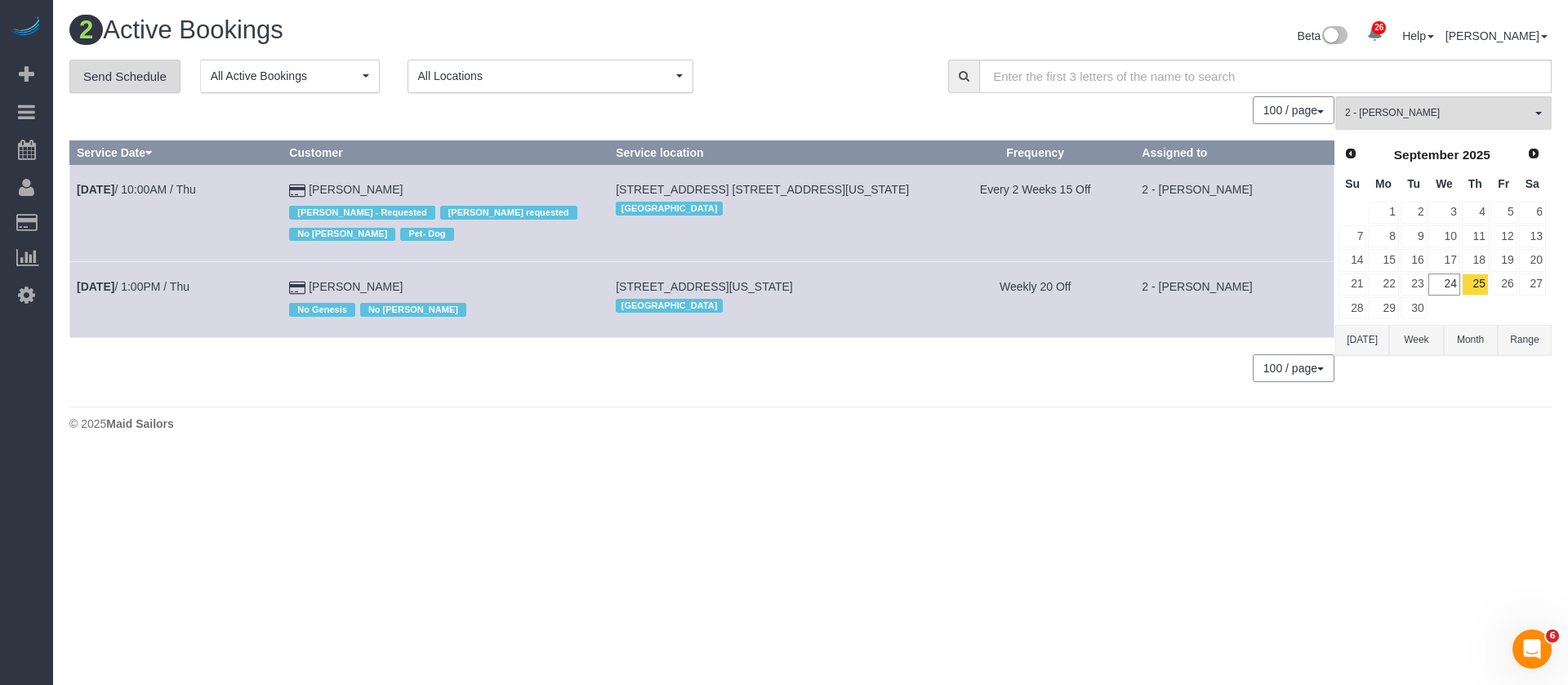
click at [151, 71] on link "Send Schedule" at bounding box center [125, 76] width 111 height 35
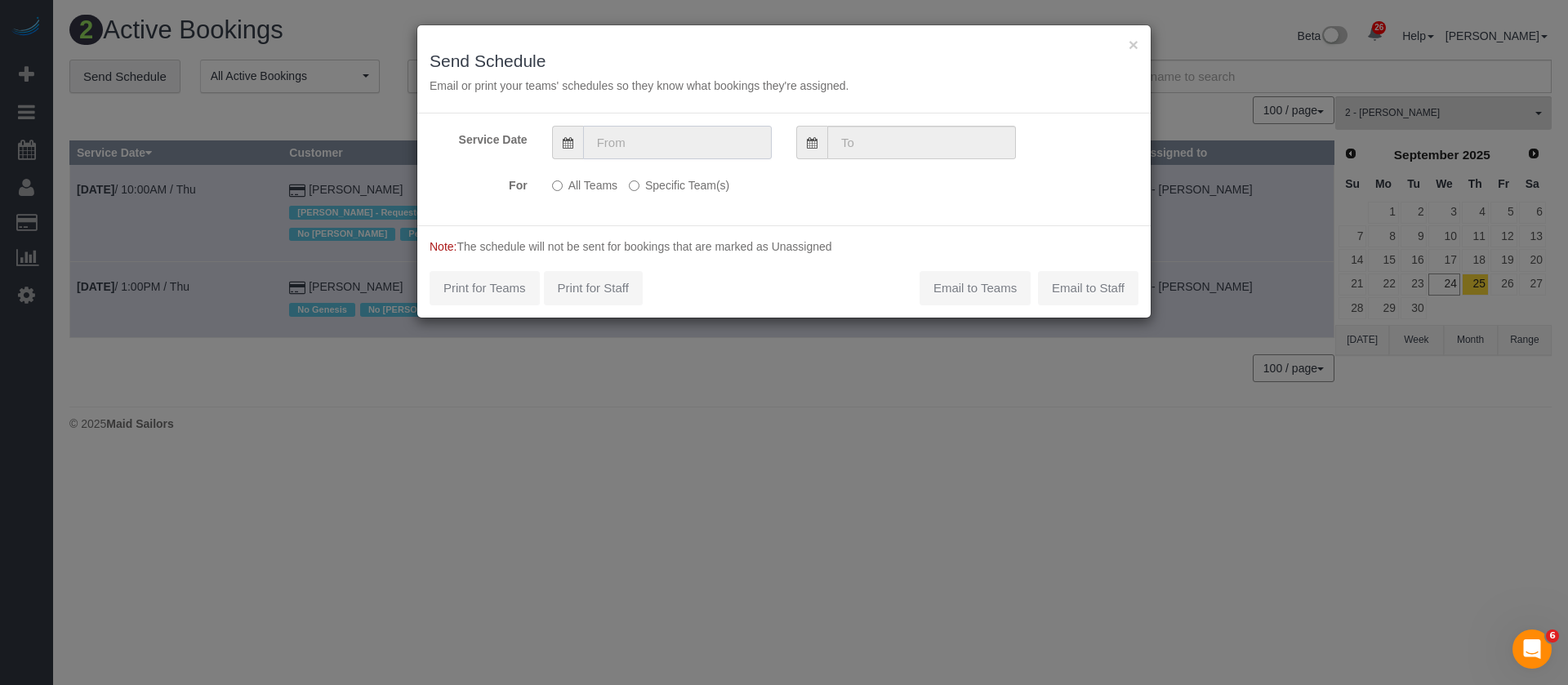
click at [642, 133] on input "text" at bounding box center [677, 143] width 189 height 34
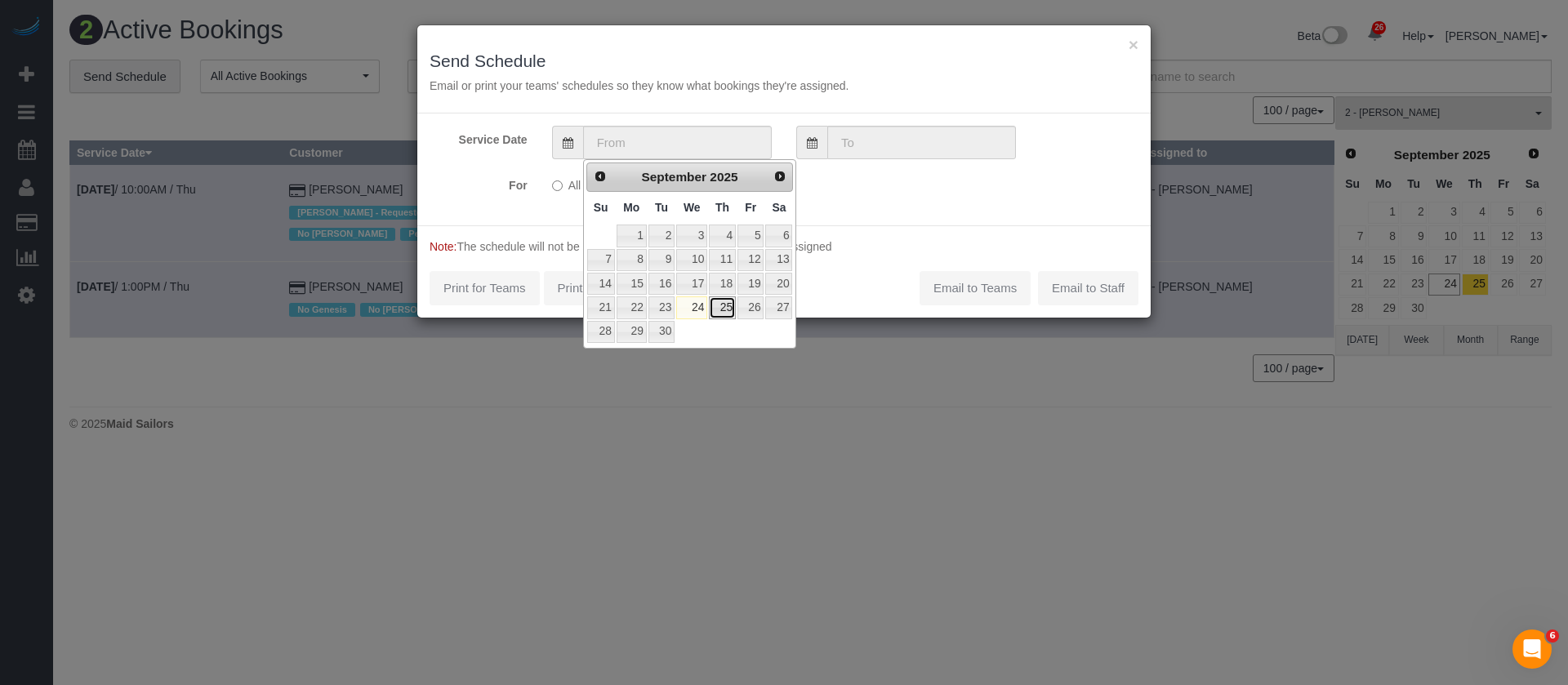
click at [732, 301] on link "25" at bounding box center [722, 307] width 27 height 22
type input "[DATE]"
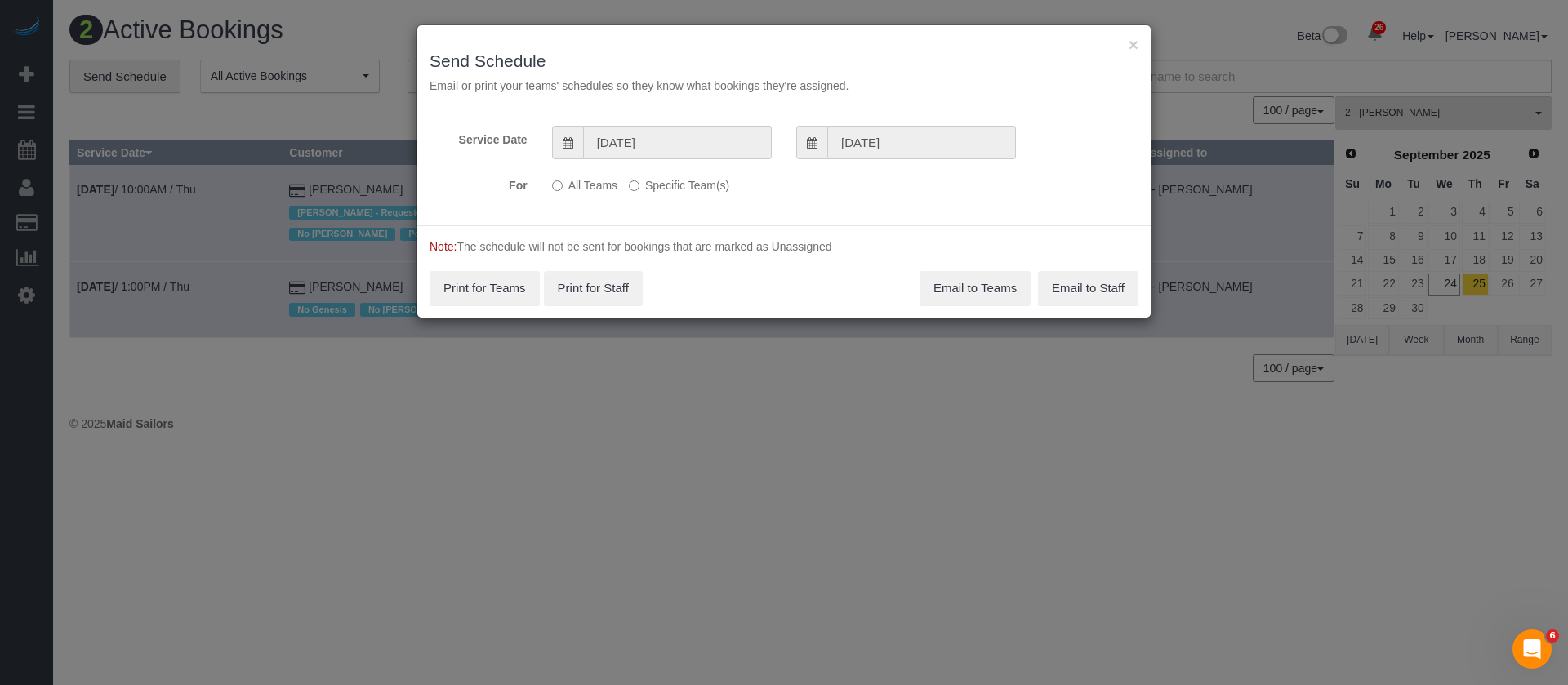
click at [673, 191] on label "Specific Team(s)" at bounding box center [678, 183] width 100 height 22
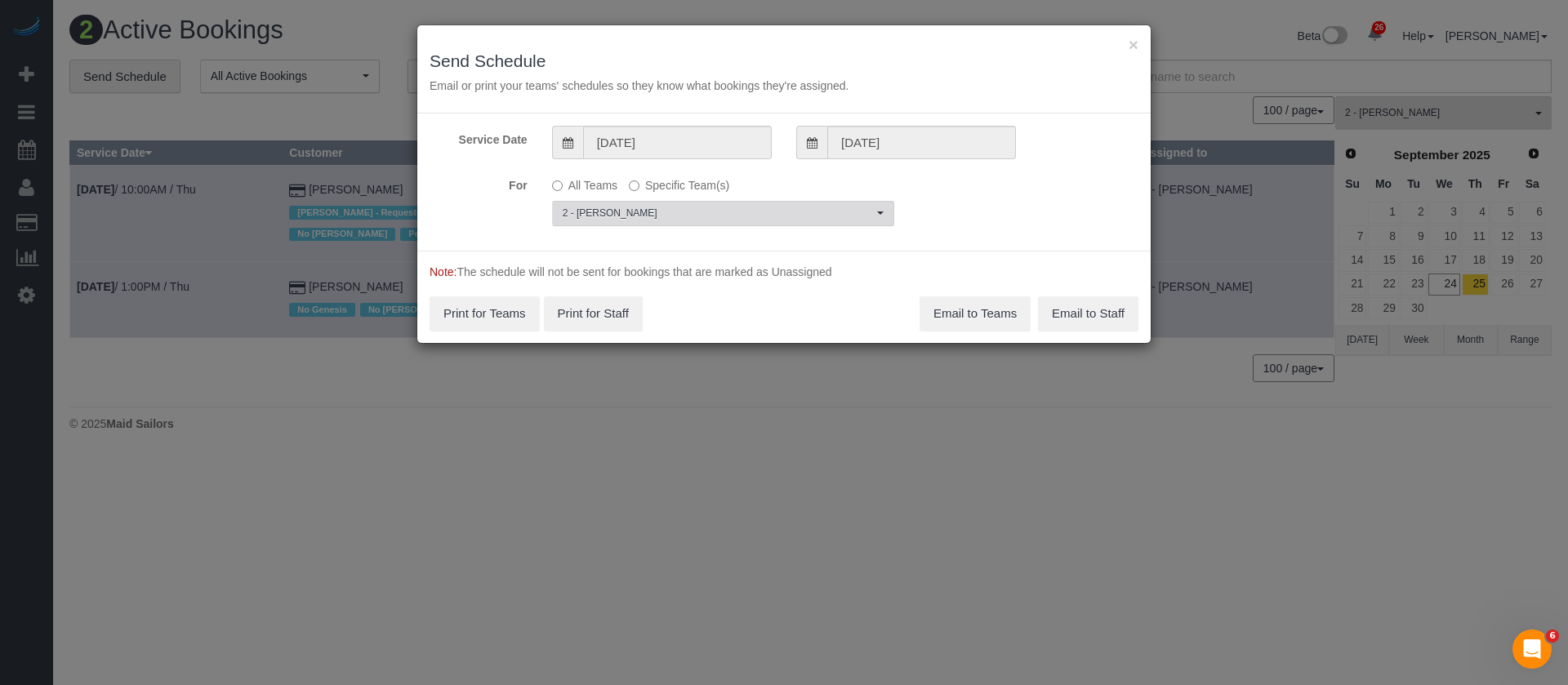
click at [676, 205] on button "2 - [PERSON_NAME] Team(s)" at bounding box center [723, 212] width 342 height 25
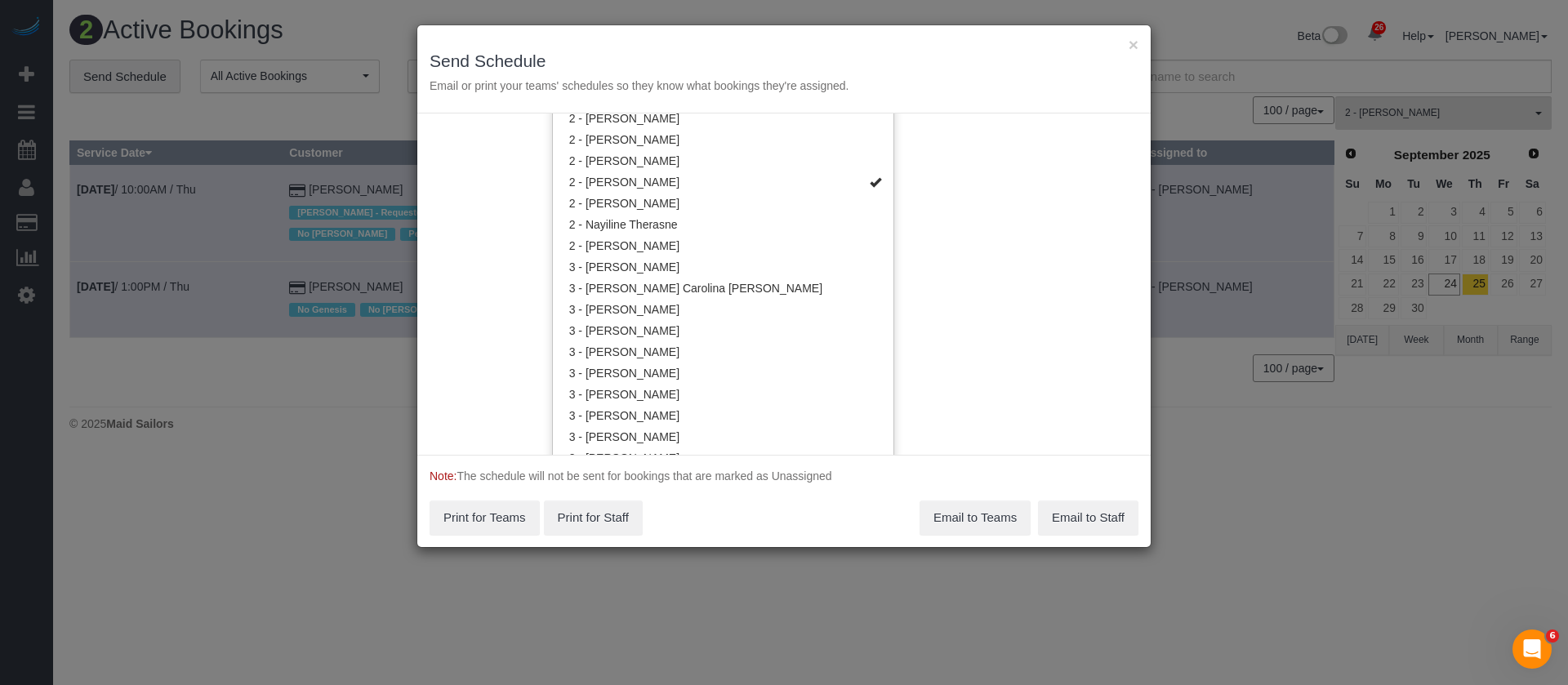
click at [1029, 184] on div "Service Date 09/25/2025 09/25/2025 For All Teams Specific Team(s) 2 - Marilu Qu…" at bounding box center [784, 284] width 733 height 342
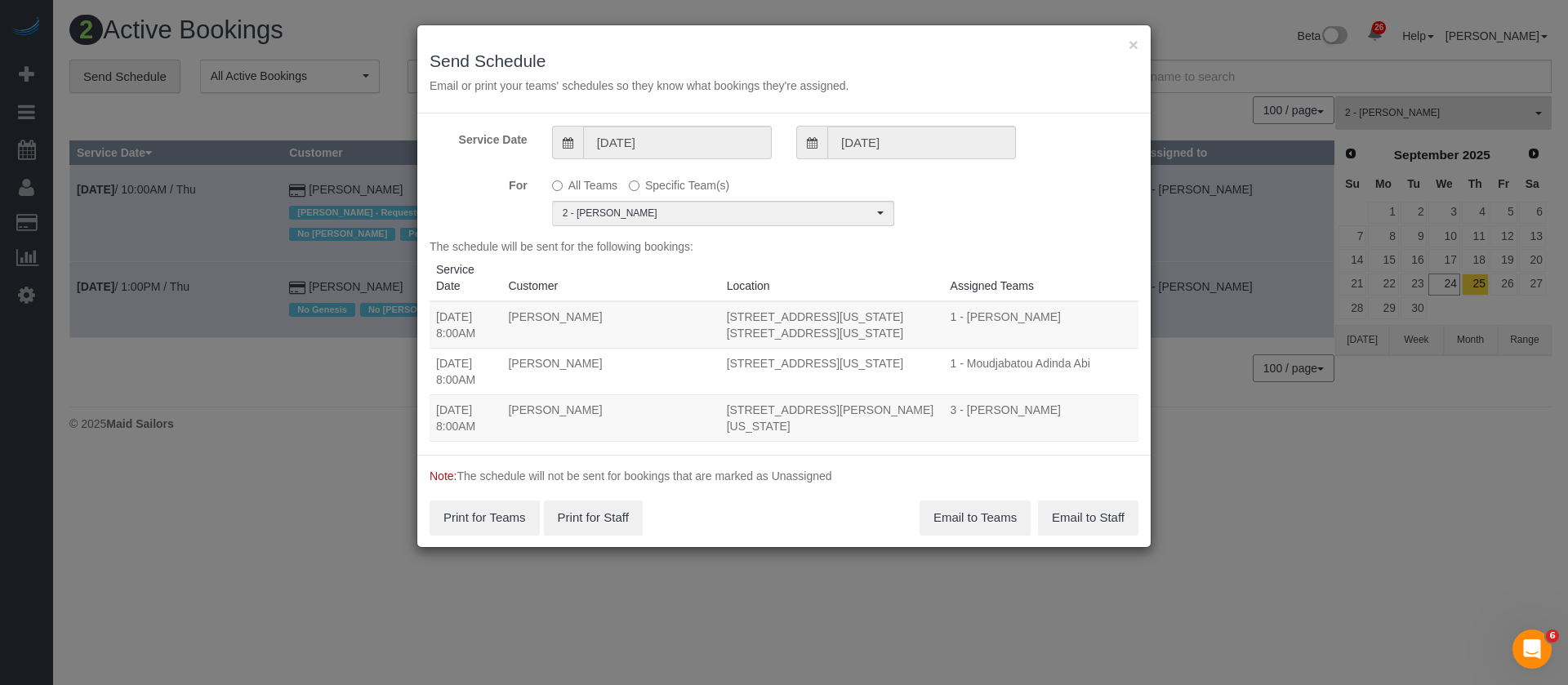
click at [689, 195] on div "All Teams Specific Team(s) 2 - Marilu Quintero Choose Team(s) * - K.J. *Irene F…" at bounding box center [722, 199] width 366 height 55
click at [725, 211] on span "2 - [PERSON_NAME]" at bounding box center [717, 213] width 310 height 14
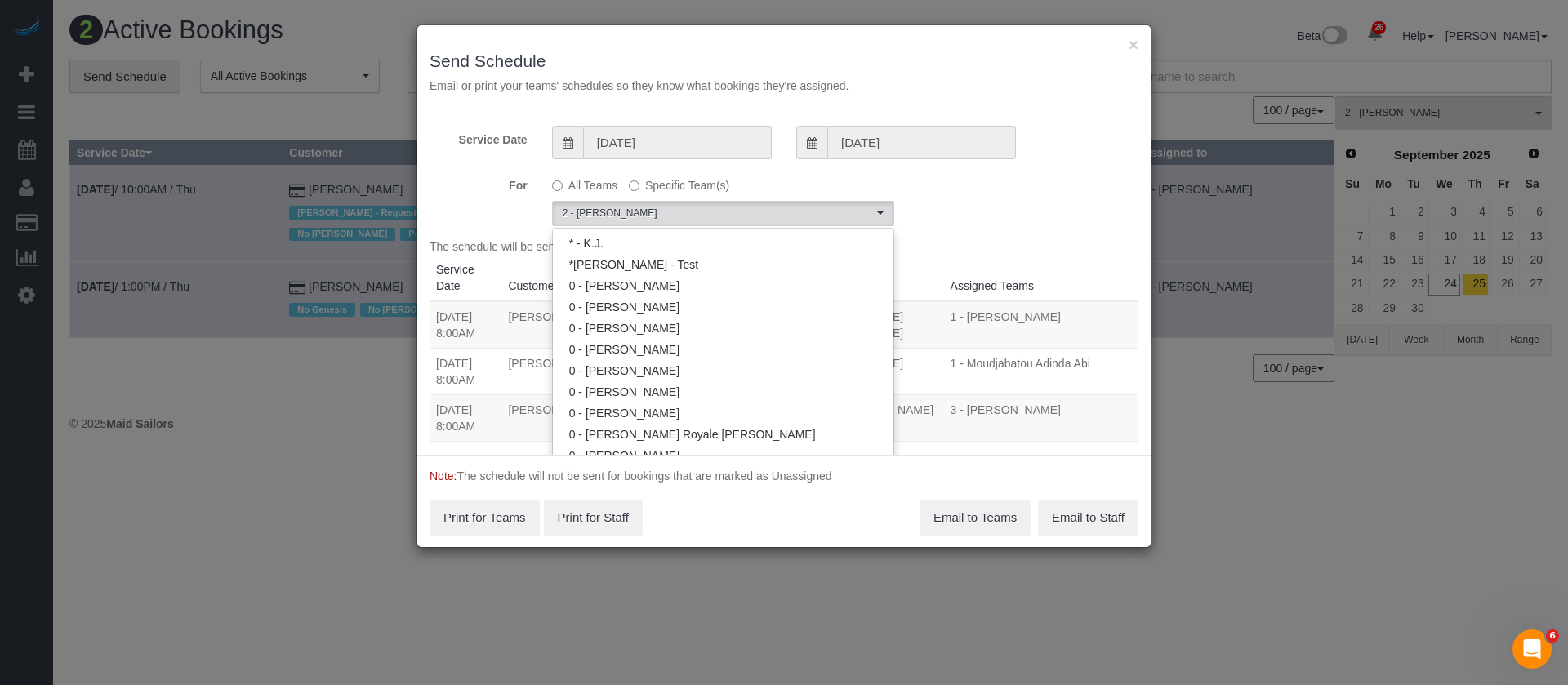
scroll to position [1168, 0]
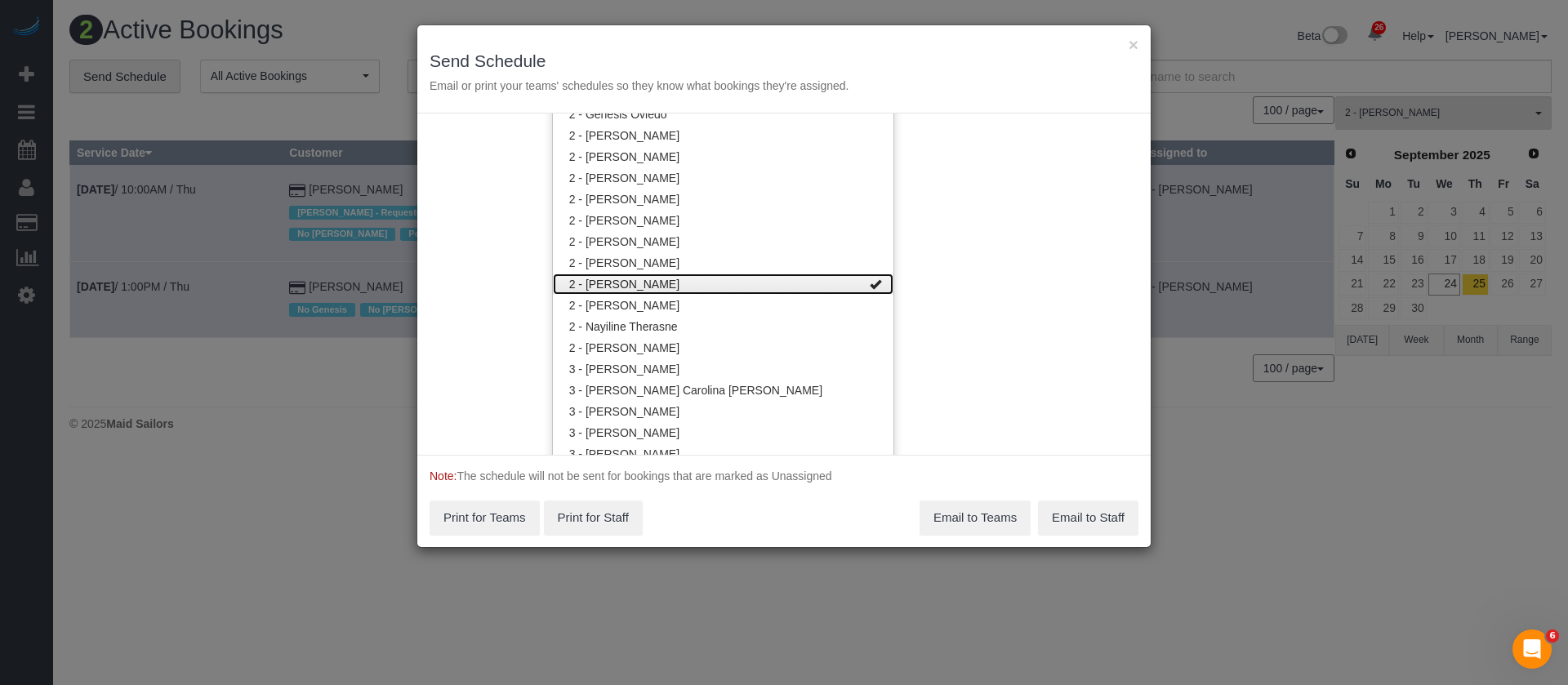
click at [724, 281] on link "2 - [PERSON_NAME]" at bounding box center [723, 283] width 341 height 21
click at [724, 286] on link "2 - [PERSON_NAME]" at bounding box center [723, 283] width 341 height 21
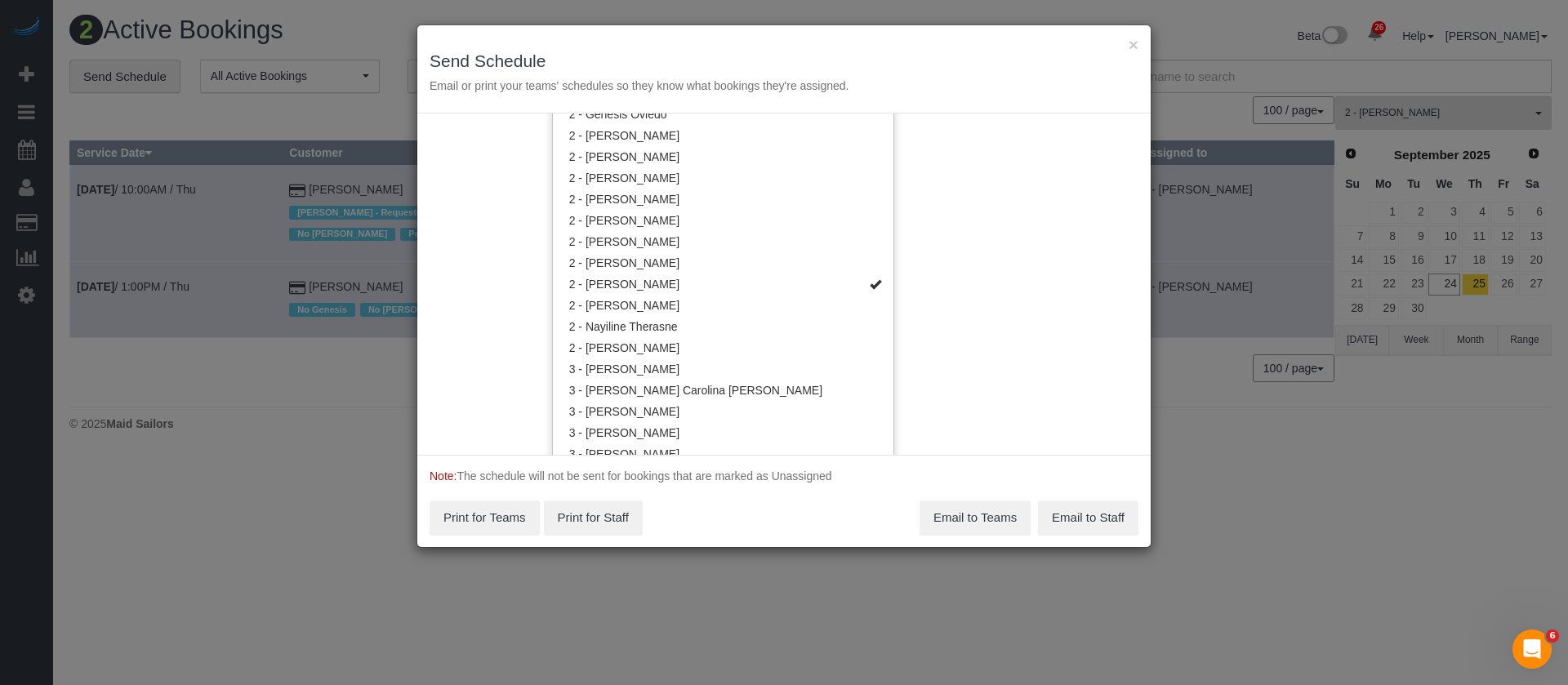
click at [954, 245] on div "Service Date 09/25/2025 09/25/2025 For All Teams Specific Team(s) 2 - Marilu Qu…" at bounding box center [784, 284] width 733 height 342
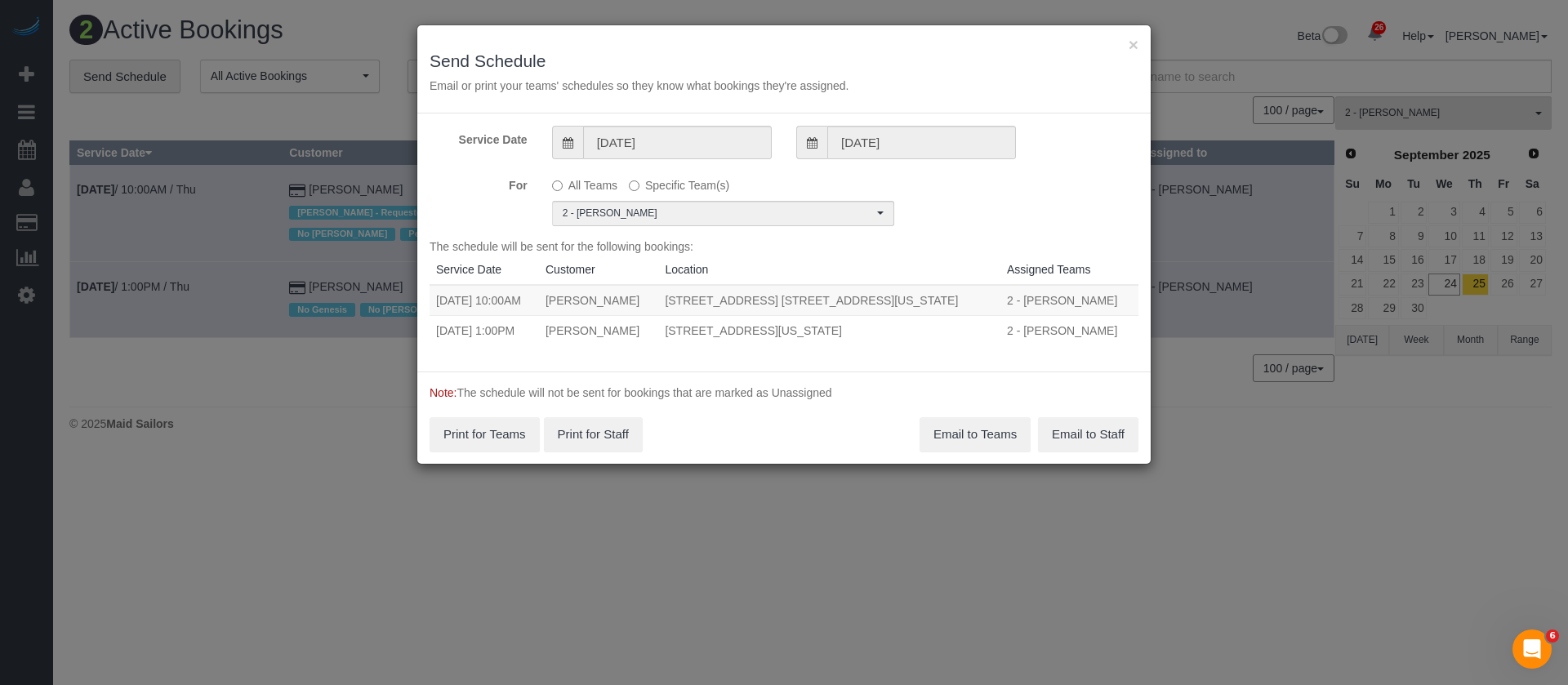
drag, startPoint x: 436, startPoint y: 301, endPoint x: 962, endPoint y: 335, distance: 527.1
click at [962, 335] on tbody "09/25/2025 10:00AM Madeleine Spitz 320 East 58th Street, Apt. 9h, New York, NY …" at bounding box center [784, 315] width 709 height 61
copy tbody "09/25/2025 10:00AM Madeleine Spitz 320 East 58th Street, Apt. 9h, New York, NY …"
click at [954, 427] on button "Email to Teams" at bounding box center [975, 434] width 111 height 35
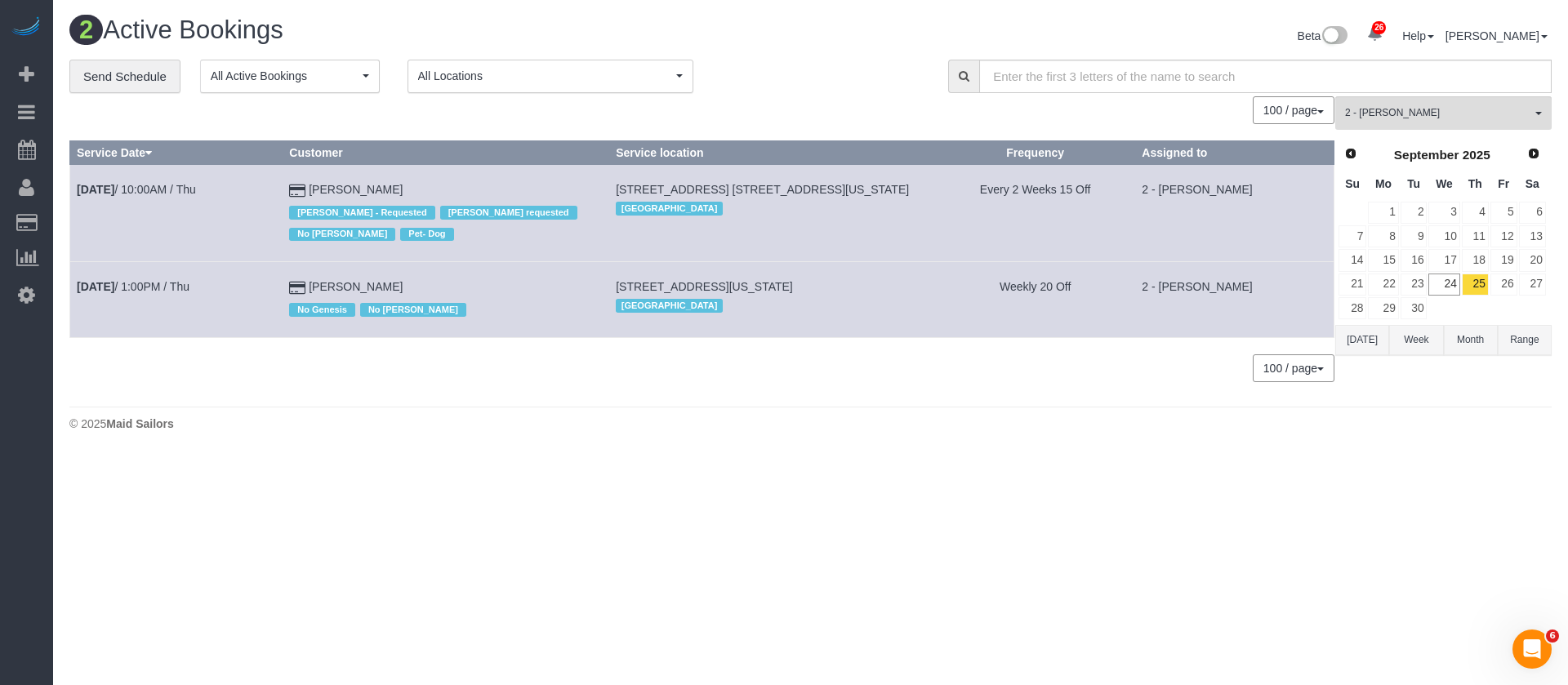
click at [570, 456] on body "26 Beta Your Notifications You have 0 alerts × You have 6 to charge for [DATE] …" at bounding box center [784, 342] width 1568 height 685
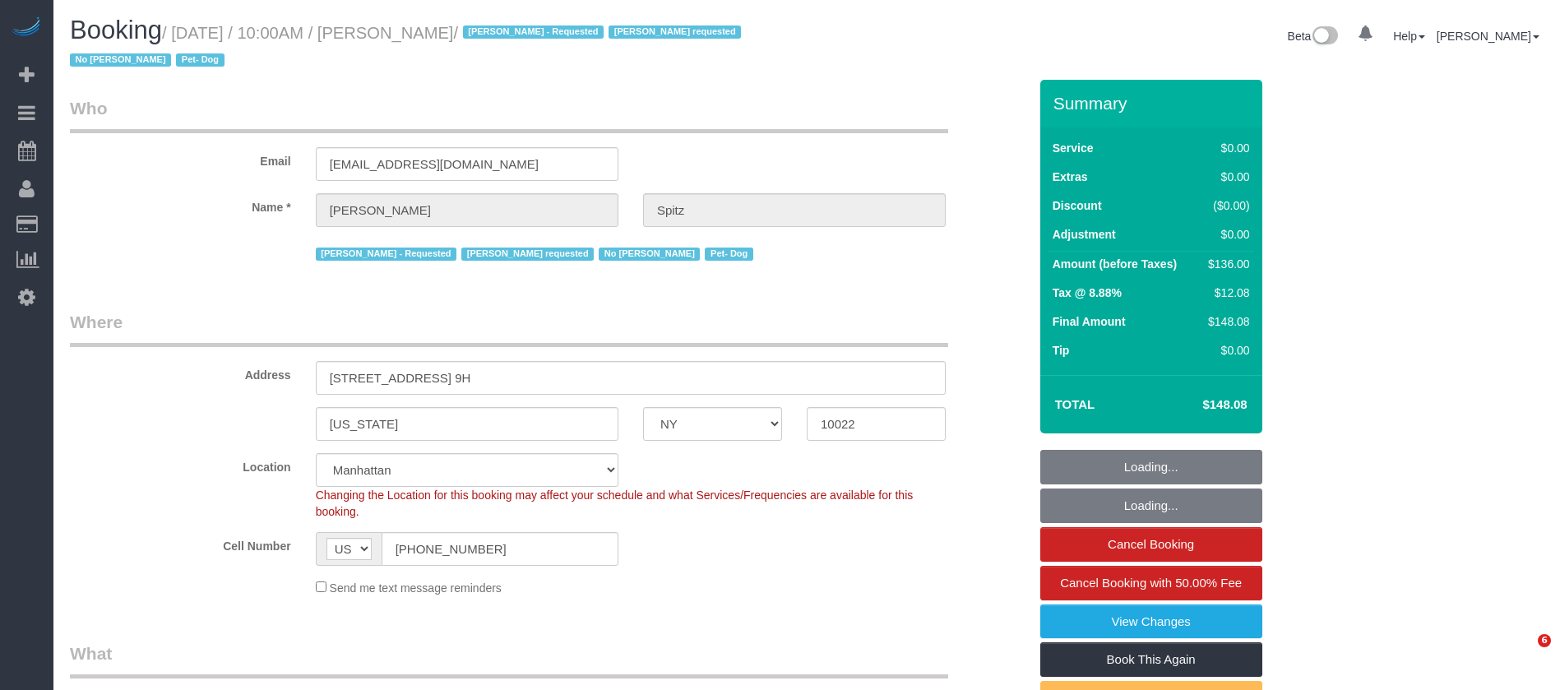
select select "NY"
select select "1"
select select "spot1"
select select "number:57"
select select "number:74"
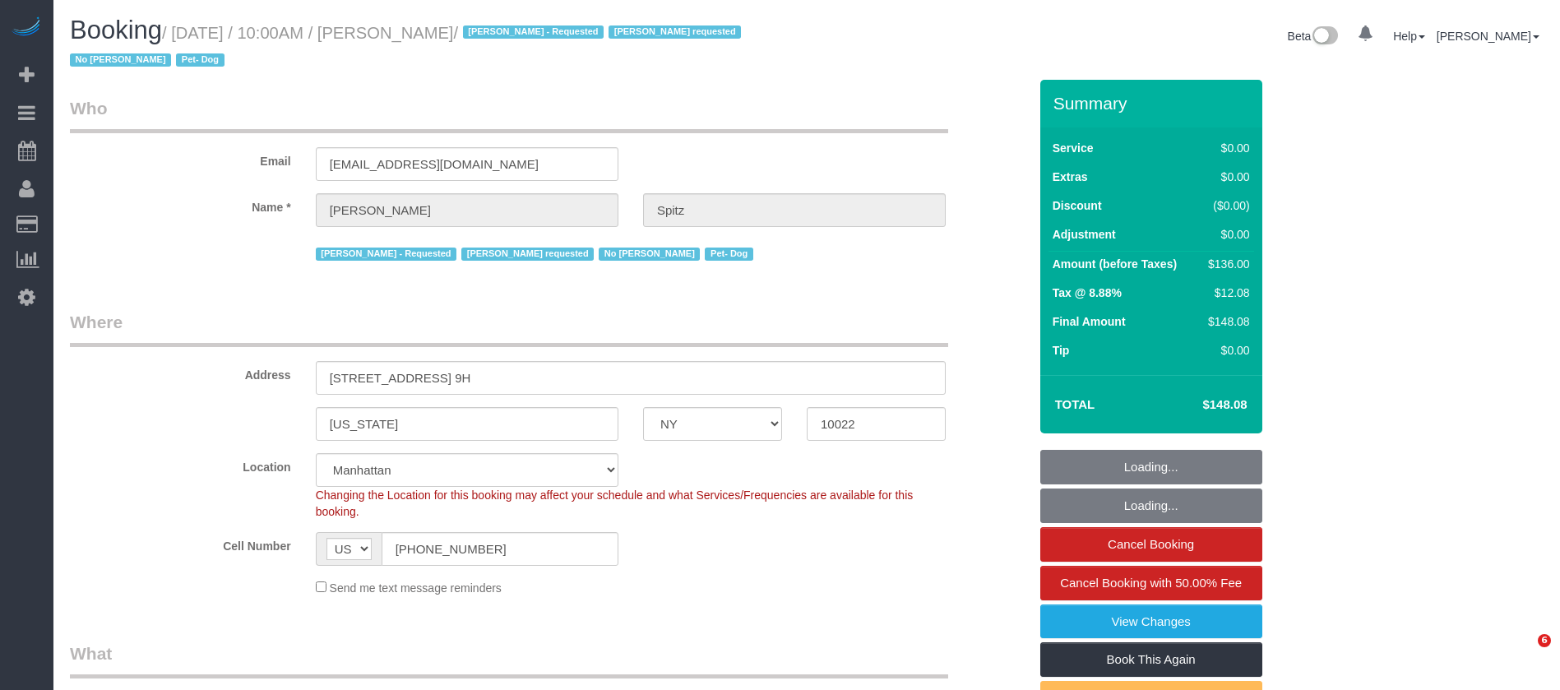
select select "number:13"
select select "number:5"
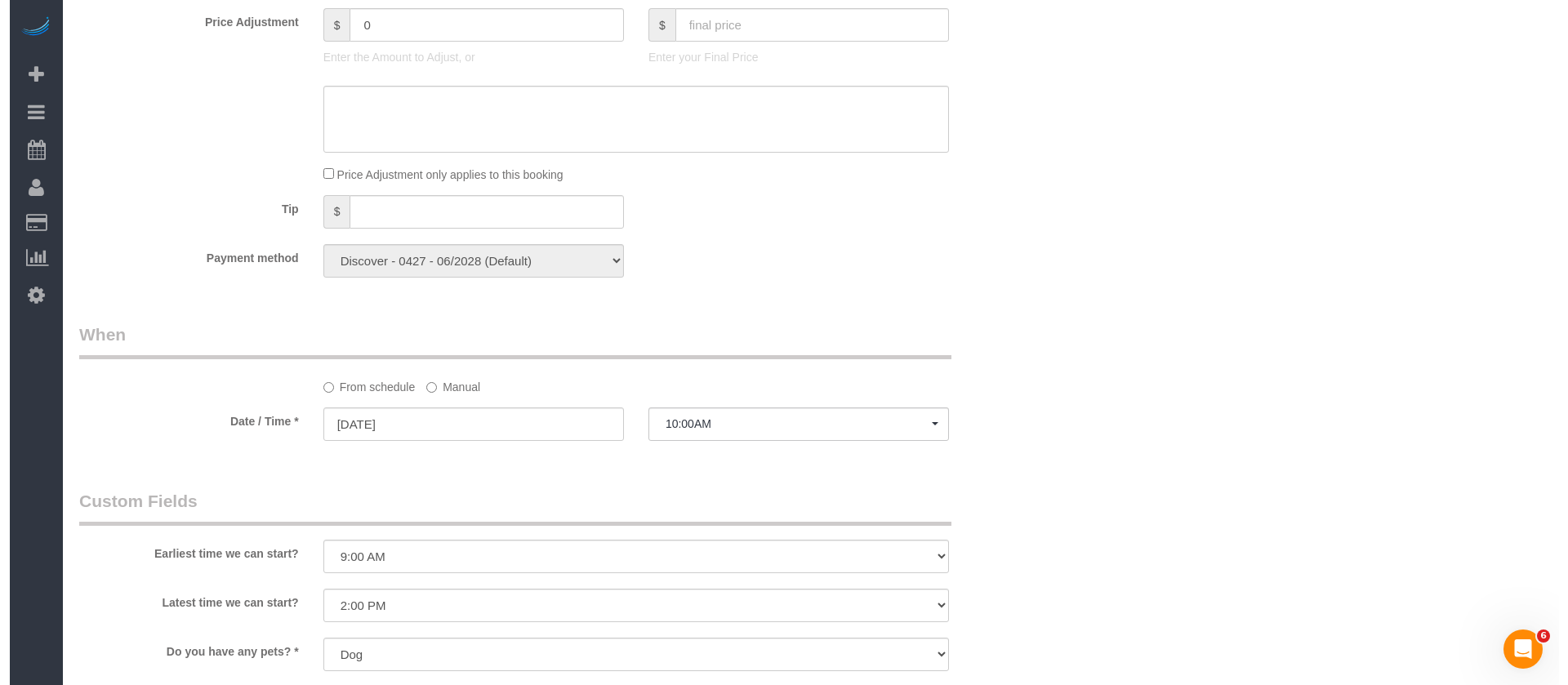
scroll to position [1714, 0]
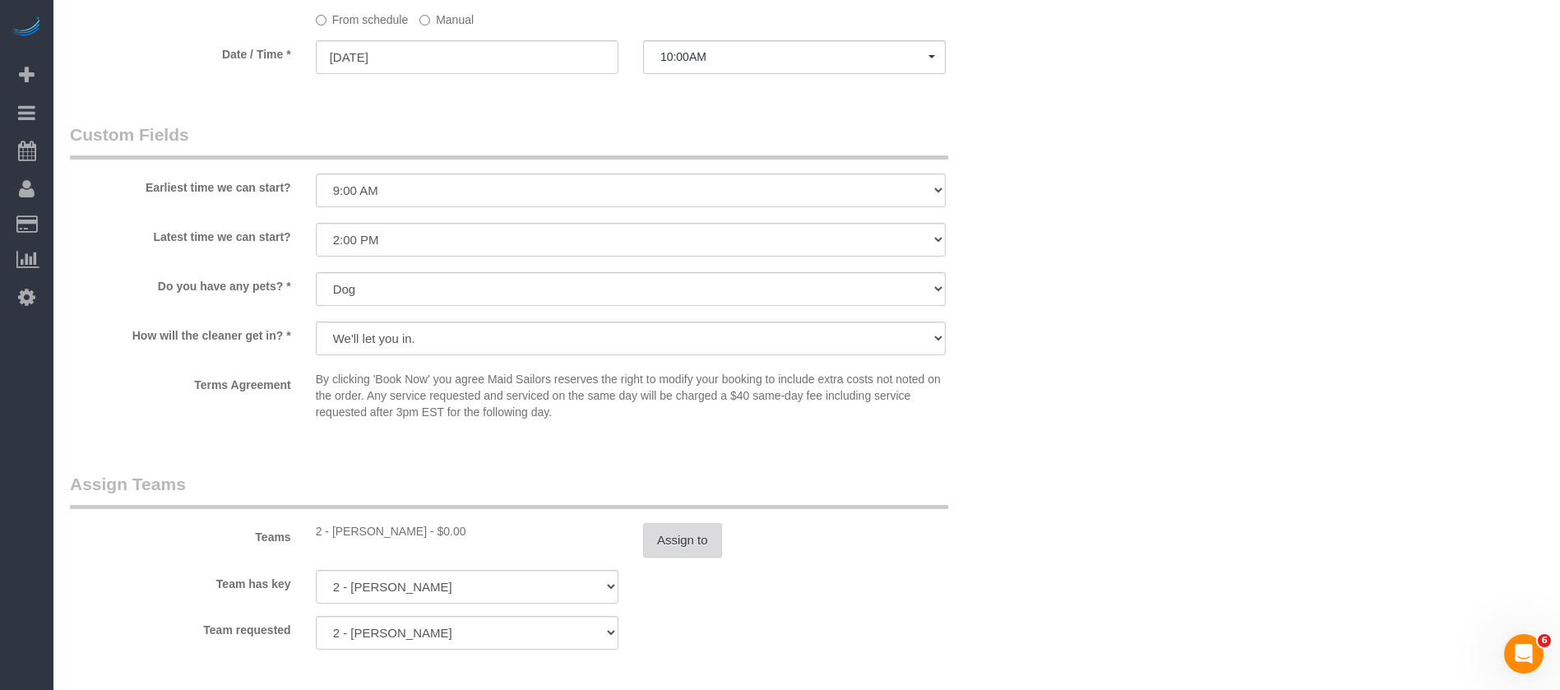
click at [697, 543] on button "Assign to" at bounding box center [682, 540] width 79 height 35
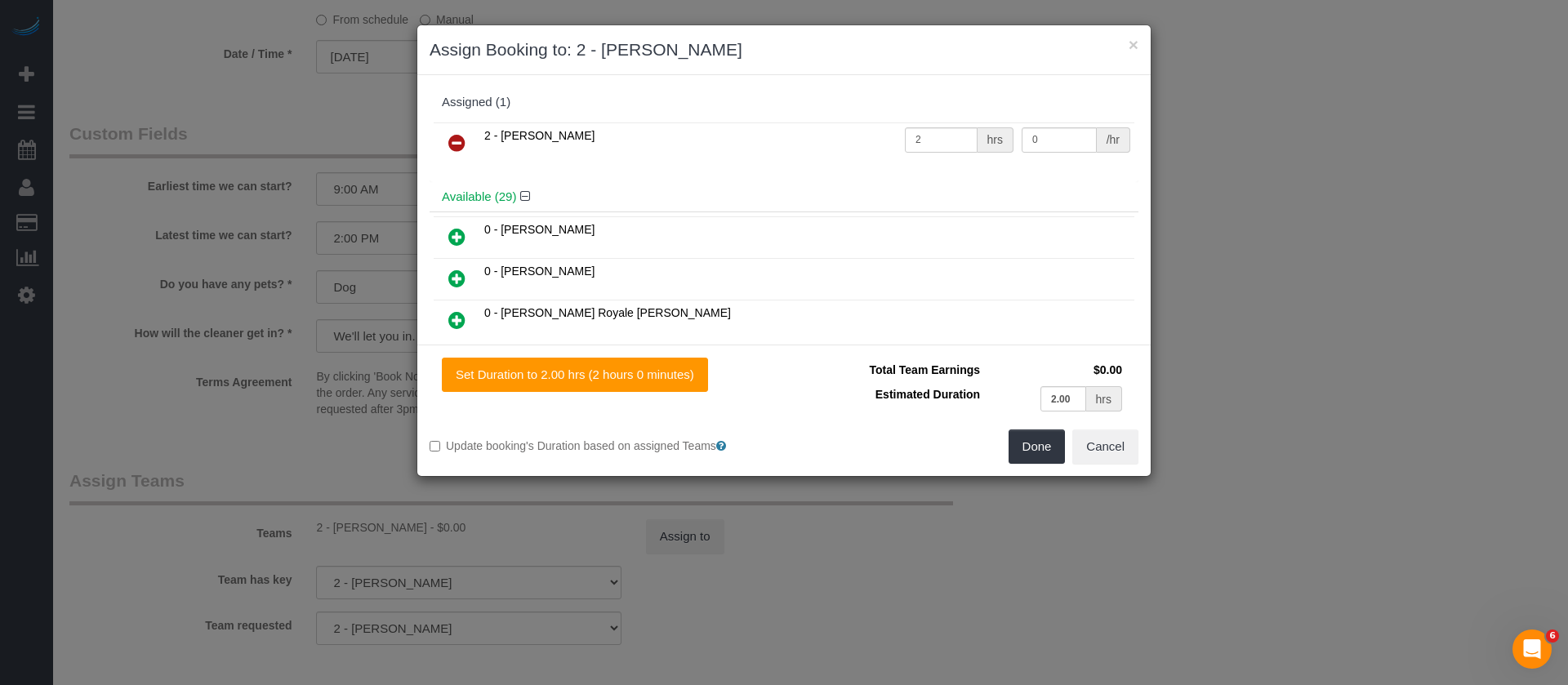
click at [460, 145] on icon at bounding box center [456, 143] width 17 height 20
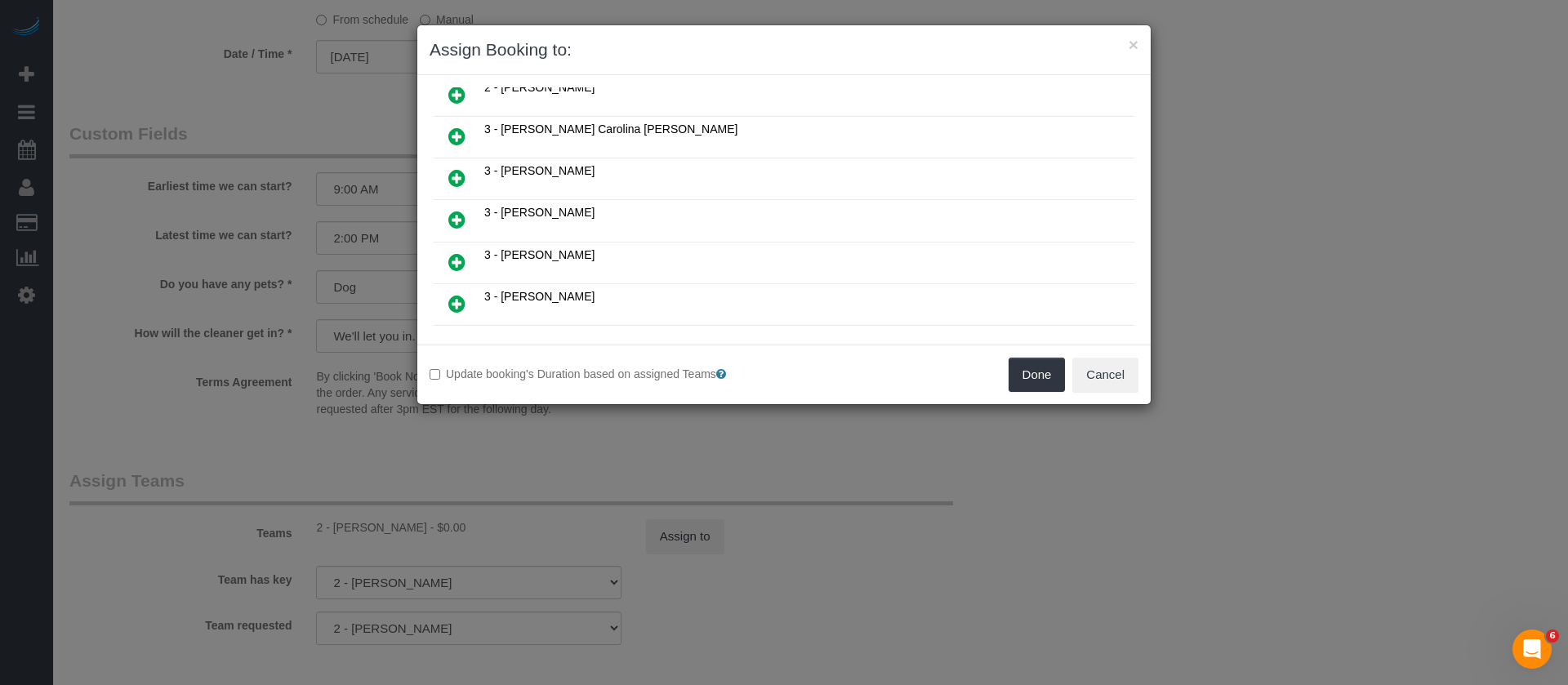
scroll to position [857, 0]
click at [452, 174] on icon at bounding box center [456, 176] width 17 height 20
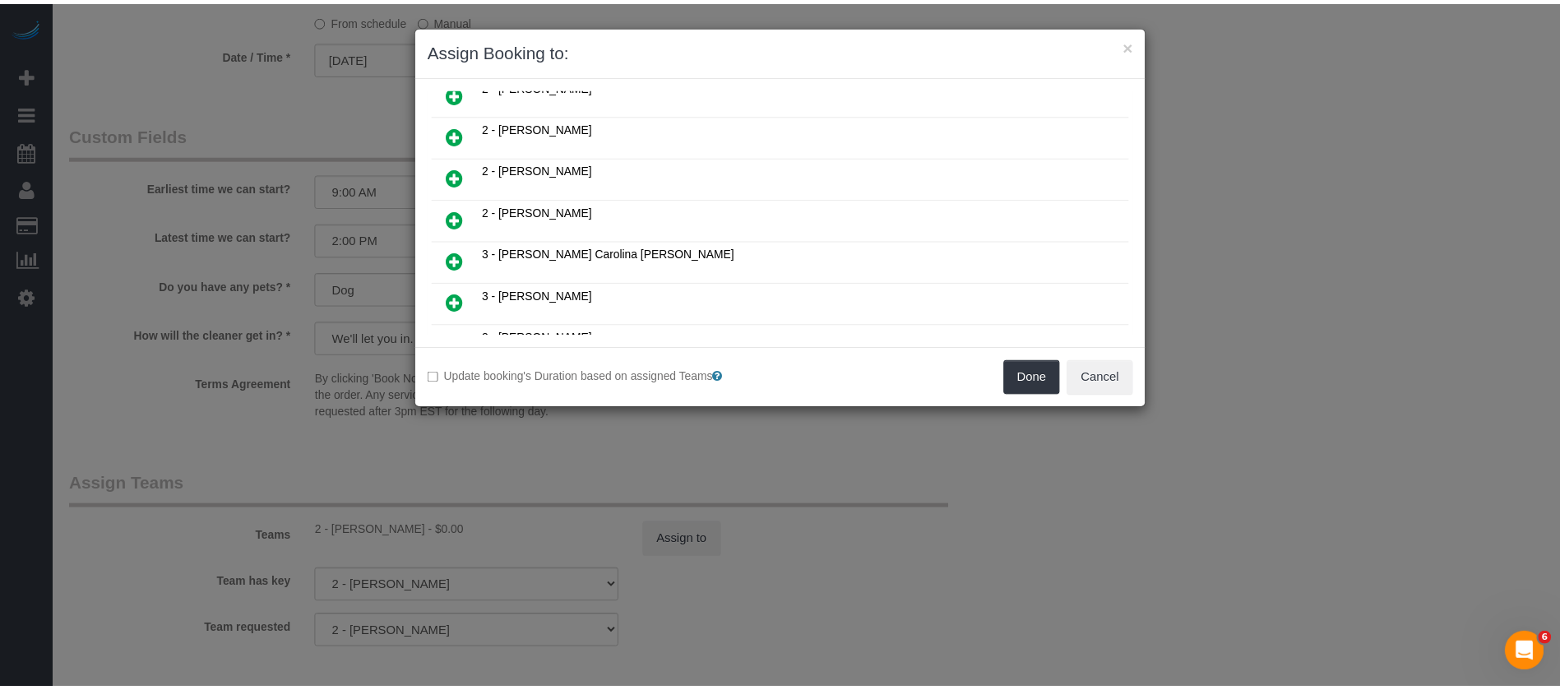
scroll to position [903, 0]
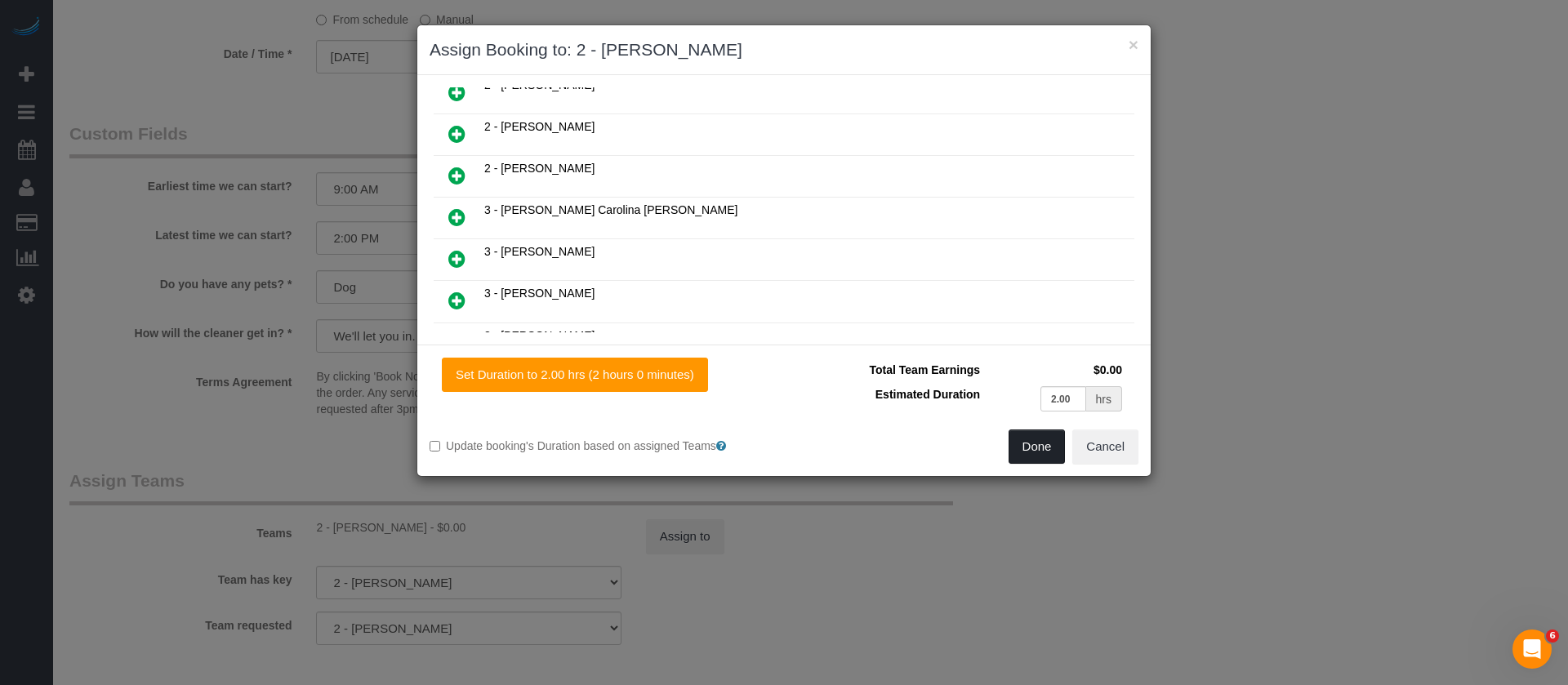
click at [1039, 442] on button "Done" at bounding box center [1037, 446] width 58 height 35
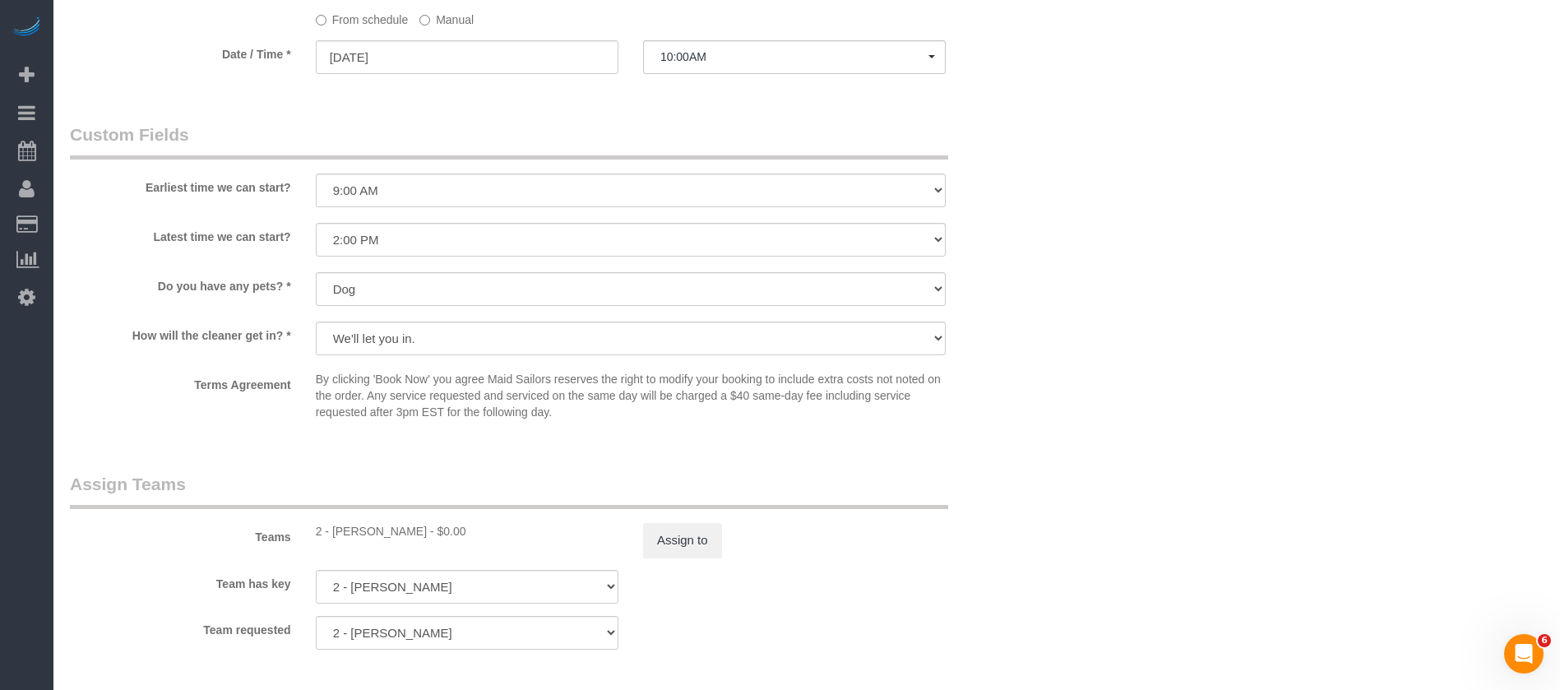
click at [999, 455] on div "× Assign Booking to: 2 - [PERSON_NAME] Assigned (1) 2 - [PERSON_NAME] 0 hrs 17 …" at bounding box center [780, 345] width 1560 height 690
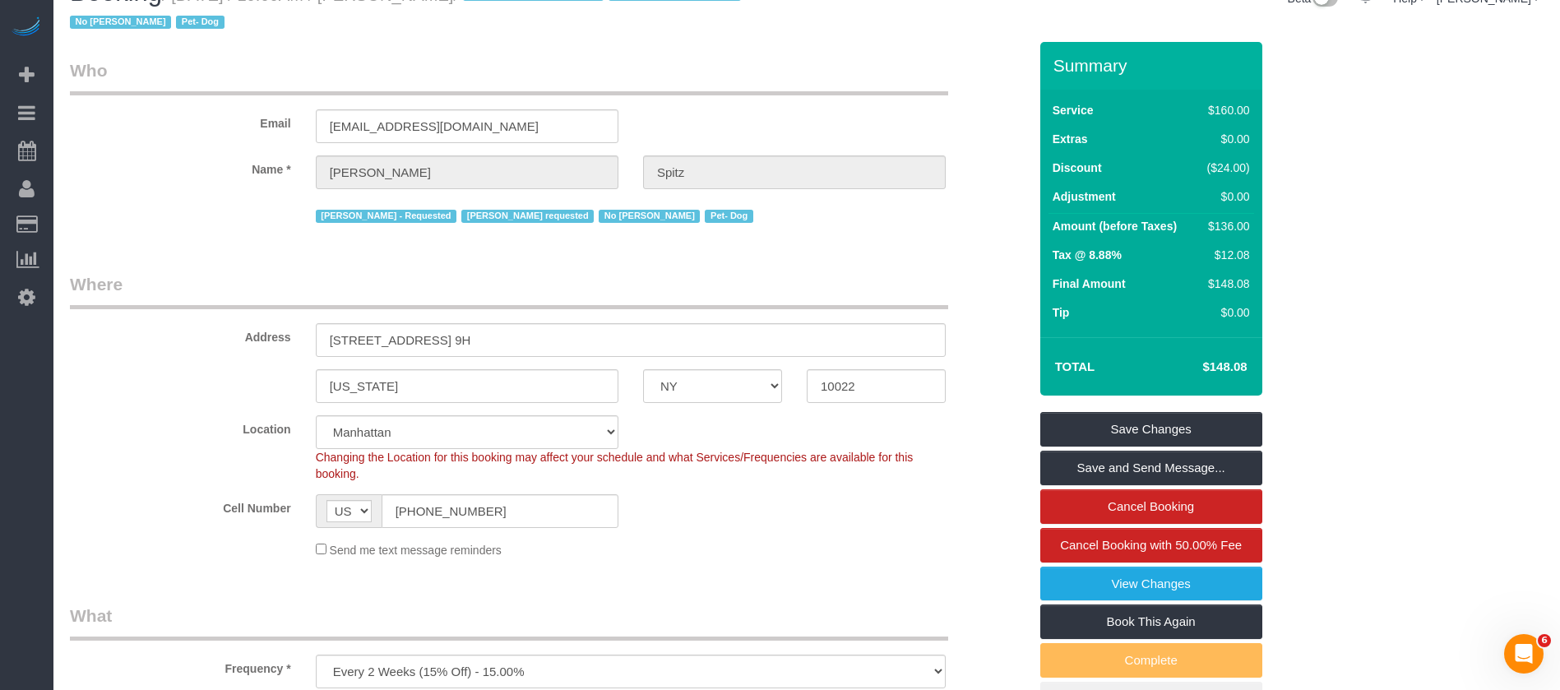
scroll to position [0, 0]
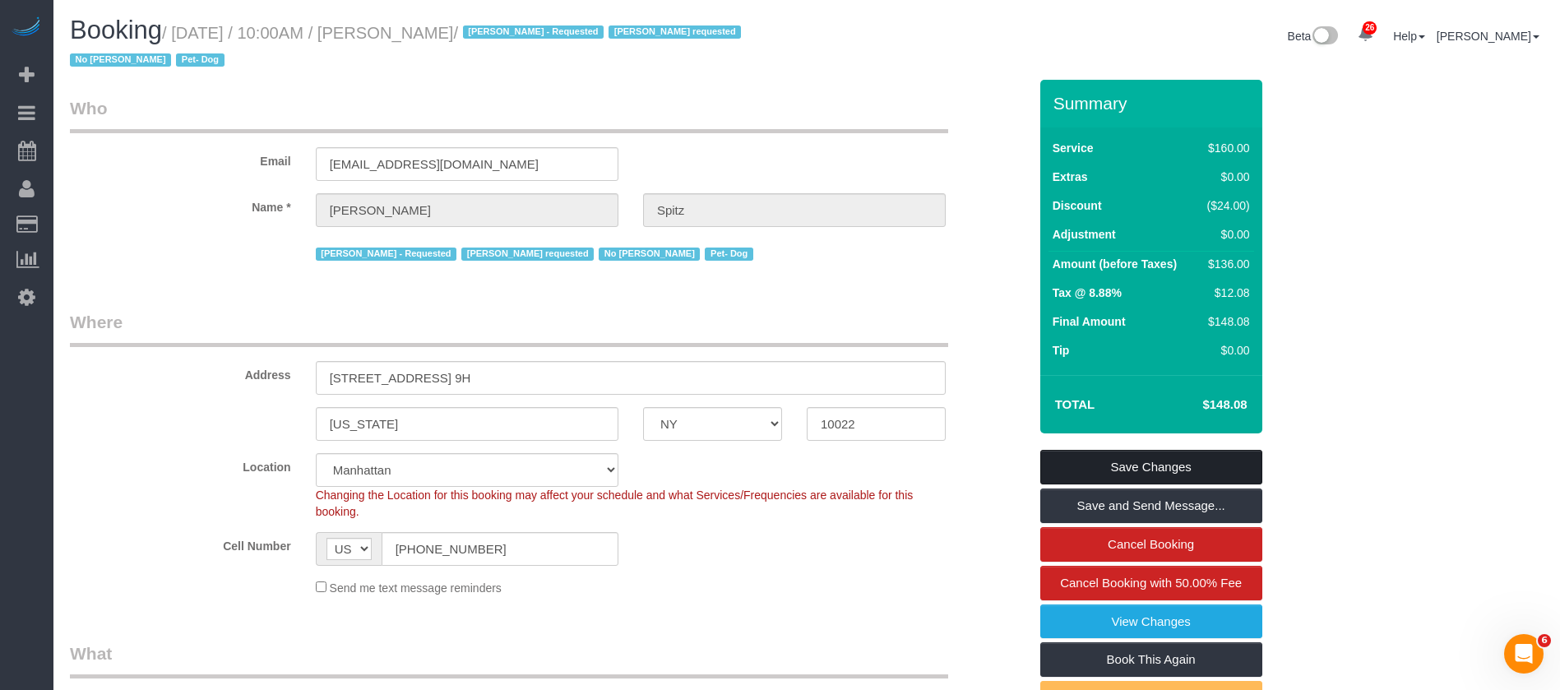
click at [1175, 472] on link "Save Changes" at bounding box center [1151, 467] width 222 height 35
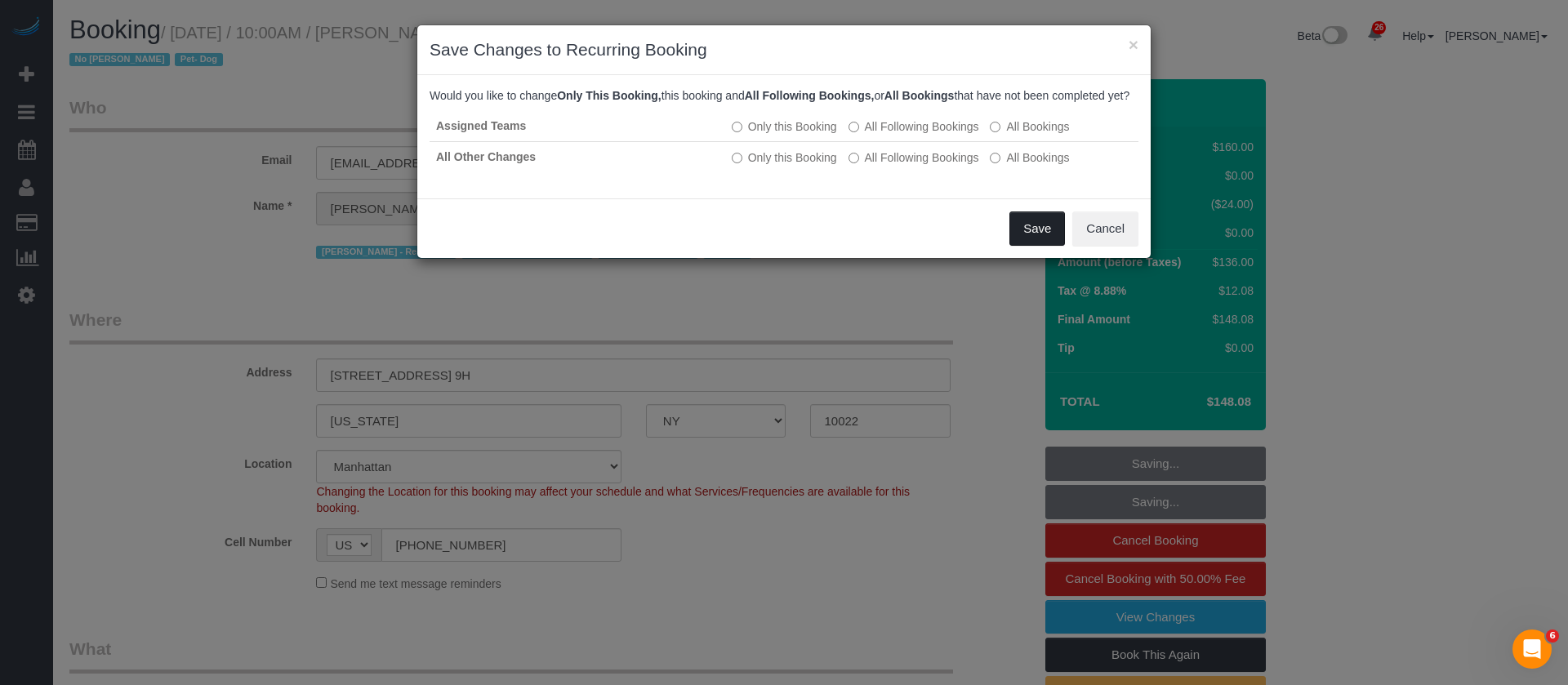
click at [1031, 245] on button "Save" at bounding box center [1037, 228] width 56 height 35
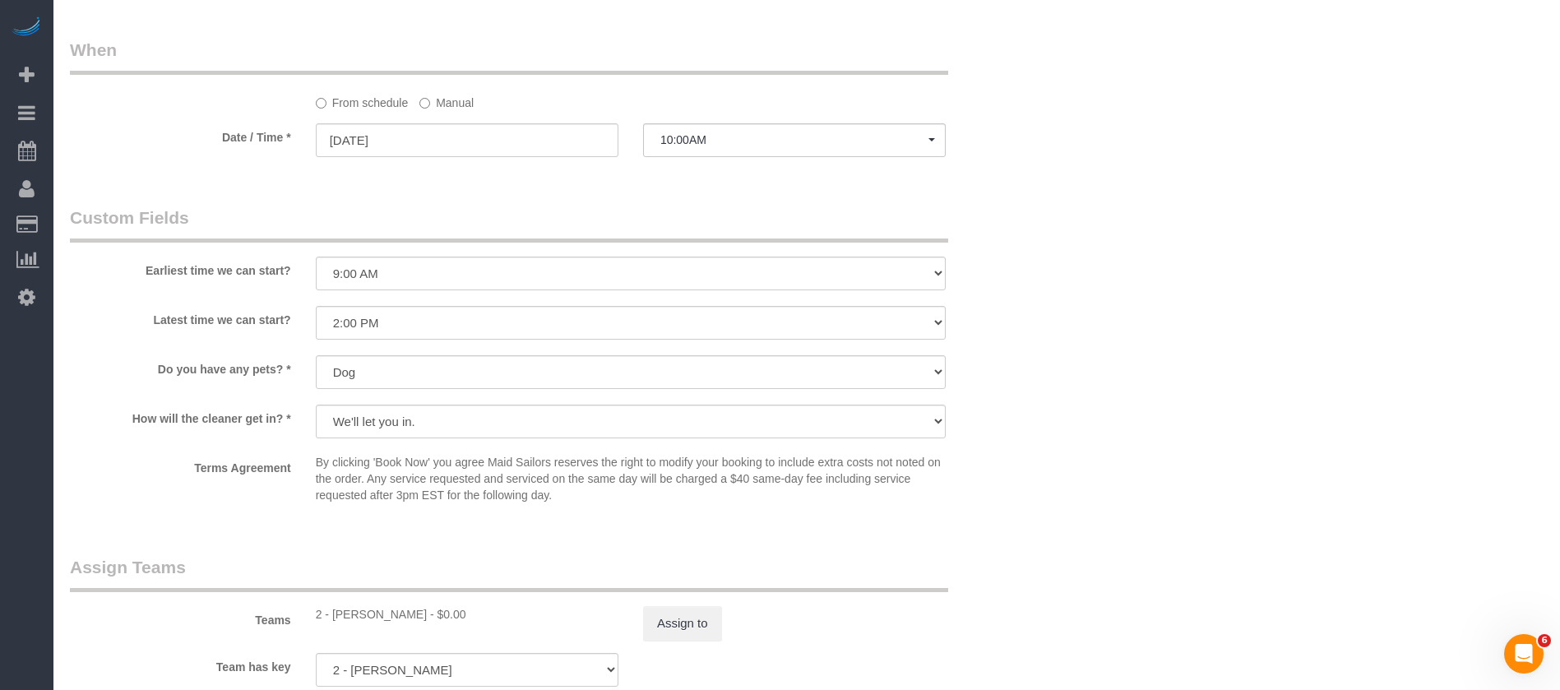
scroll to position [1850, 0]
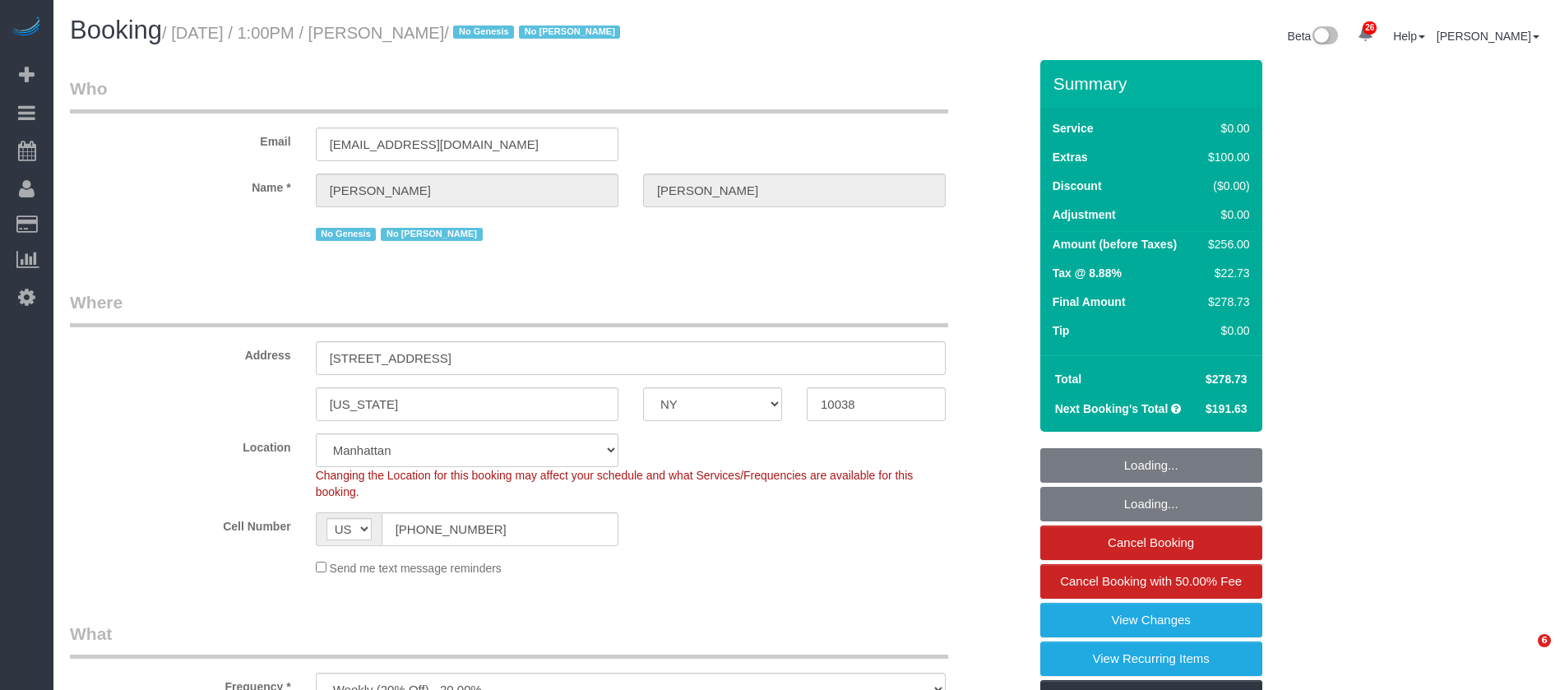
select select "NY"
select select "number:89"
select select "number:90"
select select "number:15"
select select "number:6"
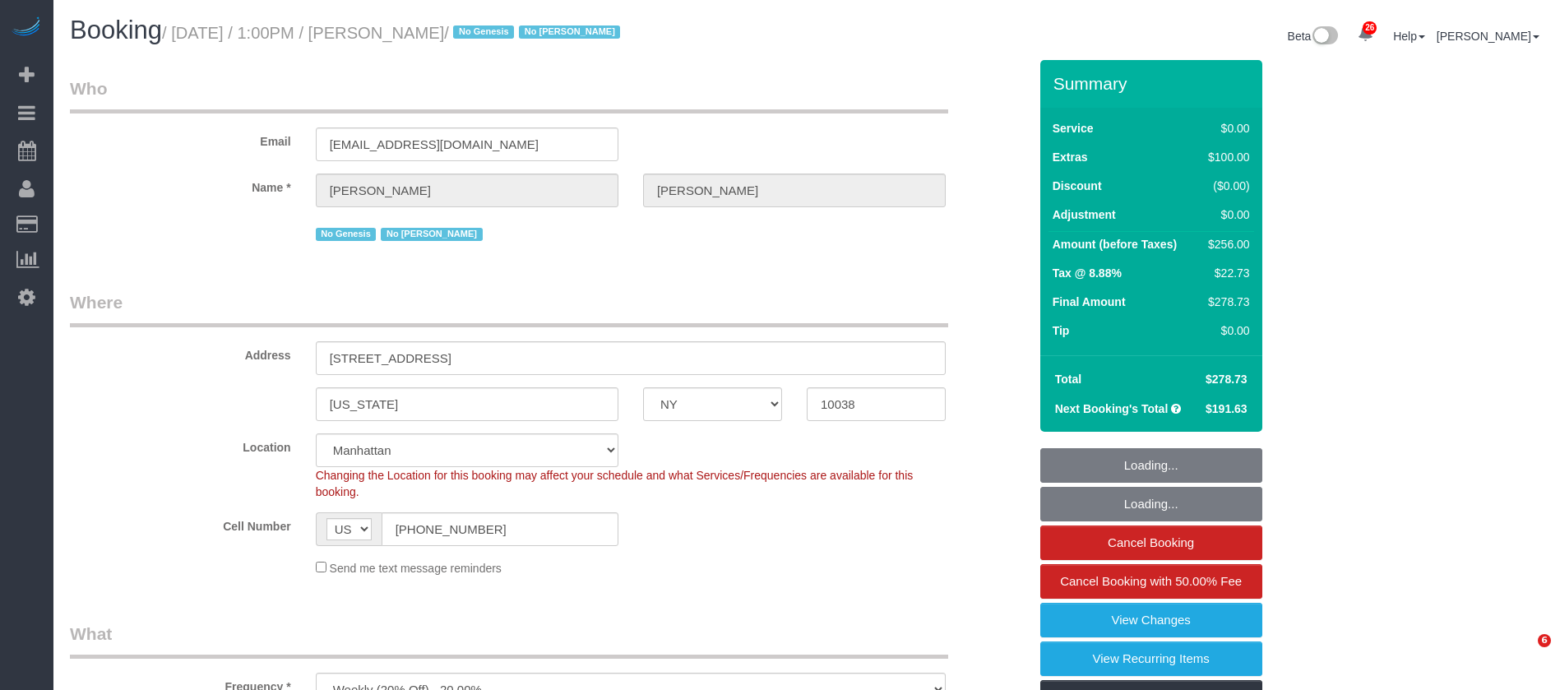
select select "2"
select select "spot47"
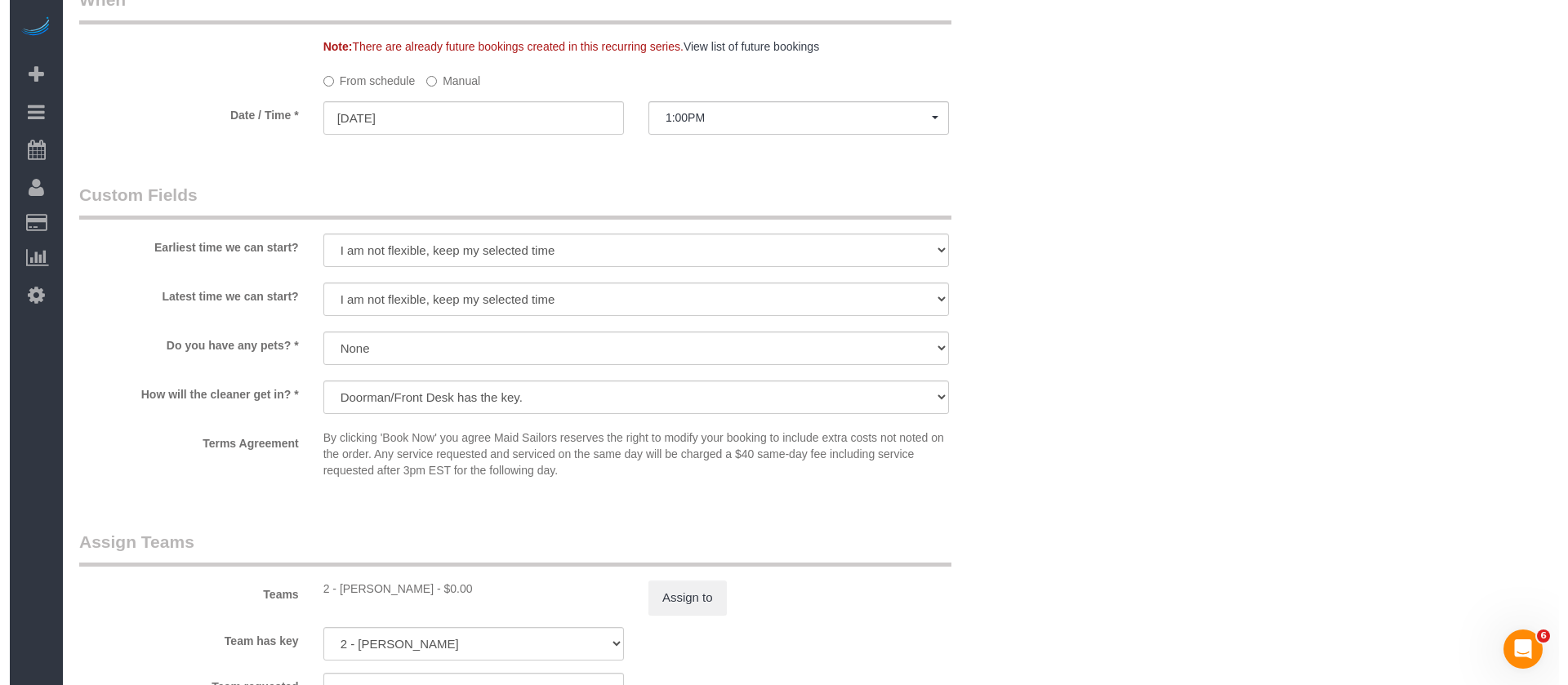
scroll to position [1714, 0]
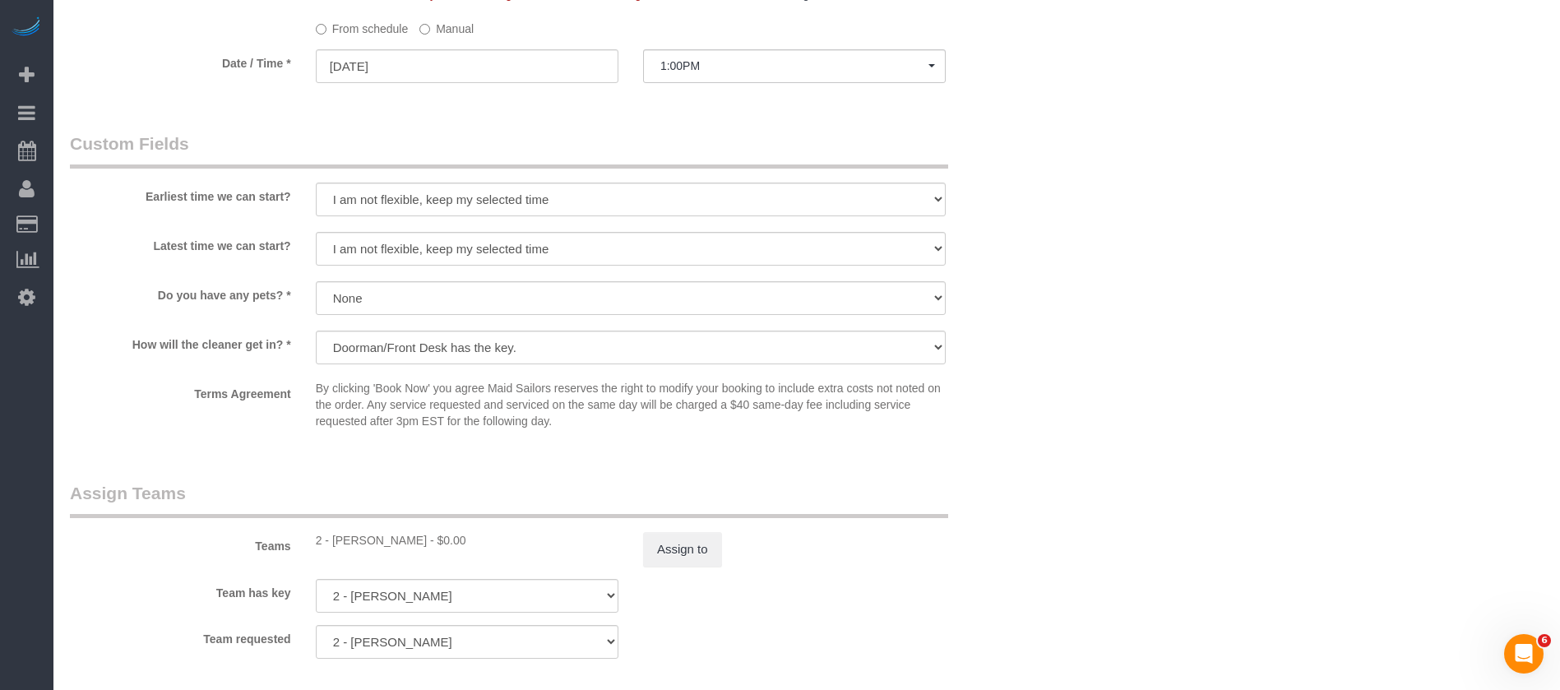
click at [663, 545] on button "Assign to" at bounding box center [682, 549] width 79 height 35
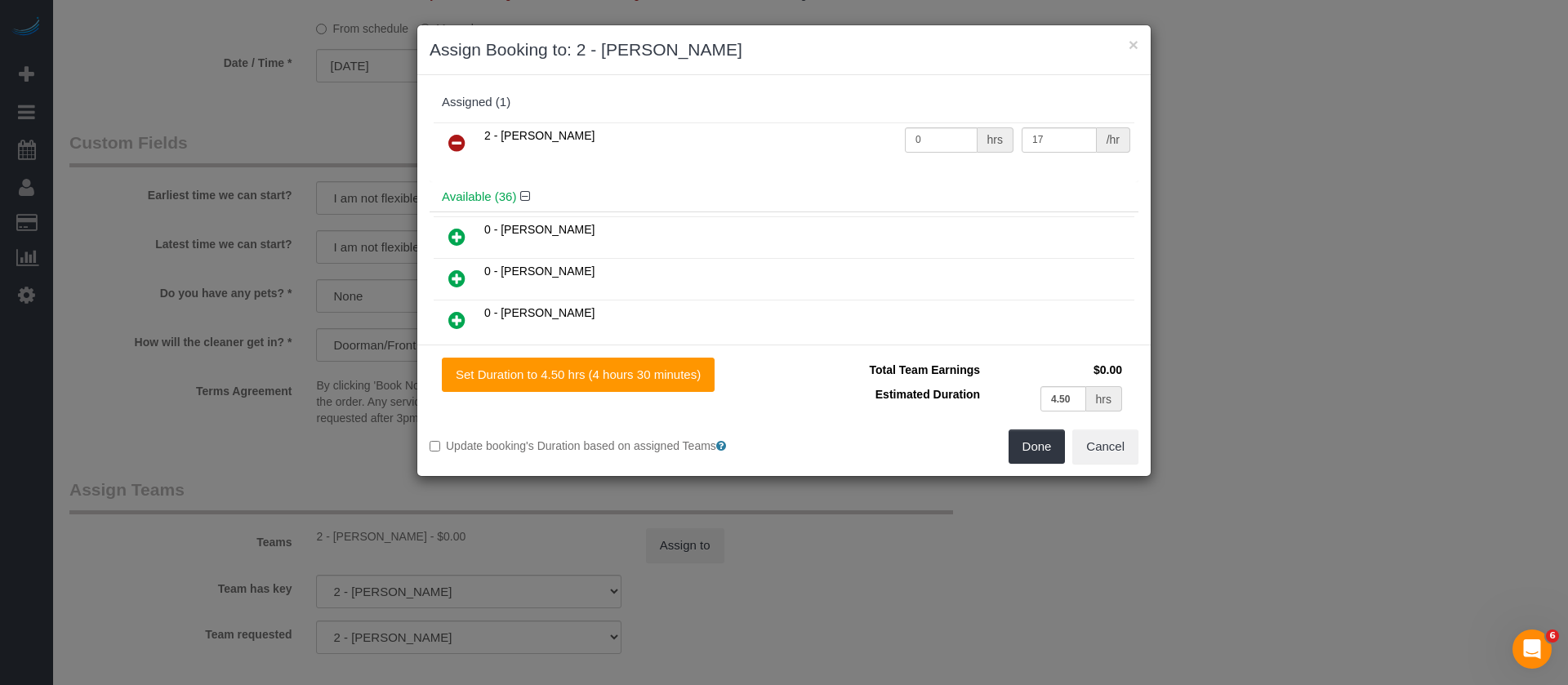
click at [443, 141] on link at bounding box center [457, 143] width 39 height 33
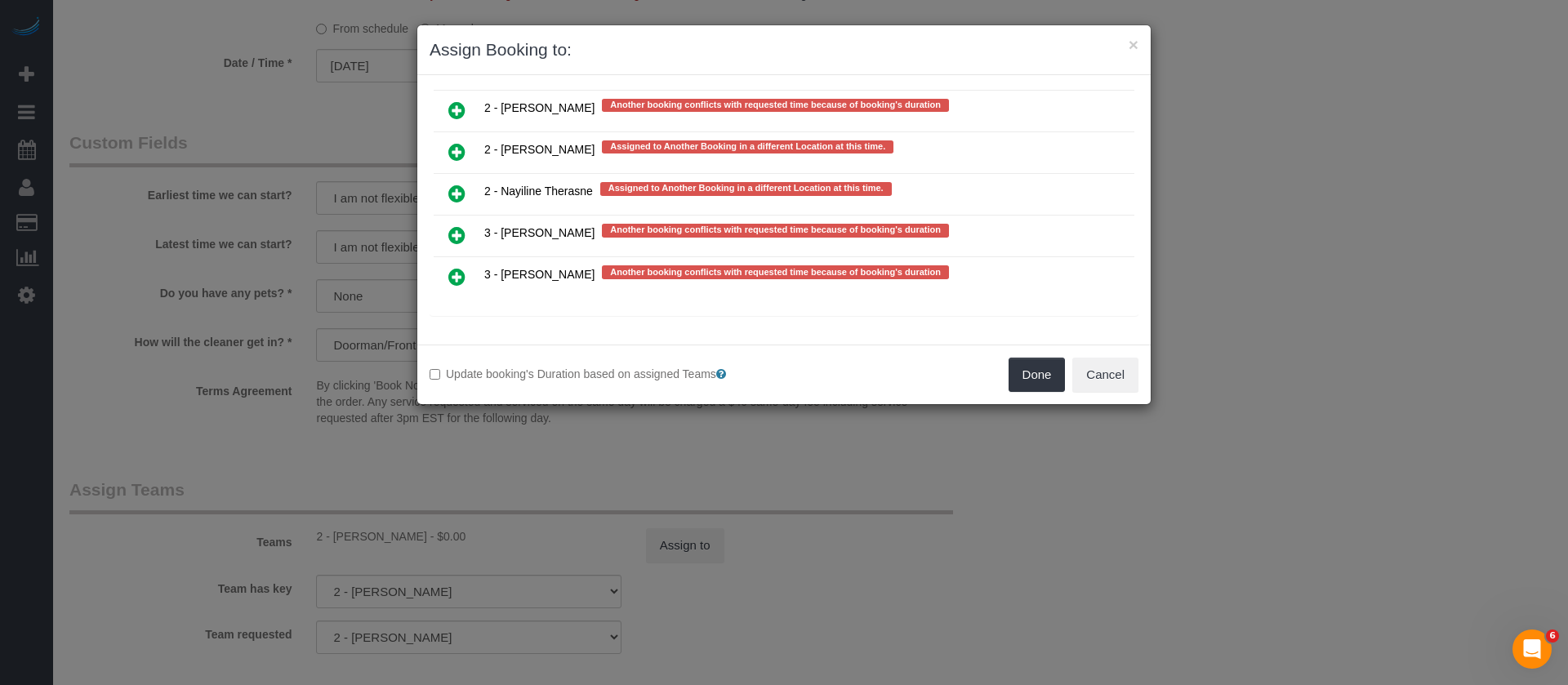
scroll to position [3404, 0]
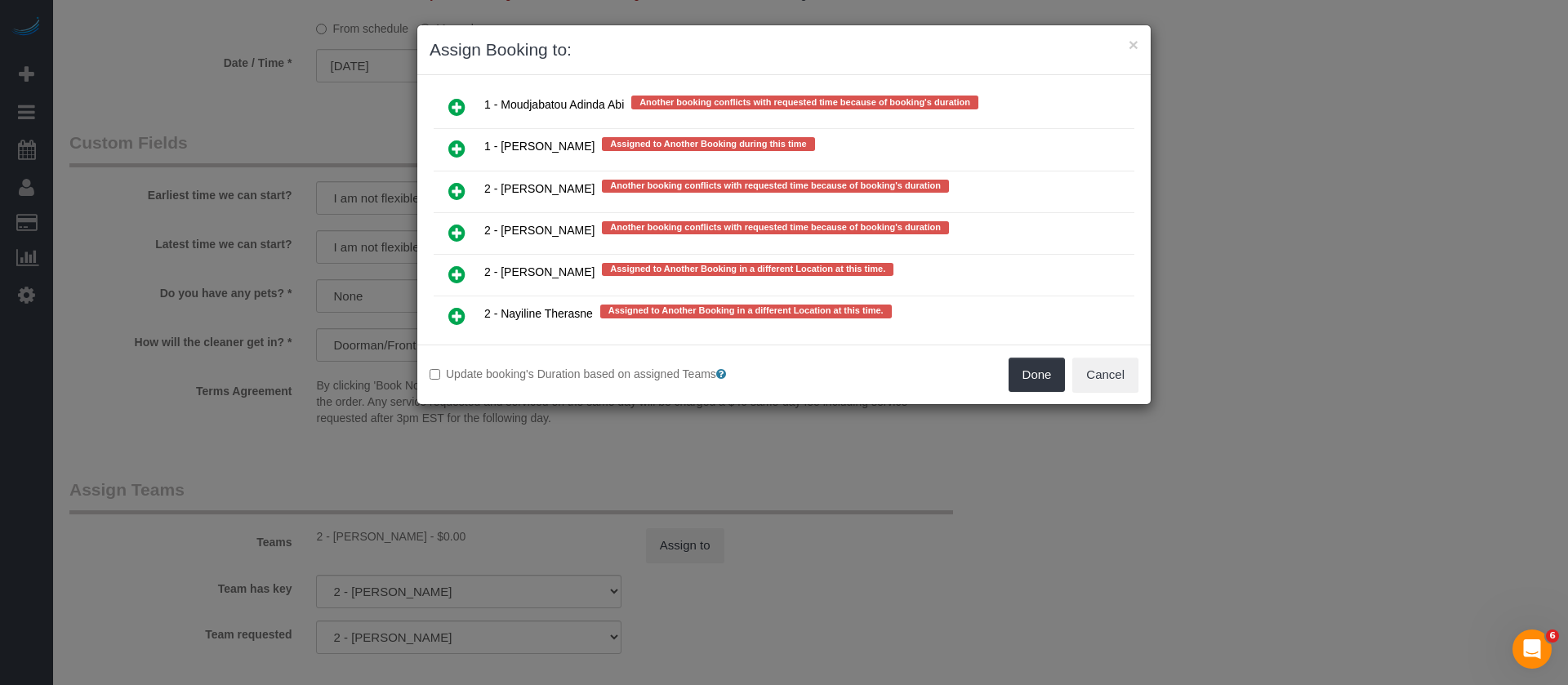
click at [447, 229] on link at bounding box center [457, 233] width 39 height 33
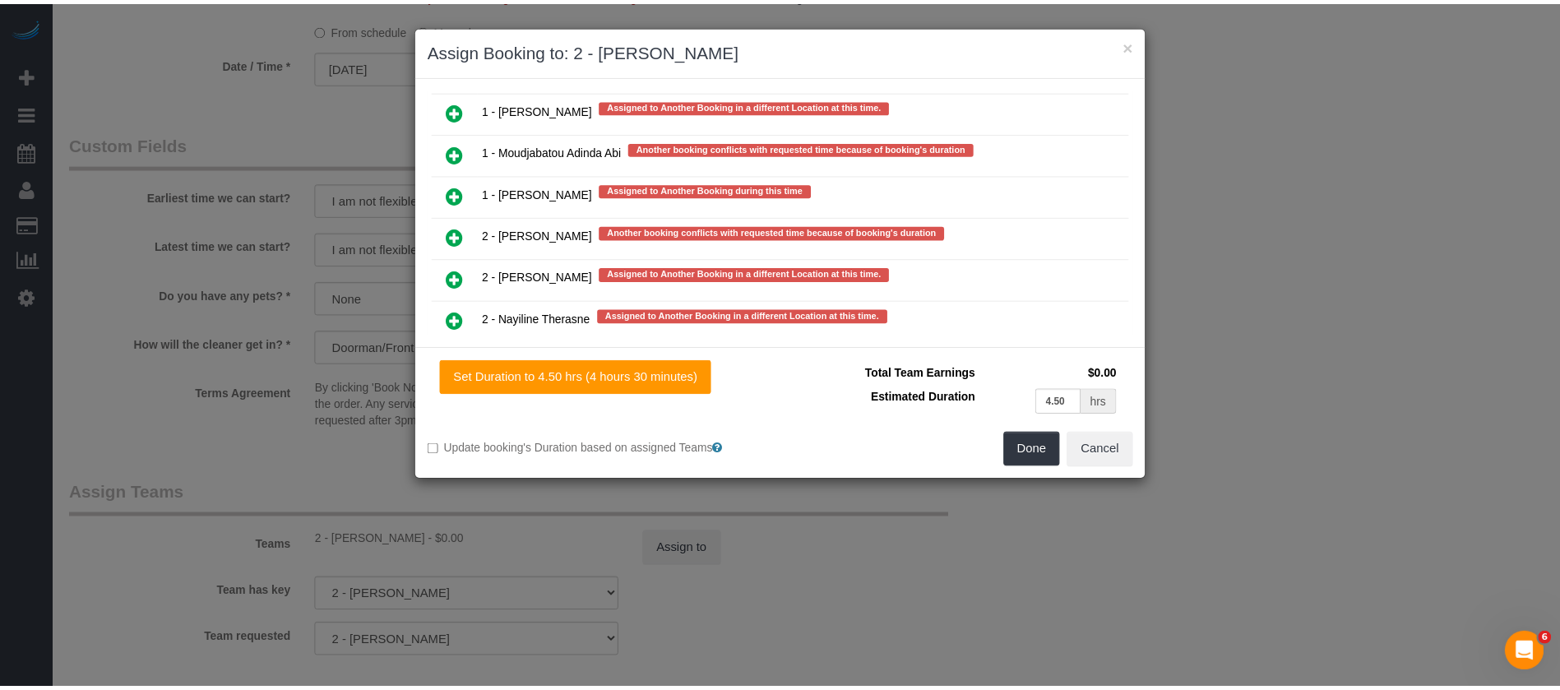
scroll to position [3474, 0]
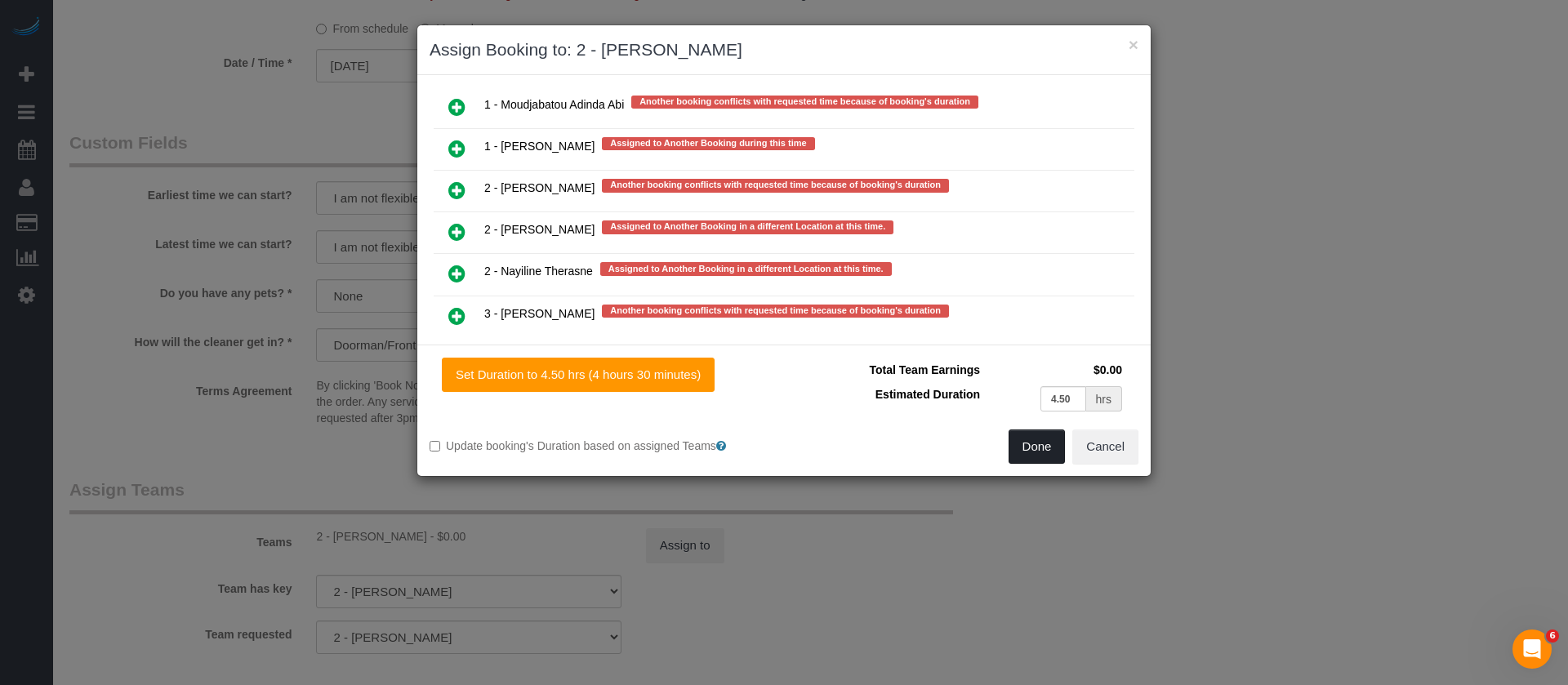
click at [1029, 447] on button "Done" at bounding box center [1037, 446] width 58 height 35
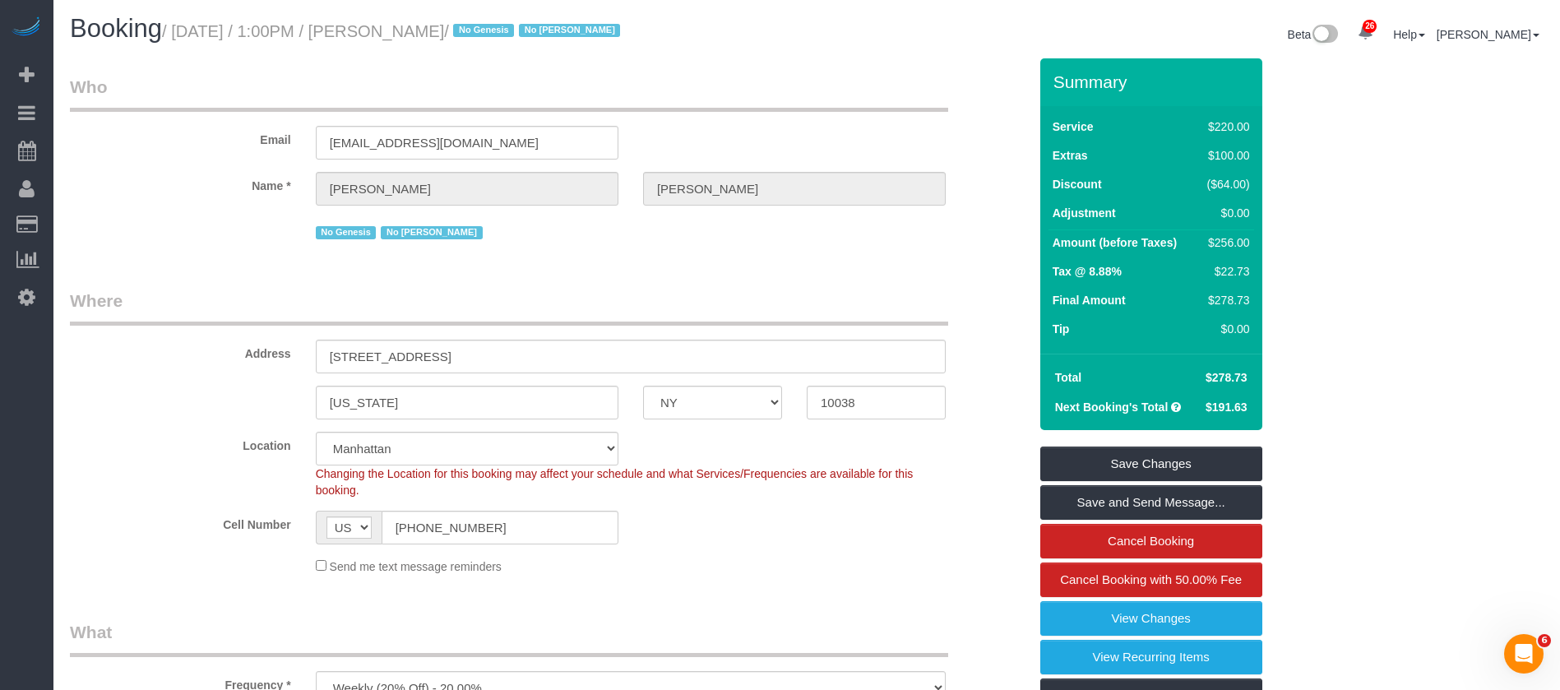
scroll to position [0, 0]
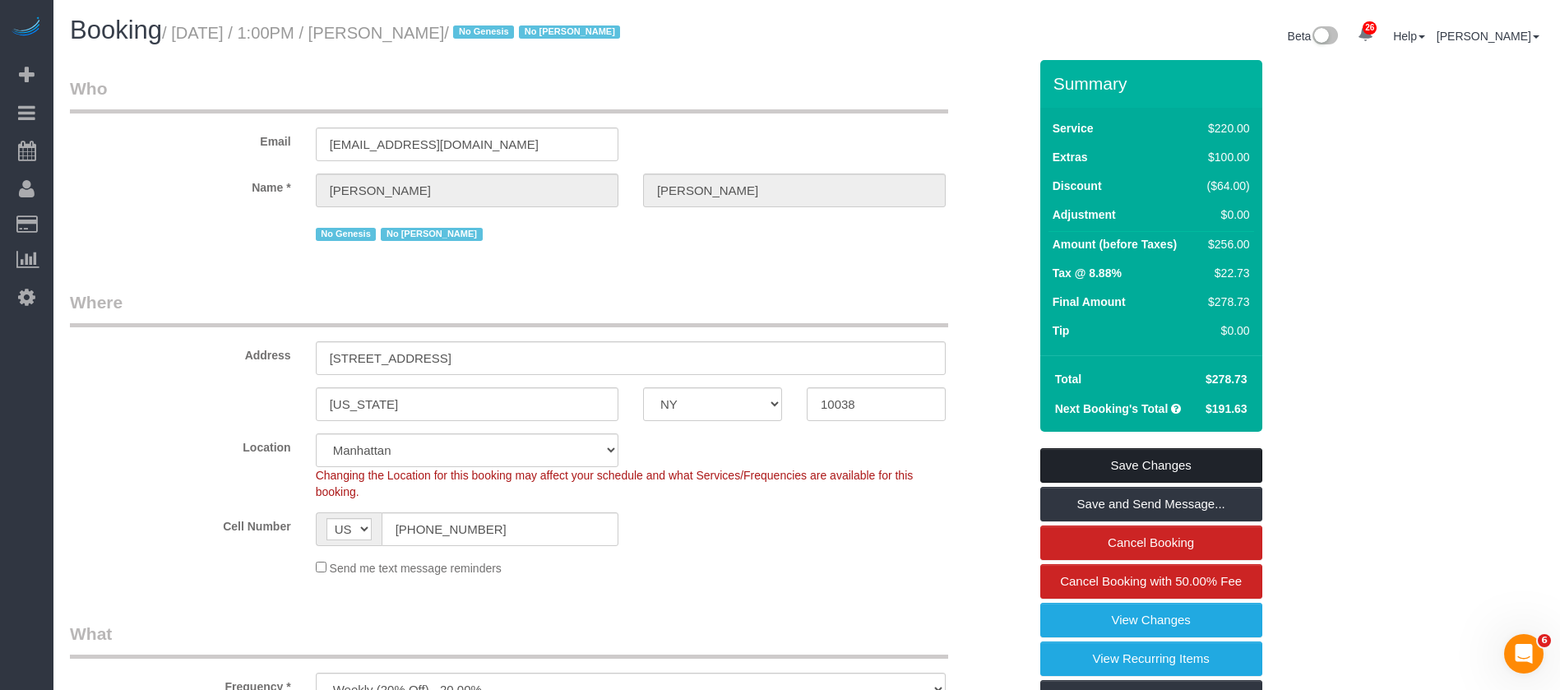
click at [1169, 458] on link "Save Changes" at bounding box center [1151, 465] width 222 height 35
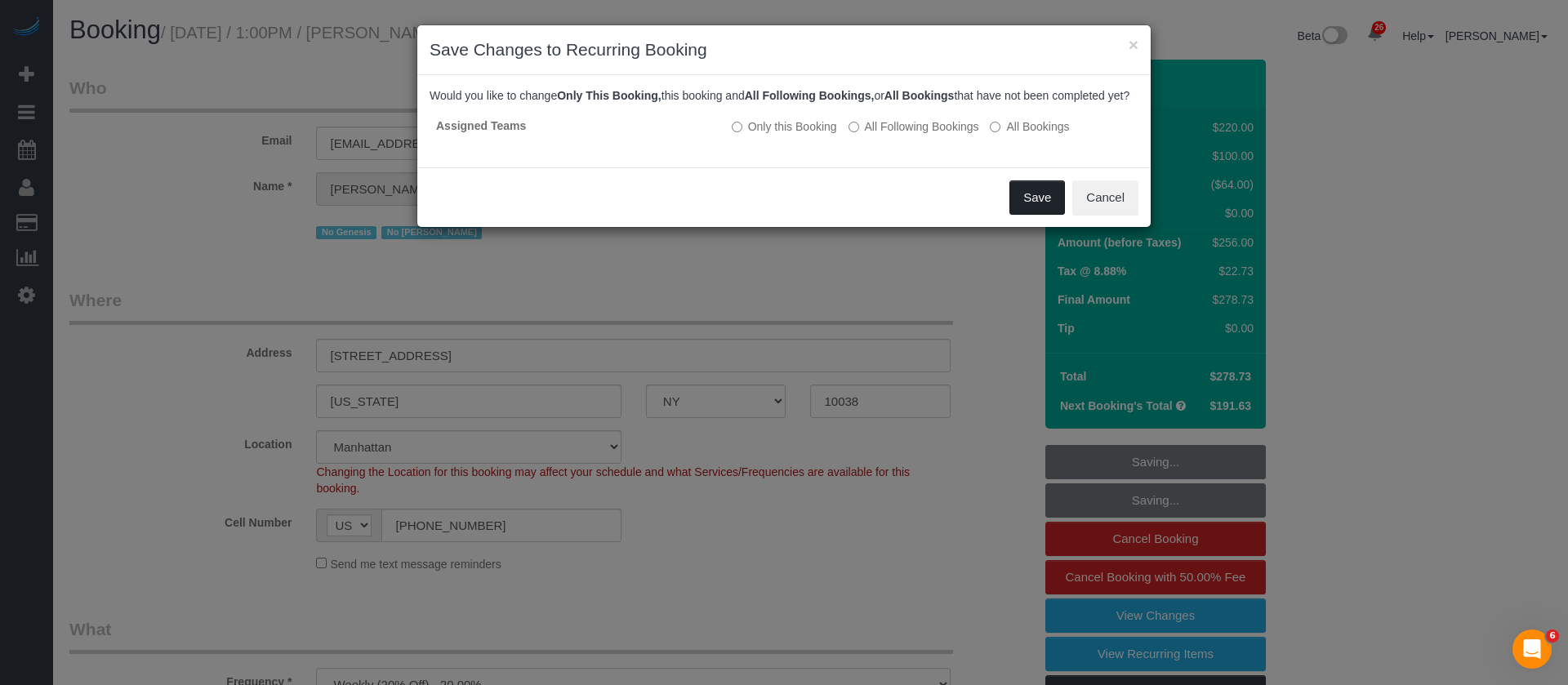
drag, startPoint x: 1046, startPoint y: 218, endPoint x: 873, endPoint y: 217, distance: 173.0
click at [1048, 214] on button "Save" at bounding box center [1037, 198] width 56 height 35
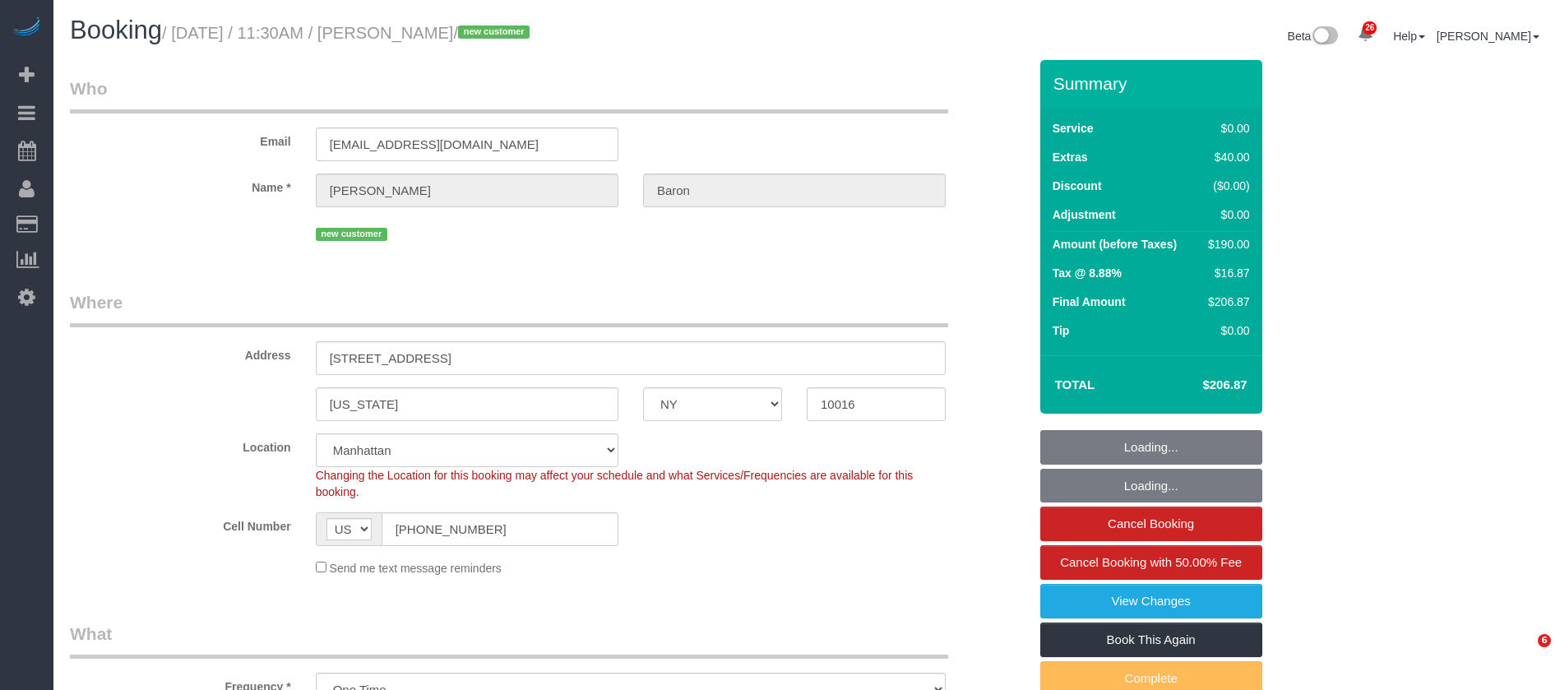
select select "NY"
select select "number:57"
select select "number:73"
select select "number:15"
select select "number:6"
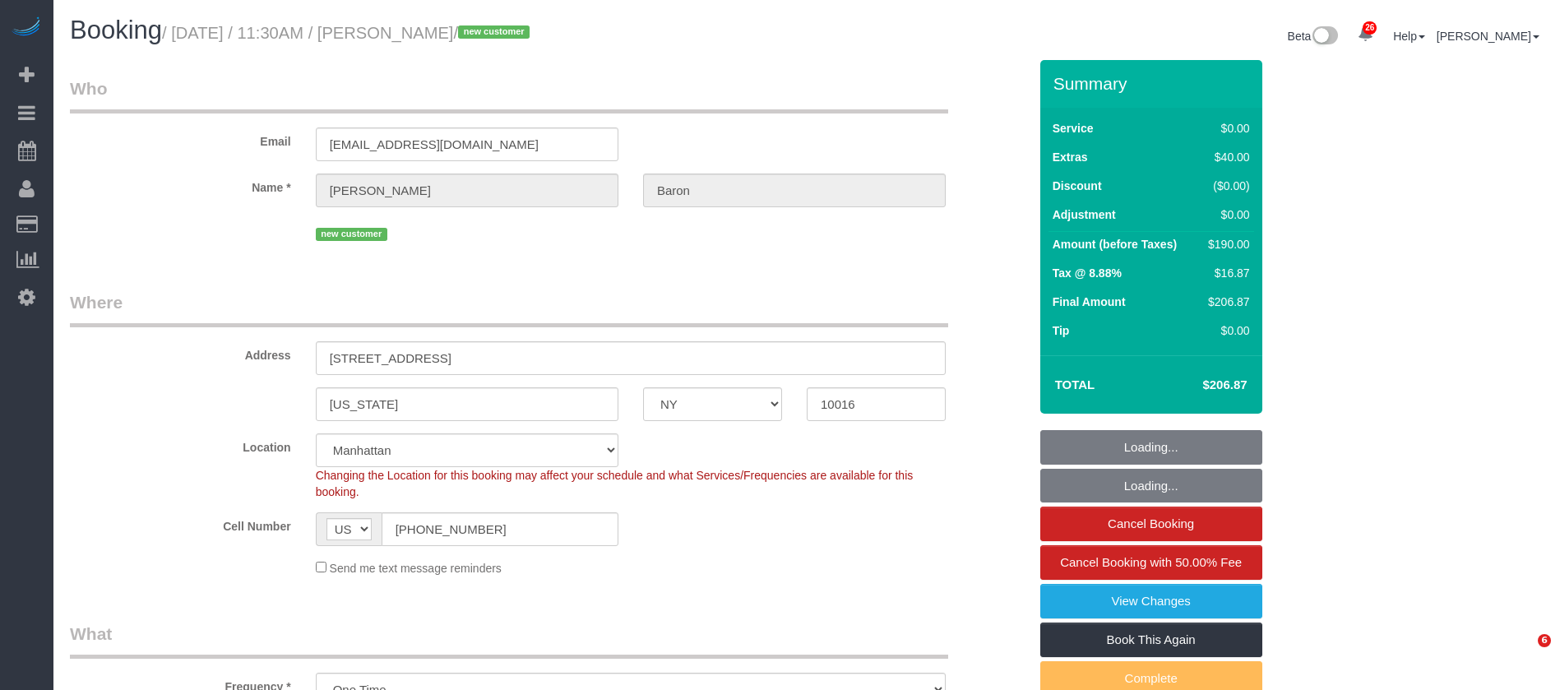
scroll to position [1864, 0]
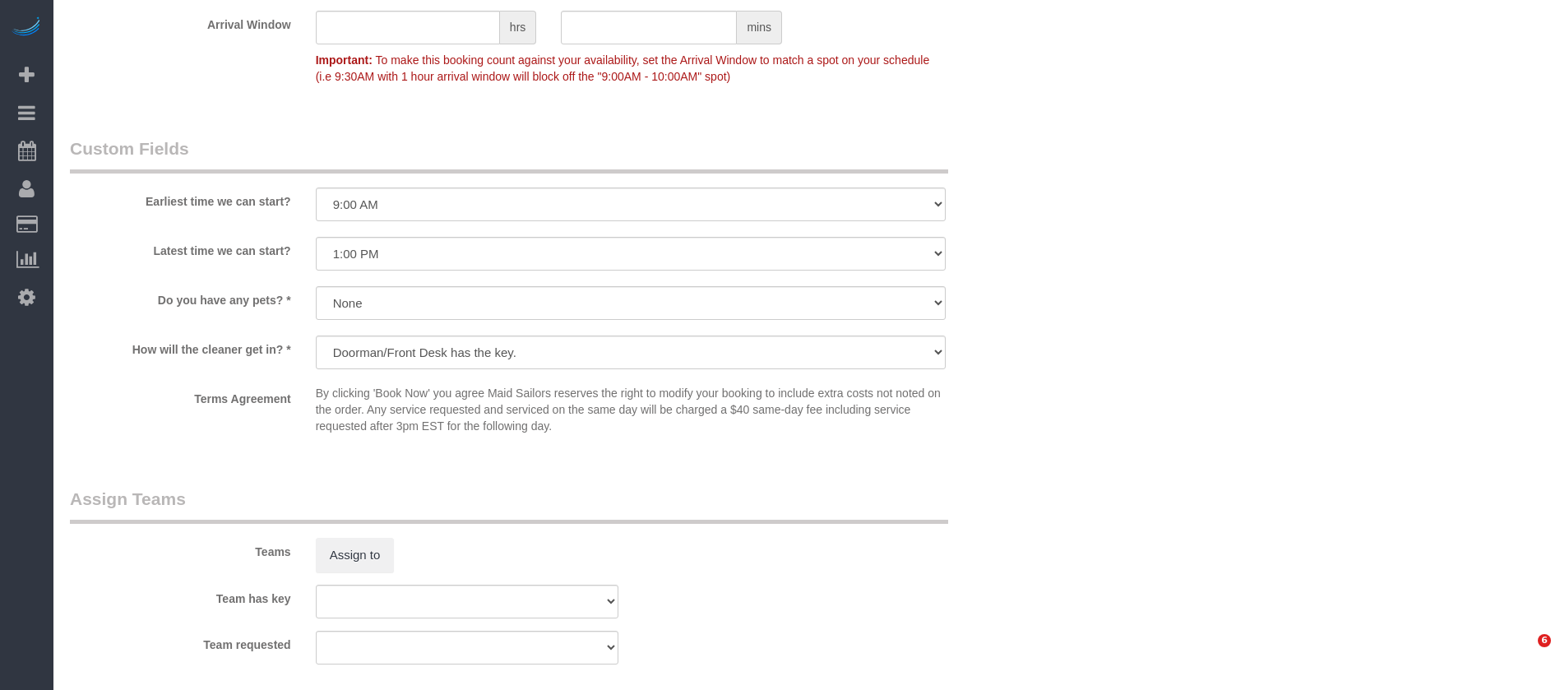
select select "string:stripe-pm_1SAtrb4VGloSiKo79jA5NgzE"
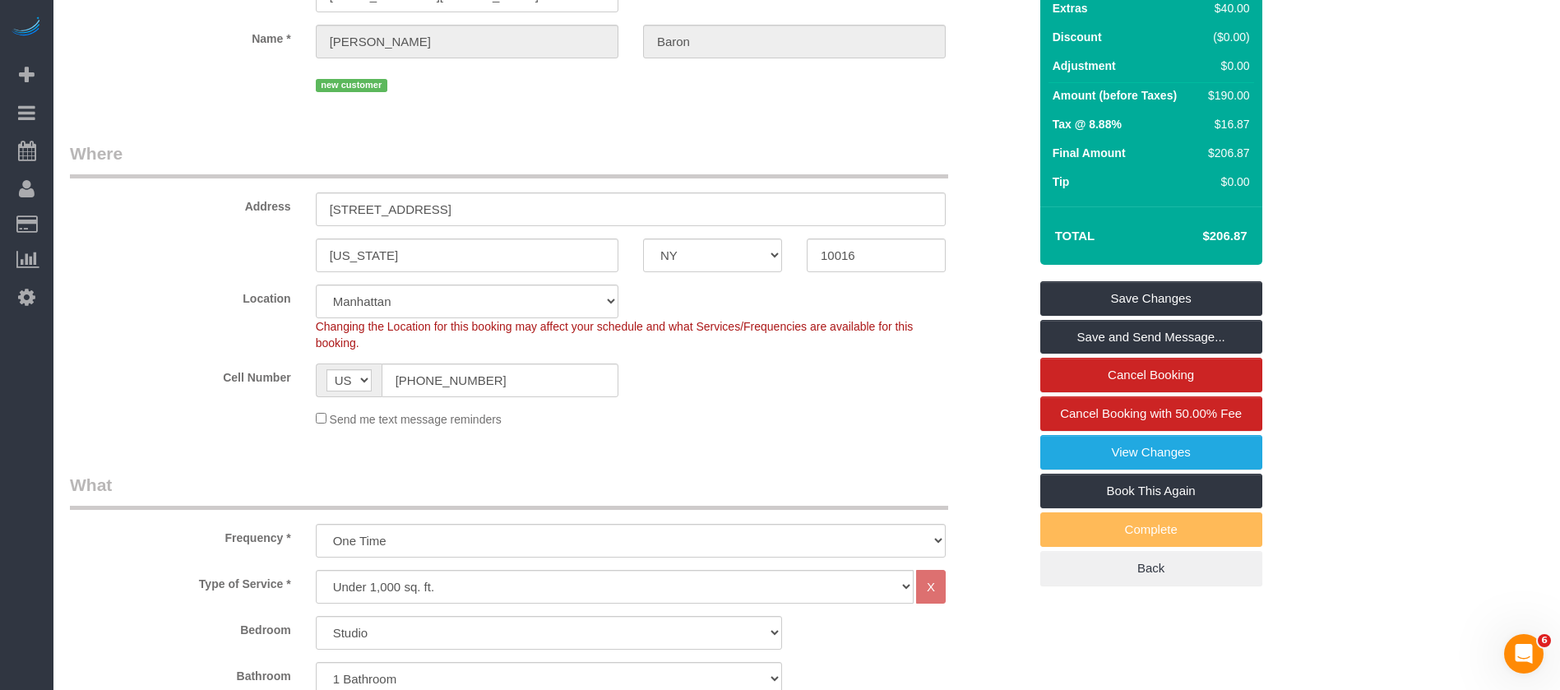
scroll to position [14, 0]
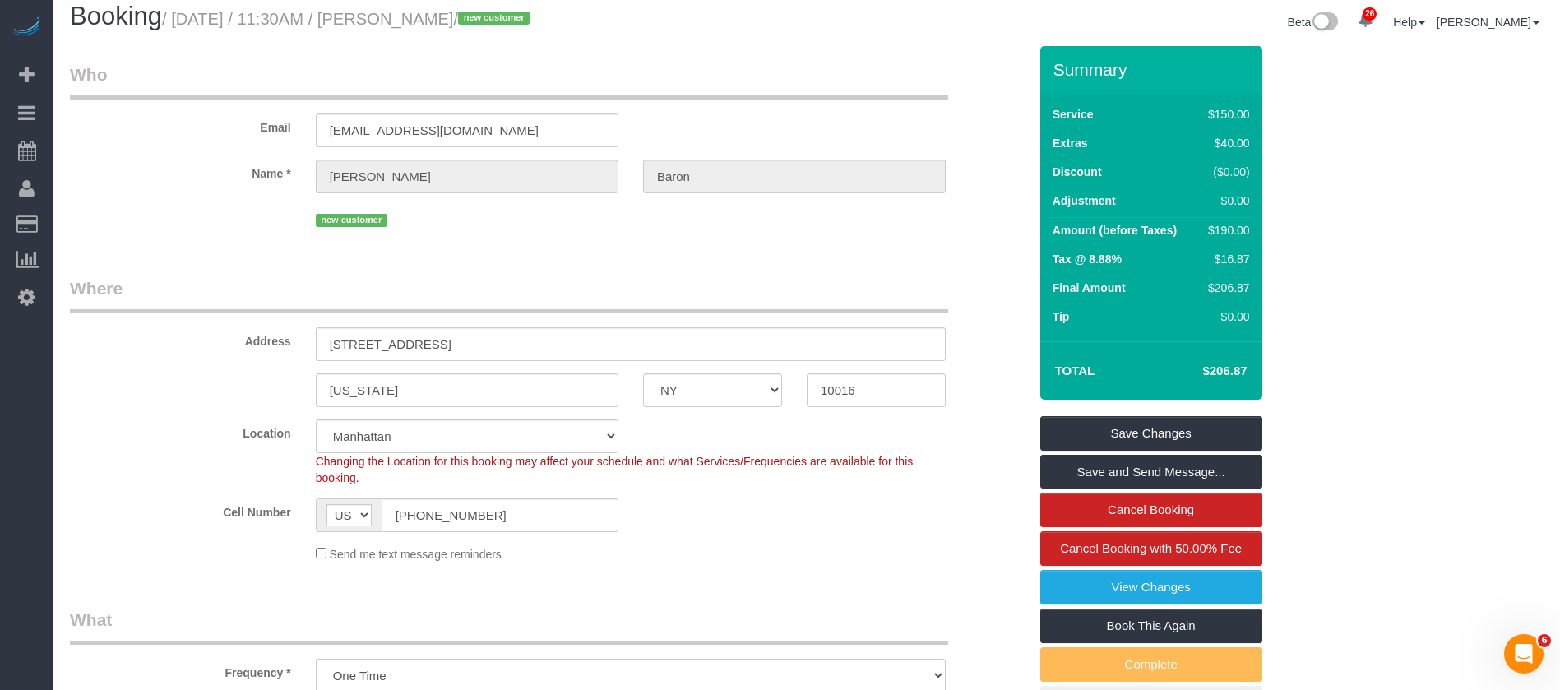
click at [462, 16] on small "/ [DATE] / 11:30AM / [PERSON_NAME] / new customer" at bounding box center [348, 19] width 372 height 18
click at [462, 14] on small "/ [DATE] / 11:30AM / [PERSON_NAME] / new customer" at bounding box center [348, 19] width 372 height 18
click at [479, 11] on small "/ [DATE] / 11:30AM / [PERSON_NAME] / new customer" at bounding box center [348, 19] width 372 height 18
click at [495, 18] on small "/ [DATE] / 11:30AM / [PERSON_NAME] / new customer" at bounding box center [348, 19] width 372 height 18
copy small "[PERSON_NAME]"
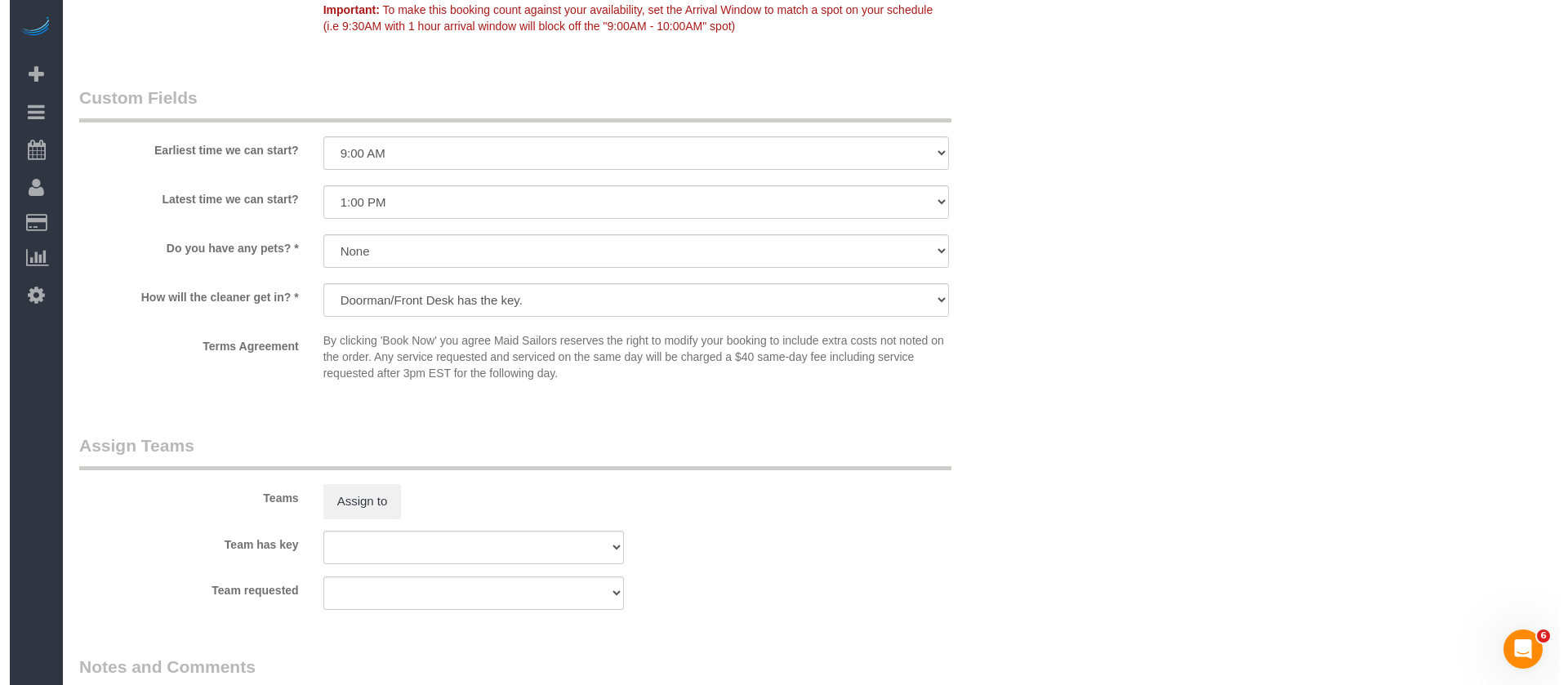
scroll to position [1850, 0]
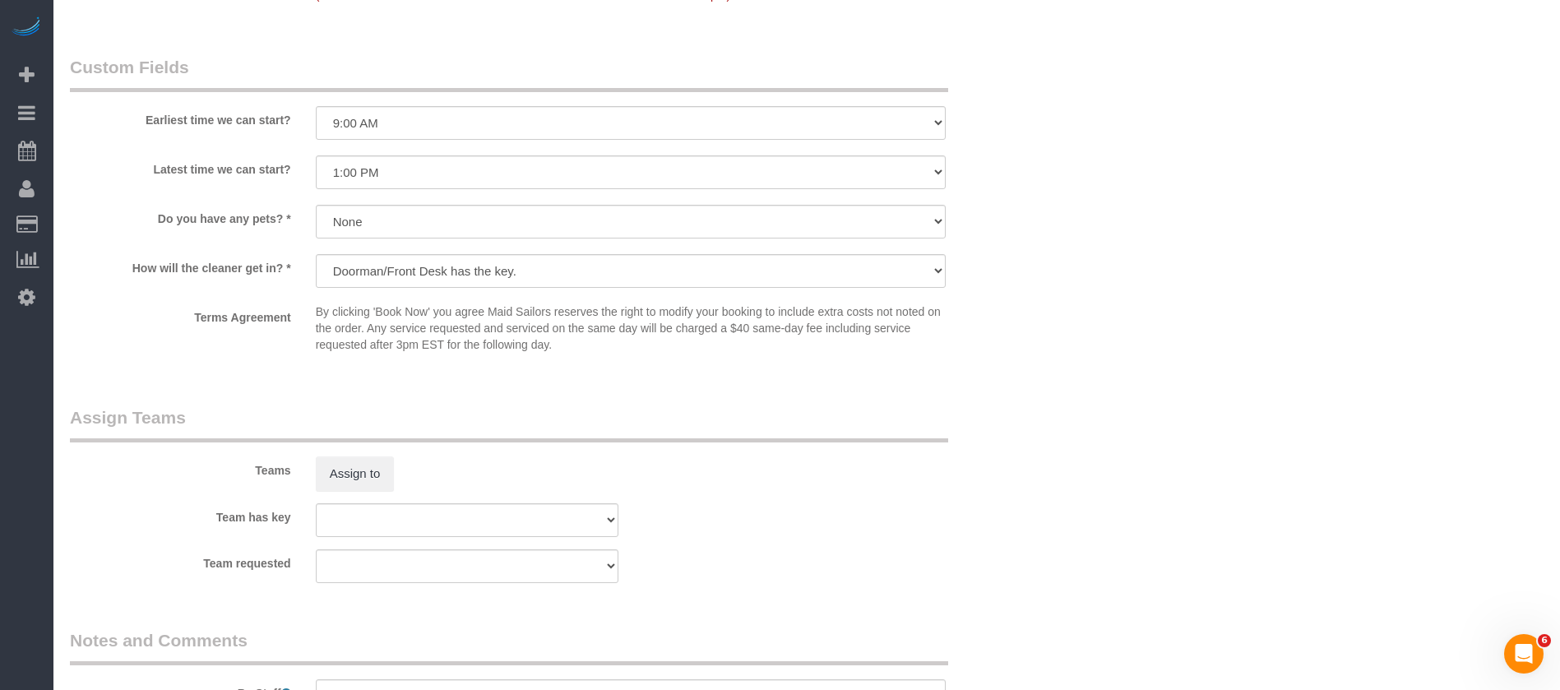
click at [402, 469] on div "Assign to" at bounding box center [466, 473] width 327 height 35
click at [367, 469] on button "Assign to" at bounding box center [355, 473] width 79 height 35
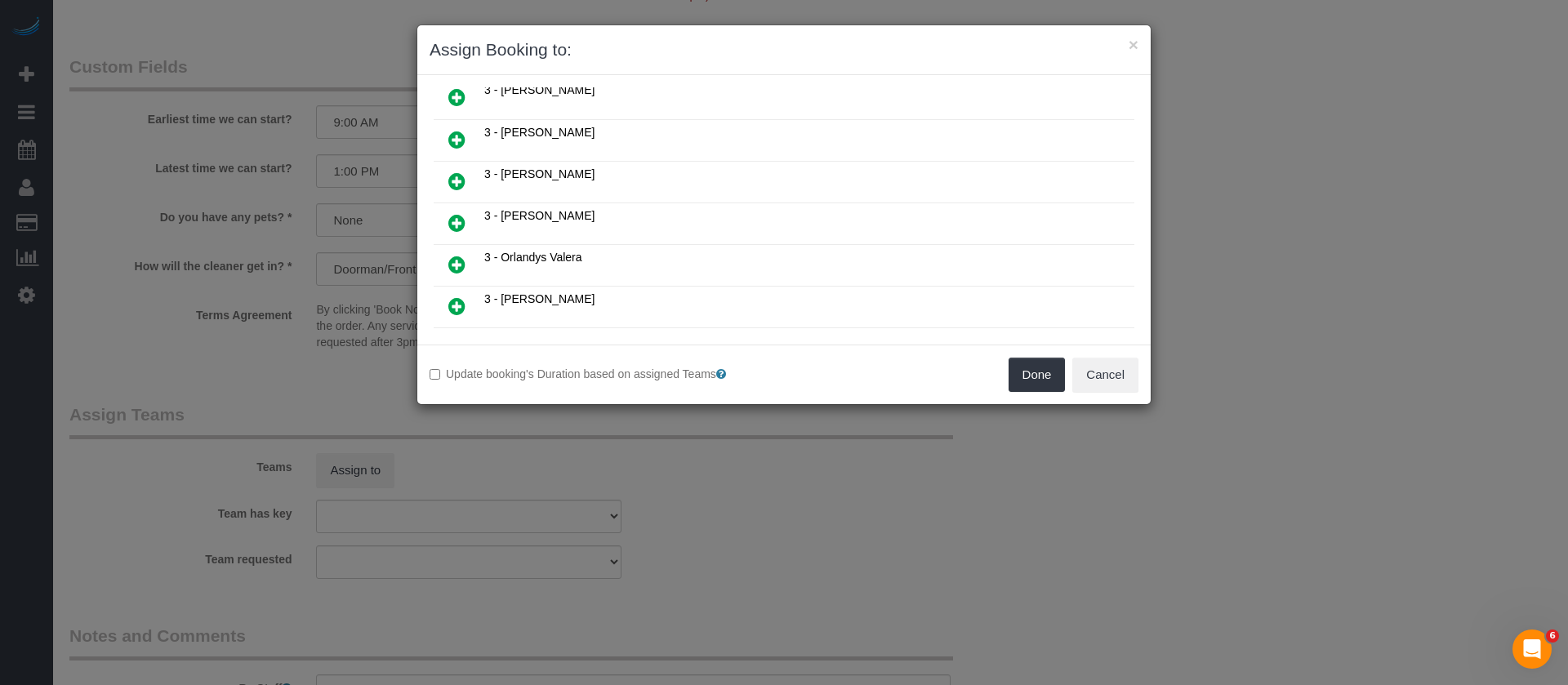
scroll to position [1224, 0]
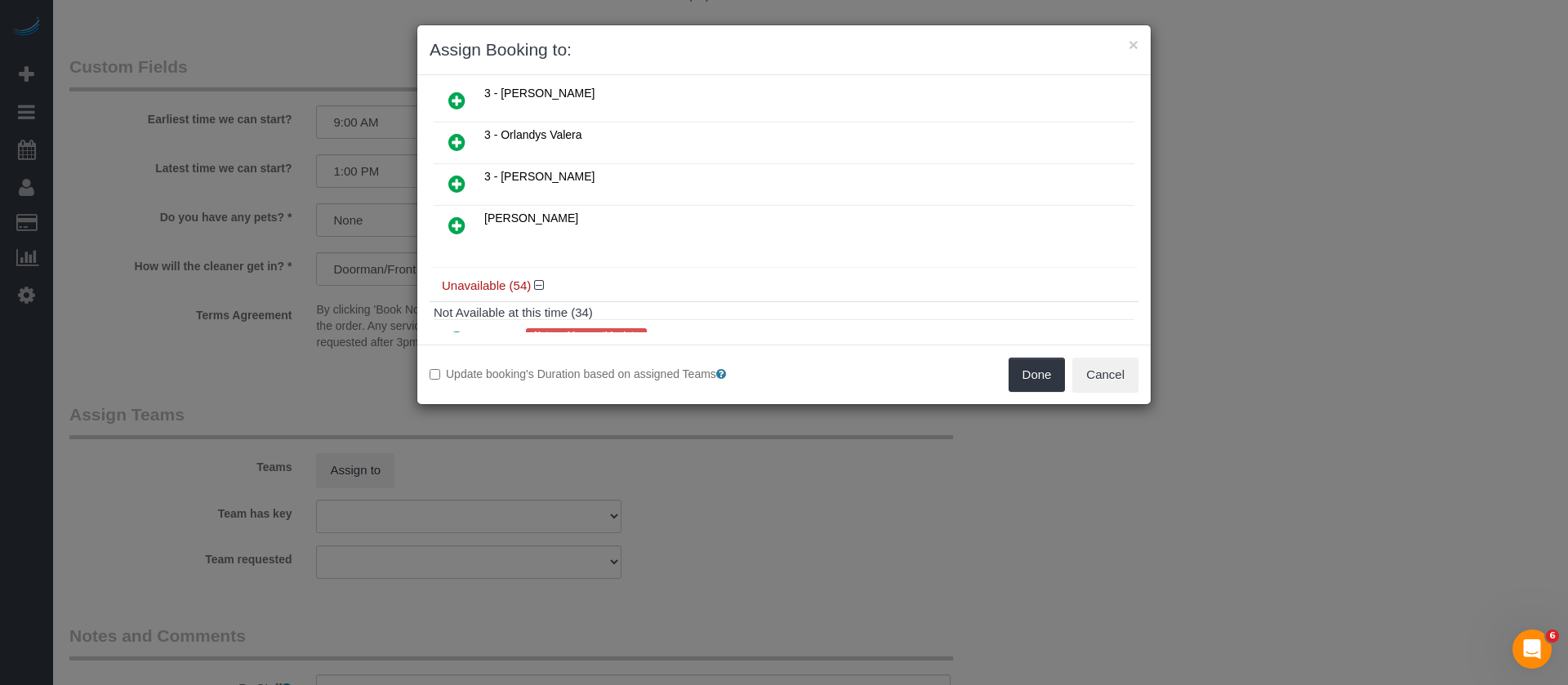
click at [471, 135] on link at bounding box center [457, 142] width 39 height 33
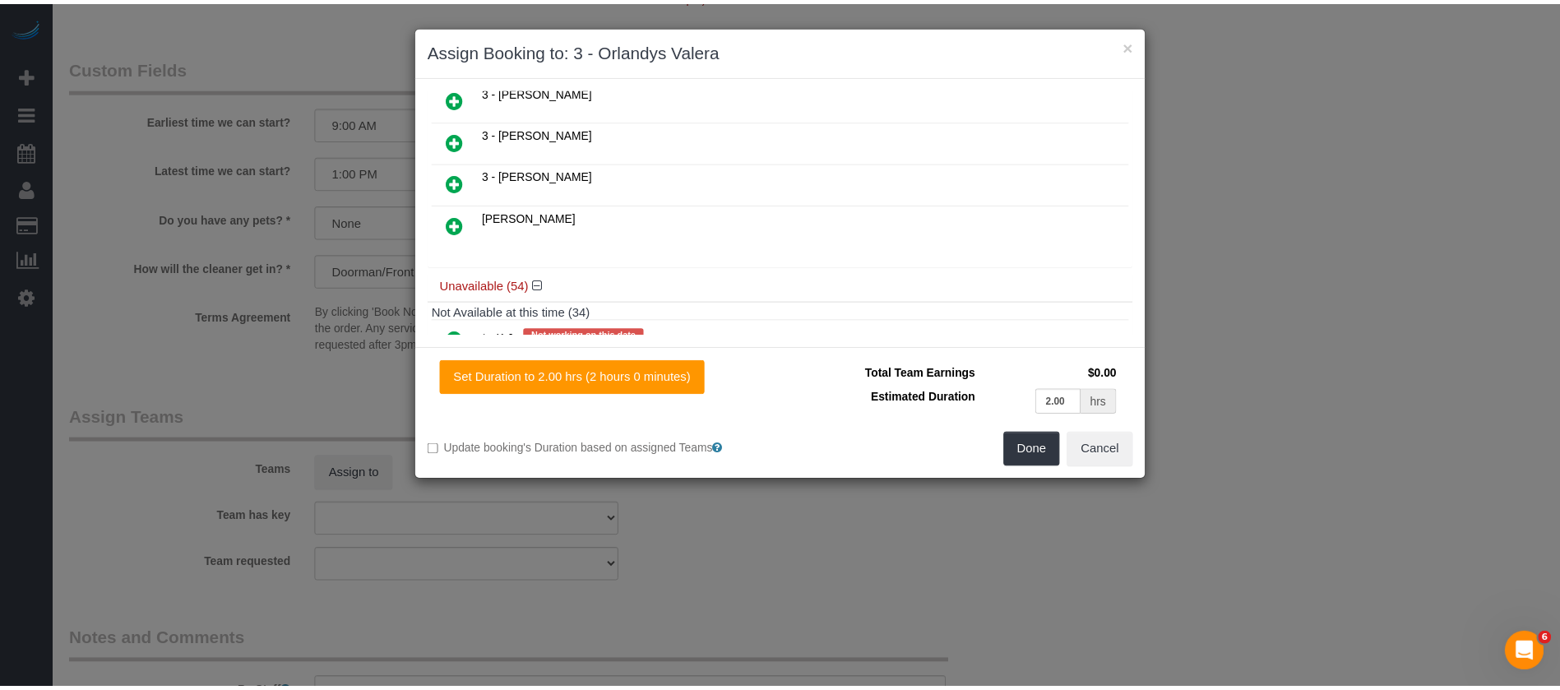
scroll to position [1273, 0]
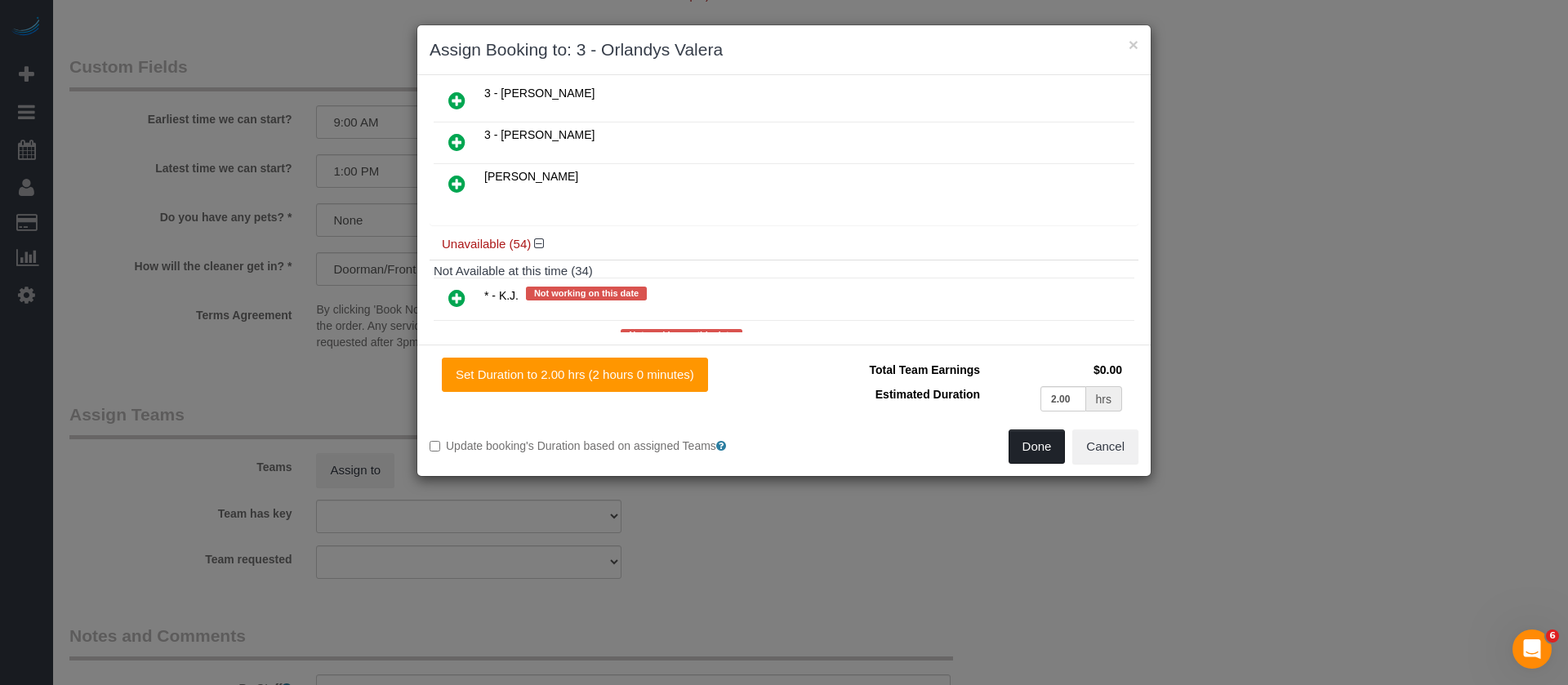
click at [1022, 448] on button "Done" at bounding box center [1037, 446] width 58 height 35
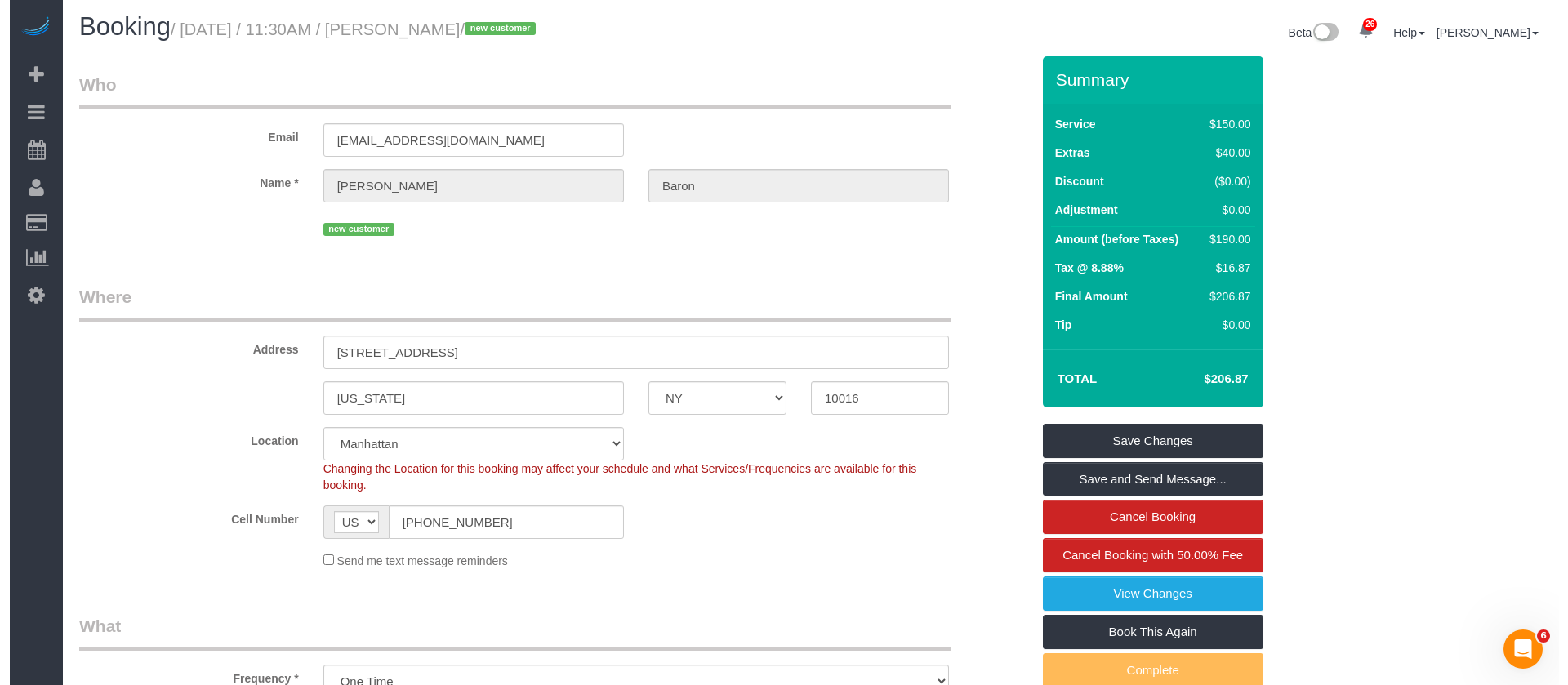
scroll to position [0, 0]
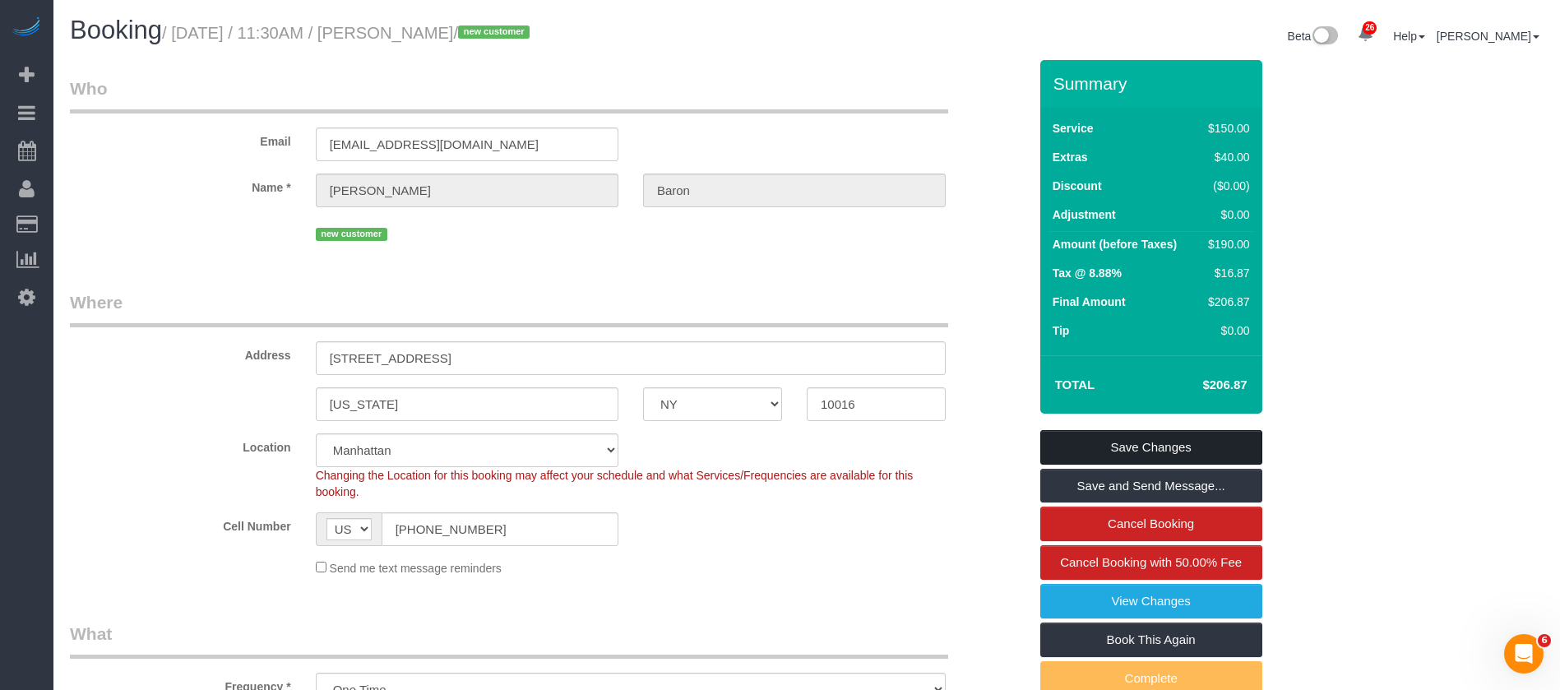
click at [1159, 455] on link "Save Changes" at bounding box center [1151, 447] width 222 height 35
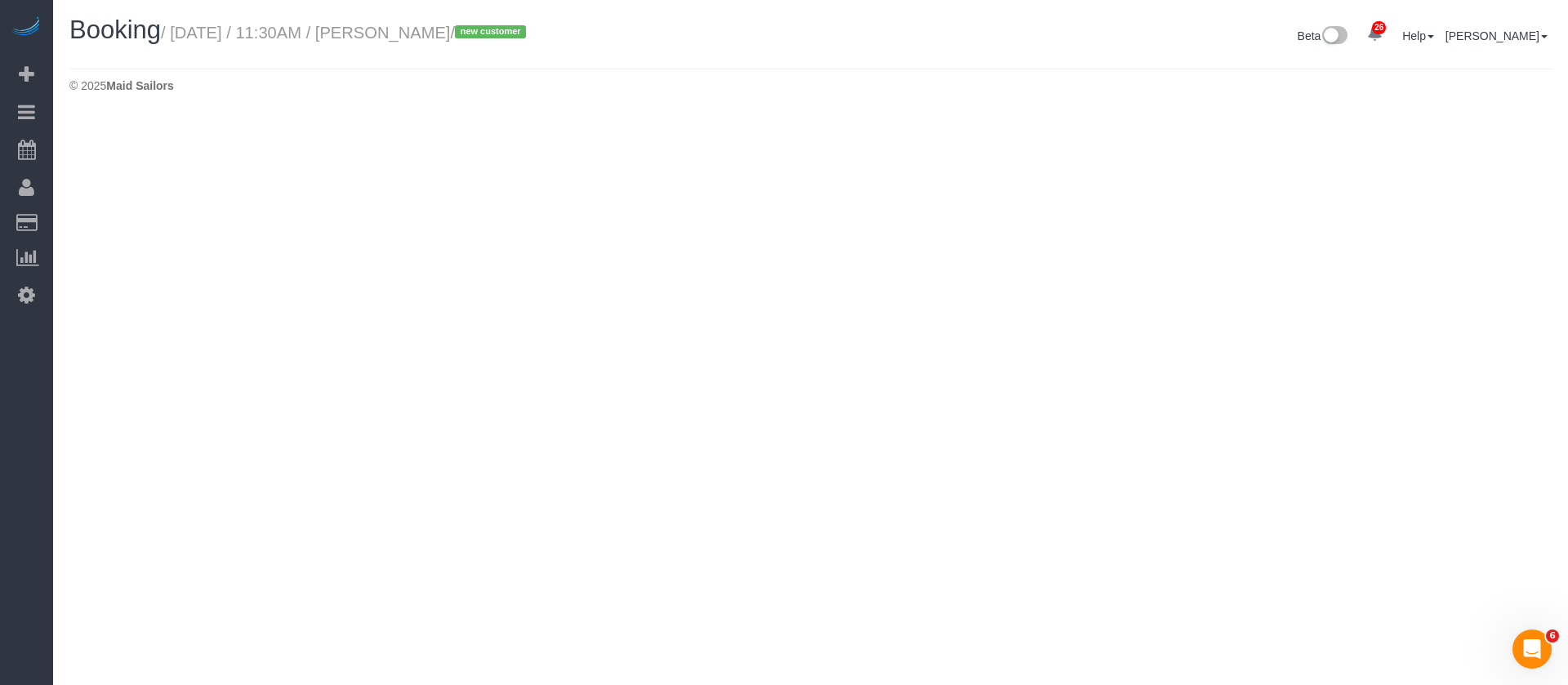
select select "NY"
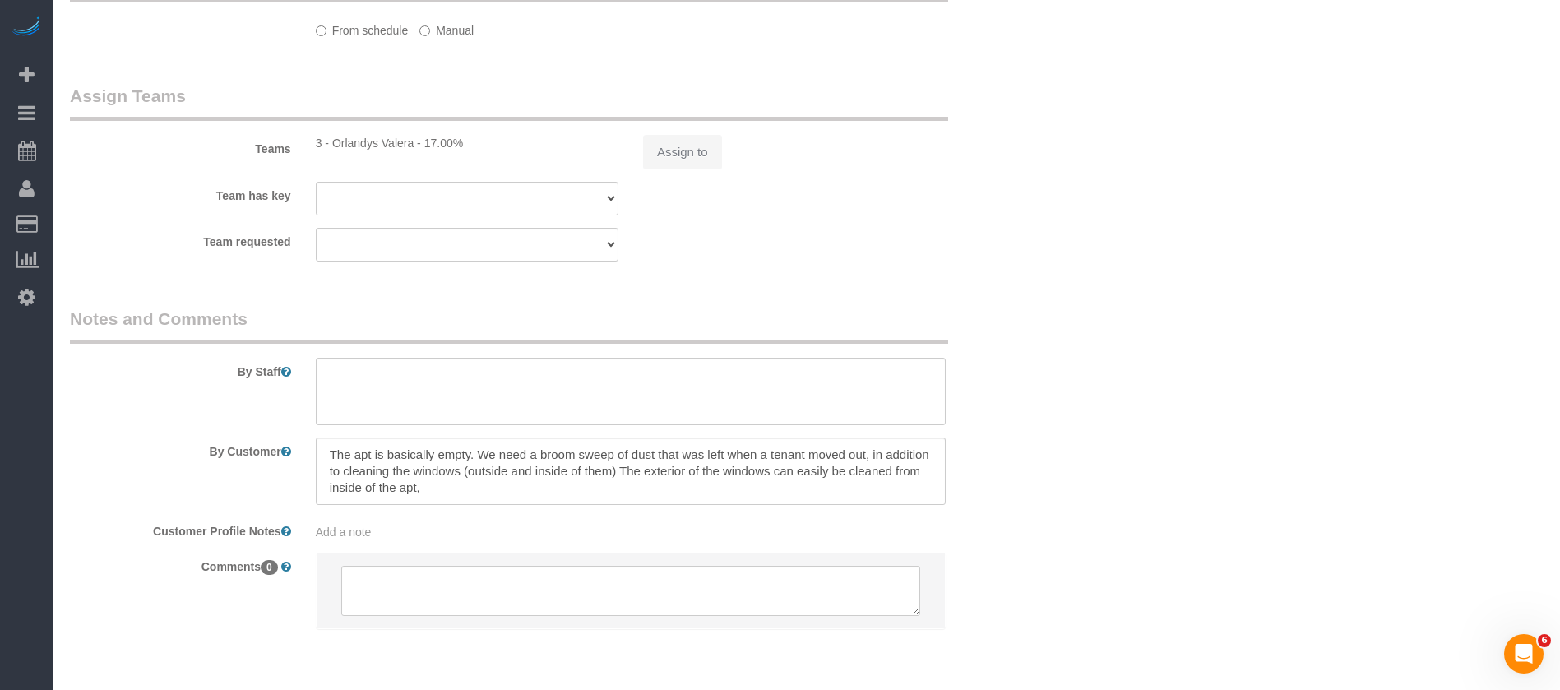
select select "string:stripe-pm_1SAtrb4VGloSiKo79jA5NgzE"
select select "object:4502"
select select "number:57"
select select "number:73"
select select "number:15"
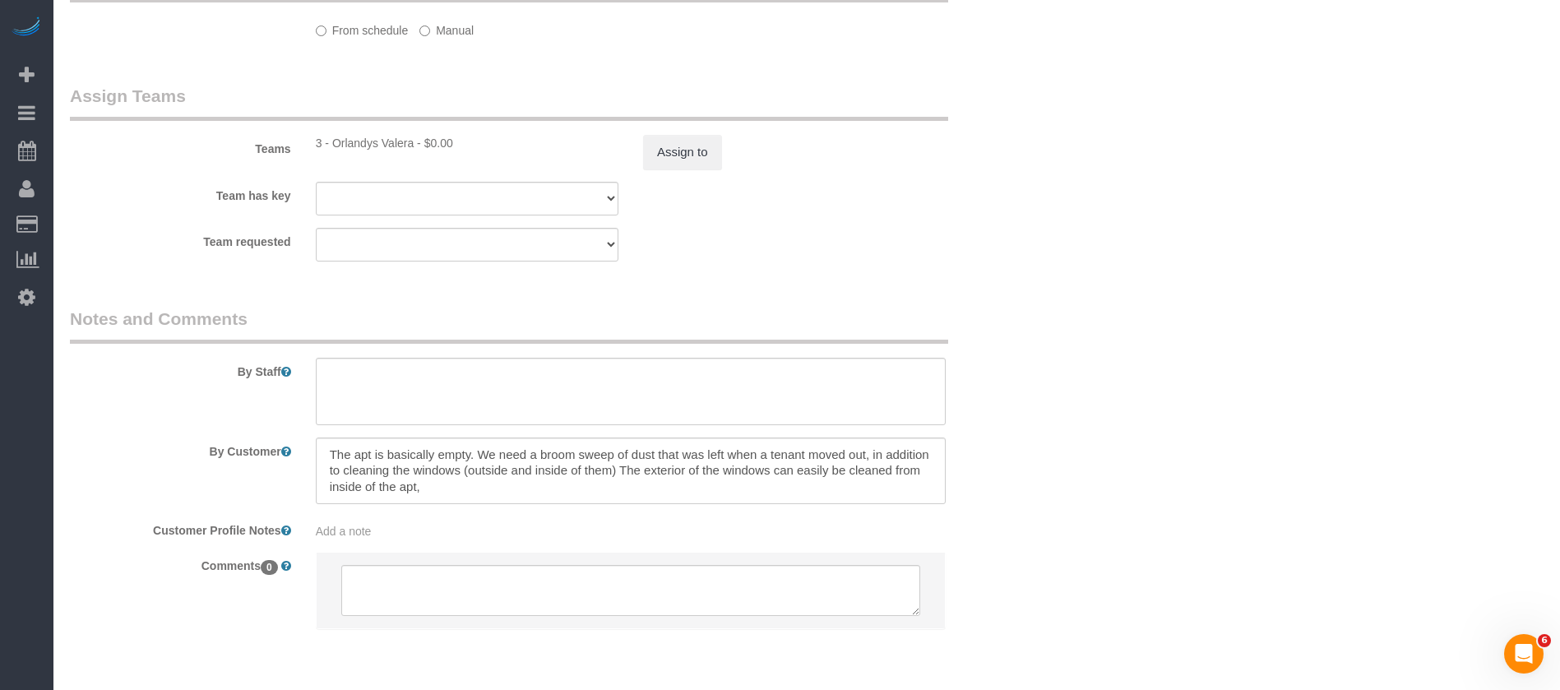
select select "number:6"
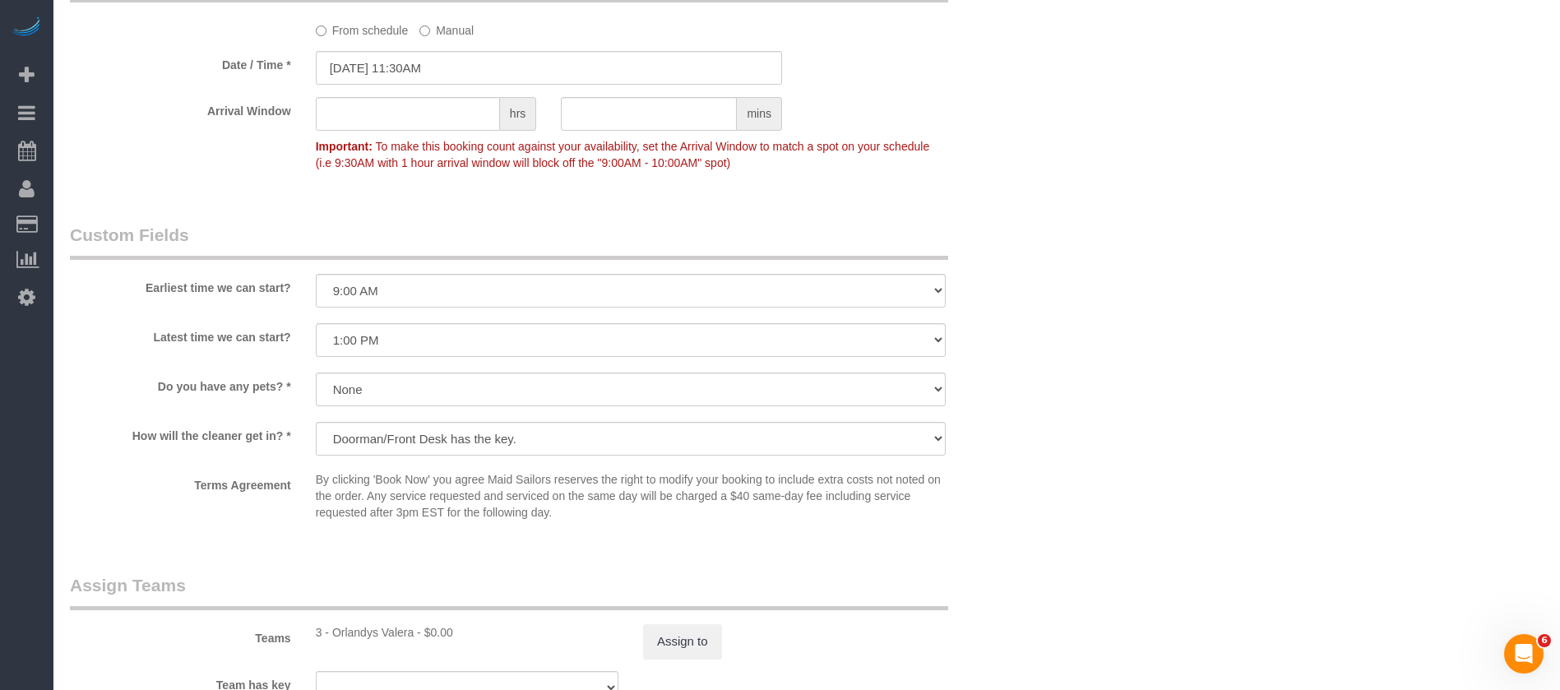
select select "object:4623"
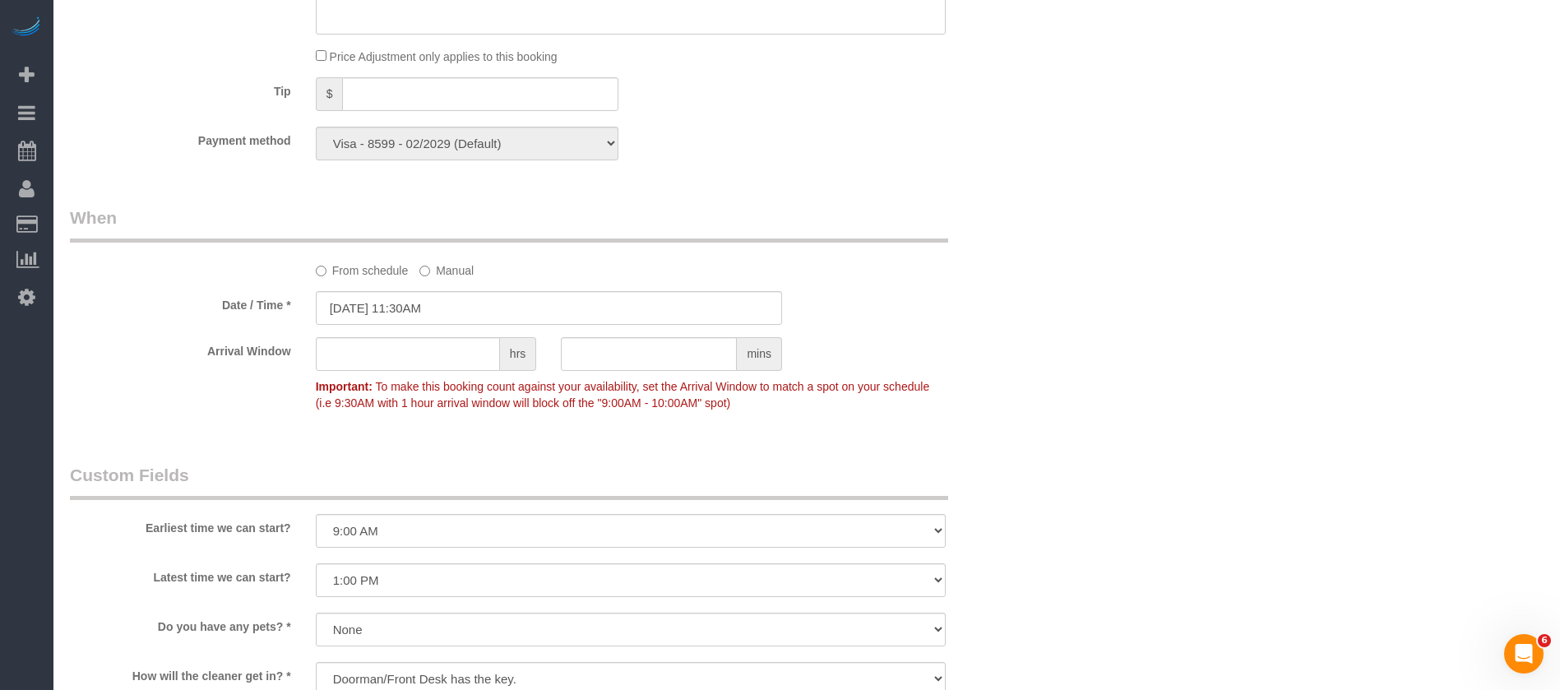
scroll to position [1449, 0]
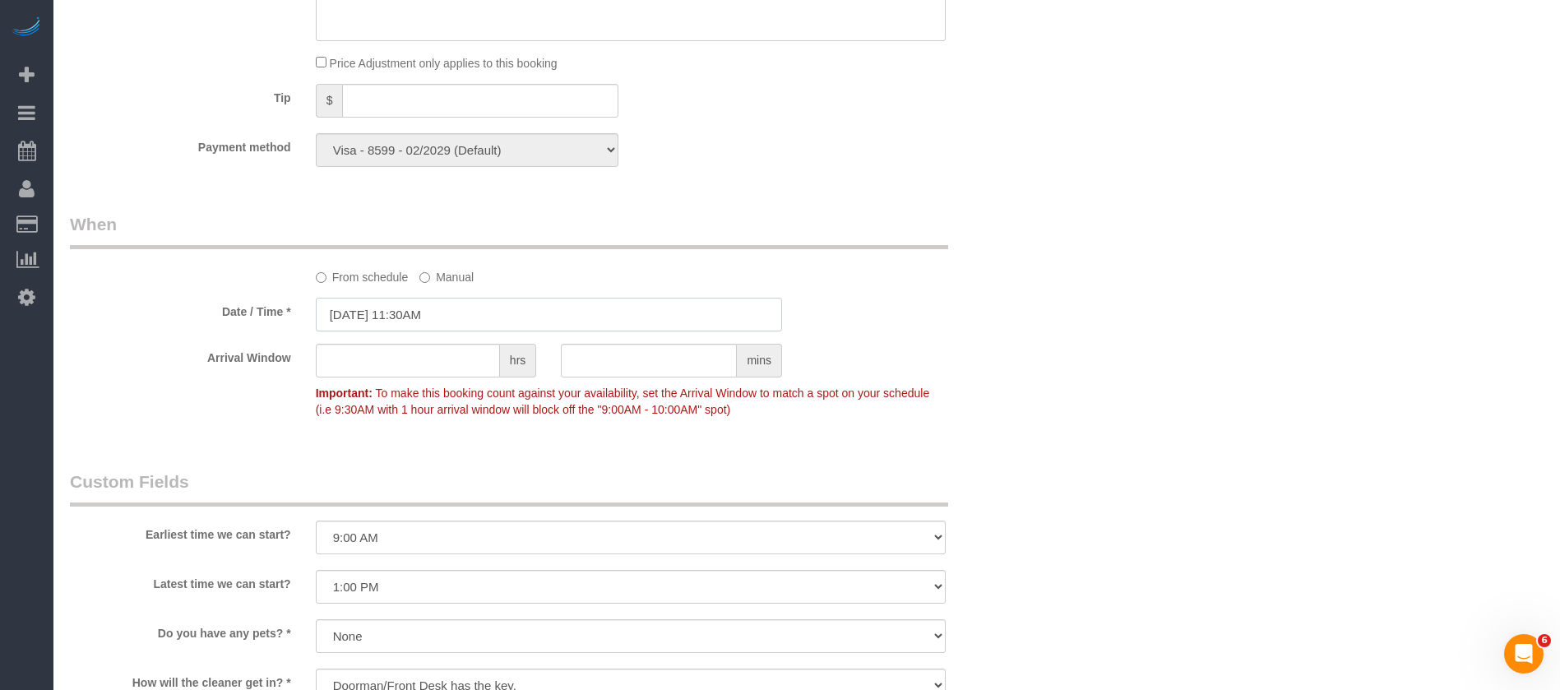
click at [485, 309] on input "[DATE] 11:30AM" at bounding box center [549, 315] width 466 height 34
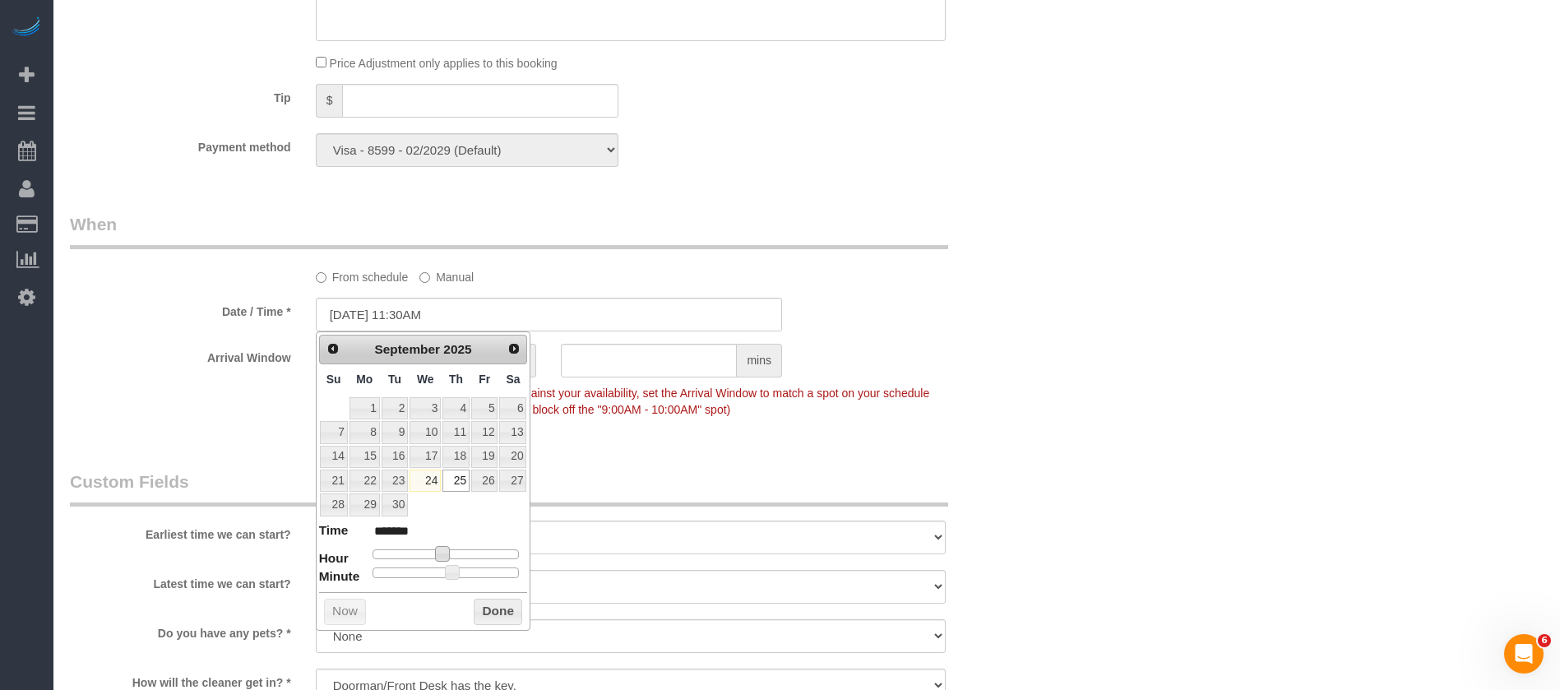
click at [442, 555] on span at bounding box center [442, 553] width 15 height 15
type input "[DATE] 12:30PM"
type input "*******"
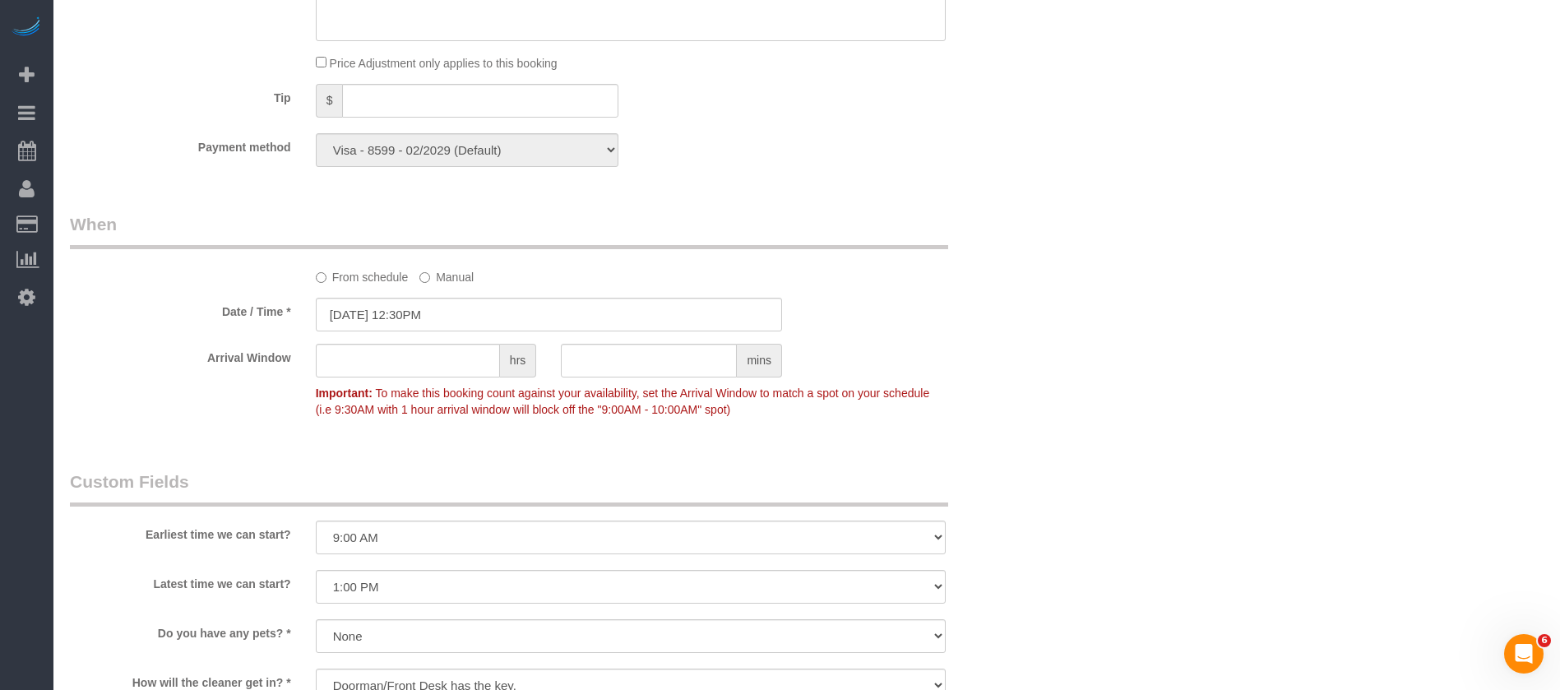
drag, startPoint x: 746, startPoint y: 512, endPoint x: 453, endPoint y: 440, distance: 301.5
click at [405, 561] on fieldset "Custom Fields Earliest time we can start? I am not flexible, keep my selected t…" at bounding box center [549, 627] width 958 height 317
click at [476, 317] on input "[DATE] 12:30PM" at bounding box center [549, 315] width 466 height 34
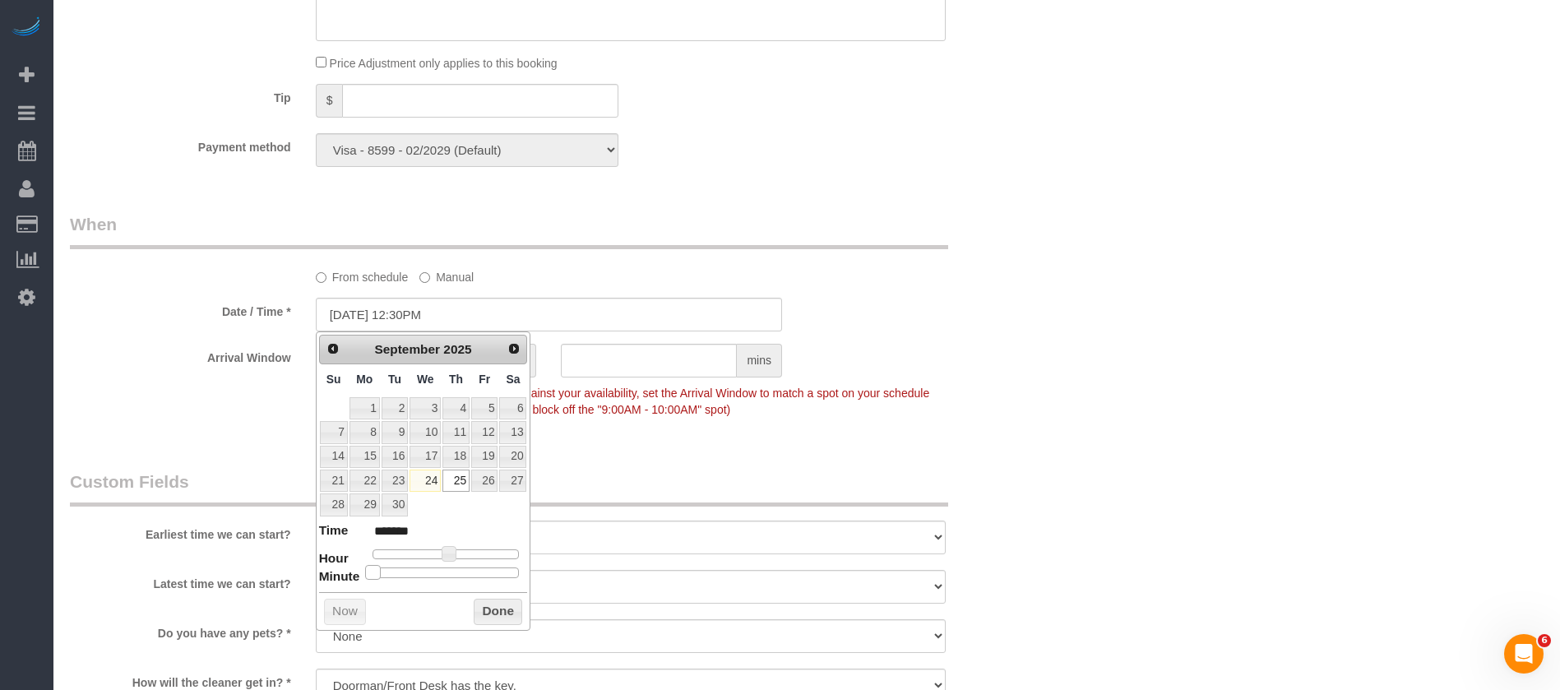
type input "[DATE] 12:00PM"
type input "*******"
click at [503, 604] on button "Done" at bounding box center [498, 612] width 49 height 26
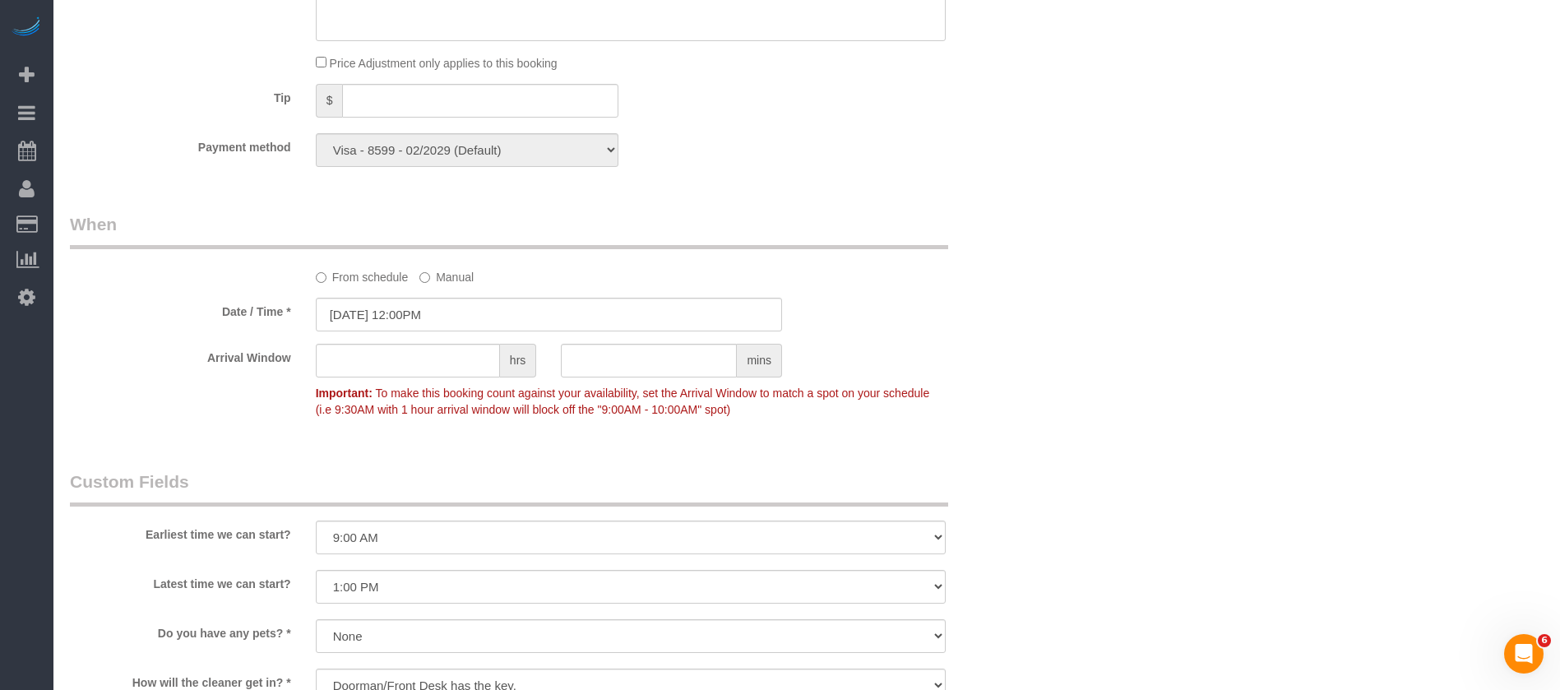
click at [1250, 280] on div "Who Email [EMAIL_ADDRESS][DOMAIN_NAME] Name * [PERSON_NAME] new customer Where …" at bounding box center [806, 19] width 1473 height 2817
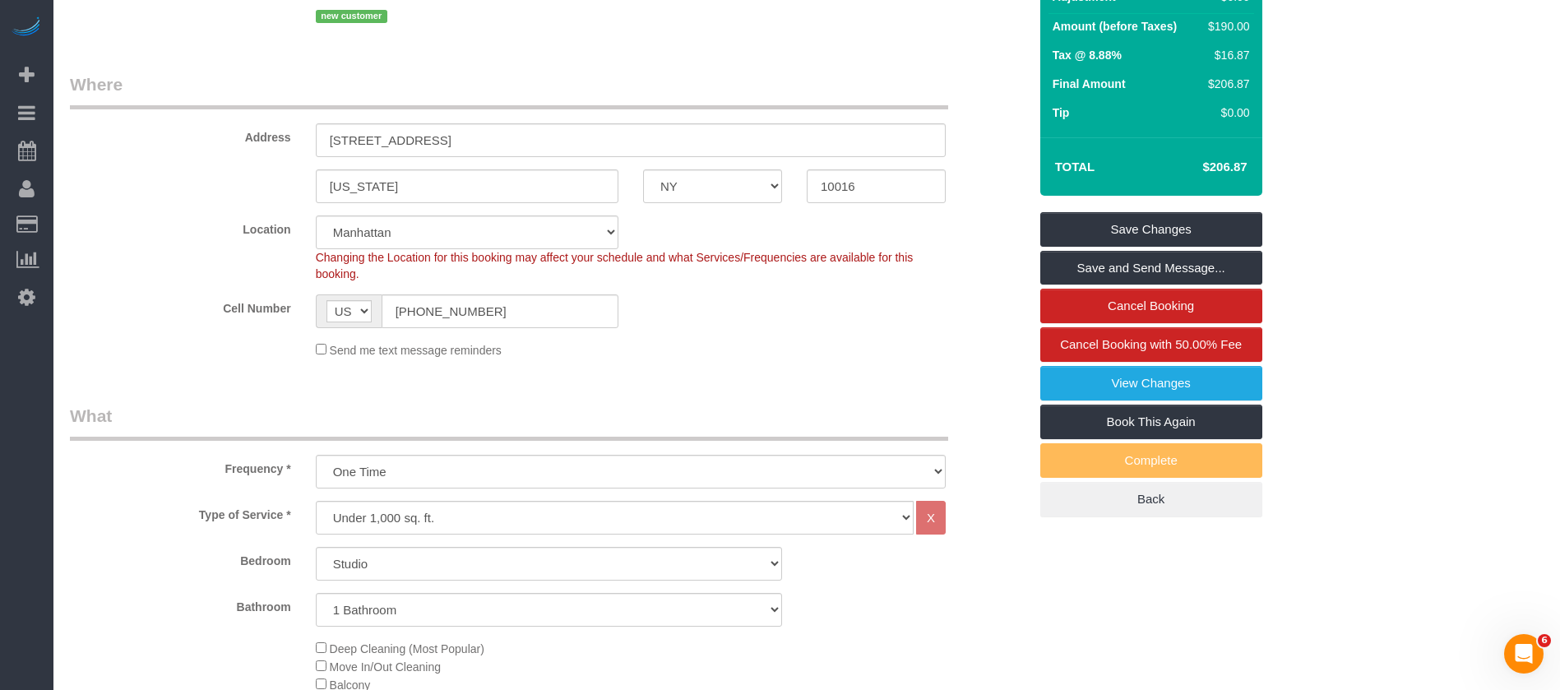
scroll to position [216, 0]
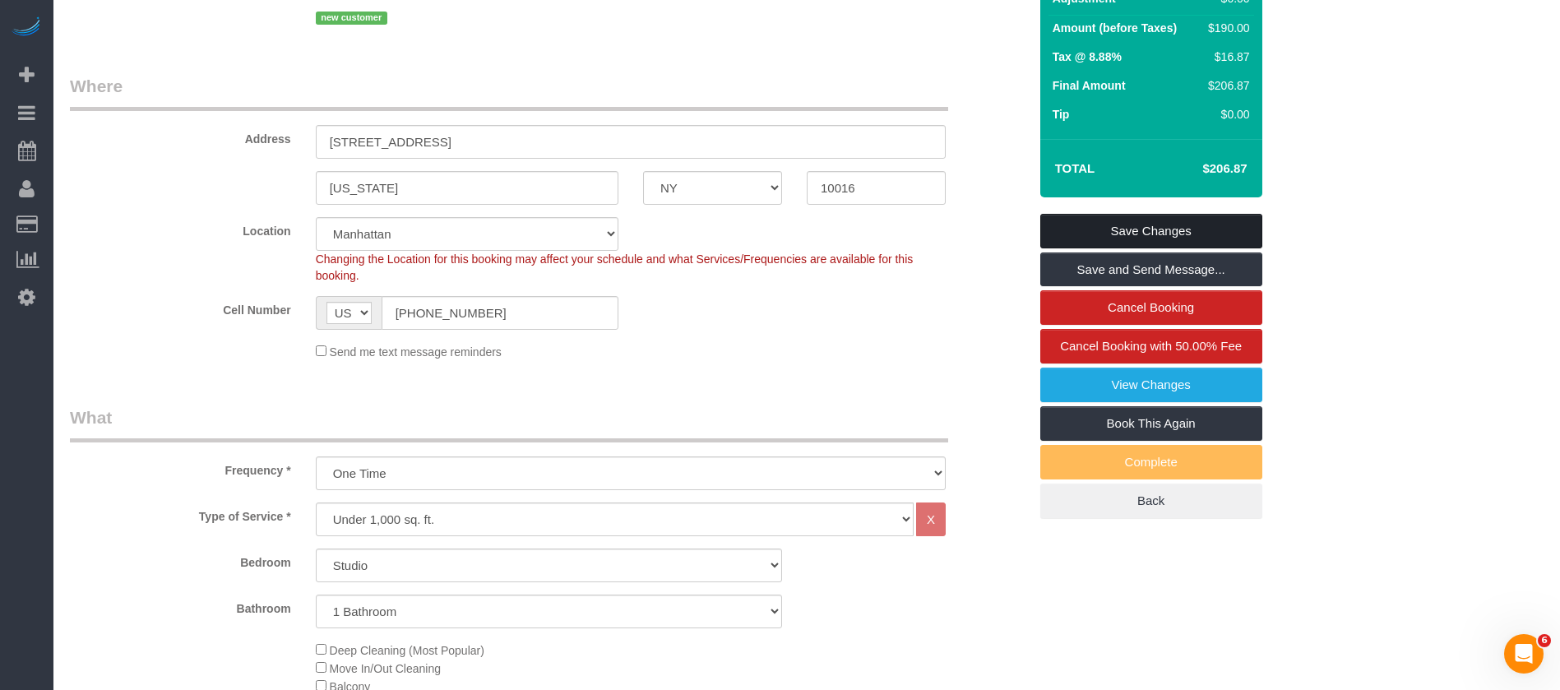
click at [1200, 215] on link "Save Changes" at bounding box center [1151, 231] width 222 height 35
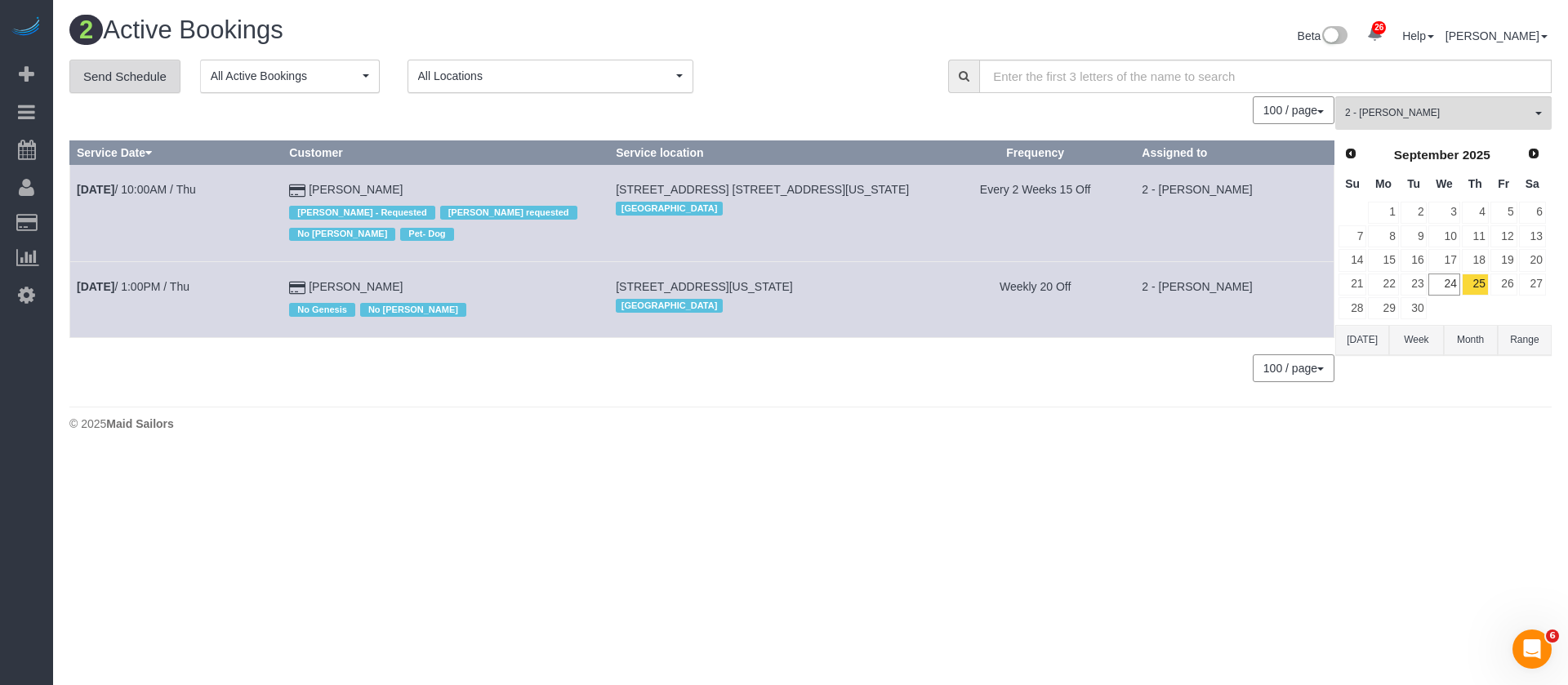
click at [137, 76] on link "Send Schedule" at bounding box center [125, 76] width 111 height 35
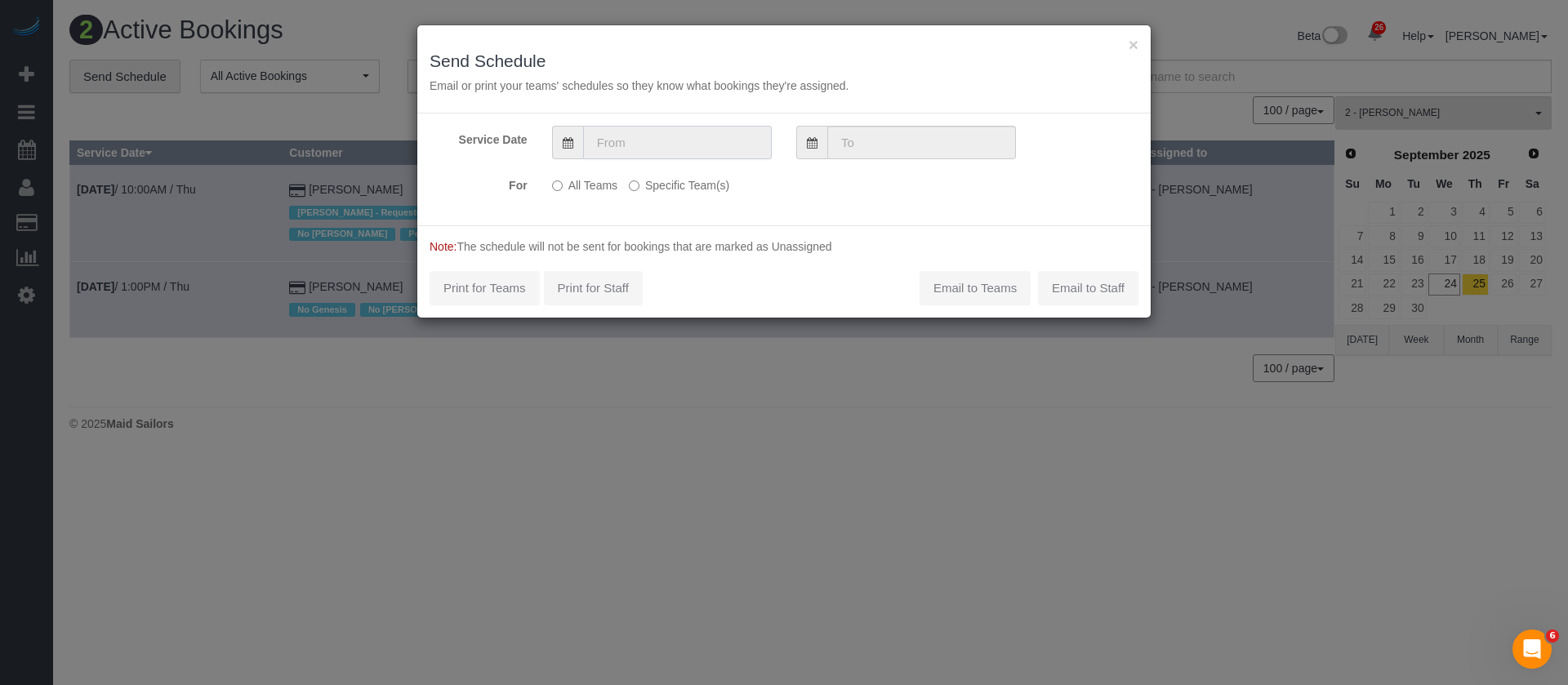
click at [616, 135] on input "text" at bounding box center [677, 143] width 189 height 34
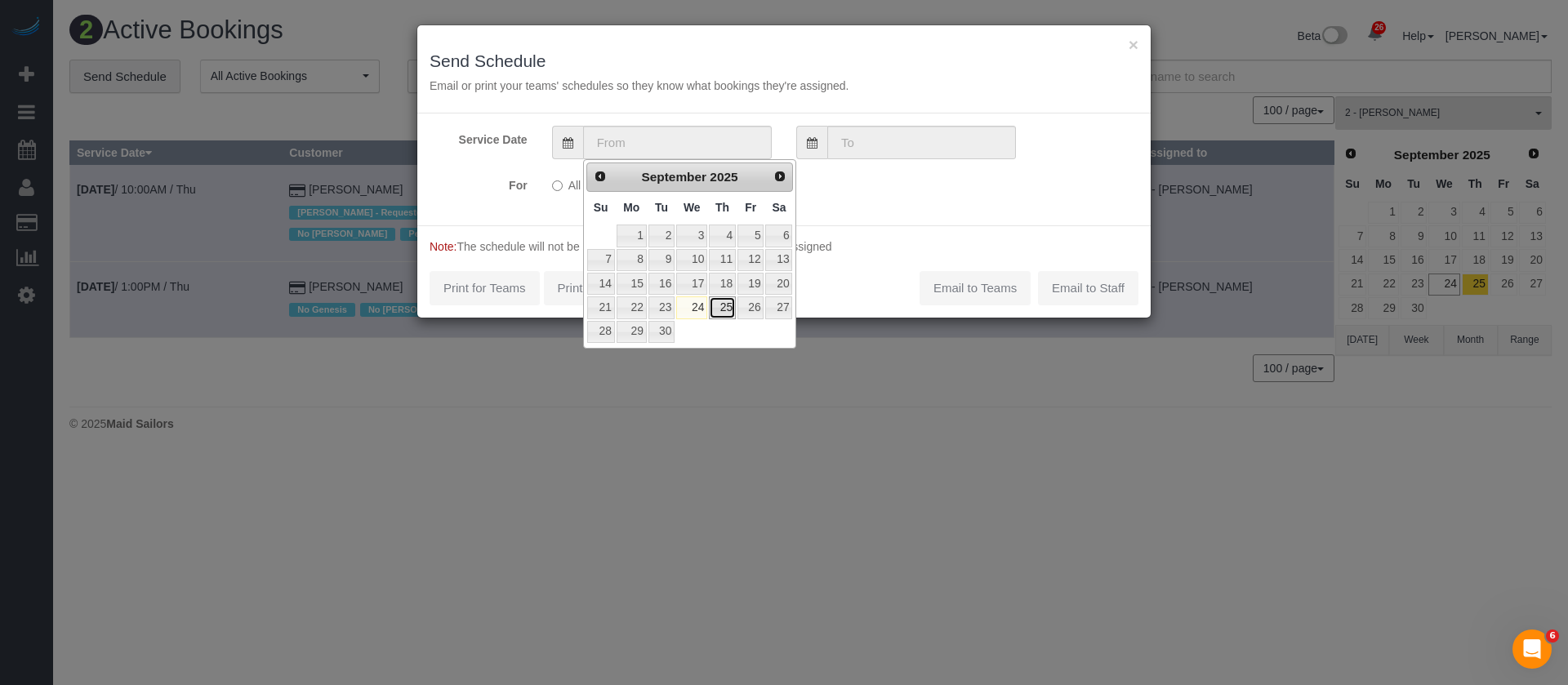
drag, startPoint x: 725, startPoint y: 309, endPoint x: 713, endPoint y: 276, distance: 35.1
click at [725, 310] on link "25" at bounding box center [722, 307] width 27 height 22
type input "[DATE]"
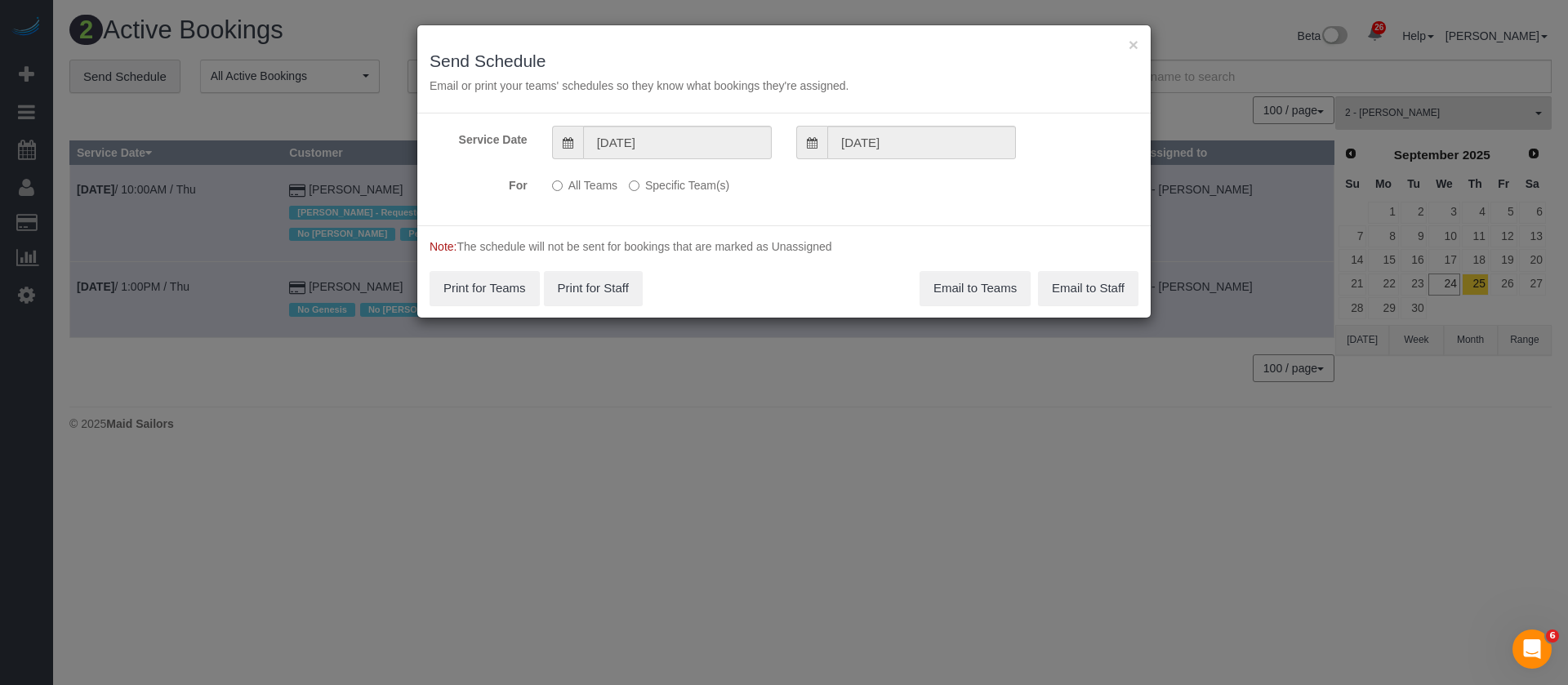
click at [661, 189] on label "Specific Team(s)" at bounding box center [678, 183] width 100 height 22
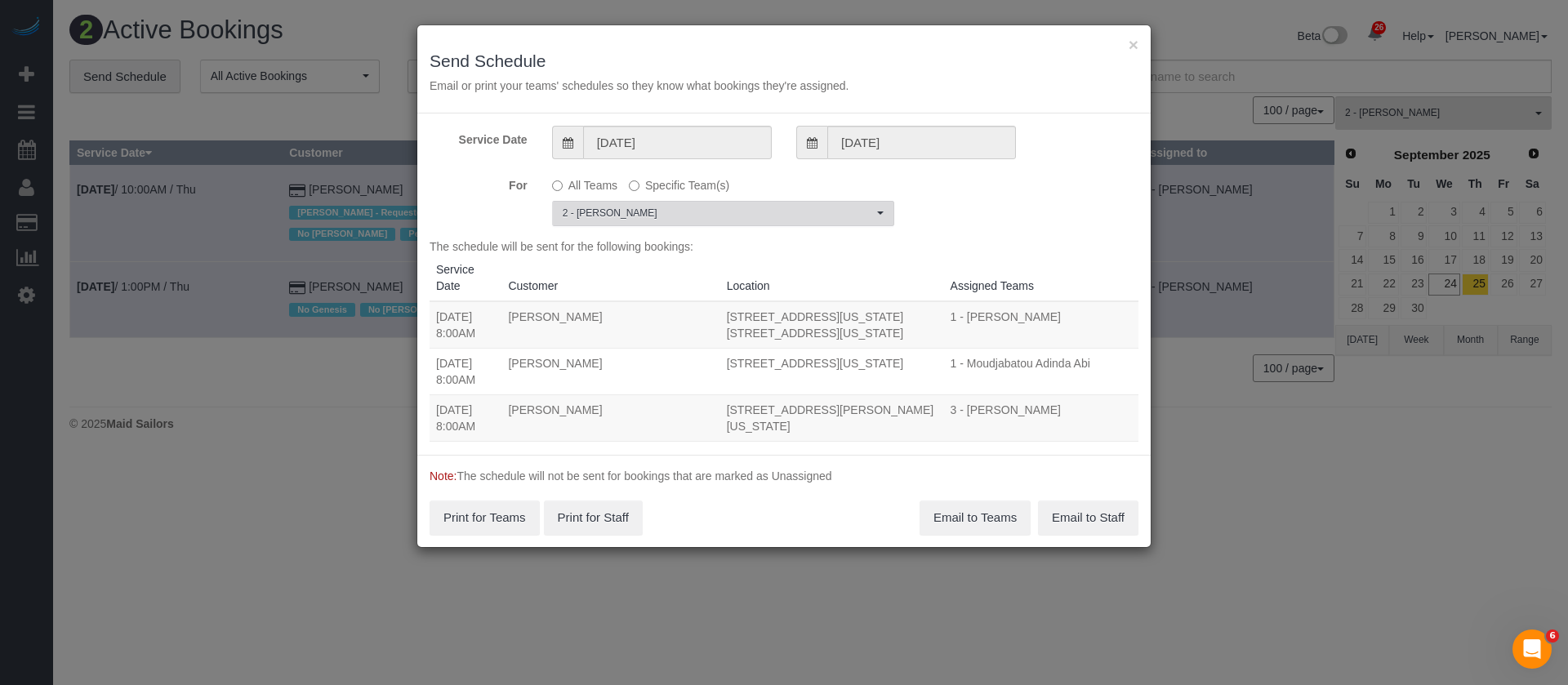
click at [668, 218] on span "2 - [PERSON_NAME]" at bounding box center [717, 213] width 310 height 14
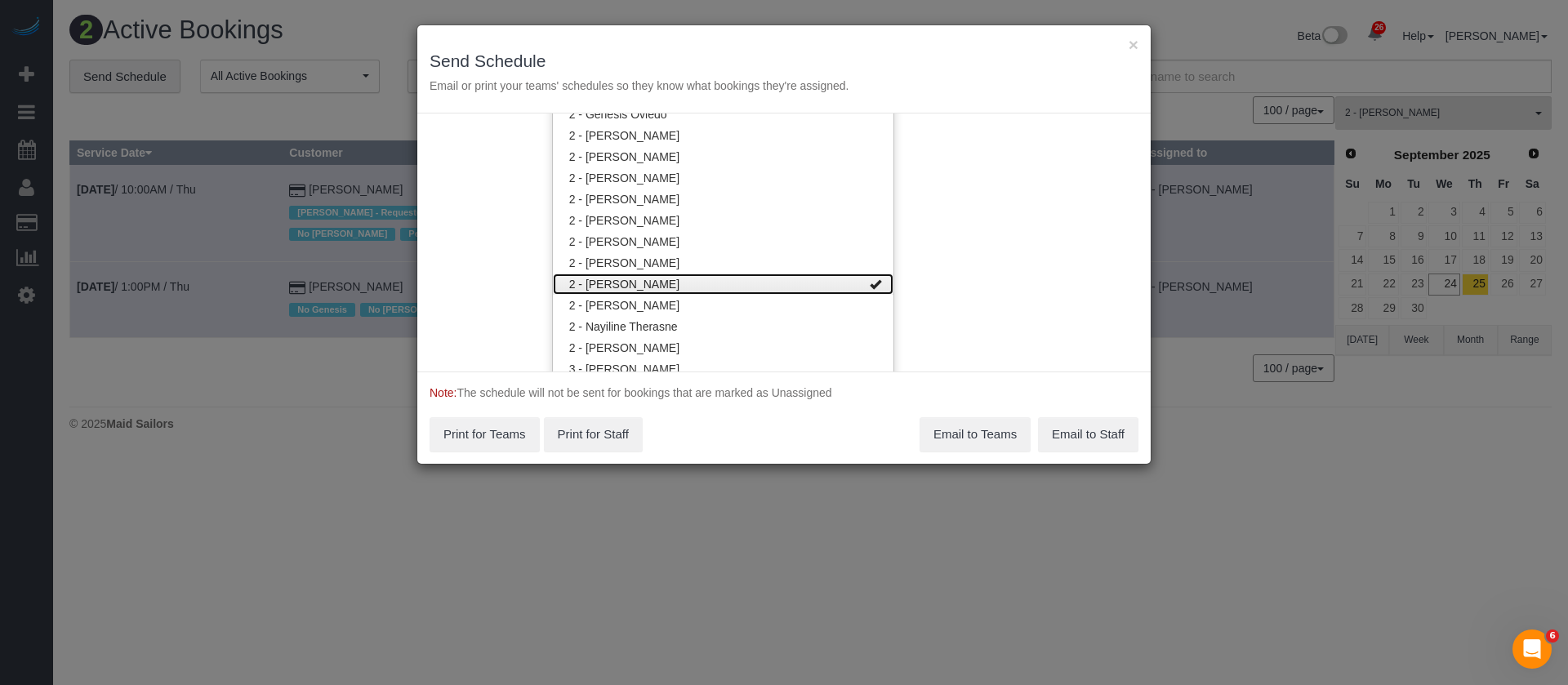
click at [754, 287] on link "2 - [PERSON_NAME]" at bounding box center [723, 283] width 341 height 21
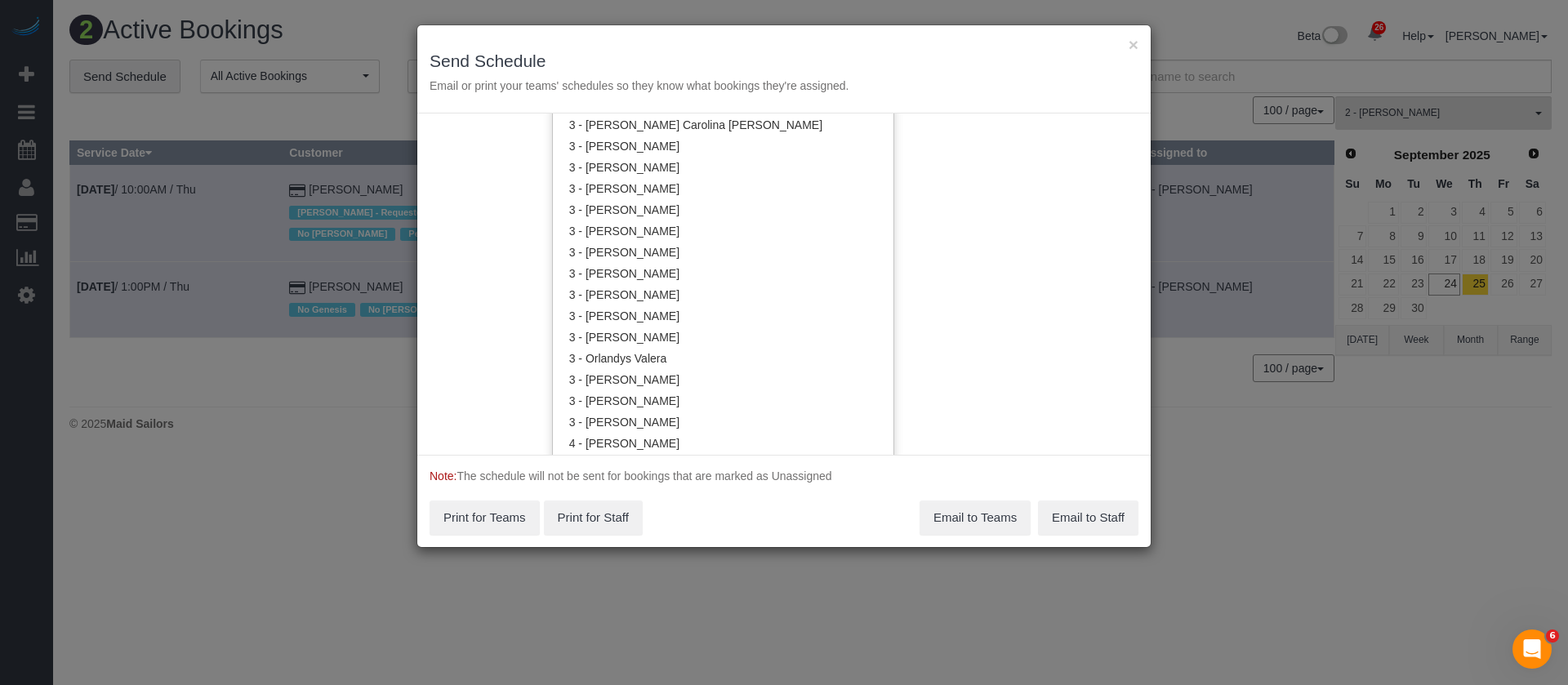
scroll to position [1536, 0]
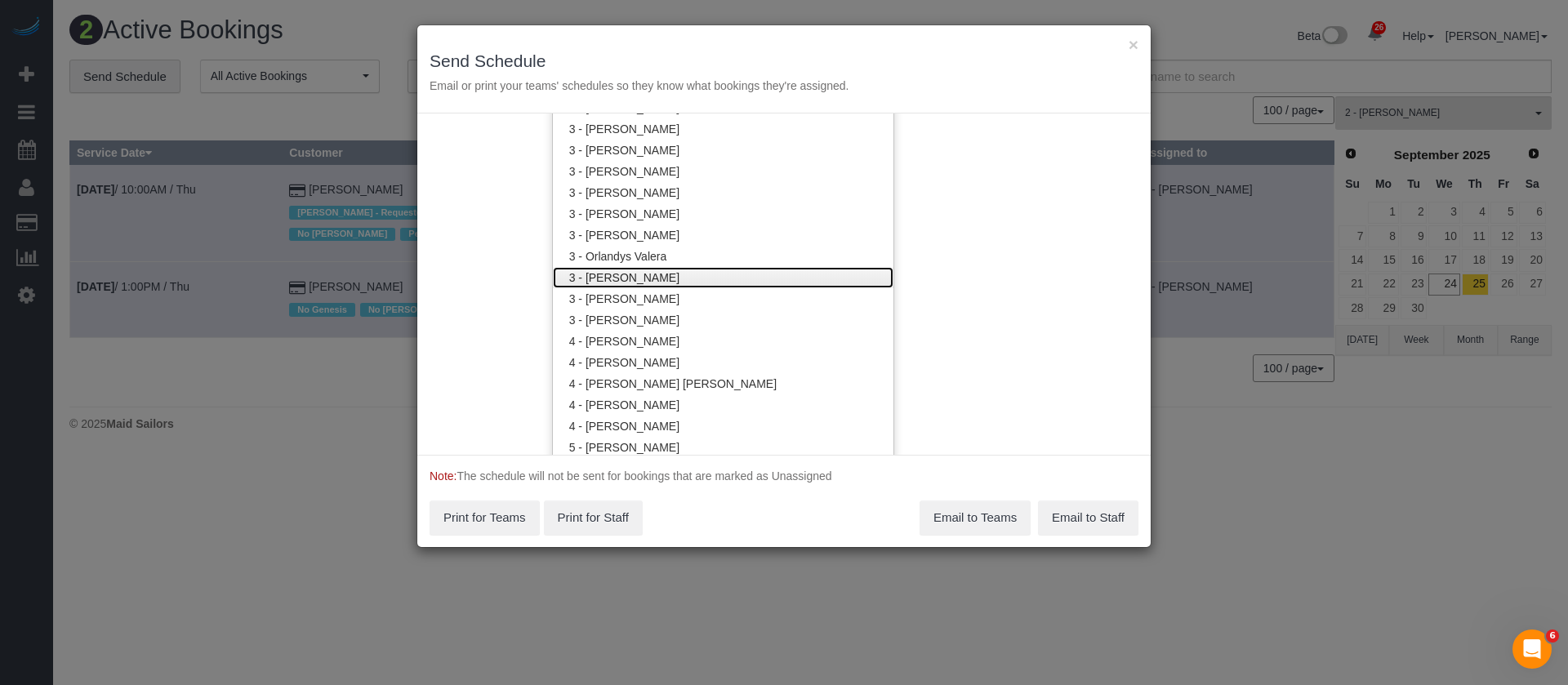
click at [733, 269] on link "3 - [PERSON_NAME]" at bounding box center [723, 277] width 341 height 21
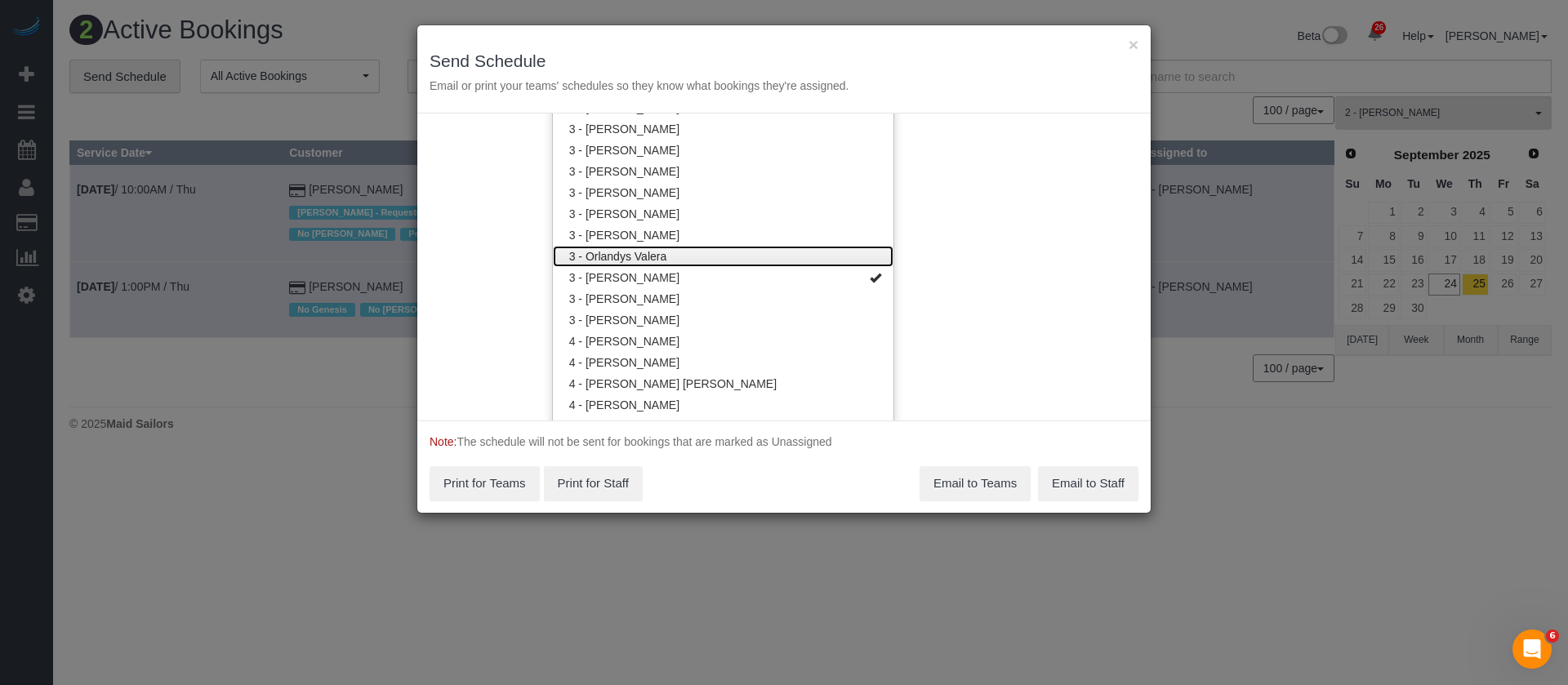
click at [790, 253] on link "3 - Orlandys Valera" at bounding box center [723, 255] width 341 height 21
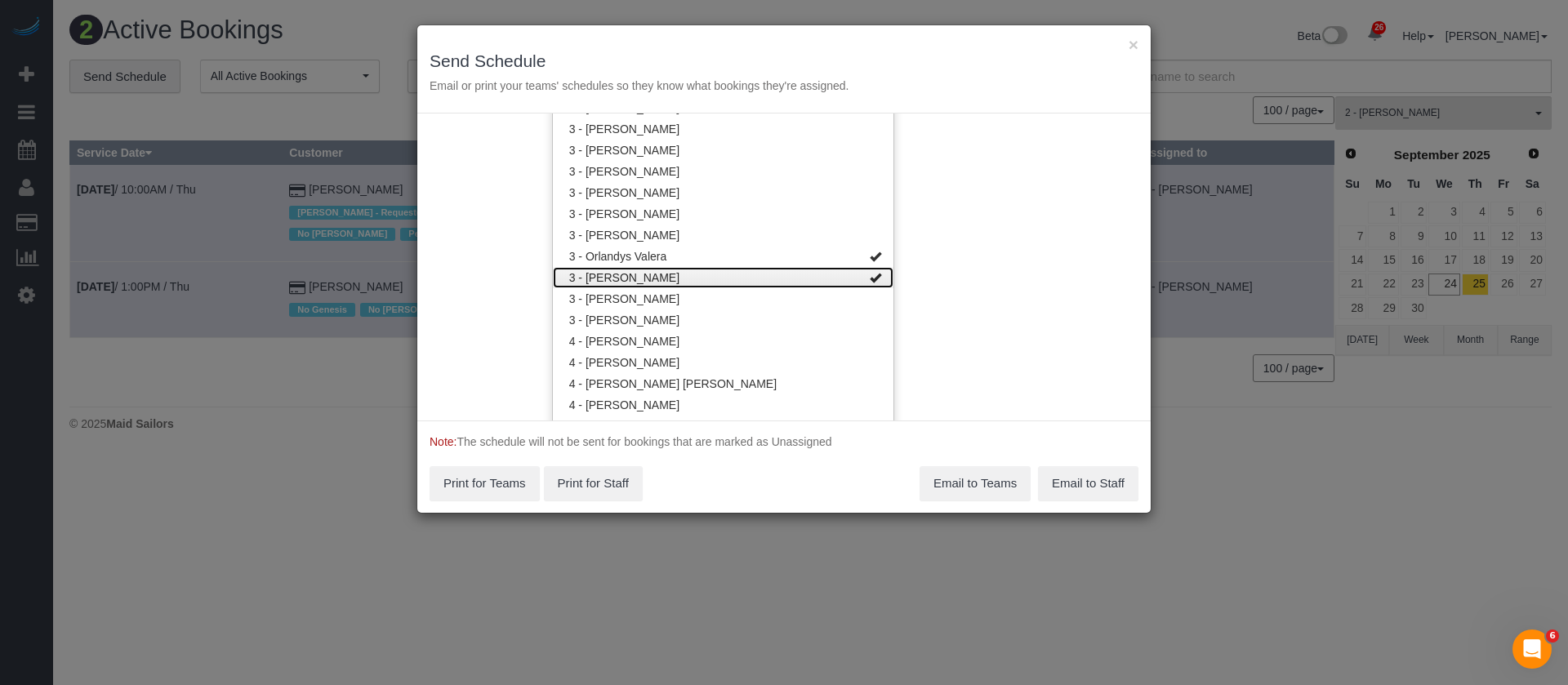
click at [748, 273] on link "3 - [PERSON_NAME]" at bounding box center [723, 277] width 341 height 21
drag, startPoint x: 1031, startPoint y: 250, endPoint x: 1023, endPoint y: 255, distance: 9.4
click at [1032, 250] on div "Service Date [DATE] [DATE] For All Teams Specific Team(s) 3 - Orlandys Valera C…" at bounding box center [784, 266] width 733 height 307
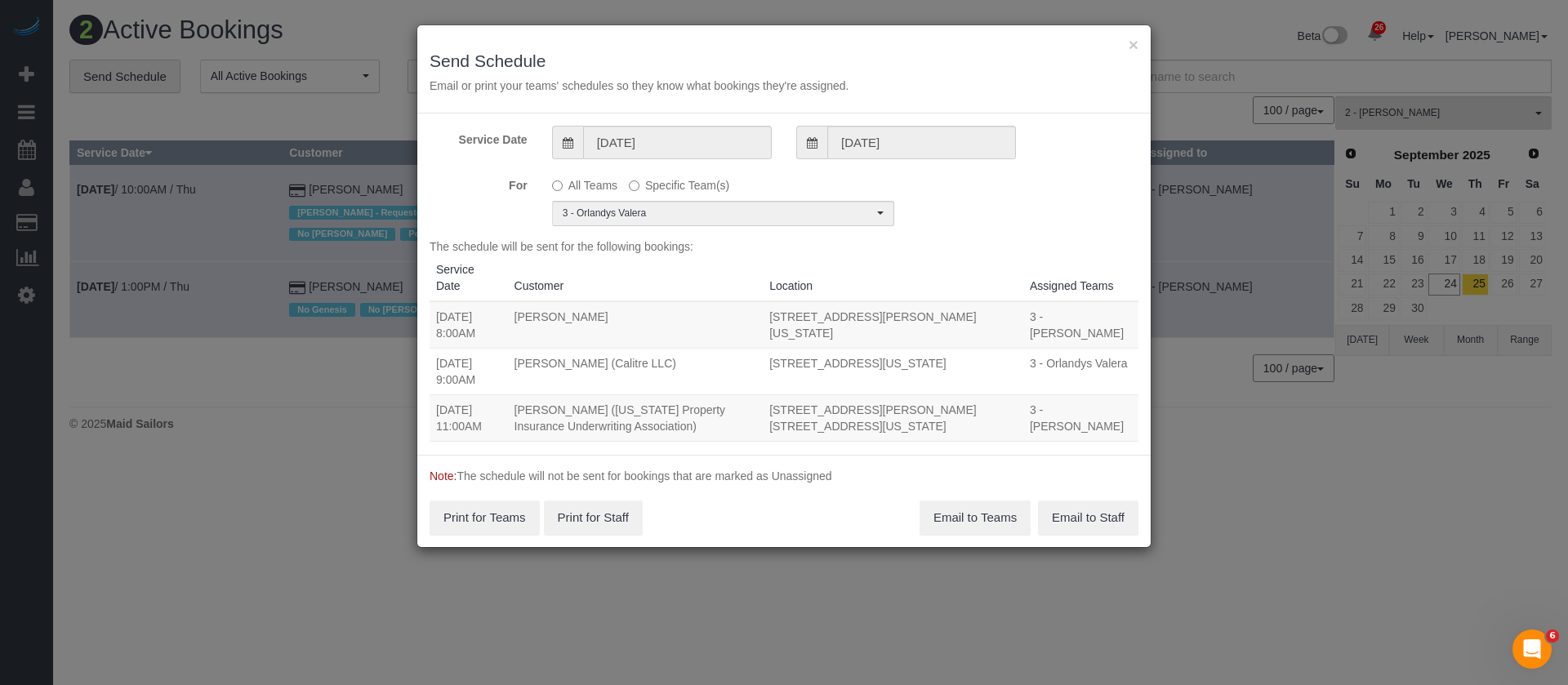
scroll to position [0, 0]
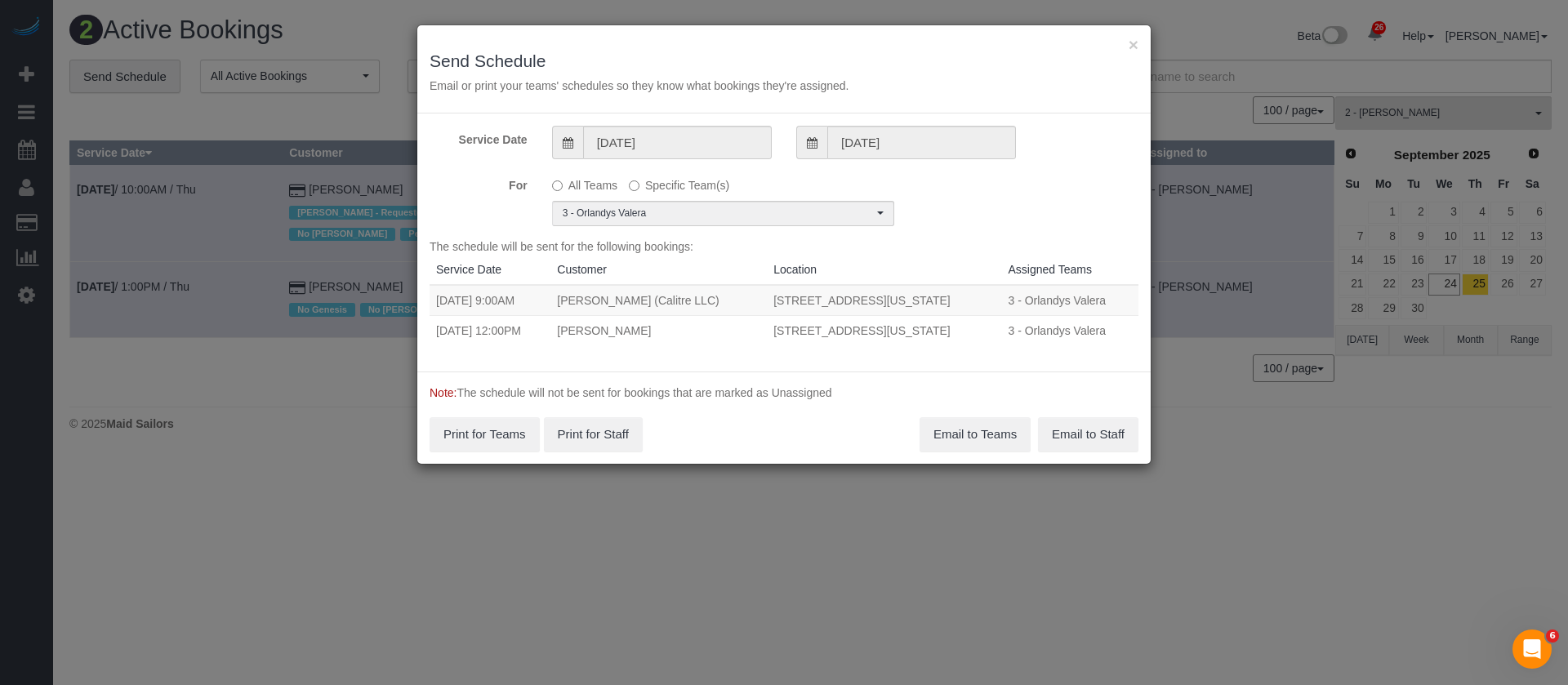
drag, startPoint x: 439, startPoint y: 298, endPoint x: 1007, endPoint y: 319, distance: 568.4
click at [1007, 319] on tbody "[DATE] 9:00AM [PERSON_NAME] (Calitre LLC) [STREET_ADDRESS][US_STATE] 3 - Orland…" at bounding box center [784, 315] width 709 height 61
copy tbody "[DATE] 9:00AM [PERSON_NAME] (Calitre LLC) [STREET_ADDRESS][US_STATE] 3 - [GEOGR…"
click at [963, 427] on button "Email to Teams" at bounding box center [975, 434] width 111 height 35
